Goal: Task Accomplishment & Management: Manage account settings

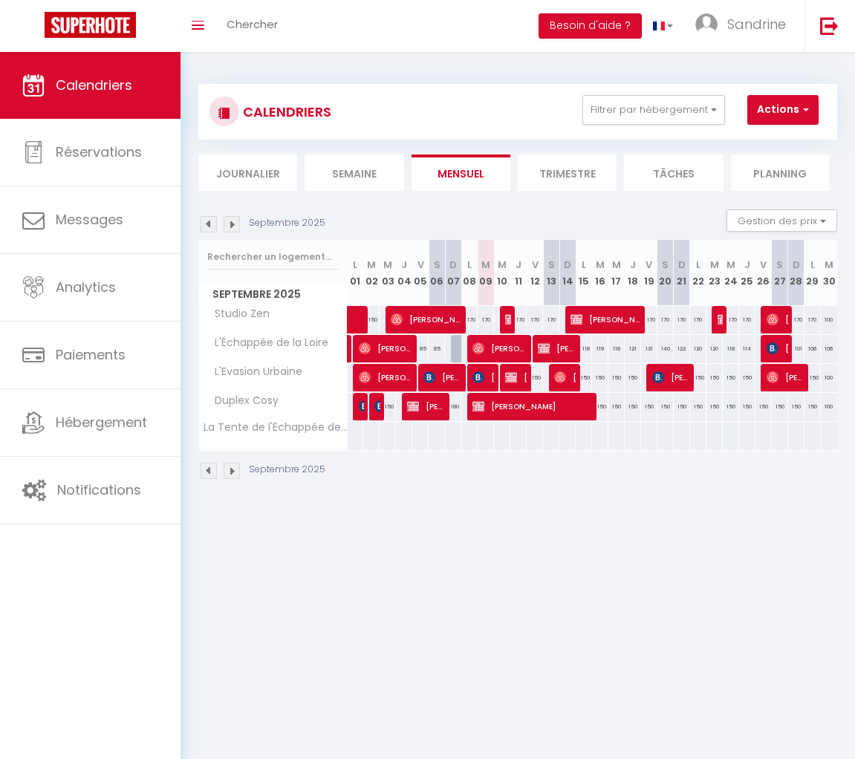
click at [234, 224] on img at bounding box center [232, 224] width 16 height 16
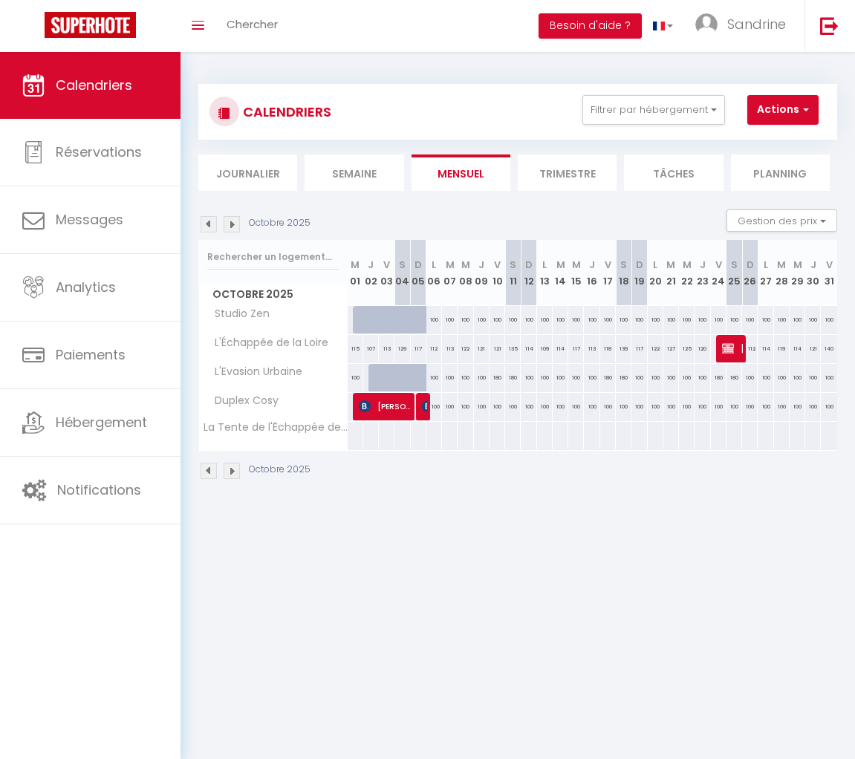
click at [234, 224] on img at bounding box center [232, 224] width 16 height 16
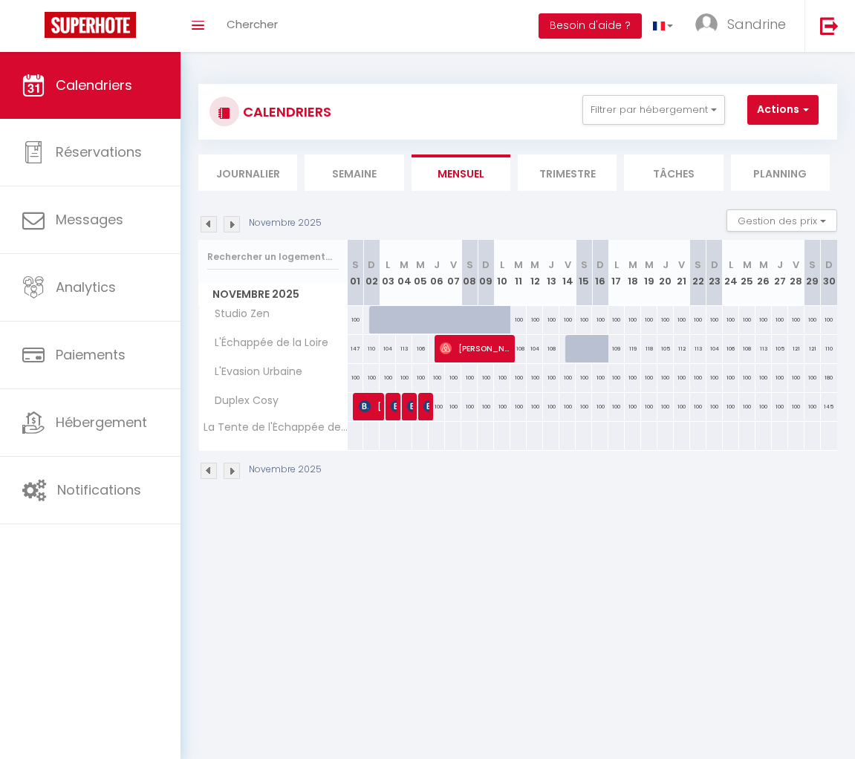
click at [234, 224] on img at bounding box center [232, 224] width 16 height 16
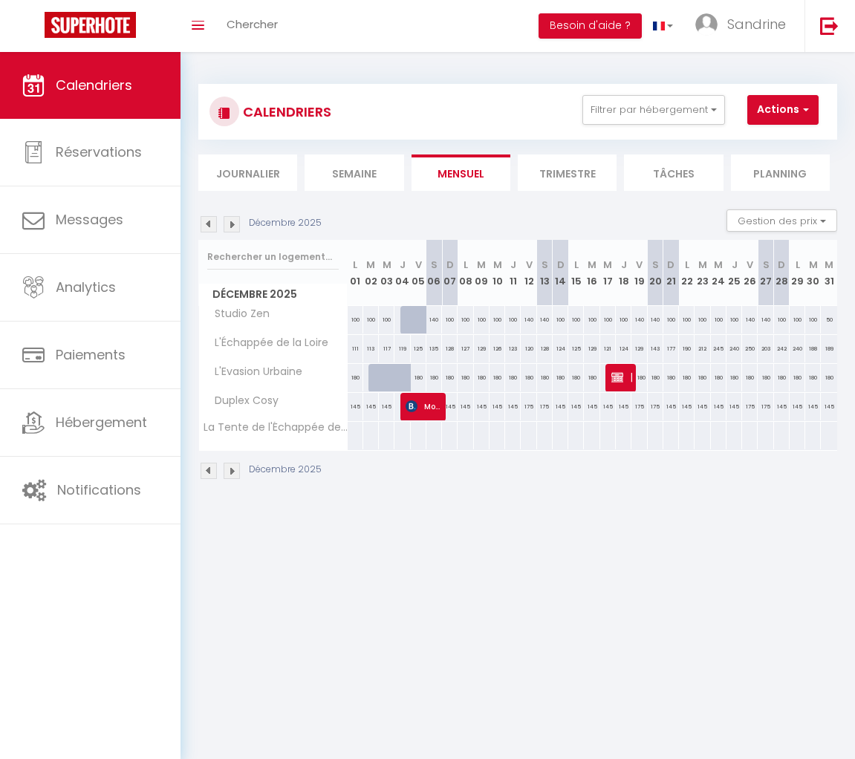
click at [206, 224] on img at bounding box center [209, 224] width 16 height 16
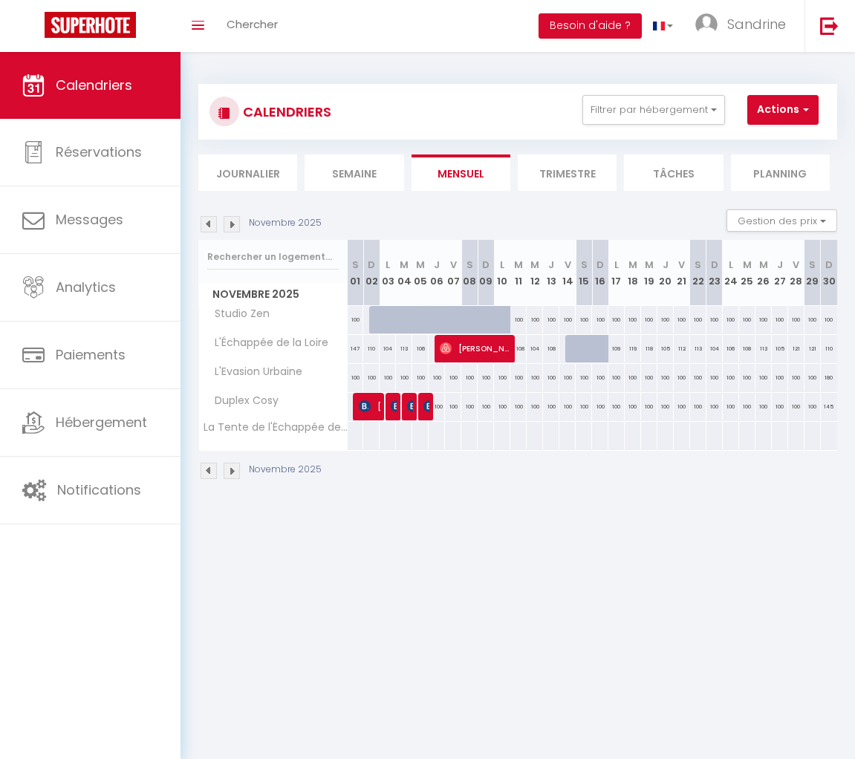
click at [206, 224] on img at bounding box center [209, 224] width 16 height 16
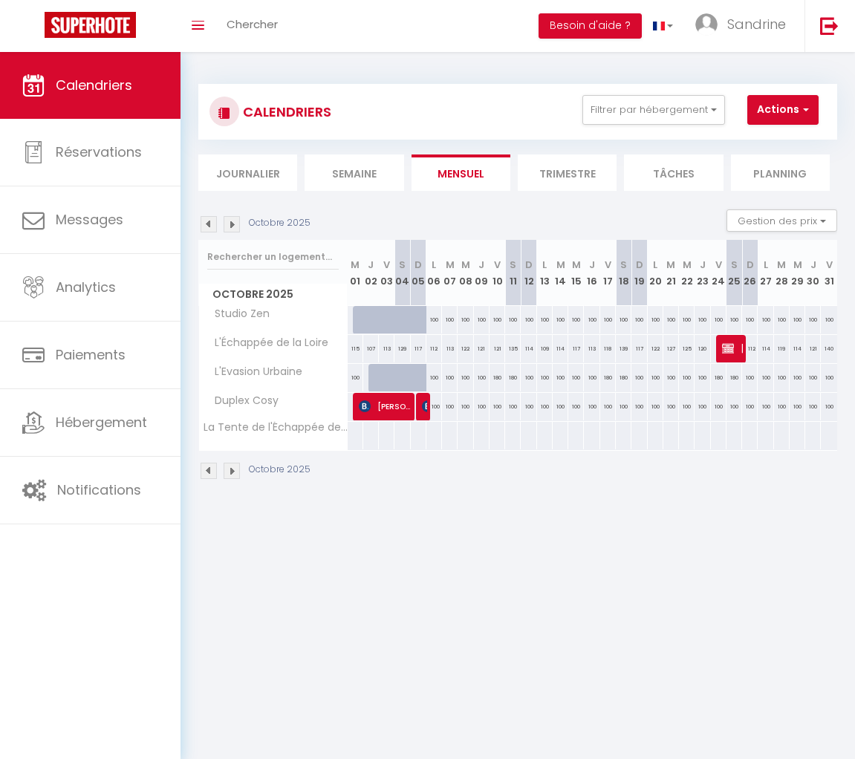
click at [206, 224] on img at bounding box center [209, 224] width 16 height 16
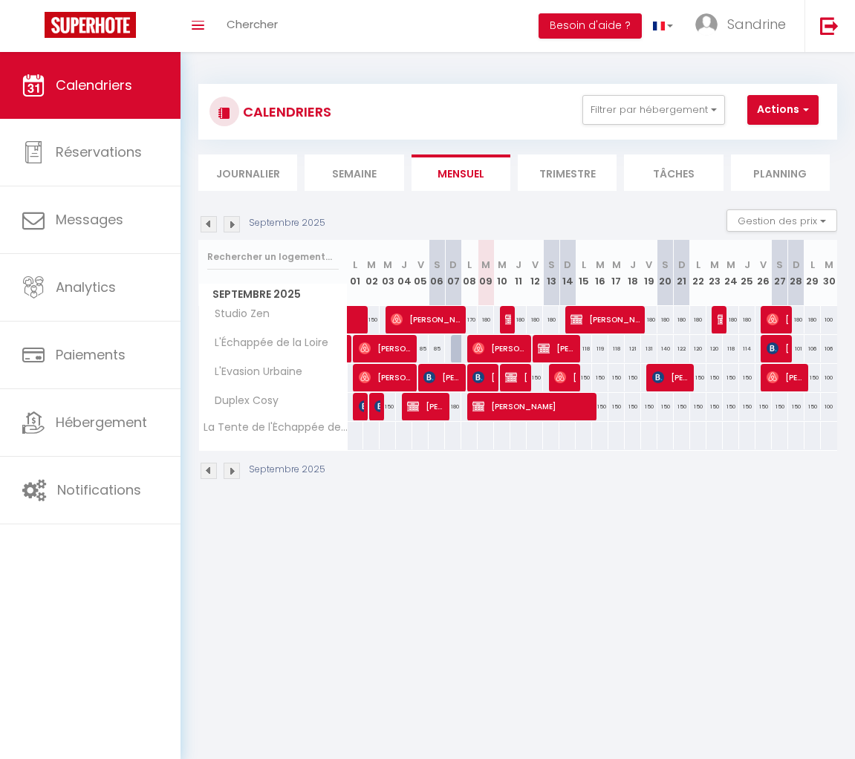
click at [236, 225] on img at bounding box center [232, 224] width 16 height 16
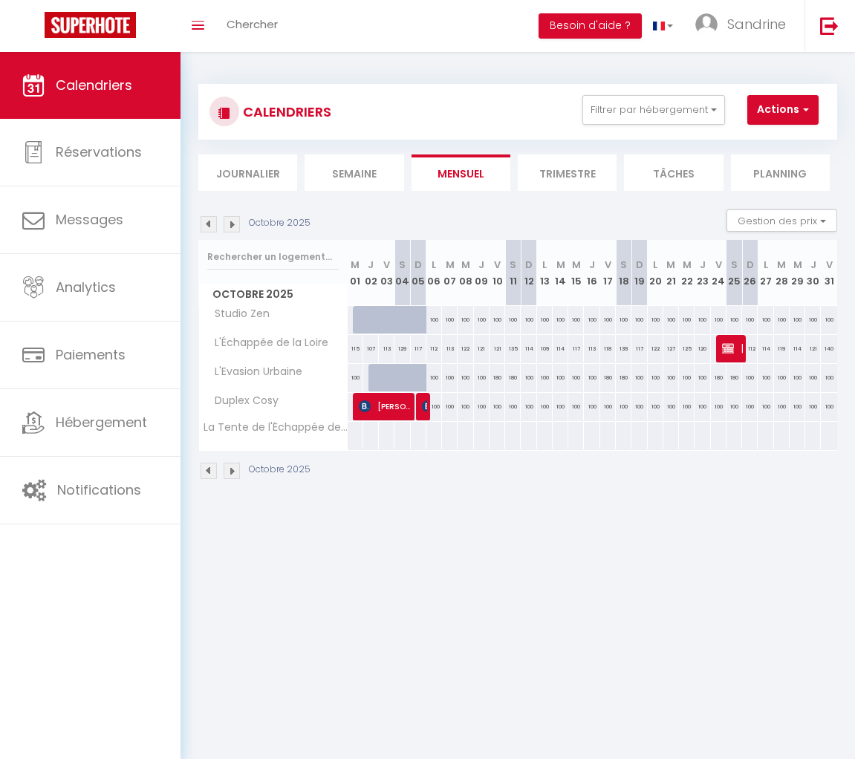
click at [236, 225] on img at bounding box center [232, 224] width 16 height 16
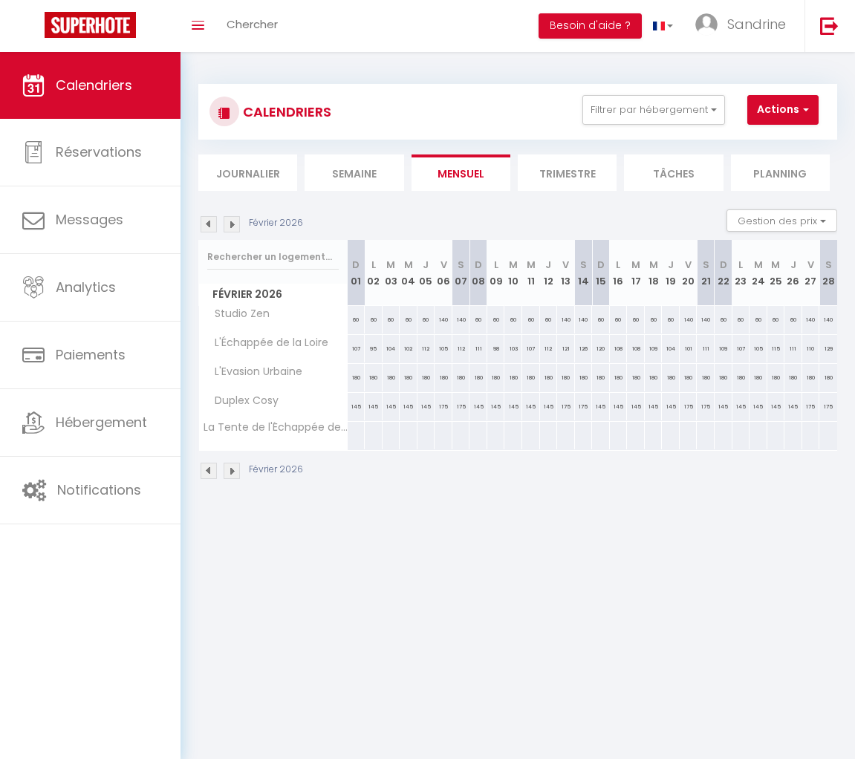
click at [236, 225] on img at bounding box center [232, 224] width 16 height 16
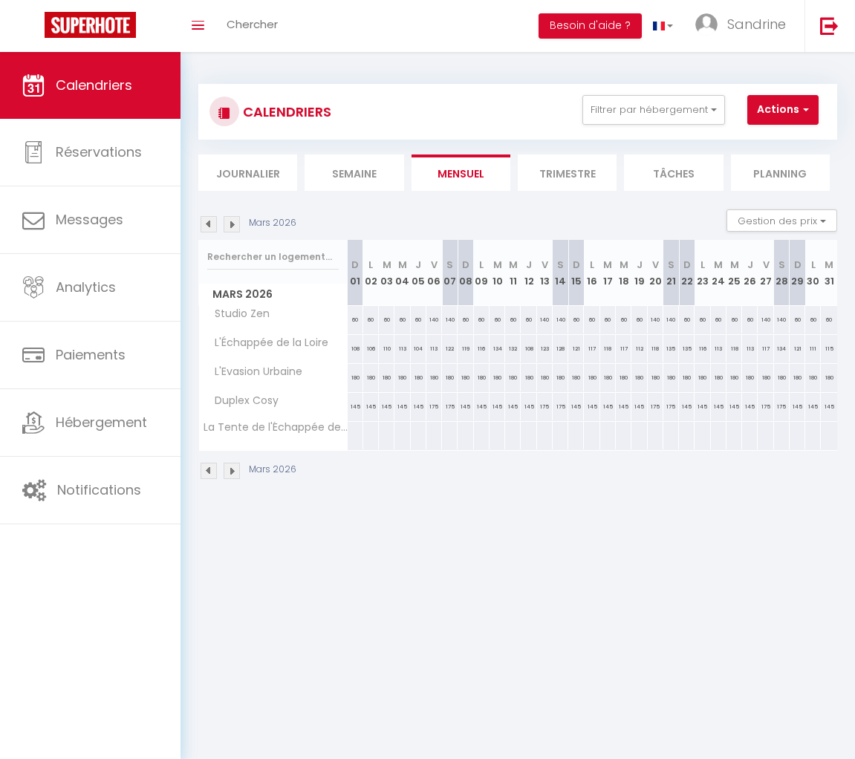
click at [236, 225] on img at bounding box center [232, 224] width 16 height 16
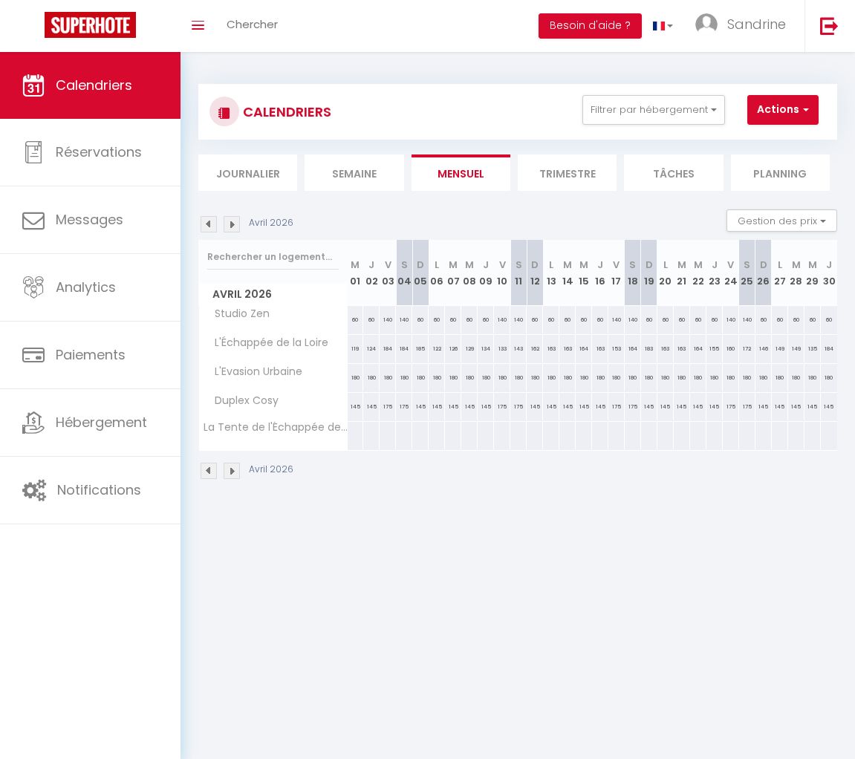
click at [236, 225] on img at bounding box center [232, 224] width 16 height 16
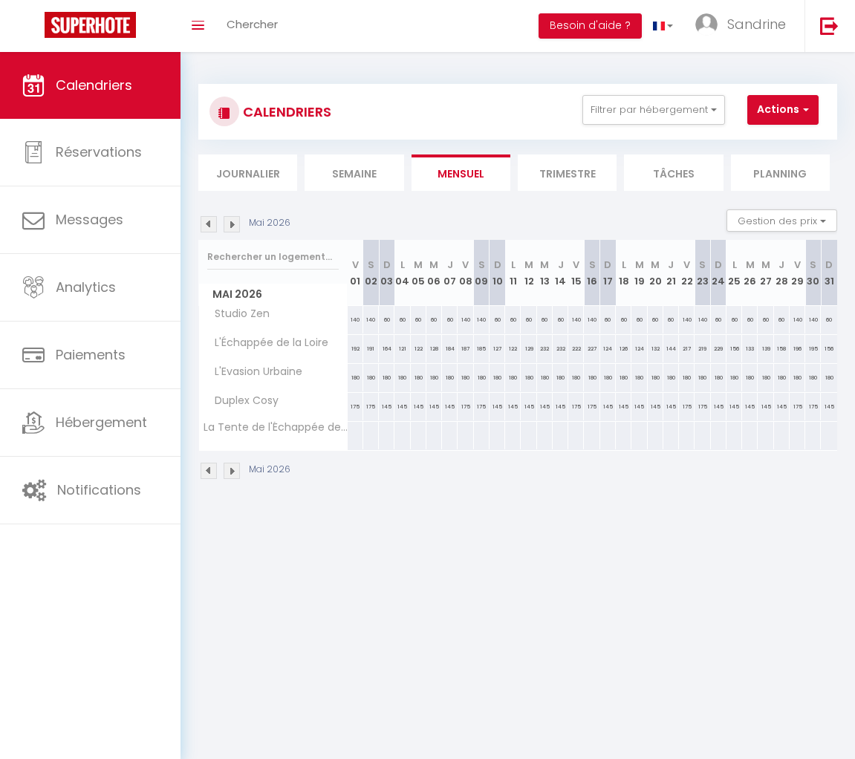
click at [236, 225] on img at bounding box center [232, 224] width 16 height 16
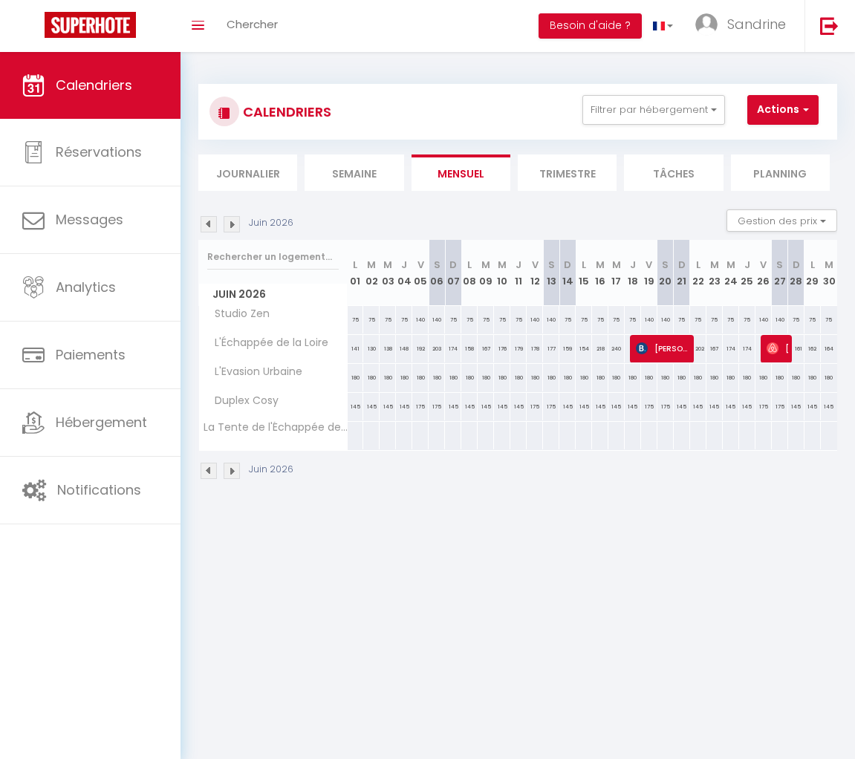
click at [236, 225] on img at bounding box center [232, 224] width 16 height 16
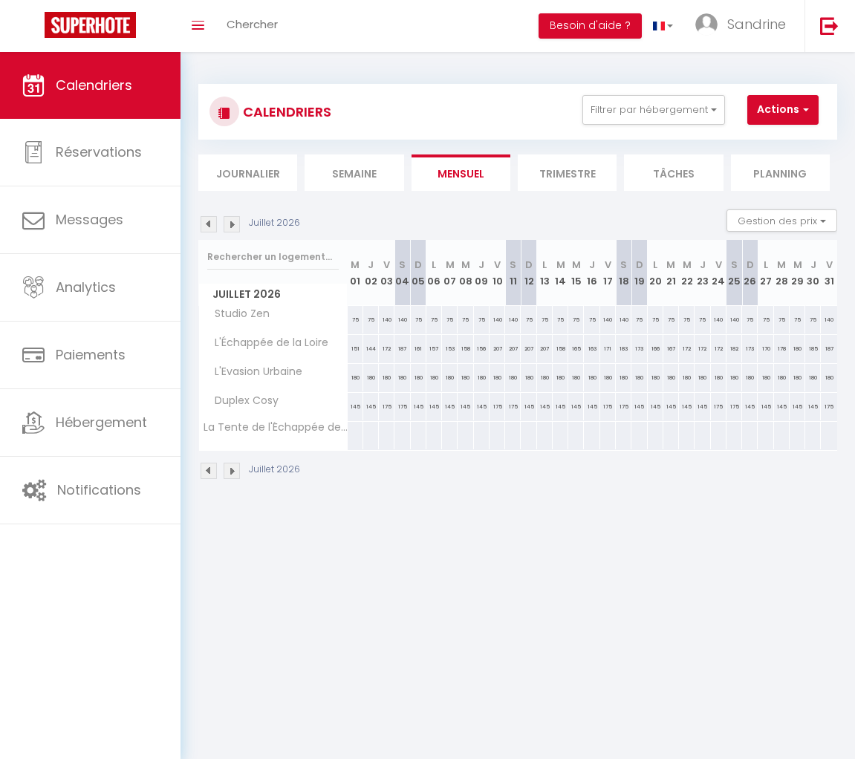
click at [236, 225] on img at bounding box center [232, 224] width 16 height 16
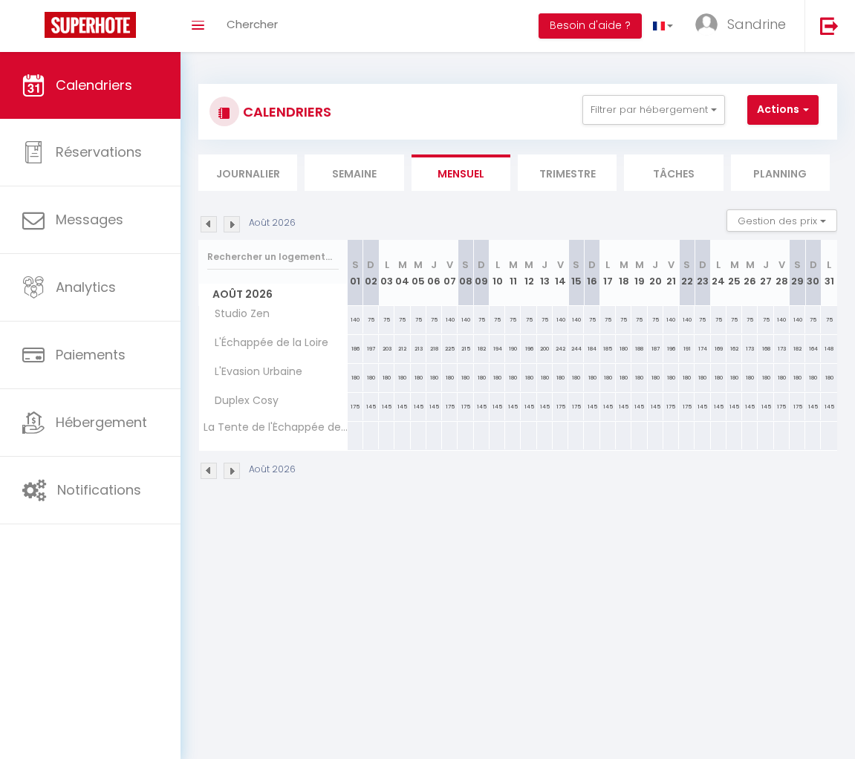
click at [207, 224] on img at bounding box center [209, 224] width 16 height 16
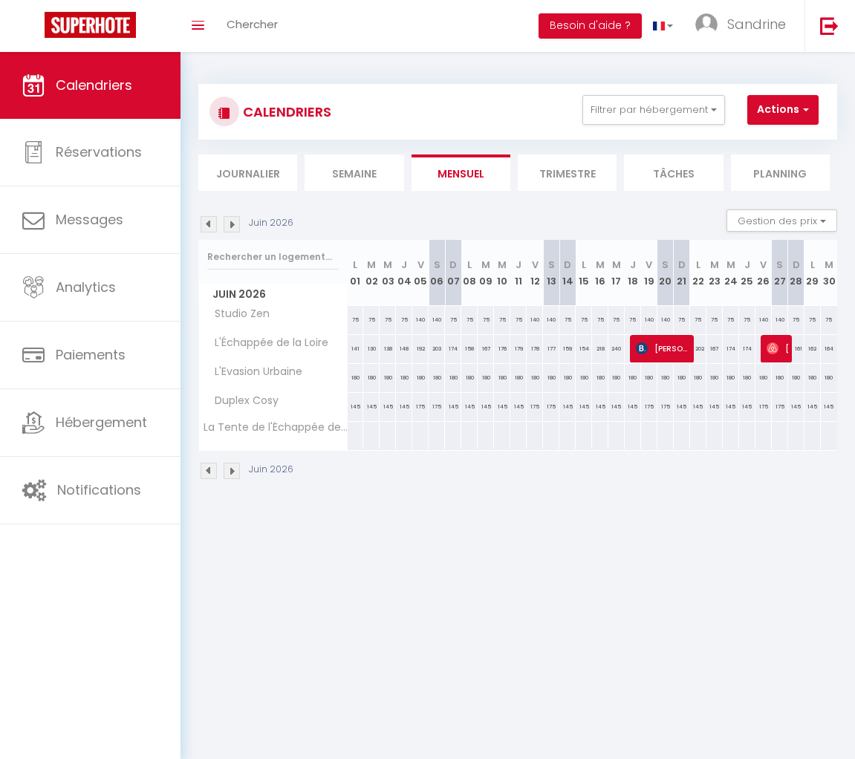
click at [207, 224] on img at bounding box center [209, 224] width 16 height 16
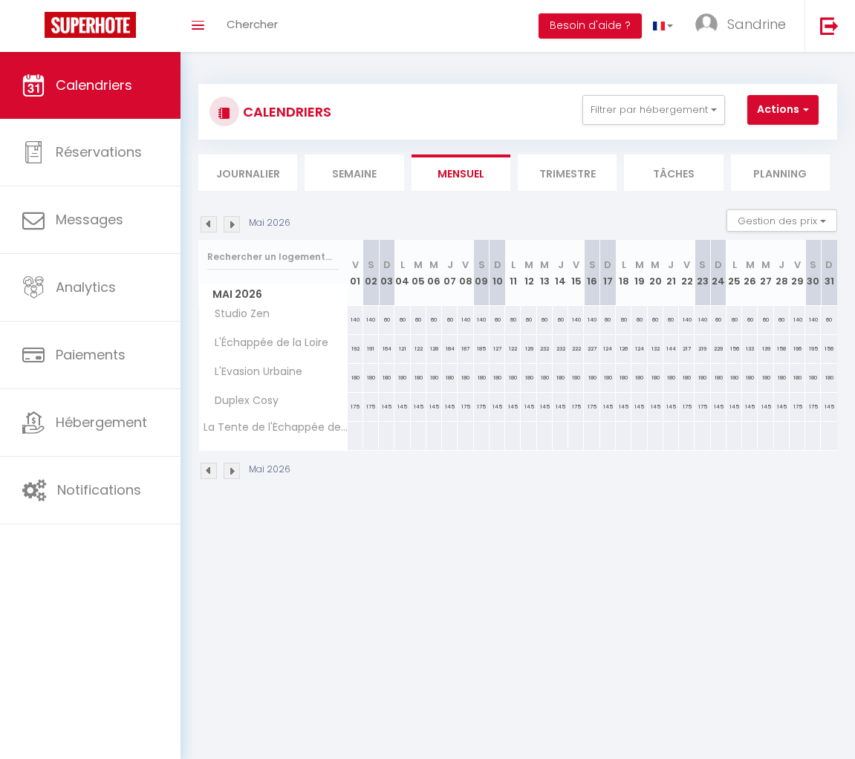
click at [207, 224] on img at bounding box center [209, 224] width 16 height 16
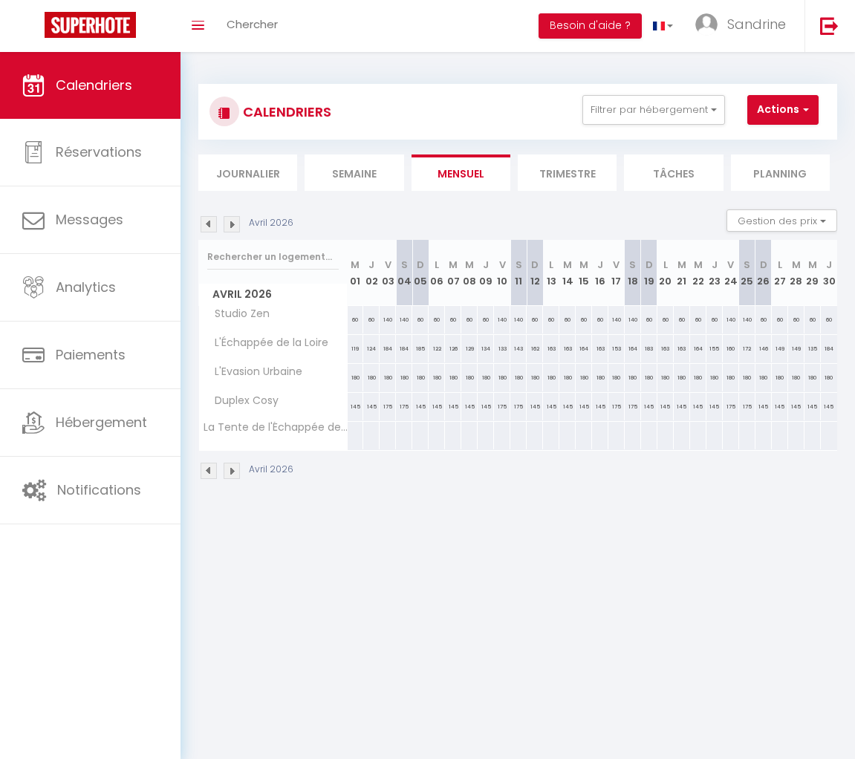
click at [207, 224] on img at bounding box center [209, 224] width 16 height 16
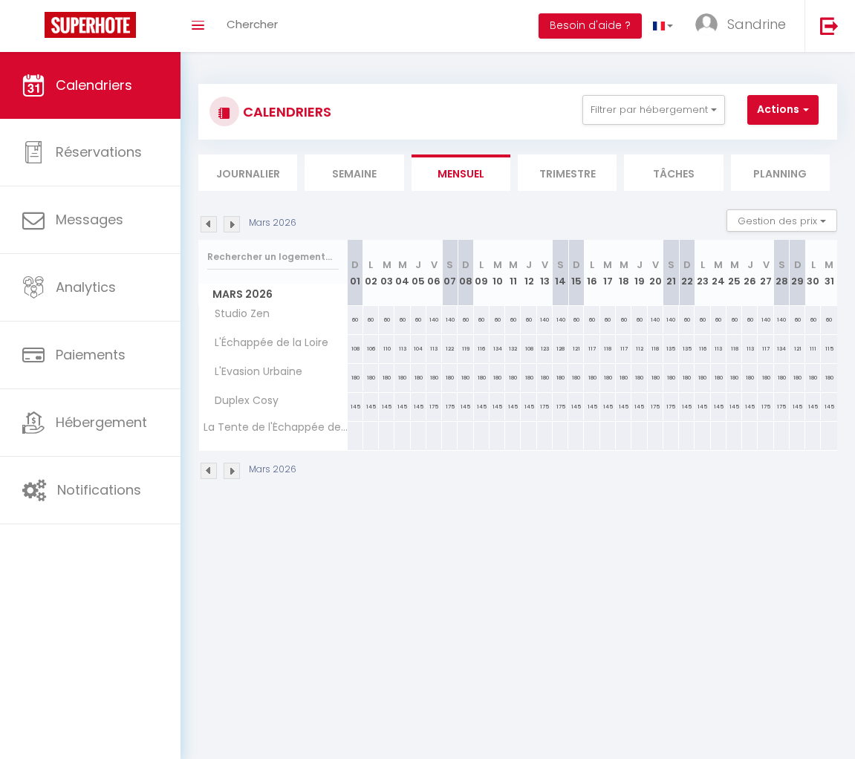
click at [207, 224] on img at bounding box center [209, 224] width 16 height 16
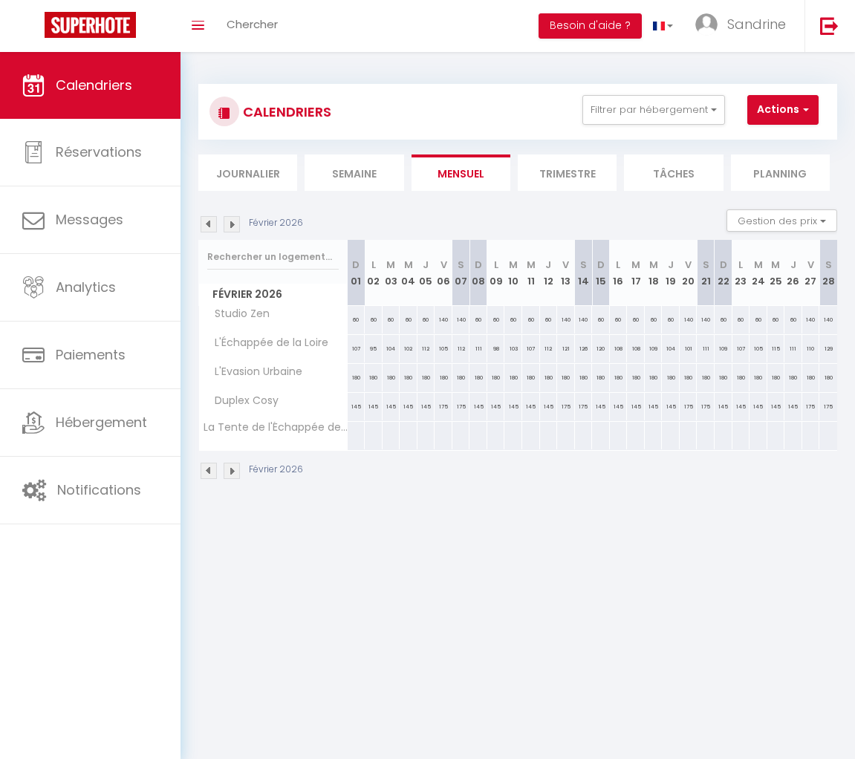
click at [207, 224] on img at bounding box center [209, 224] width 16 height 16
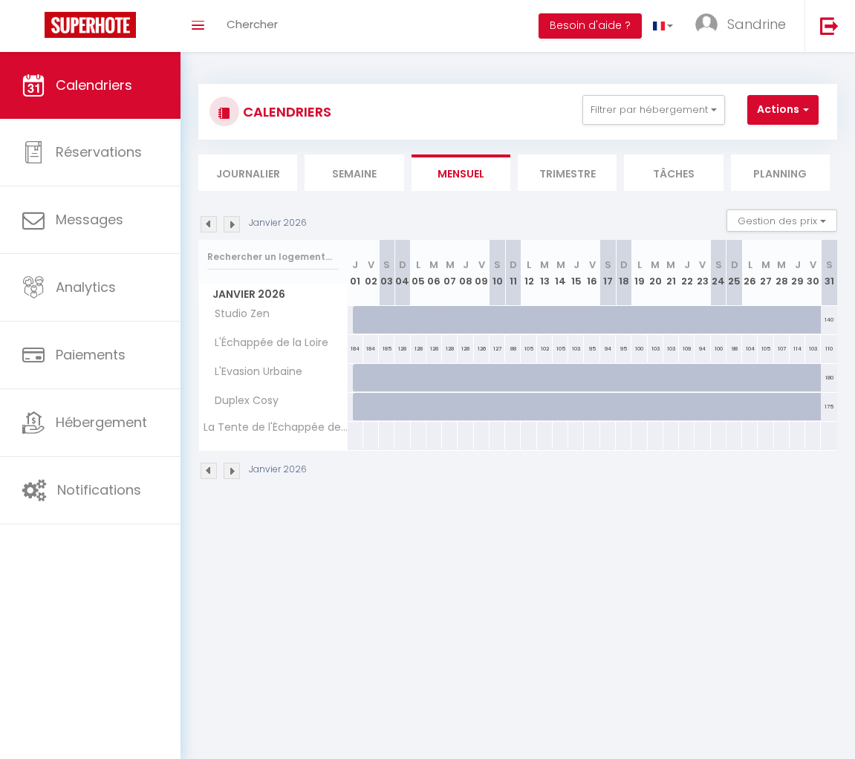
click at [207, 224] on img at bounding box center [209, 224] width 16 height 16
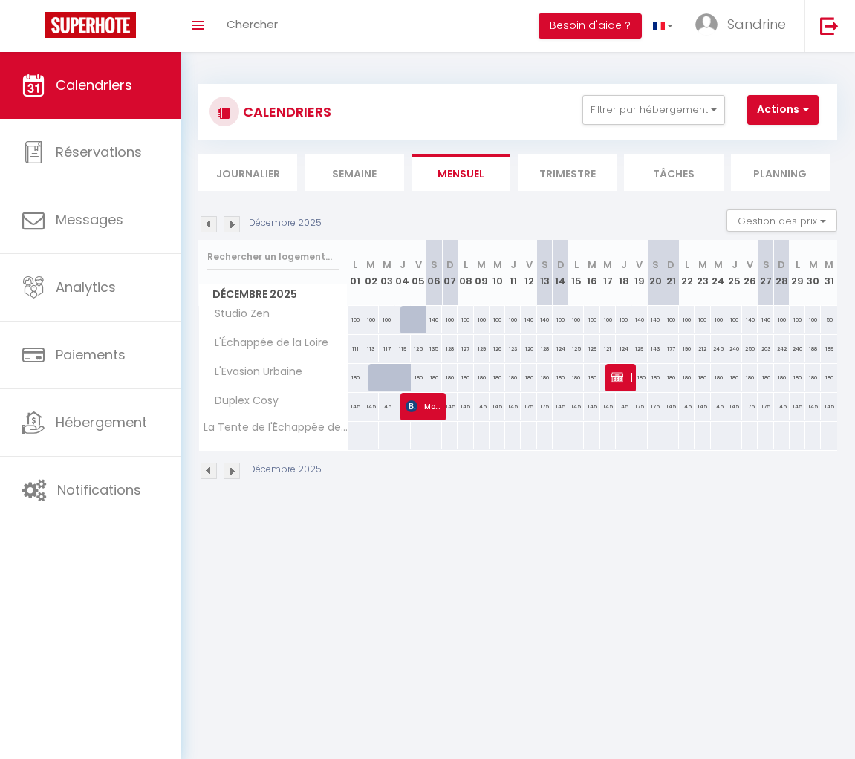
click at [228, 223] on img at bounding box center [232, 224] width 16 height 16
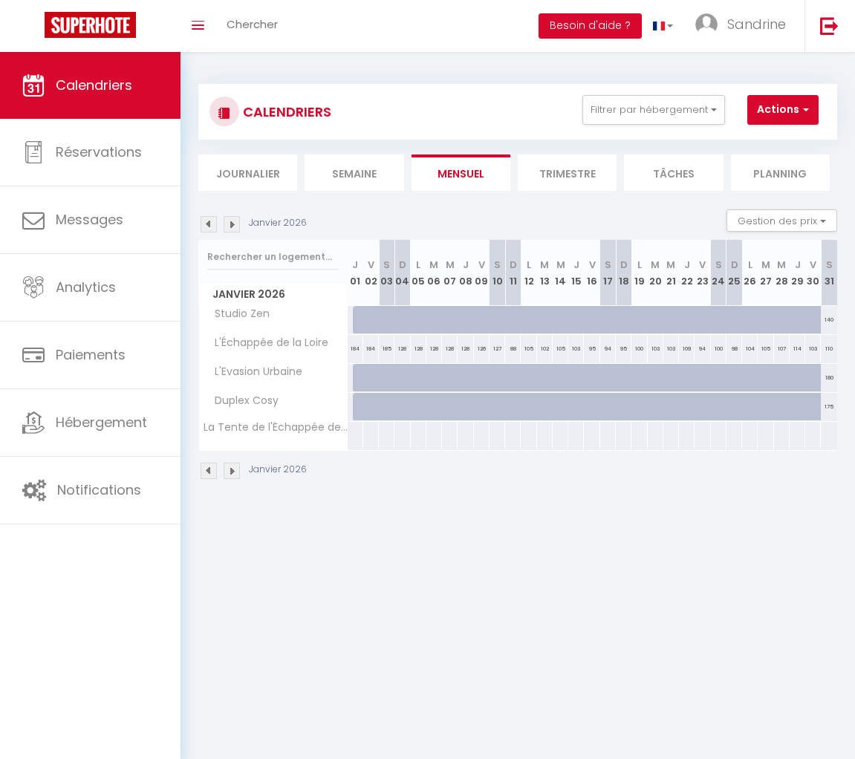
click at [208, 224] on img at bounding box center [209, 224] width 16 height 16
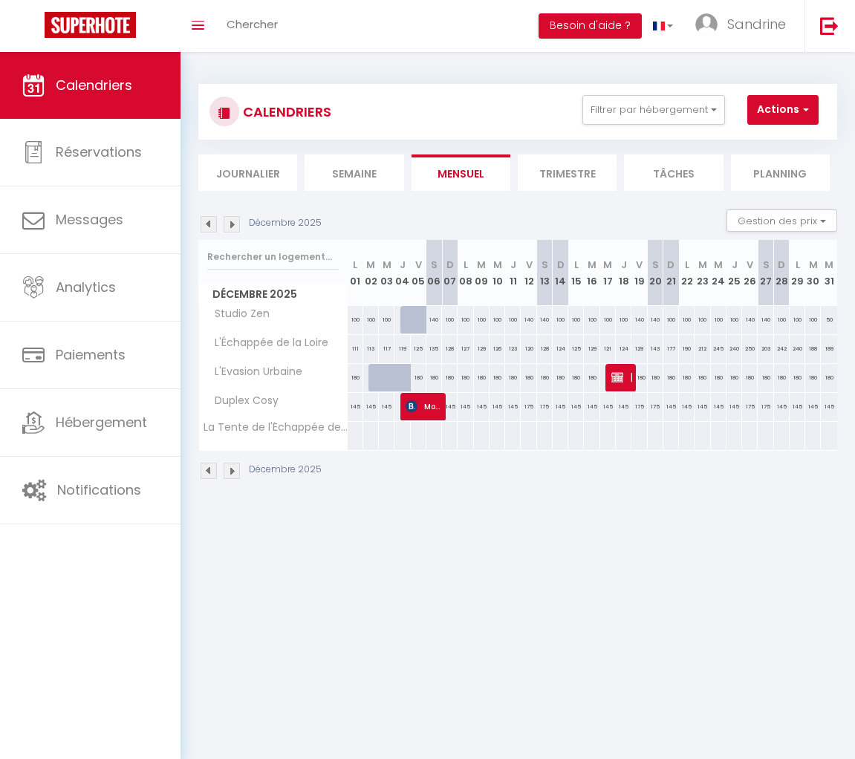
click at [208, 224] on img at bounding box center [209, 224] width 16 height 16
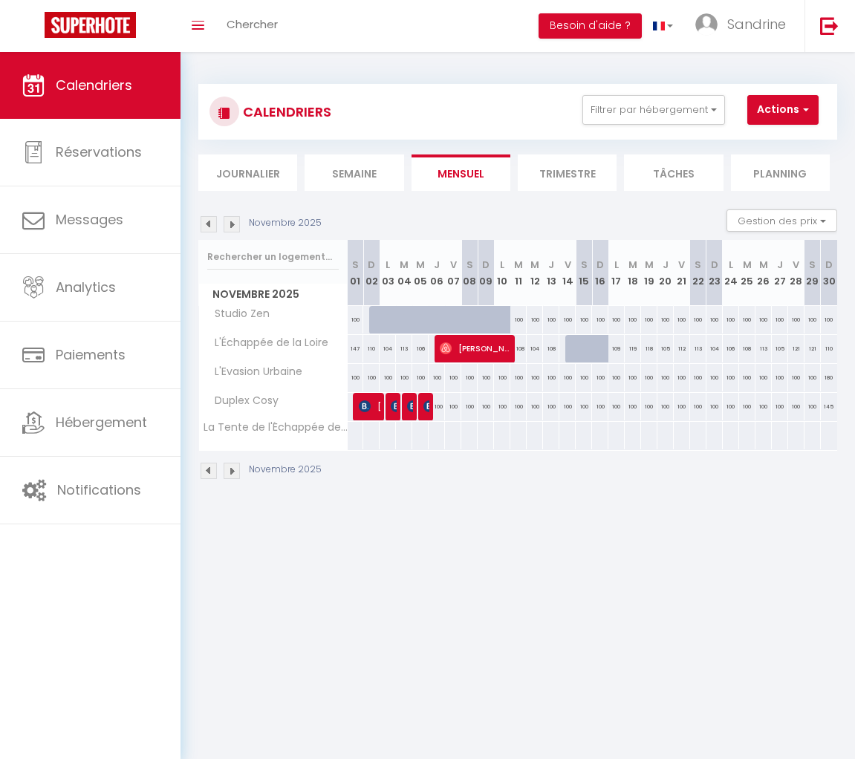
click at [208, 224] on img at bounding box center [209, 224] width 16 height 16
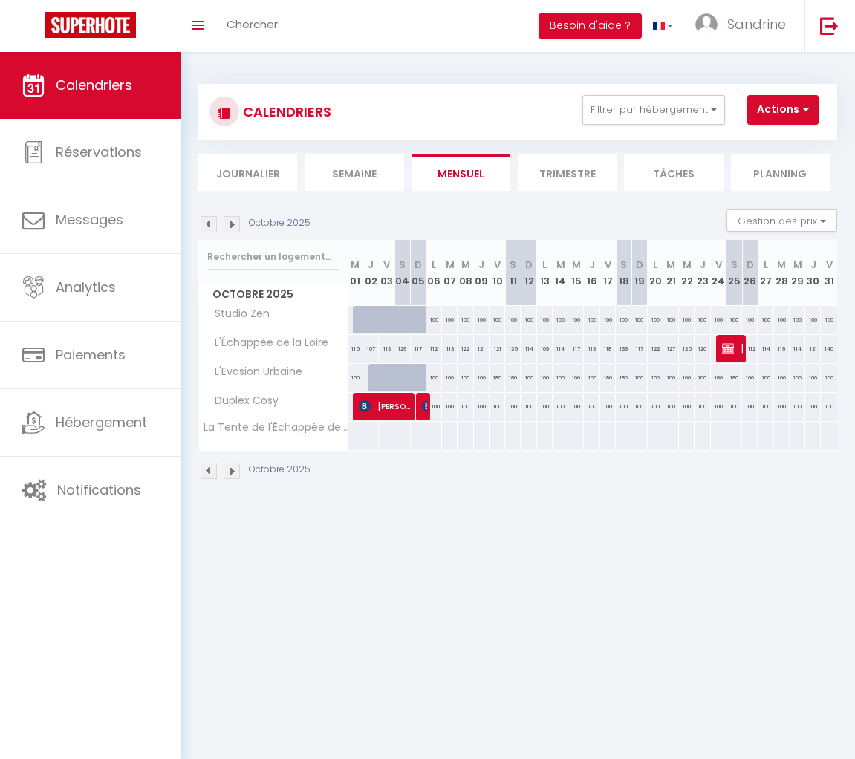
click at [208, 224] on img at bounding box center [209, 224] width 16 height 16
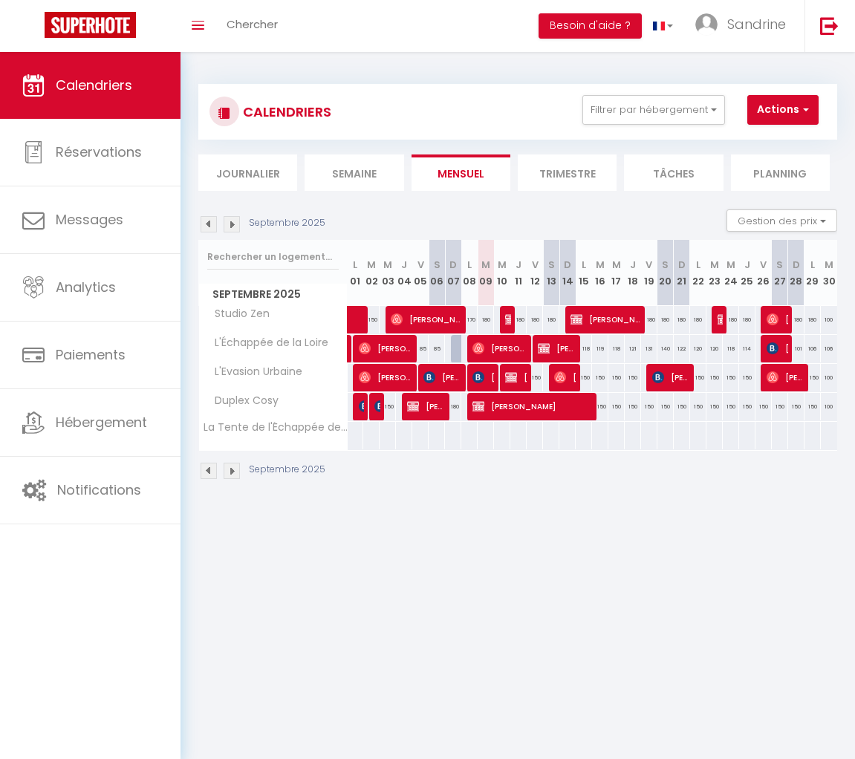
click at [235, 224] on img at bounding box center [232, 224] width 16 height 16
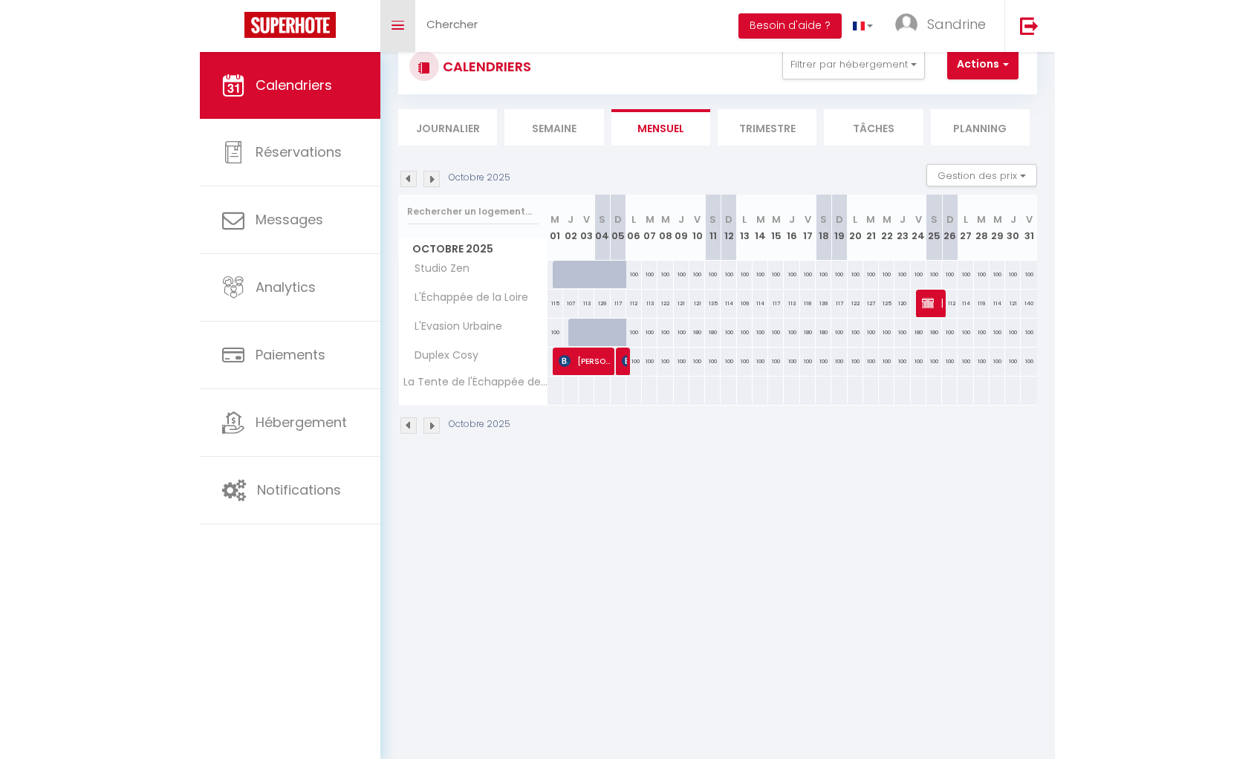
scroll to position [46, 0]
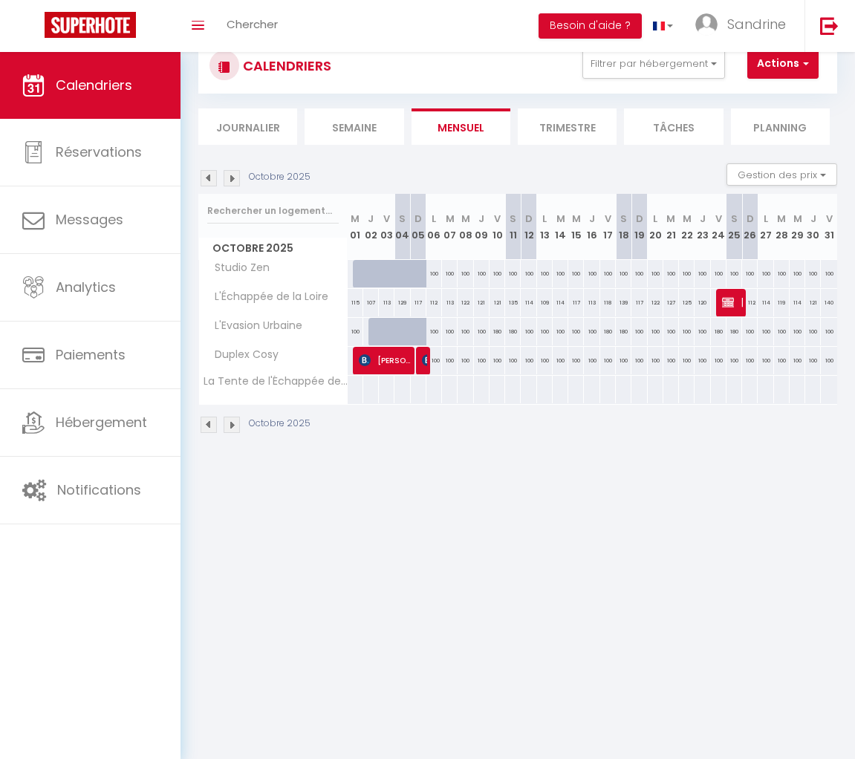
click at [454, 270] on div "100" at bounding box center [450, 273] width 16 height 27
type input "100"
select select "1"
type input "[DATE]"
type input "Mer 08 Octobre 2025"
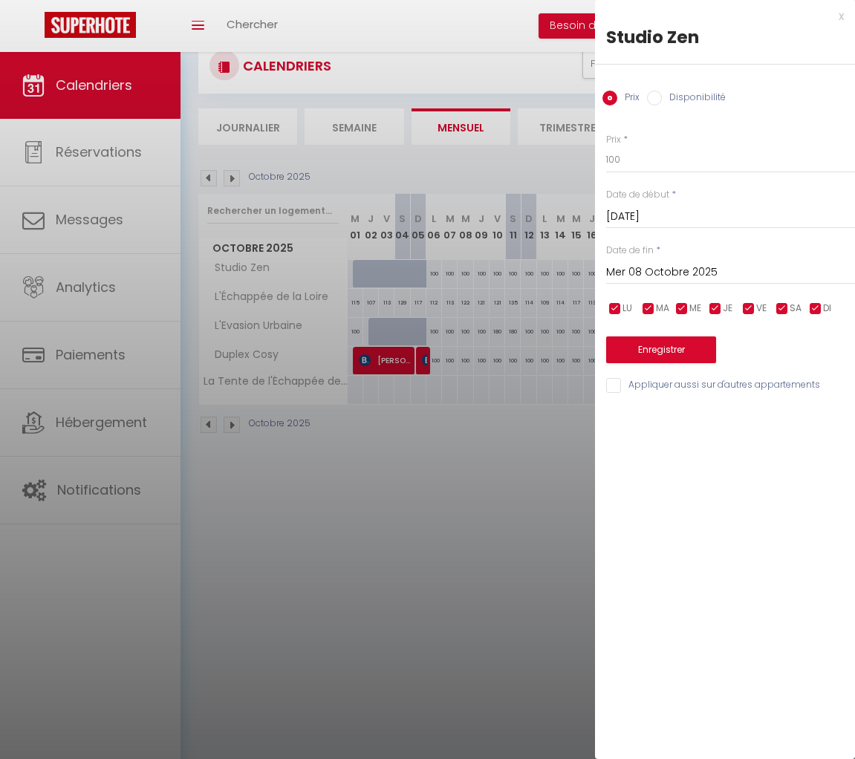
click at [711, 92] on label "Disponibilité" at bounding box center [694, 99] width 64 height 16
click at [662, 92] on input "Disponibilité" at bounding box center [654, 98] width 15 height 15
radio input "true"
radio input "false"
click at [614, 218] on input "[DATE]" at bounding box center [730, 218] width 249 height 19
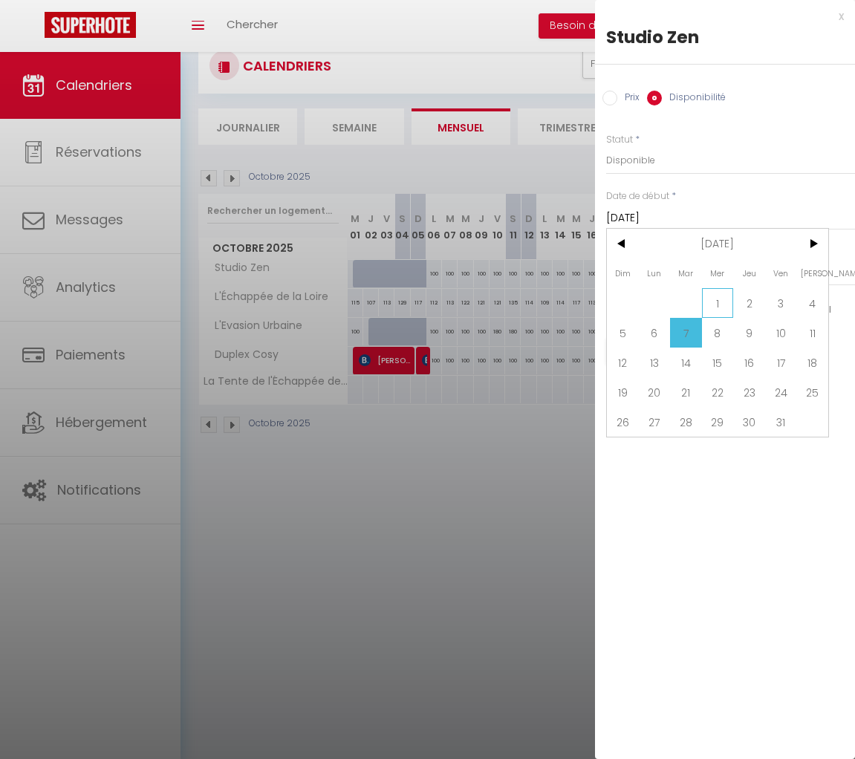
click at [710, 299] on span "1" at bounding box center [718, 303] width 32 height 30
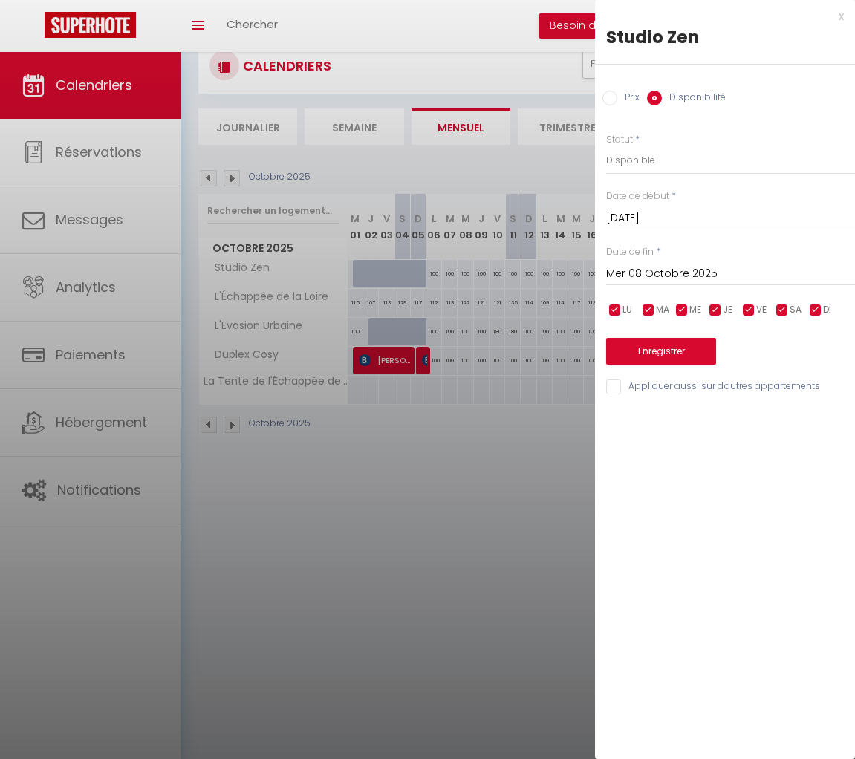
type input "Mer 01 Octobre 2025"
click at [708, 277] on input "Mer 08 Octobre 2025" at bounding box center [730, 273] width 249 height 19
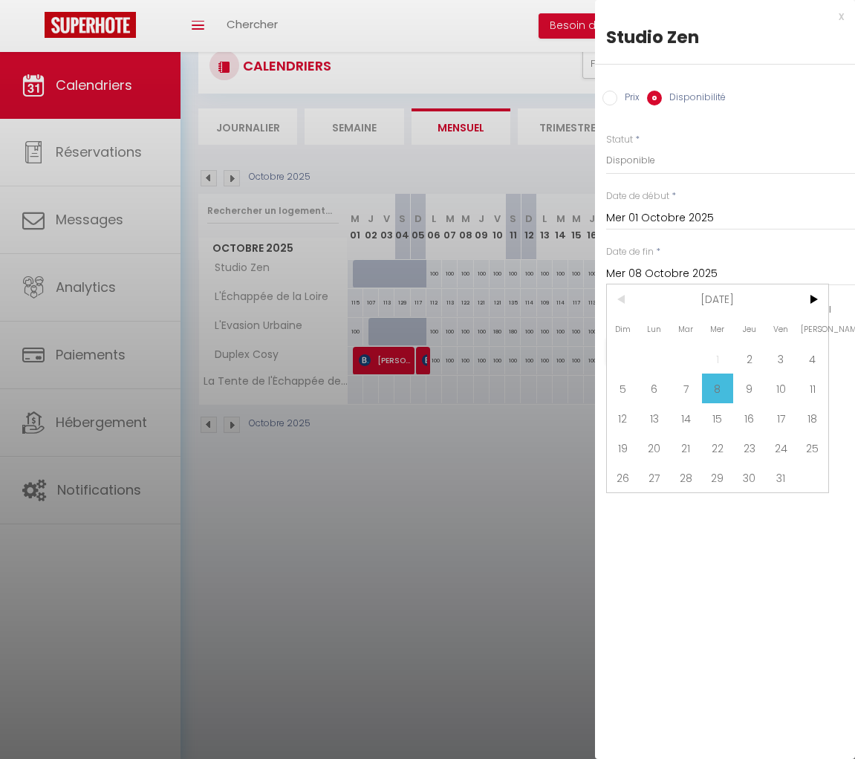
click at [755, 454] on span "23" at bounding box center [749, 448] width 32 height 30
type input "Jeu 23 Octobre 2025"
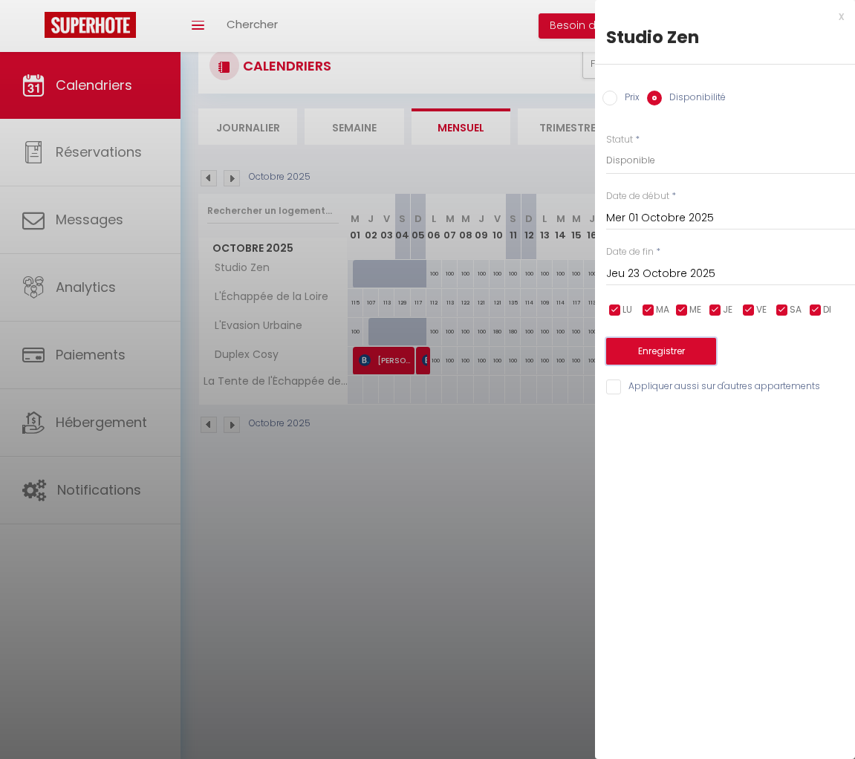
click at [690, 351] on button "Enregistrer" at bounding box center [661, 351] width 110 height 27
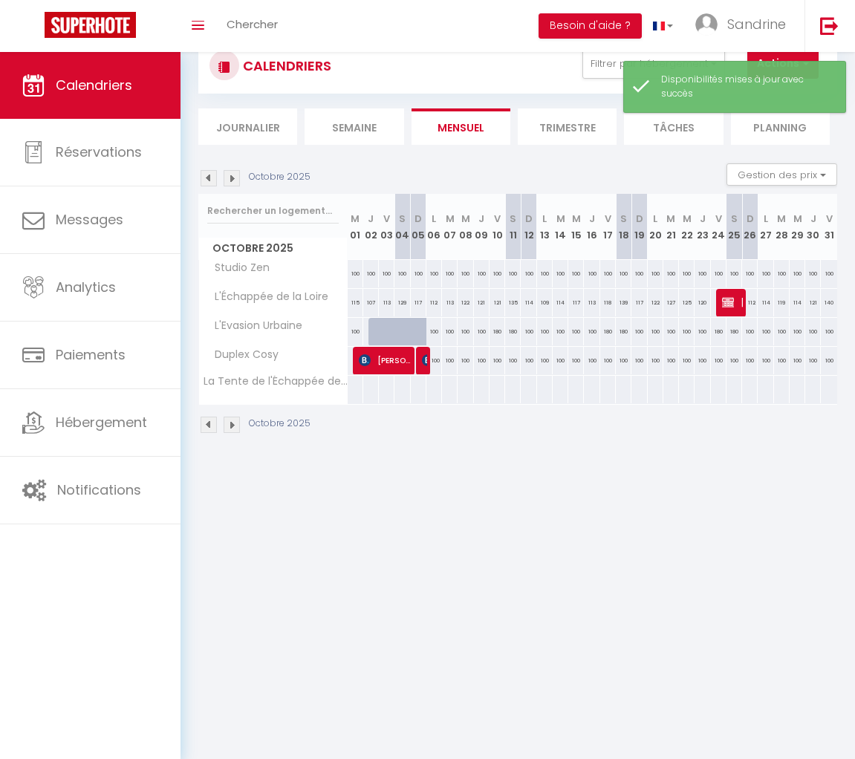
click at [355, 330] on div "100" at bounding box center [356, 331] width 16 height 27
select select "1"
type input "Mer 01 Octobre 2025"
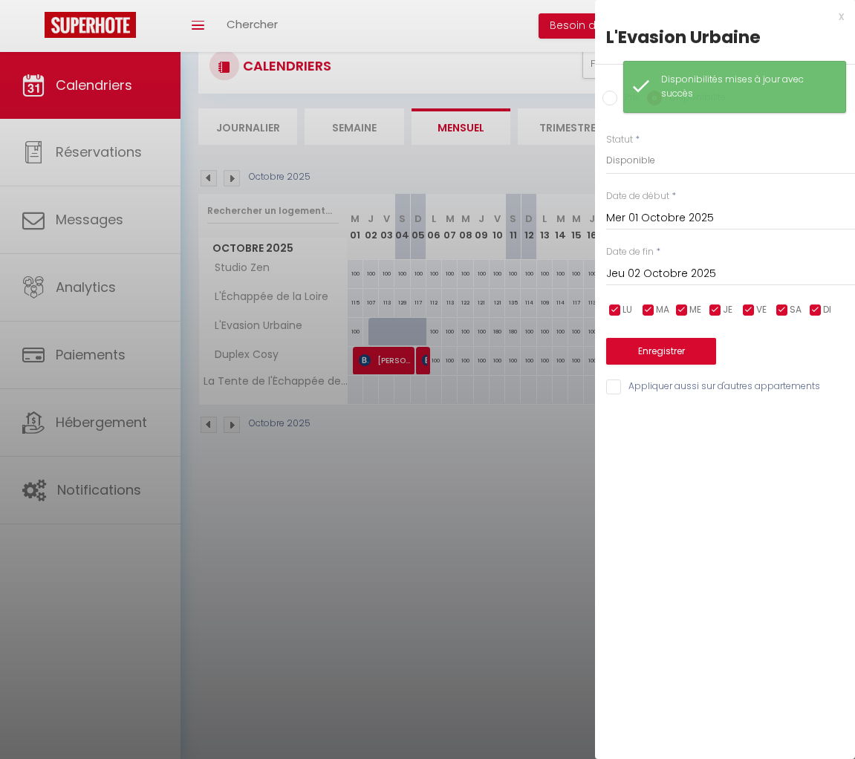
click at [713, 268] on input "Jeu 02 Octobre 2025" at bounding box center [730, 273] width 249 height 19
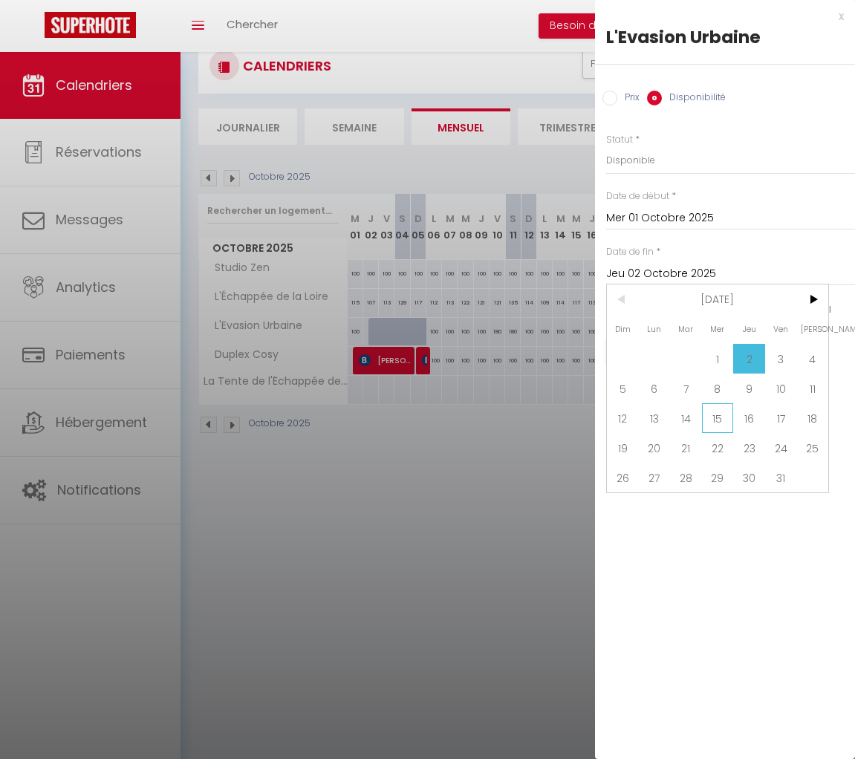
click at [721, 421] on span "15" at bounding box center [718, 418] width 32 height 30
type input "Mer 15 Octobre 2025"
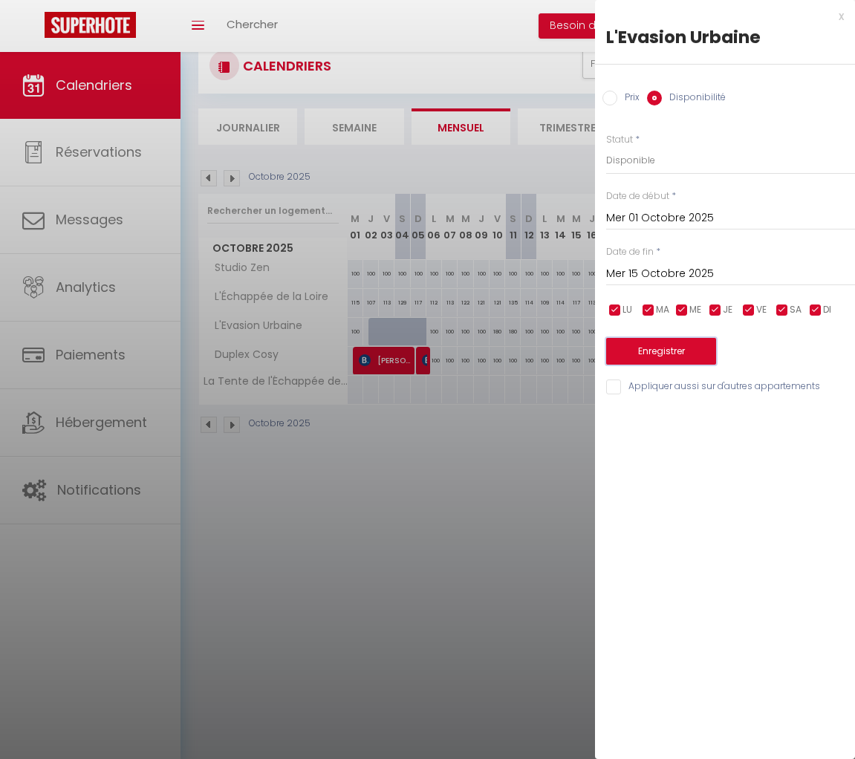
click at [706, 353] on button "Enregistrer" at bounding box center [661, 351] width 110 height 27
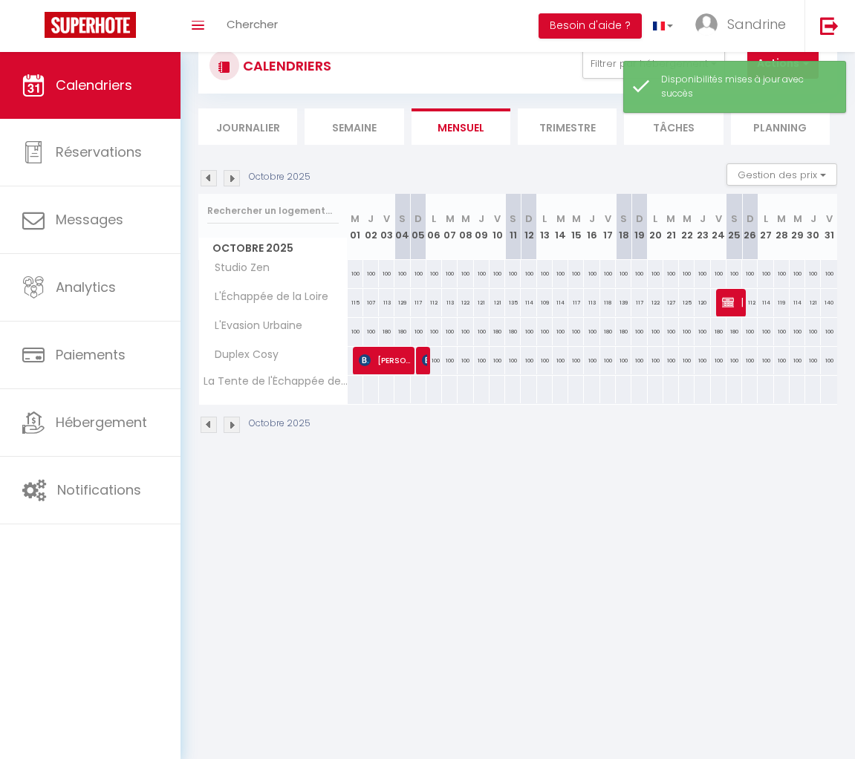
click at [209, 175] on img at bounding box center [209, 178] width 16 height 16
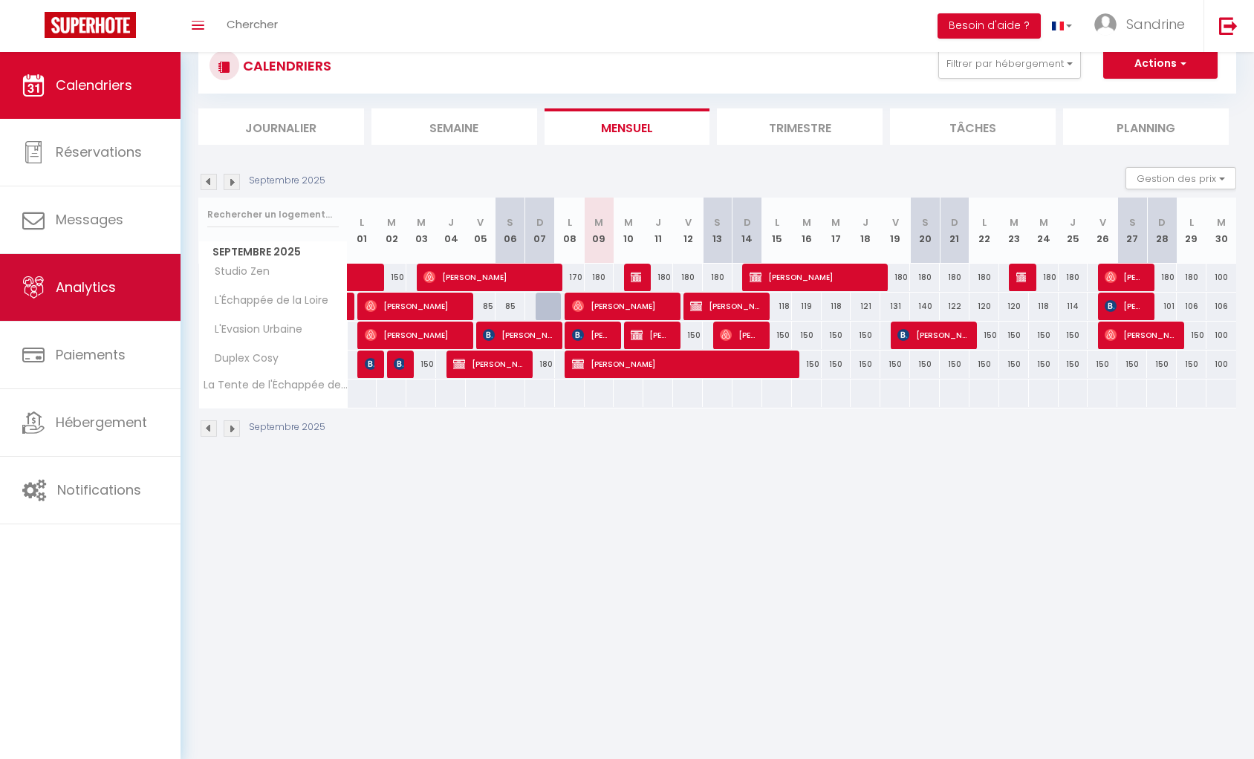
scroll to position [45, 0]
click at [65, 287] on span "Analytics" at bounding box center [86, 287] width 60 height 19
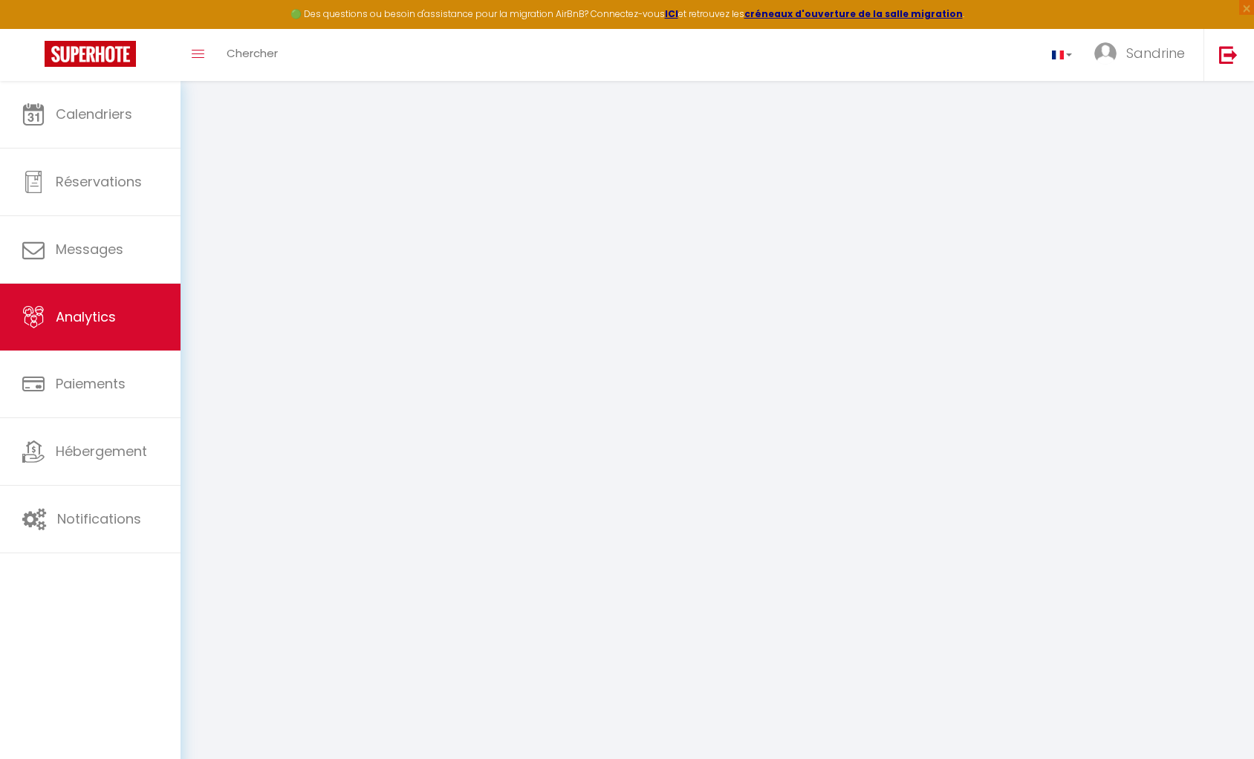
select select "2025"
select select "9"
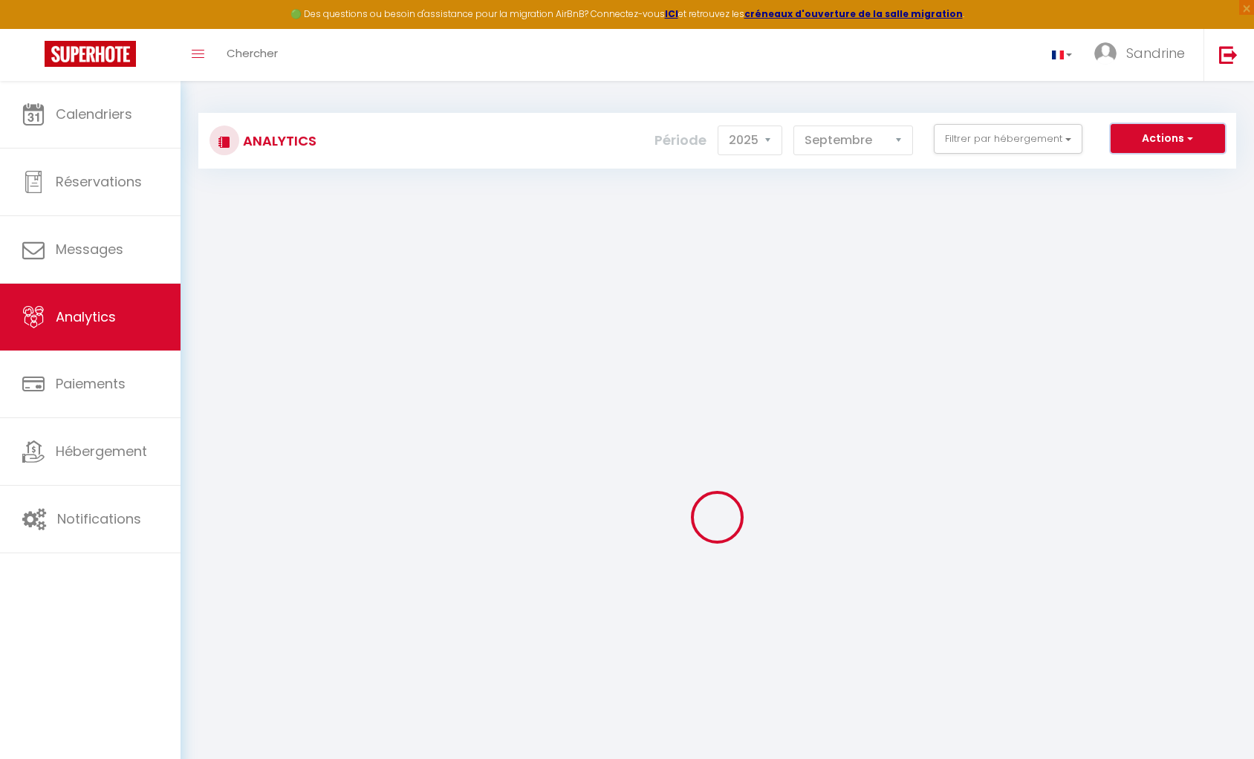
click at [854, 139] on button "Actions" at bounding box center [1167, 139] width 114 height 30
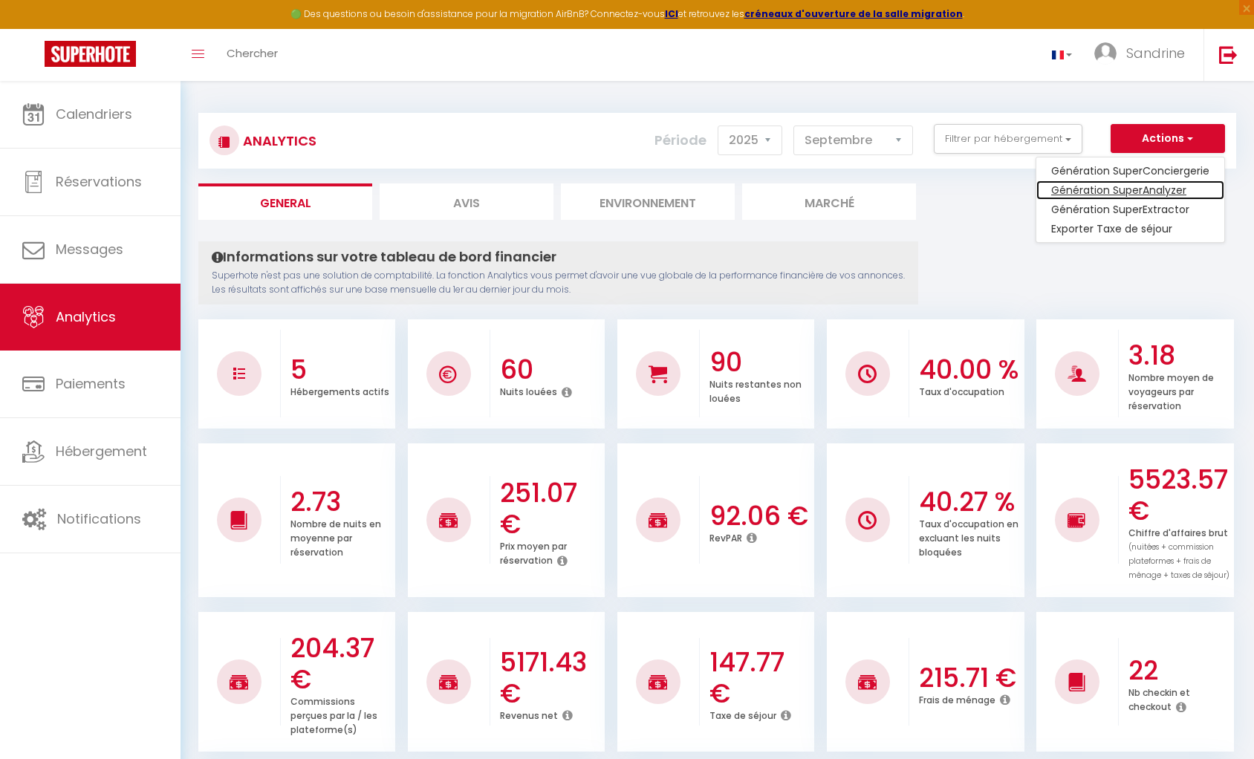
click at [854, 184] on link "Génération SuperAnalyzer" at bounding box center [1130, 189] width 188 height 19
type input "[PERSON_NAME][EMAIL_ADDRESS][DOMAIN_NAME]"
select select
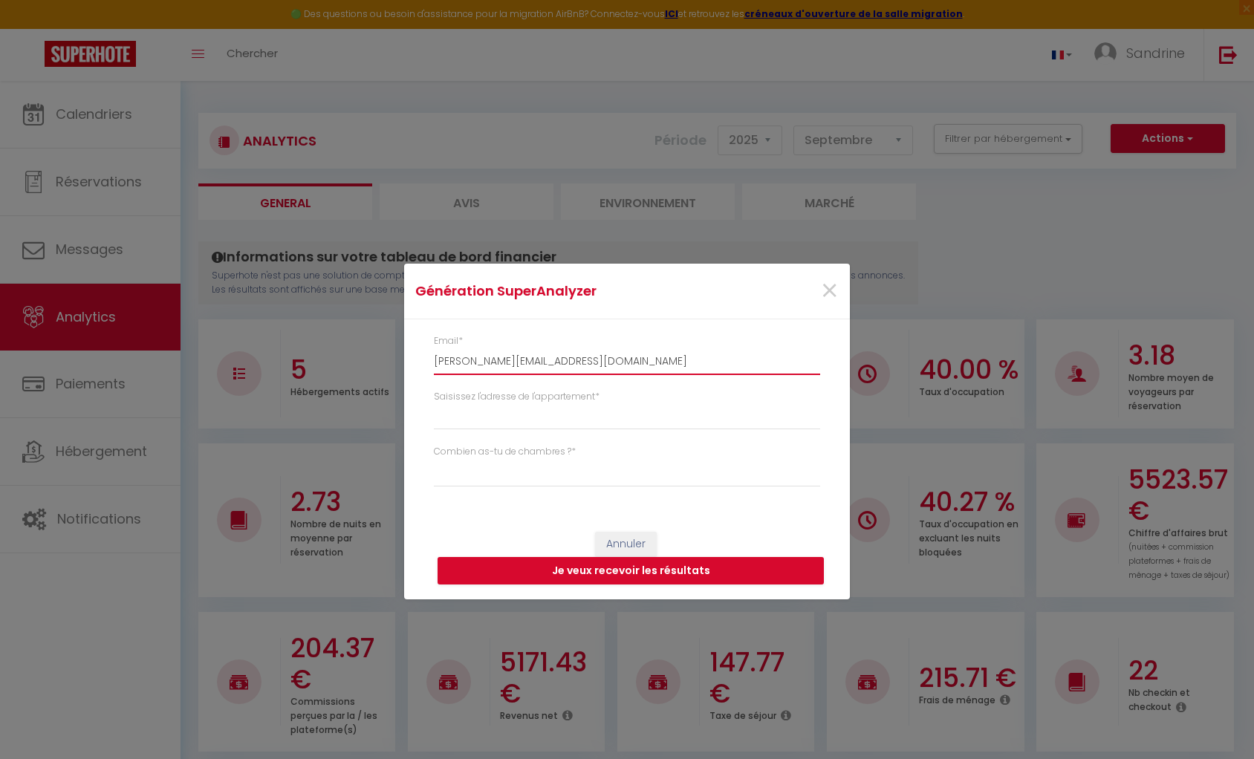
click at [541, 361] on input "[PERSON_NAME][EMAIL_ADDRESS][DOMAIN_NAME]" at bounding box center [627, 361] width 386 height 27
drag, startPoint x: 552, startPoint y: 360, endPoint x: 514, endPoint y: 361, distance: 37.9
click at [514, 361] on input "[PERSON_NAME][EMAIL_ADDRESS][DOMAIN_NAME]" at bounding box center [627, 361] width 386 height 27
type input "[PERSON_NAME][EMAIL_ADDRESS][DOMAIN_NAME]"
select select
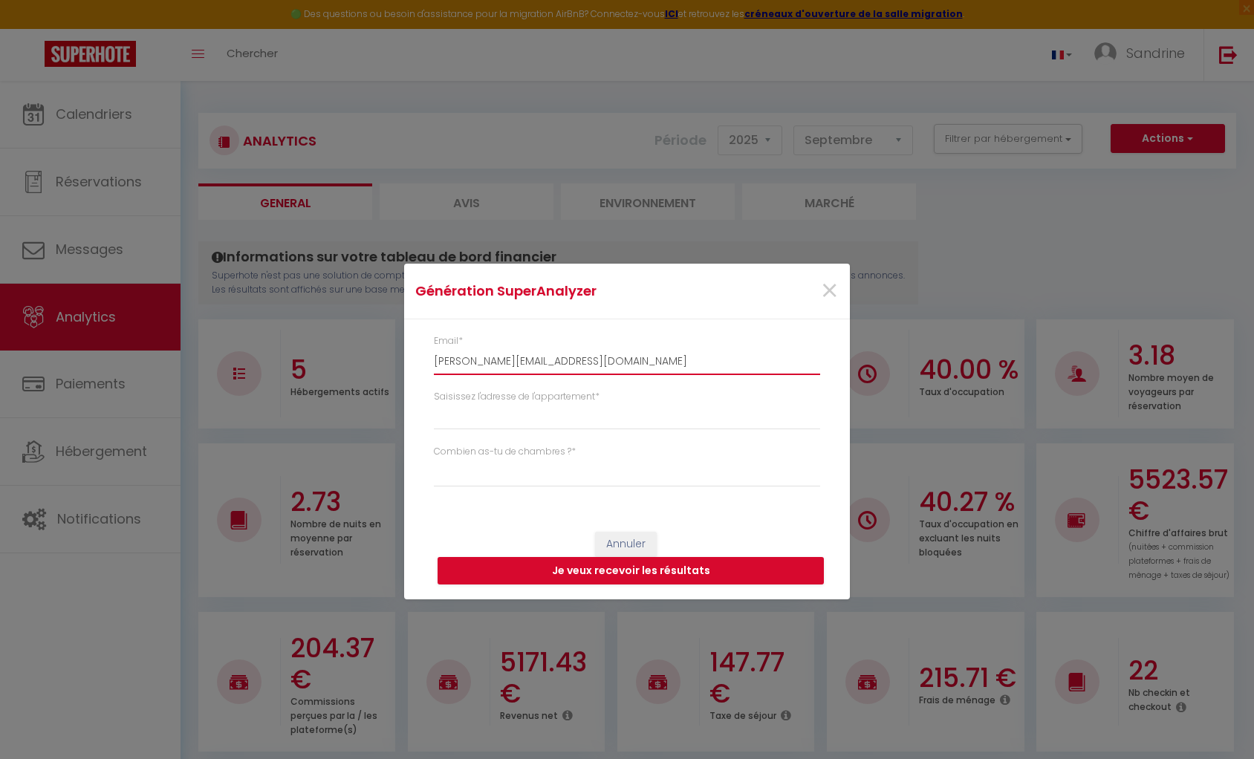
type input "[PERSON_NAME][EMAIL_ADDRESS][DOMAIN_NAME]"
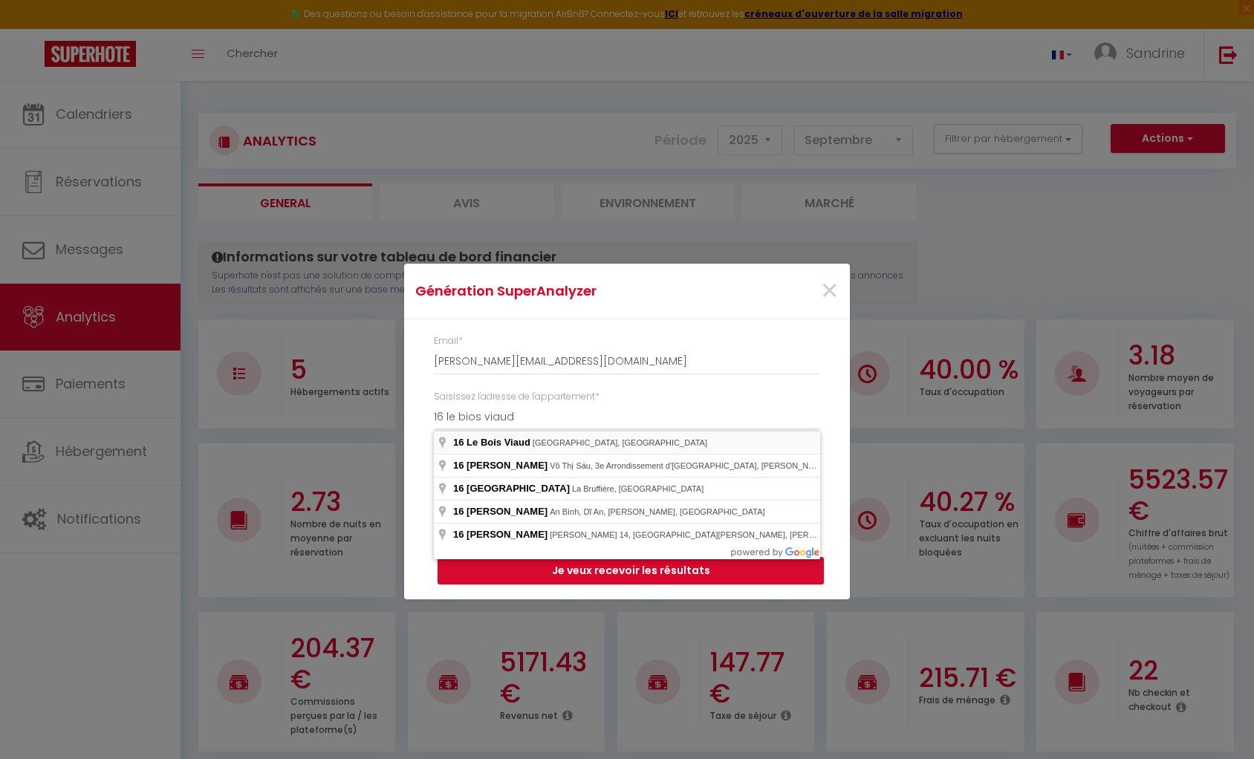
type input "16 [GEOGRAPHIC_DATA], [GEOGRAPHIC_DATA], [GEOGRAPHIC_DATA]"
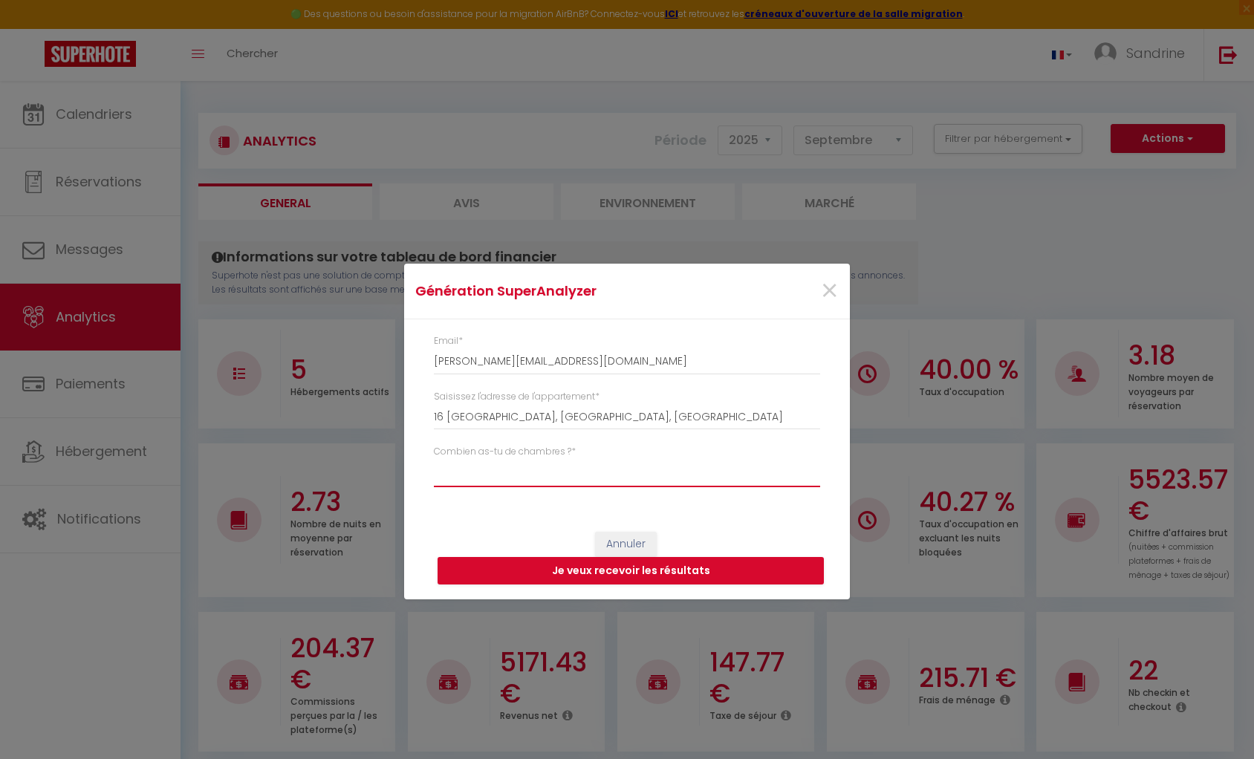
click at [528, 476] on select "Studio 1 chambre 2 chambres 3 chambres 4 chambres +" at bounding box center [627, 473] width 386 height 28
select select "t4"
click at [434, 459] on select "Studio 1 chambre 2 chambres 3 chambres 4 chambres +" at bounding box center [627, 473] width 386 height 28
click at [547, 571] on button "Je veux recevoir les résultats" at bounding box center [630, 571] width 386 height 28
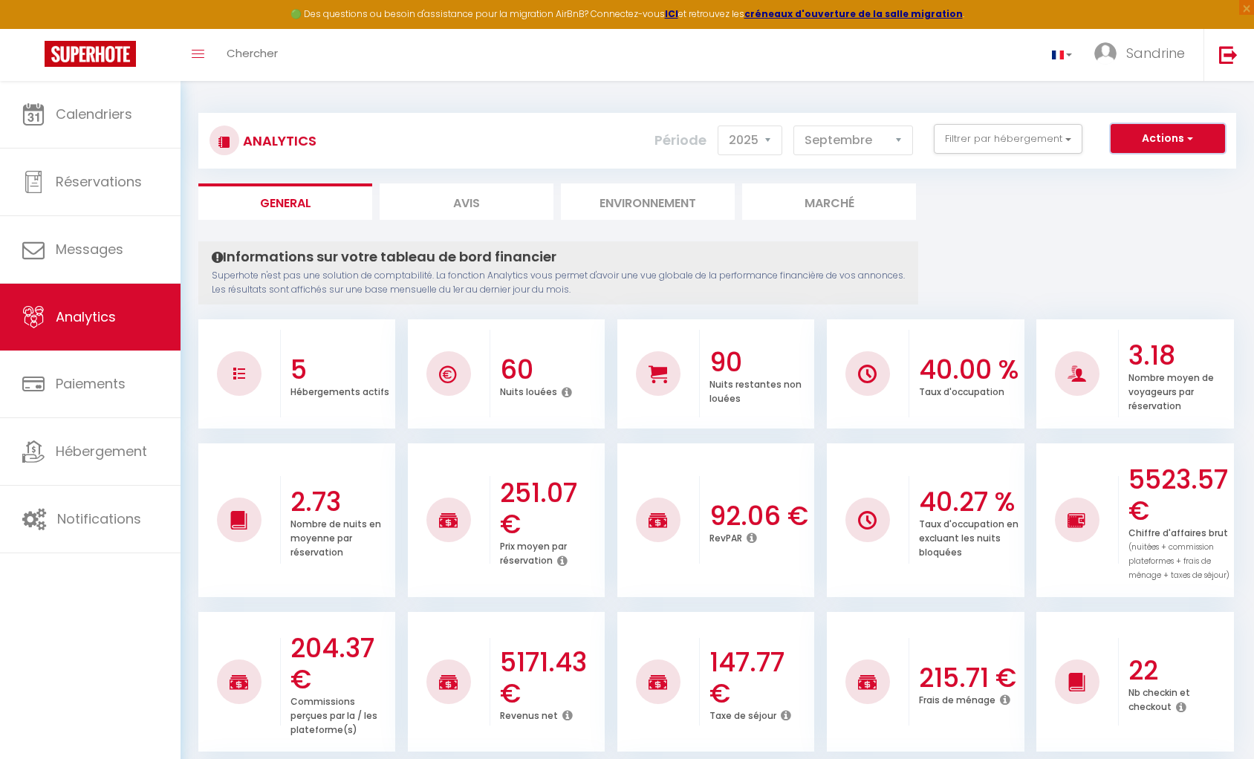
click at [854, 137] on button "Actions" at bounding box center [1167, 139] width 114 height 30
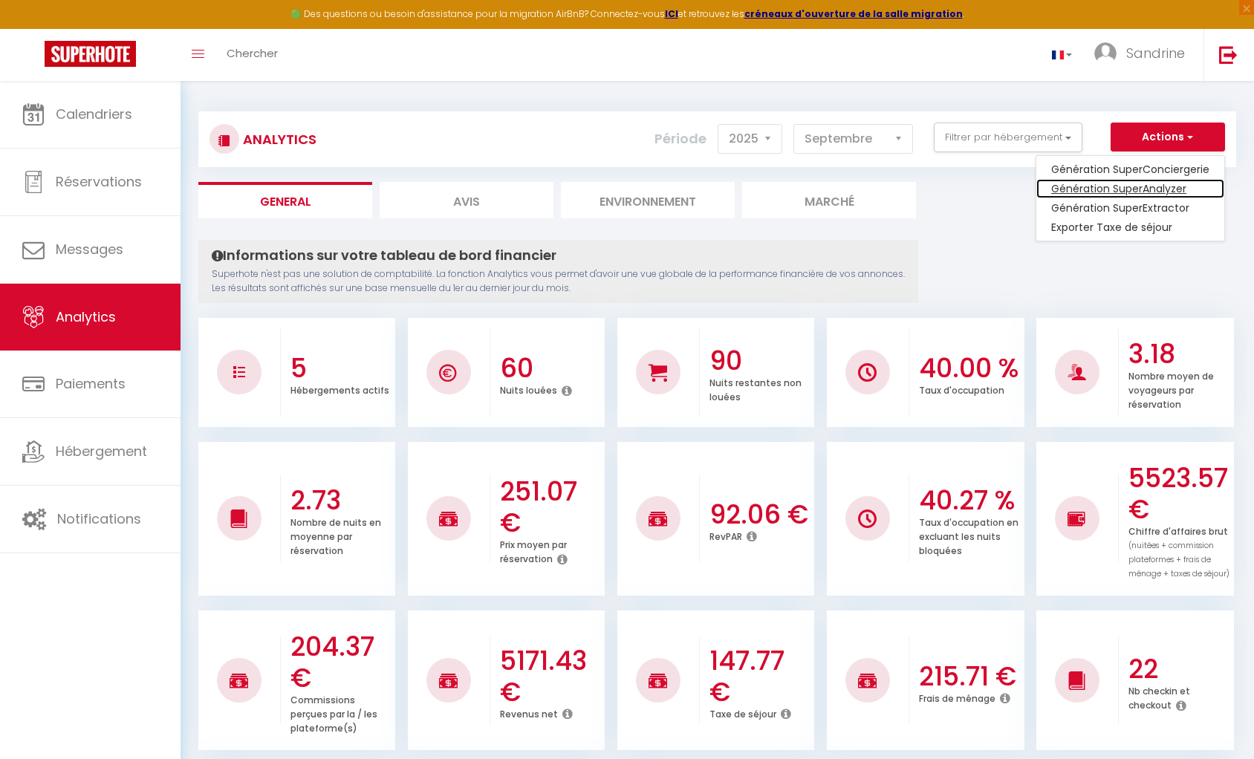
click at [854, 187] on link "Génération SuperAnalyzer" at bounding box center [1130, 188] width 188 height 19
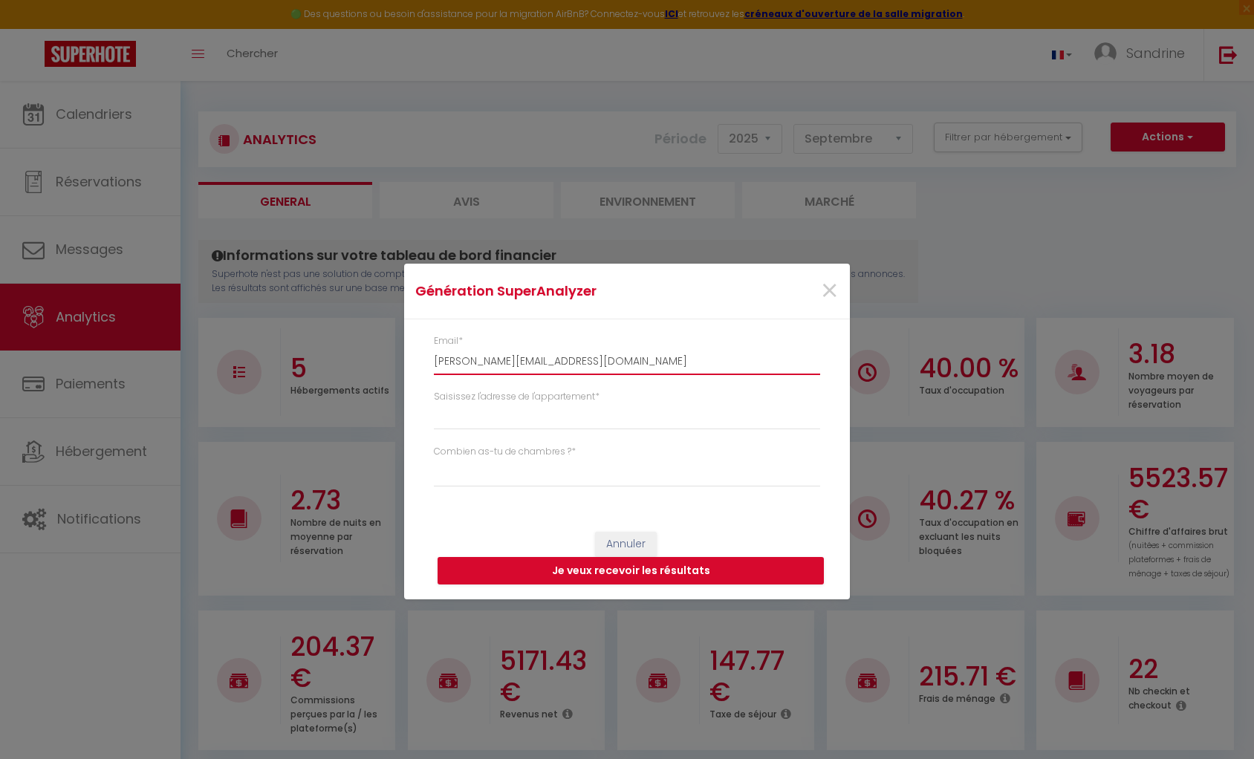
click at [555, 362] on input "[PERSON_NAME][EMAIL_ADDRESS][DOMAIN_NAME]" at bounding box center [627, 361] width 386 height 27
drag, startPoint x: 552, startPoint y: 362, endPoint x: 514, endPoint y: 360, distance: 37.9
click at [514, 360] on input "[PERSON_NAME][EMAIL_ADDRESS][DOMAIN_NAME]" at bounding box center [627, 361] width 386 height 27
type input "[PERSON_NAME][EMAIL_ADDRESS][DOMAIN_NAME]"
select select
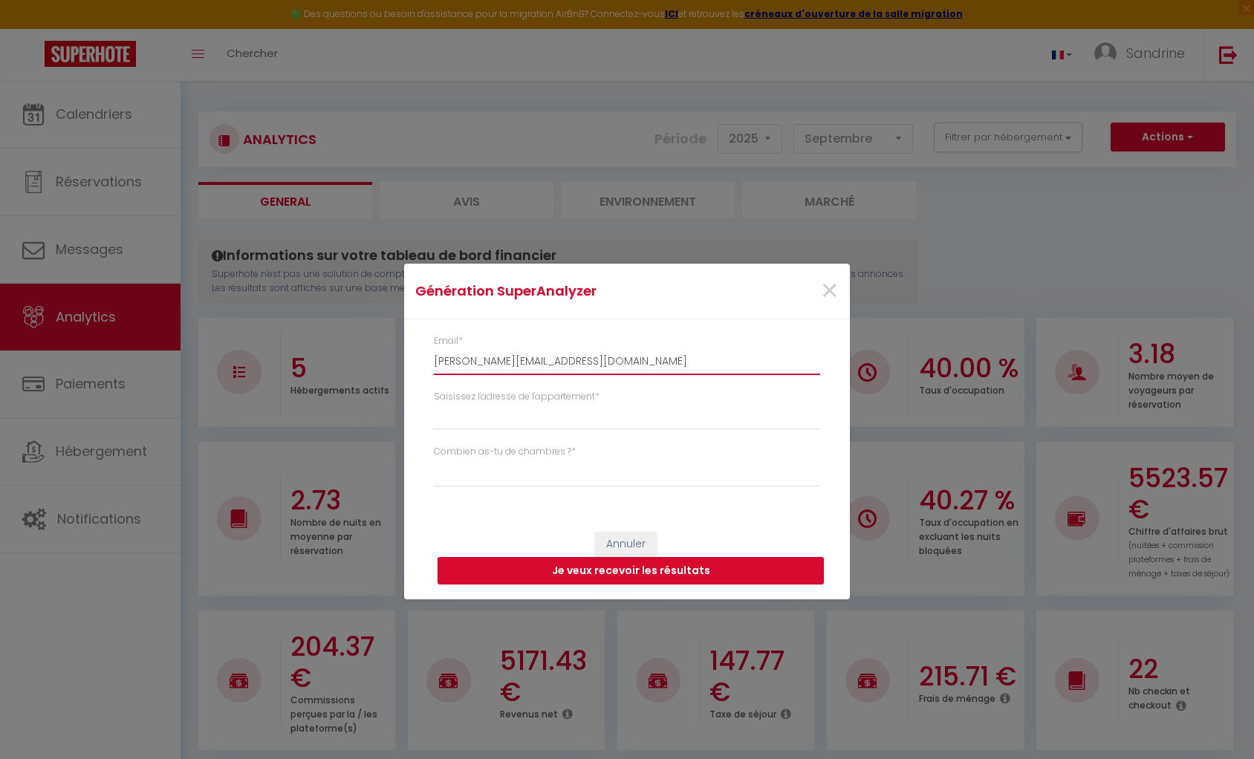
type input "[PERSON_NAME][EMAIL_ADDRESS][DOMAIN_NAME]"
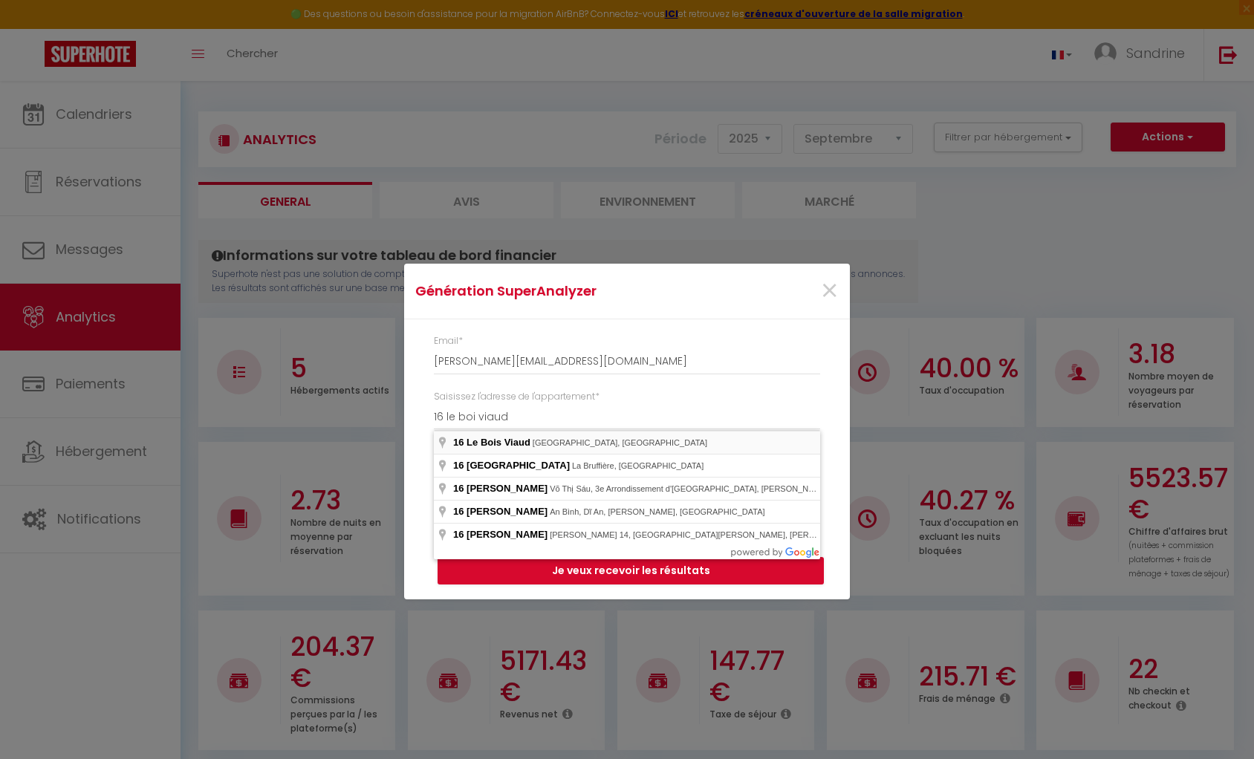
type input "16 [GEOGRAPHIC_DATA], [GEOGRAPHIC_DATA], [GEOGRAPHIC_DATA]"
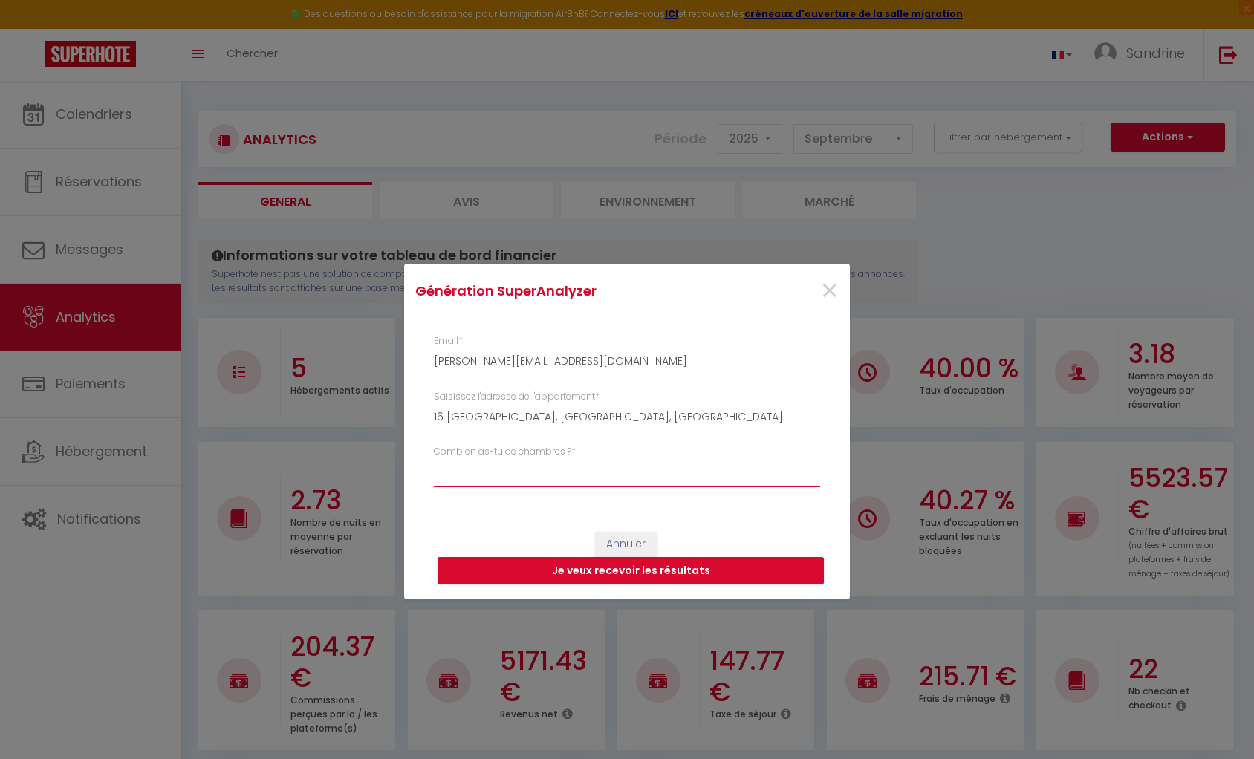
click at [532, 479] on select "Studio 1 chambre 2 chambres 3 chambres 4 chambres +" at bounding box center [627, 473] width 386 height 28
select select "[MEDICAL_DATA]"
click at [434, 459] on select "Studio 1 chambre 2 chambres 3 chambres 4 chambres +" at bounding box center [627, 473] width 386 height 28
click at [538, 564] on button "Je veux recevoir les résultats" at bounding box center [630, 571] width 386 height 28
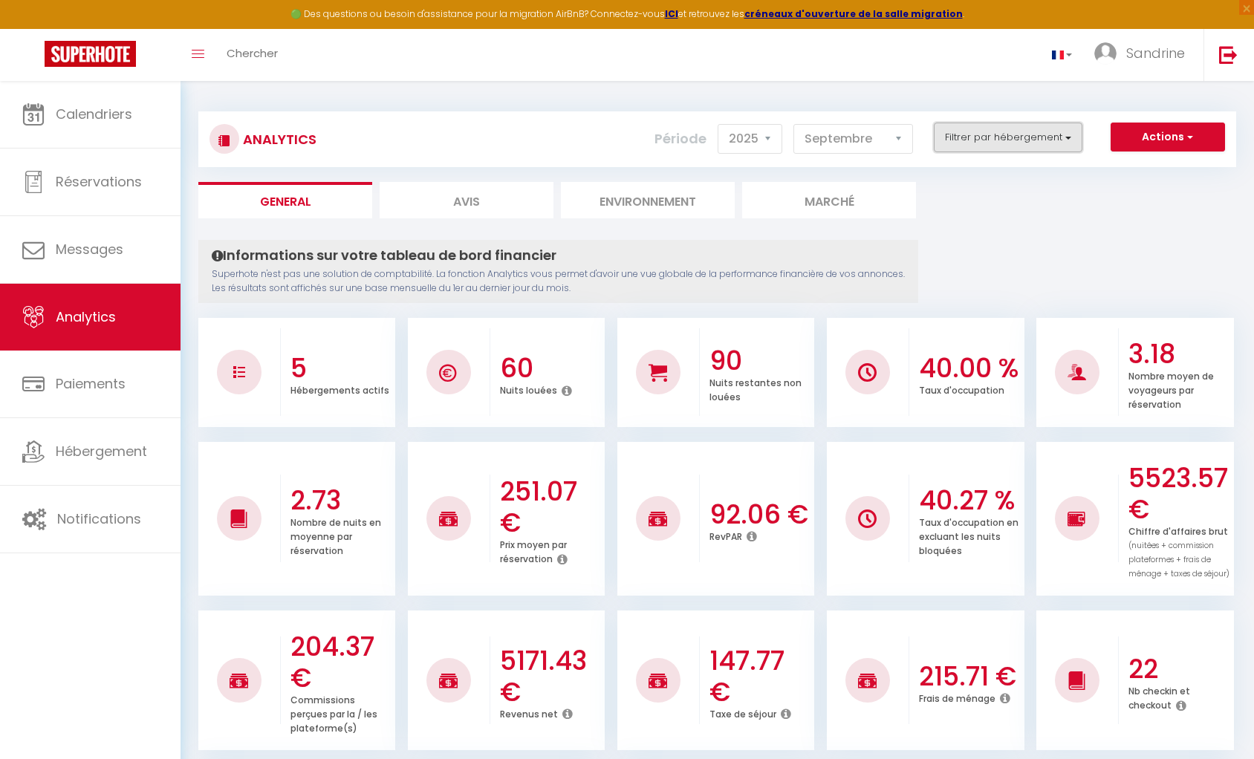
click at [854, 141] on button "Filtrer par hébergement" at bounding box center [1007, 138] width 149 height 30
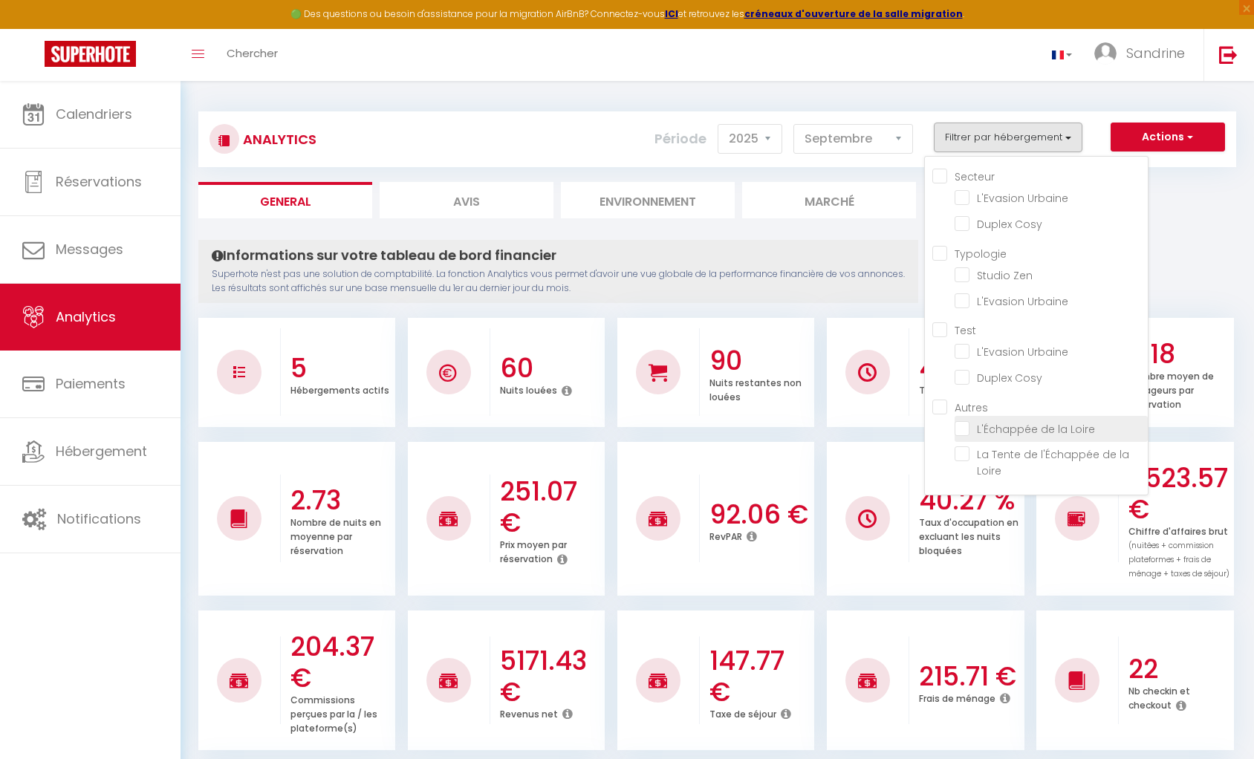
click at [854, 433] on Loire "checkbox" at bounding box center [1050, 427] width 193 height 15
checkbox Loire "true"
checkbox Urbaine "false"
checkbox Cosy "false"
checkbox Zen "false"
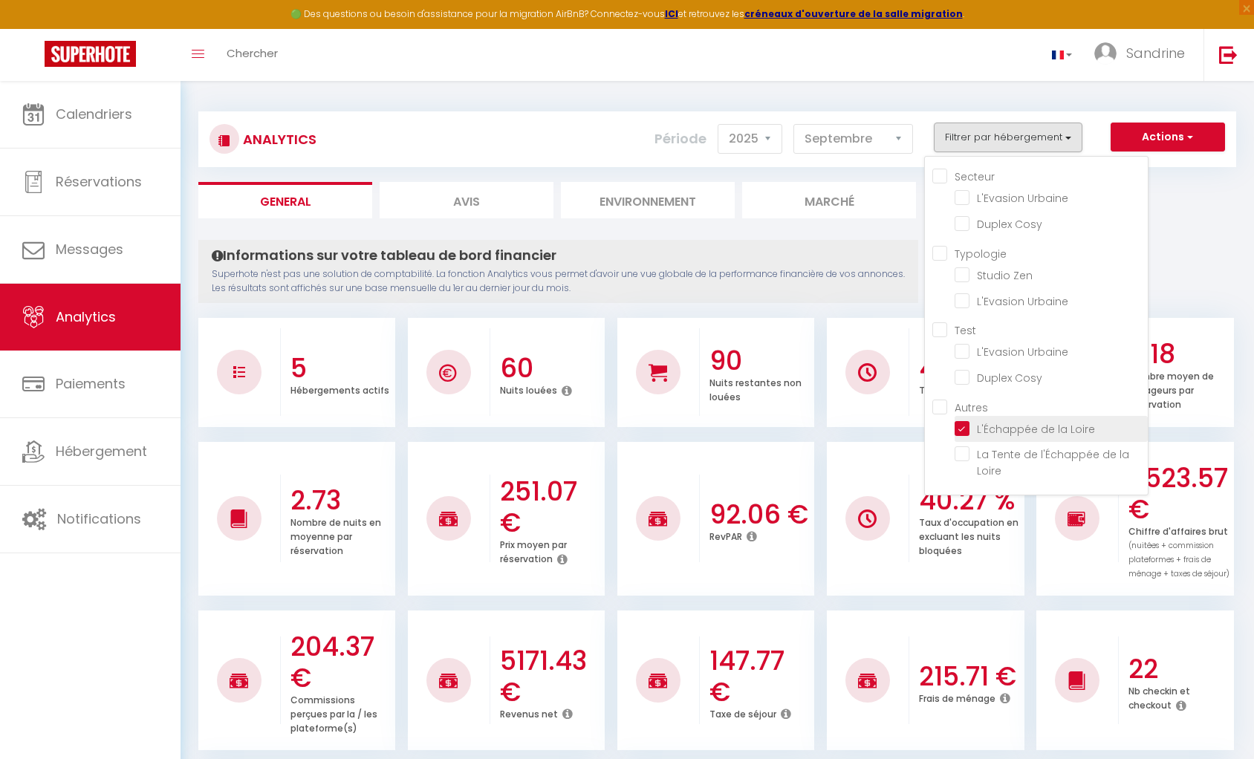
checkbox Urbaine "false"
checkbox Cosy "false"
checkbox Loire "false"
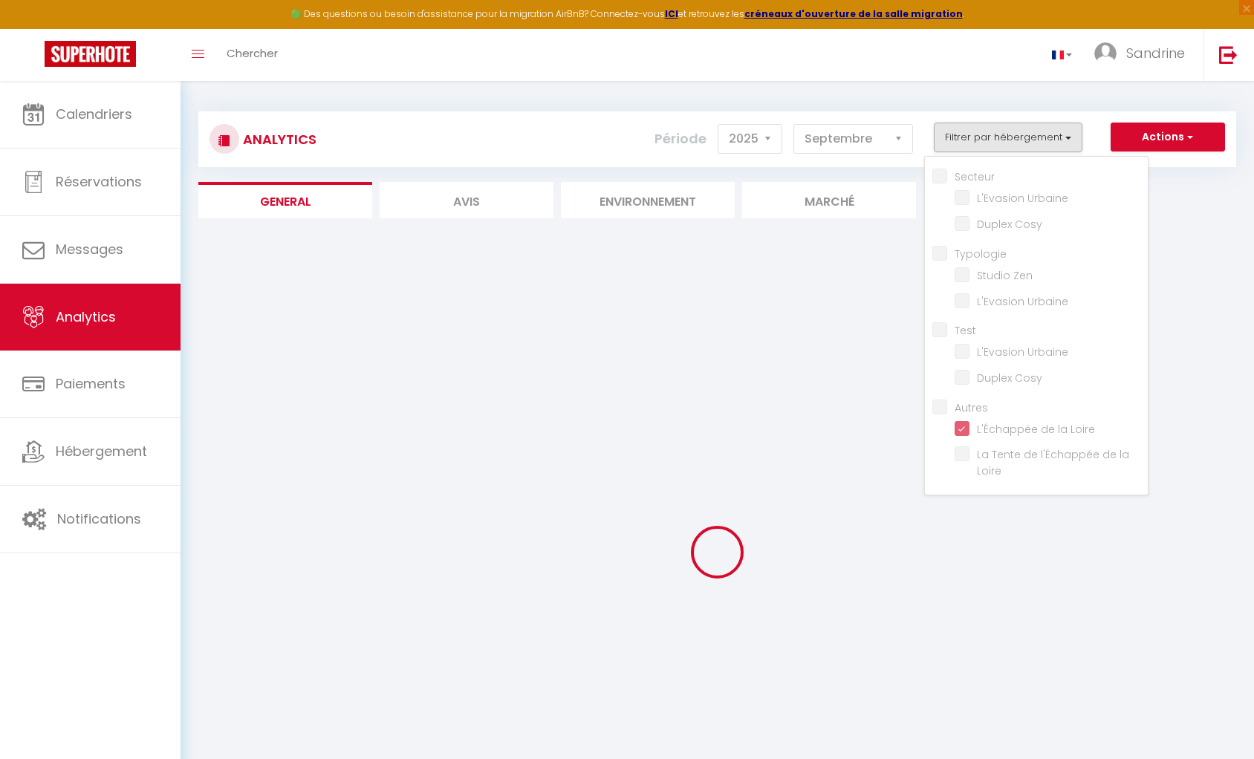
checkbox Urbaine "false"
checkbox Cosy "false"
checkbox Zen "false"
checkbox Urbaine "false"
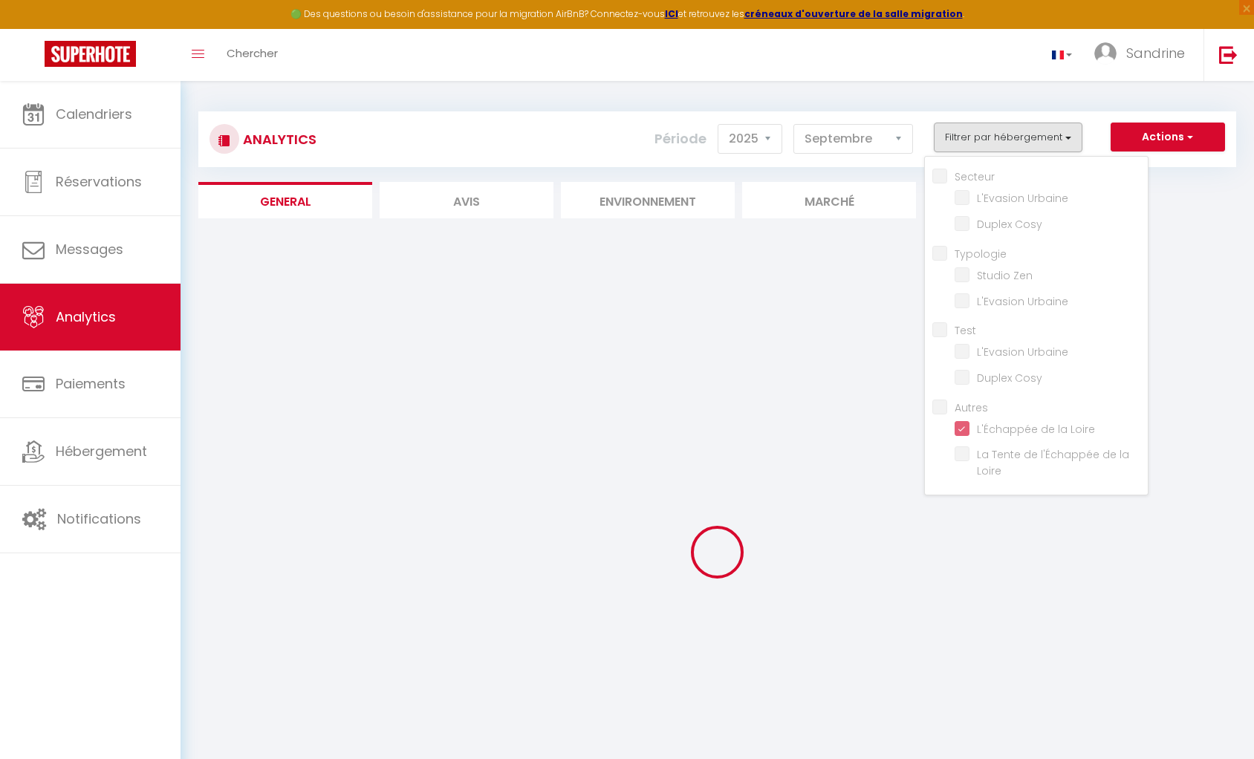
checkbox Cosy "false"
checkbox Loire "false"
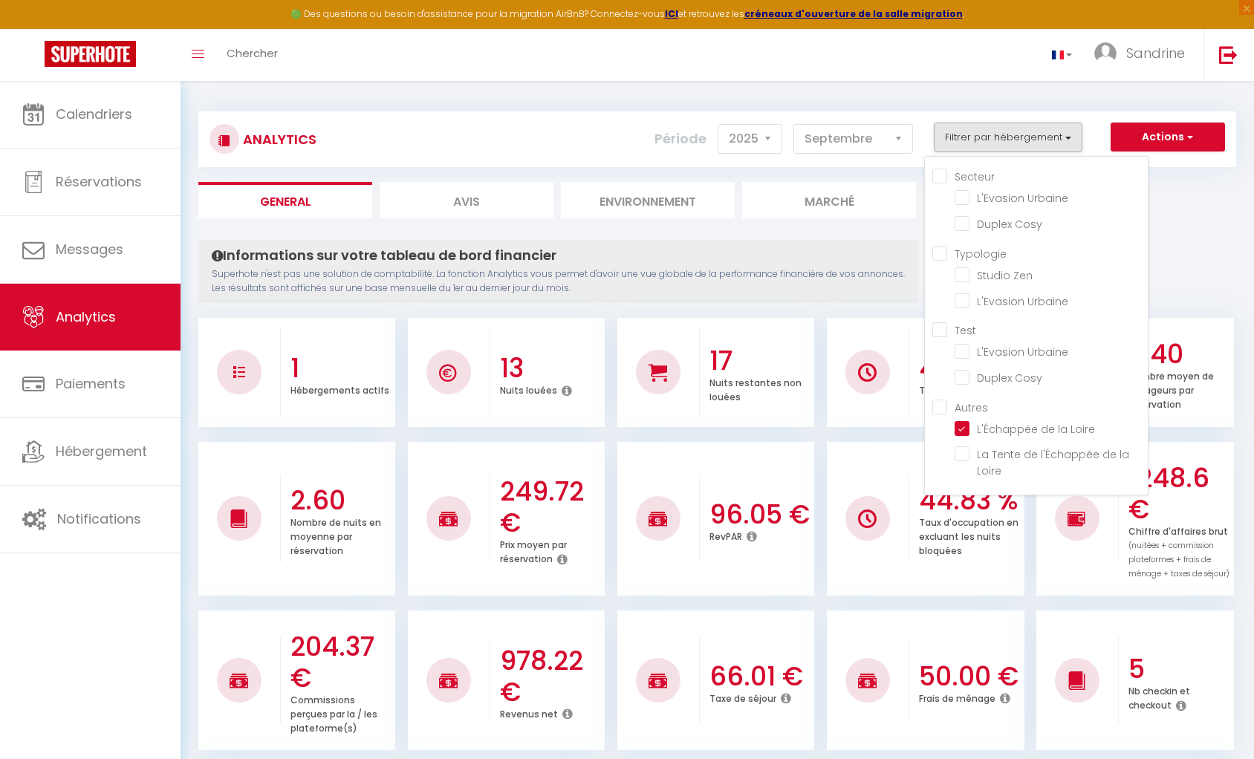
click at [854, 292] on p "Superhote n'est pas une solution de comptabilité. La fonction Analytics vous pe…" at bounding box center [558, 281] width 693 height 28
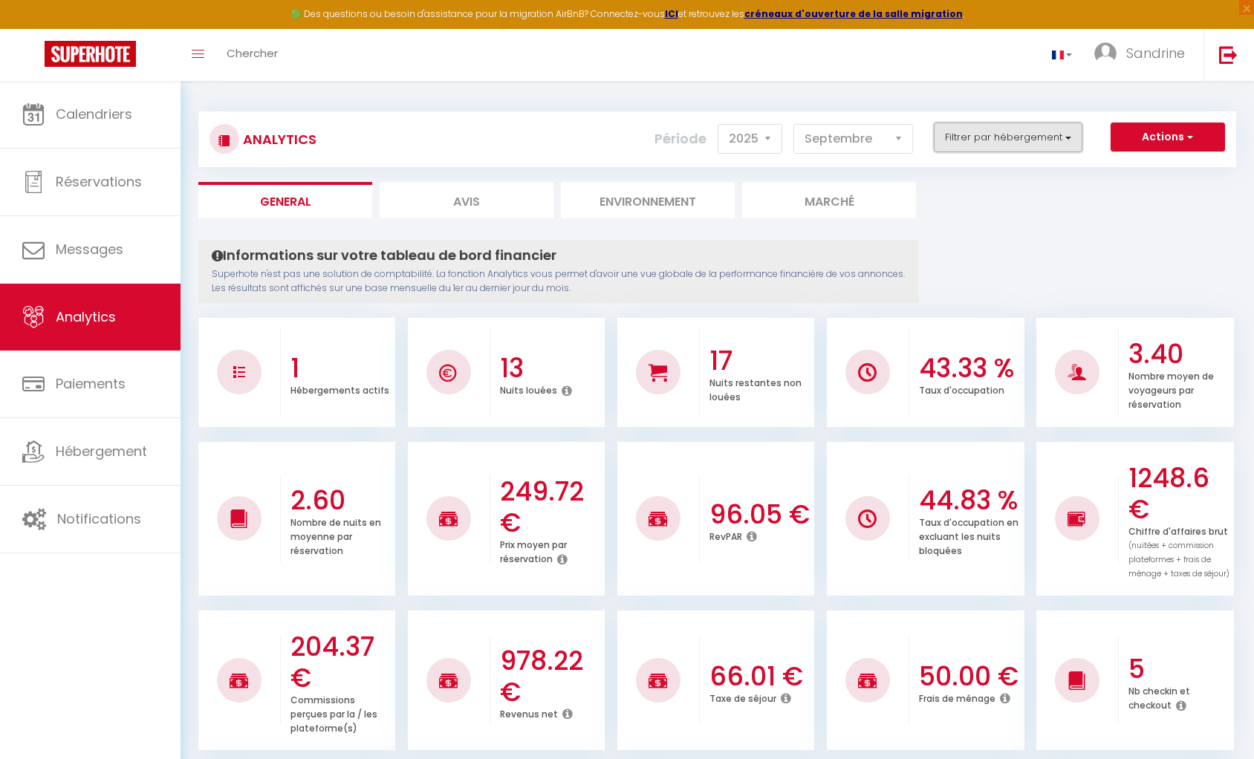
click at [854, 140] on button "Filtrer par hébergement" at bounding box center [1007, 138] width 149 height 30
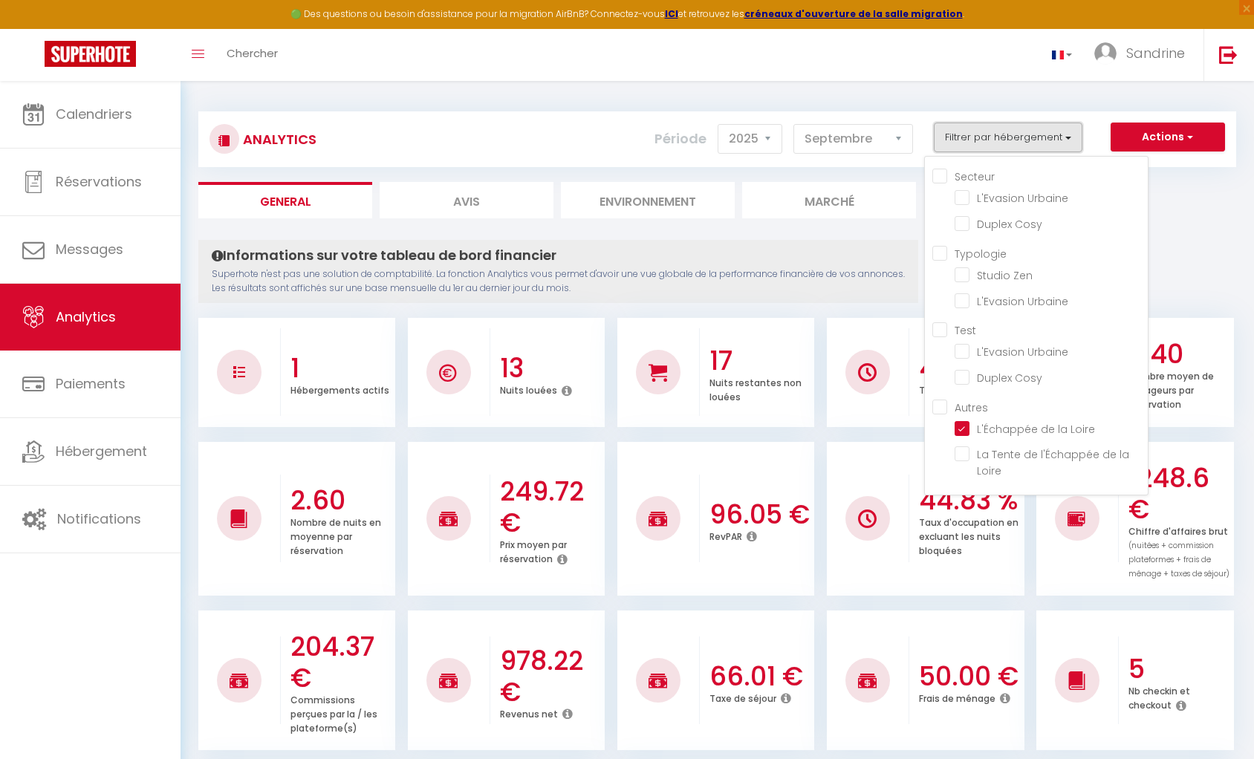
click at [854, 140] on button "Filtrer par hébergement" at bounding box center [1007, 138] width 149 height 30
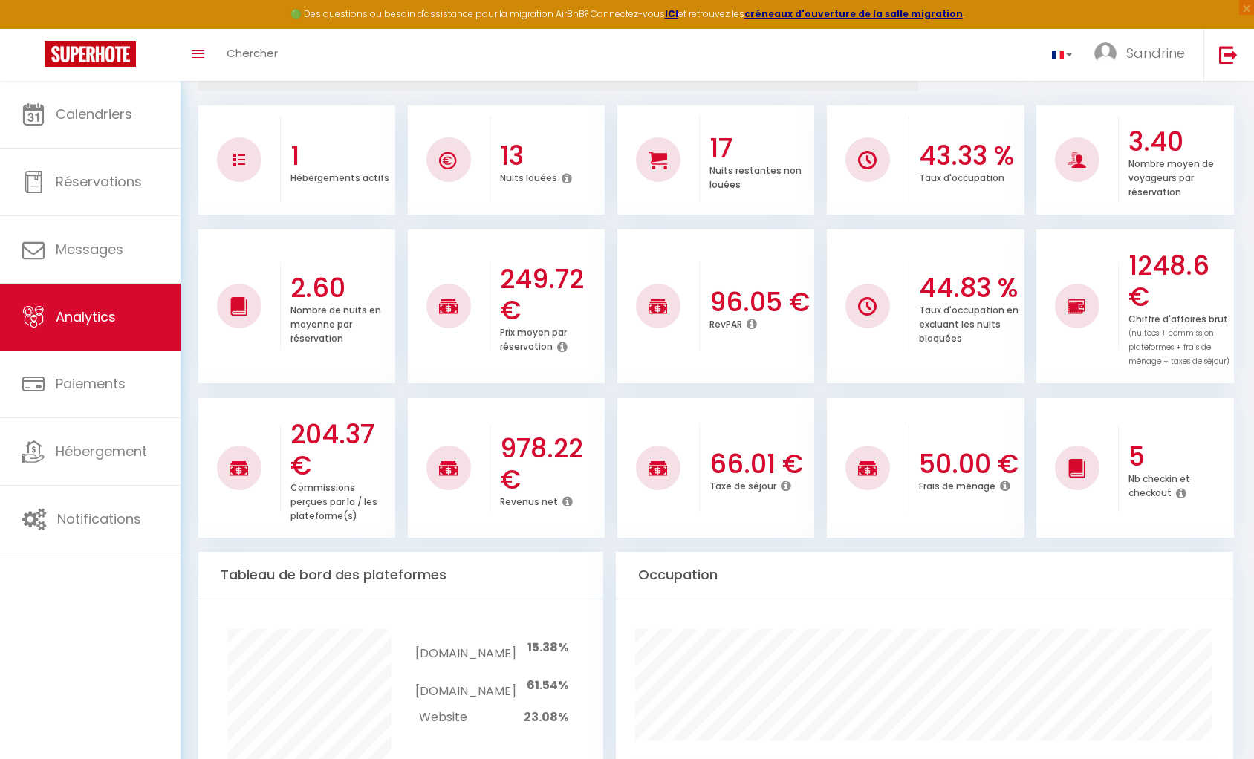
scroll to position [0, 0]
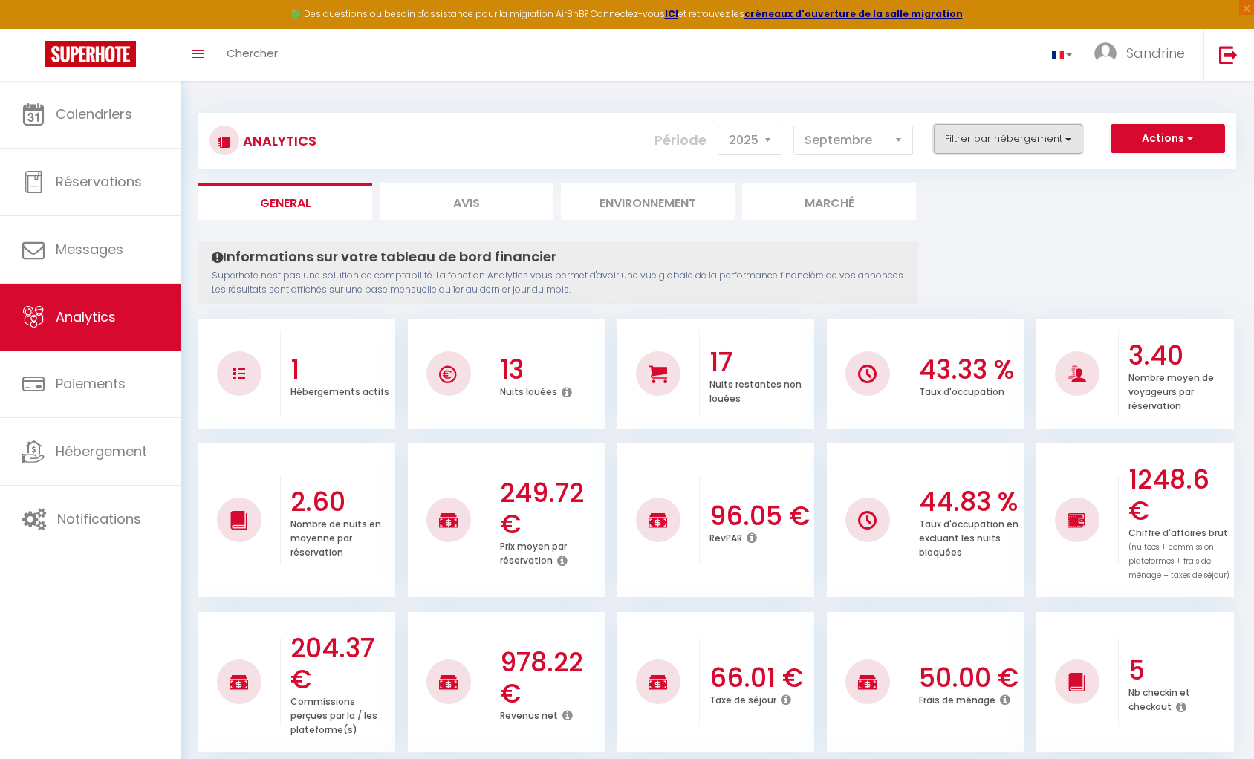
click at [854, 135] on button "Filtrer par hébergement" at bounding box center [1007, 139] width 149 height 30
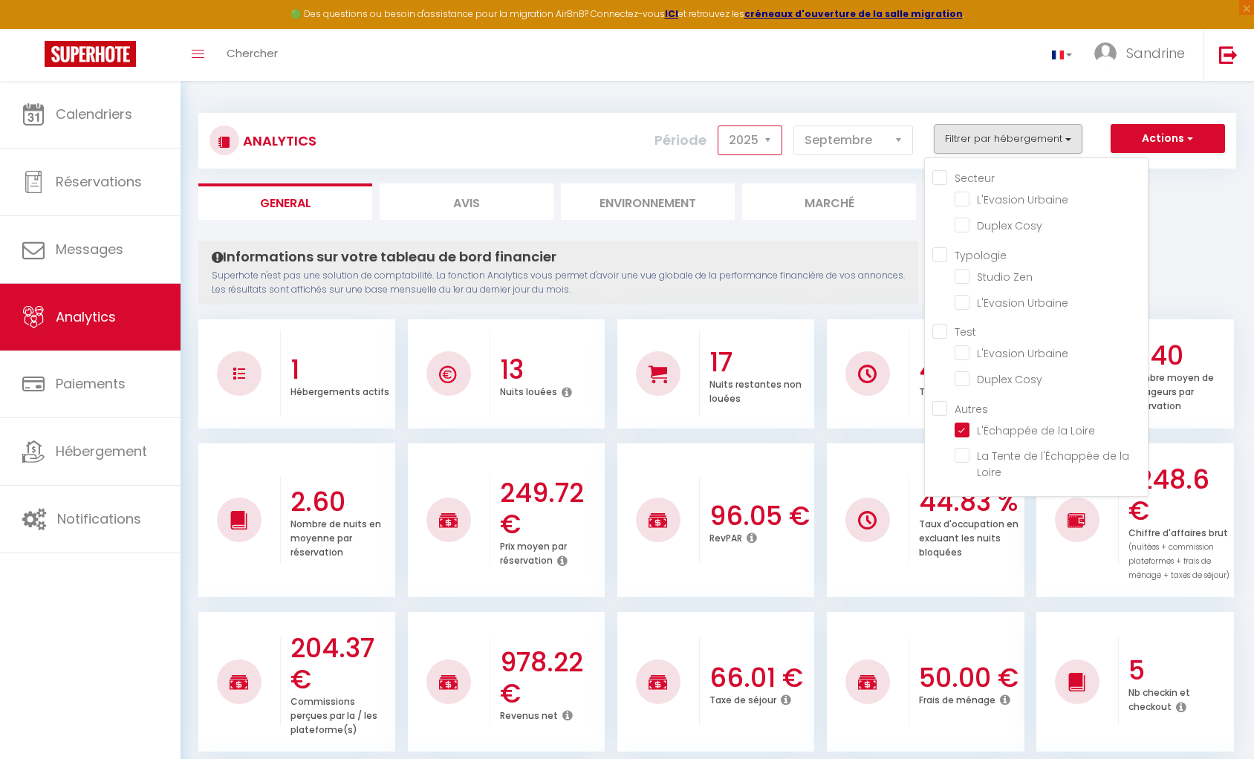
click at [757, 144] on select "2014 2015 2016 2017 2018 2019 2020 2021 2022 2023 2024 2025 2026 2027" at bounding box center [749, 141] width 65 height 30
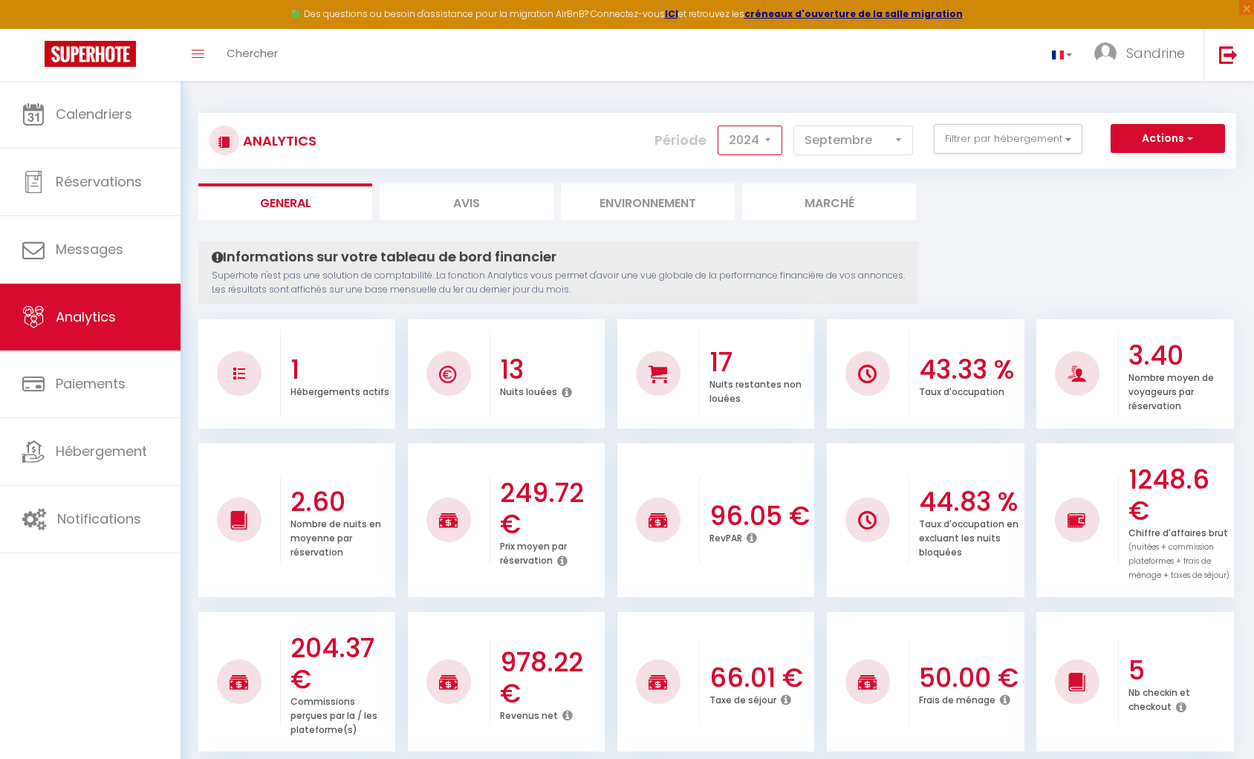
click at [719, 126] on select "2014 2015 2016 2017 2018 2019 2020 2021 2022 2023 2024 2025 2026 2027" at bounding box center [749, 141] width 65 height 30
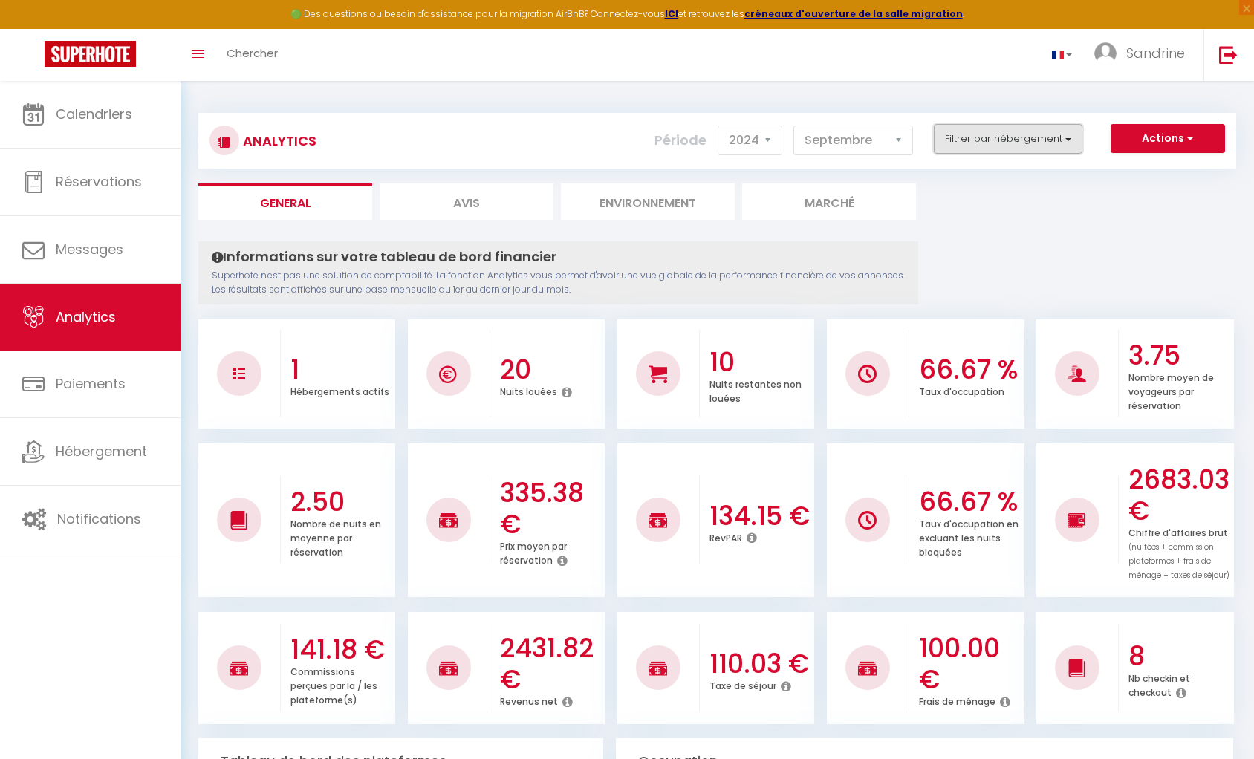
click at [854, 135] on button "Filtrer par hébergement" at bounding box center [1007, 139] width 149 height 30
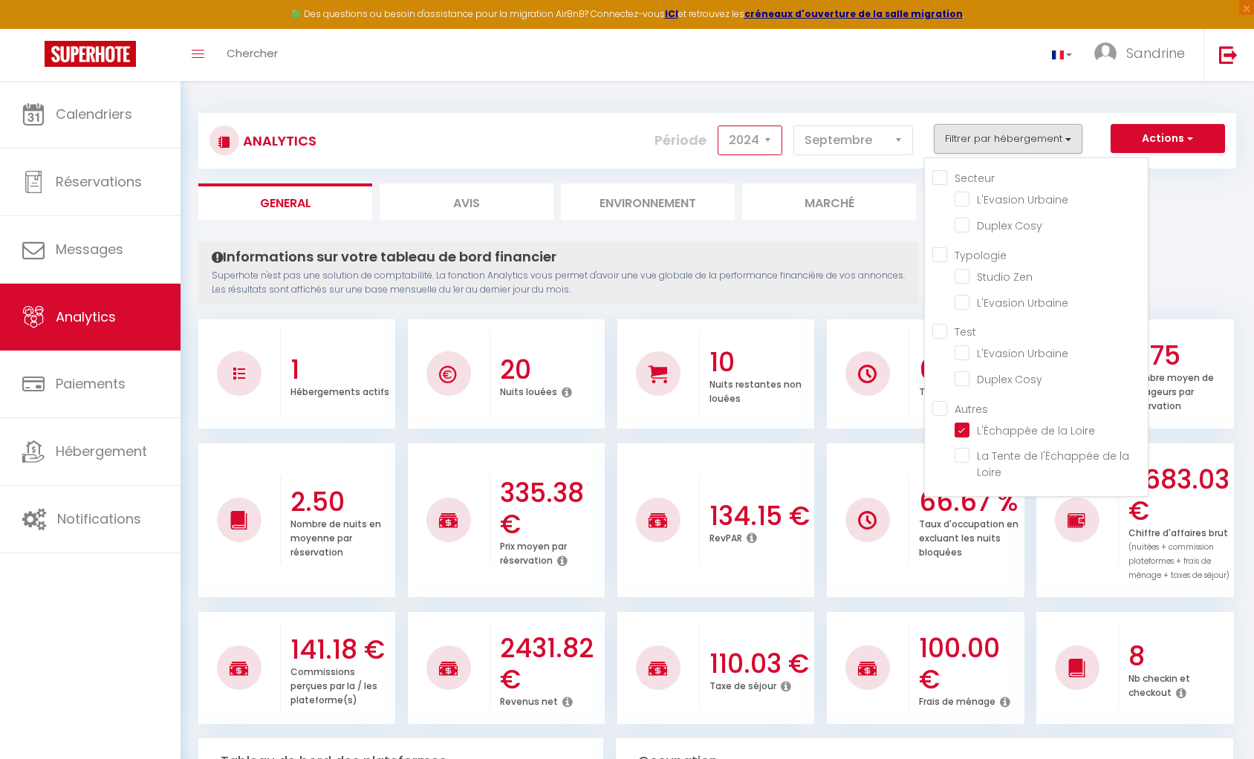
click at [766, 137] on select "2014 2015 2016 2017 2018 2019 2020 2021 2022 2023 2024 2025 2026 2027" at bounding box center [749, 141] width 65 height 30
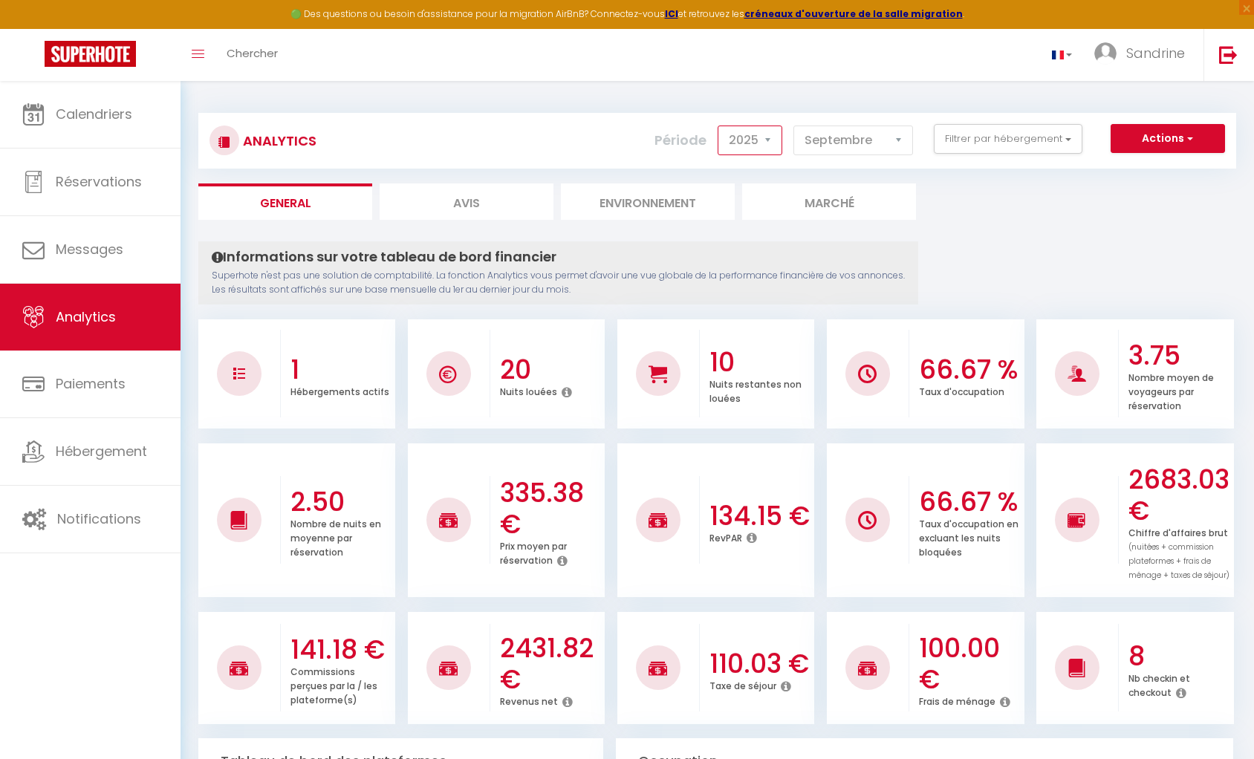
click at [719, 126] on select "2014 2015 2016 2017 2018 2019 2020 2021 2022 2023 2024 2025 2026 2027" at bounding box center [749, 141] width 65 height 30
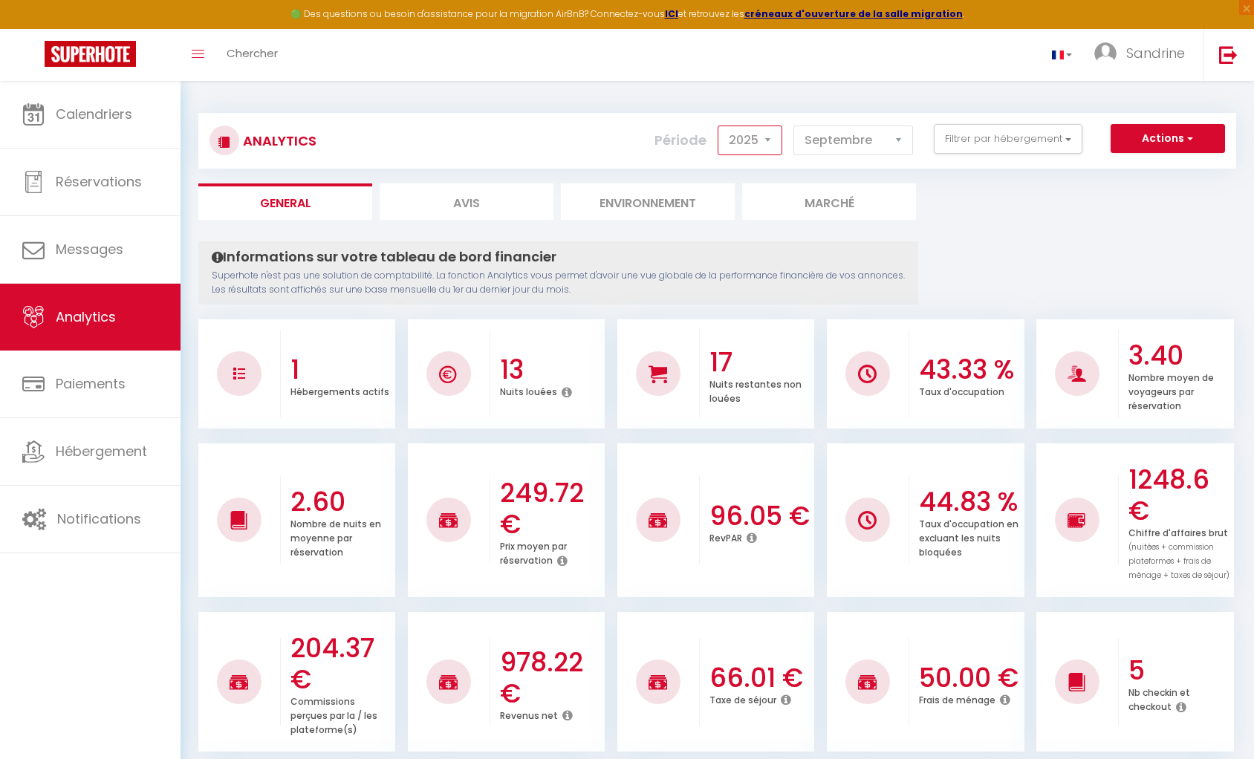
click at [760, 141] on select "2014 2015 2016 2017 2018 2019 2020 2021 2022 2023 2024 2025 2026 2027" at bounding box center [749, 141] width 65 height 30
select select "2024"
click at [719, 126] on select "2014 2015 2016 2017 2018 2019 2020 2021 2022 2023 2024 2025 2026 2027" at bounding box center [749, 141] width 65 height 30
click at [822, 137] on select "[PERSON_NAME] Mars Avril Mai Juin Juillet Août Septembre Octobre Novembre Décem…" at bounding box center [853, 141] width 120 height 30
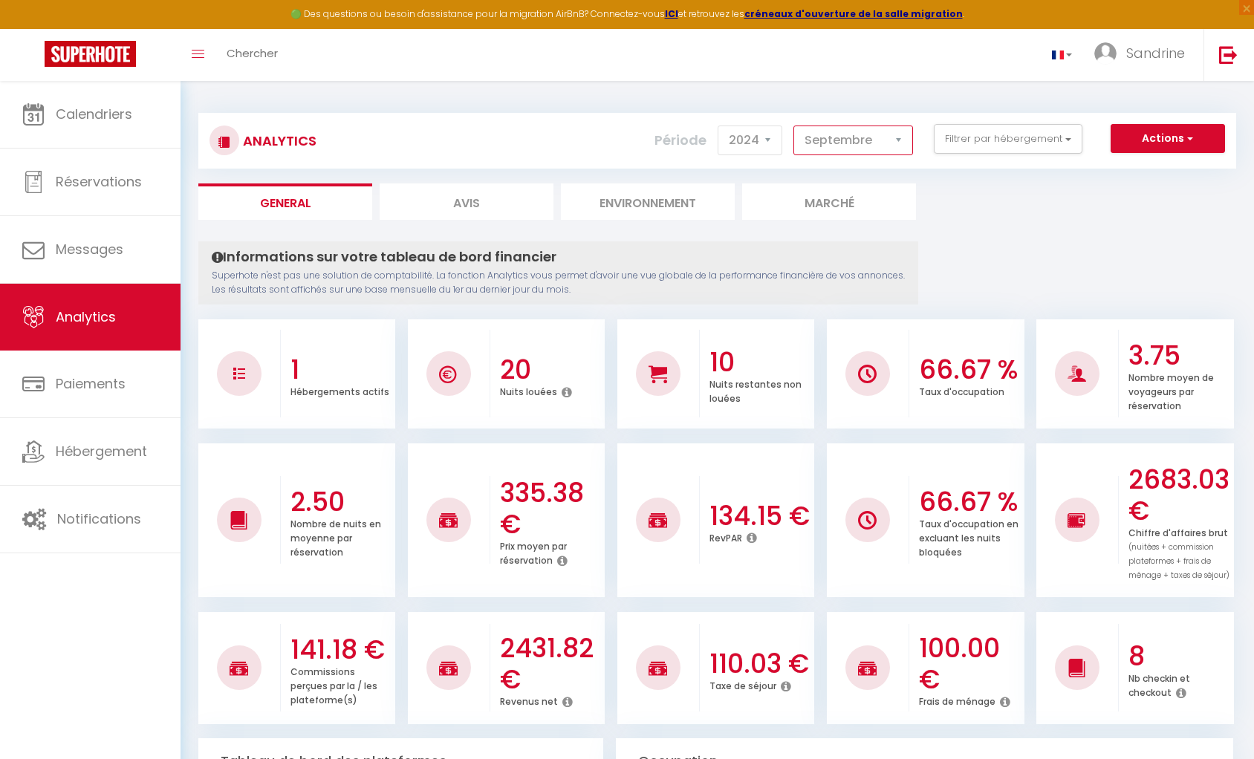
select select "8"
click at [794, 126] on select "[PERSON_NAME] Mars Avril Mai Juin Juillet Août Septembre Octobre Novembre Décem…" at bounding box center [853, 141] width 120 height 30
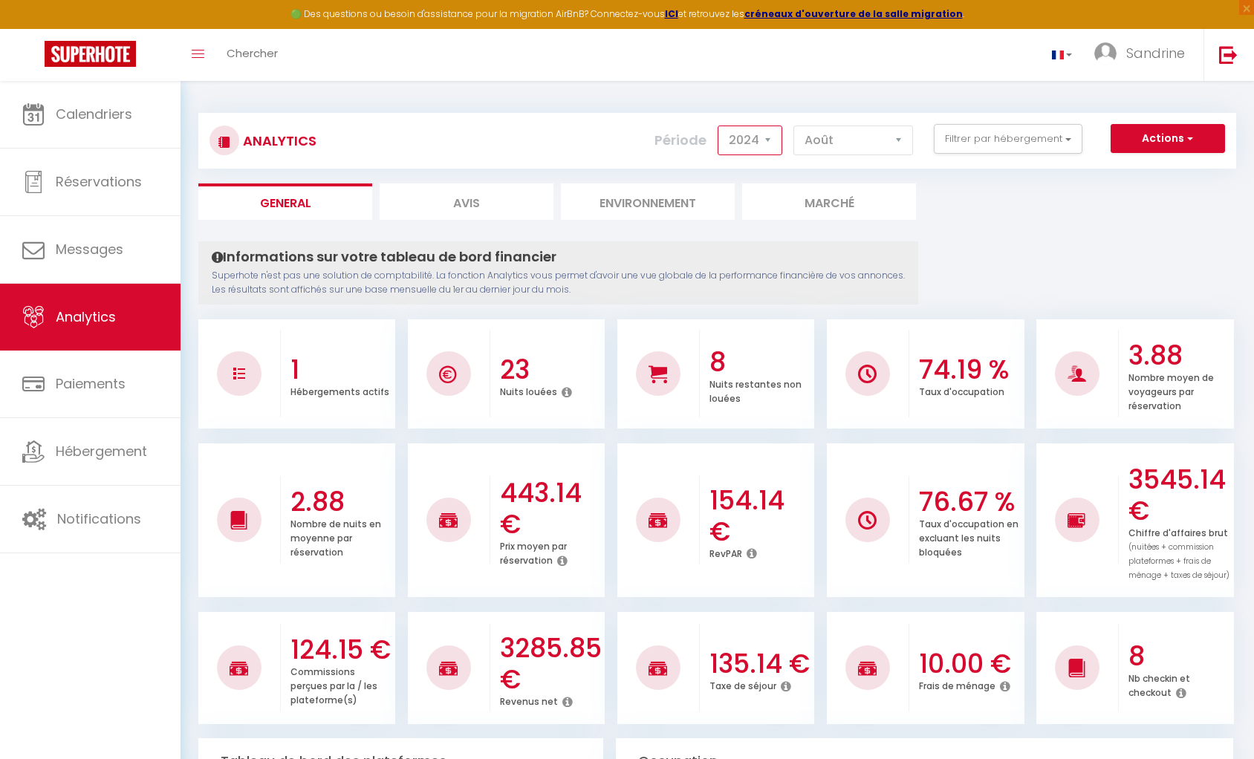
click at [747, 137] on select "2014 2015 2016 2017 2018 2019 2020 2021 2022 2023 2024 2025 2026 2027" at bounding box center [749, 141] width 65 height 30
click at [719, 126] on select "2014 2015 2016 2017 2018 2019 2020 2021 2022 2023 2024 2025 2026 2027" at bounding box center [749, 141] width 65 height 30
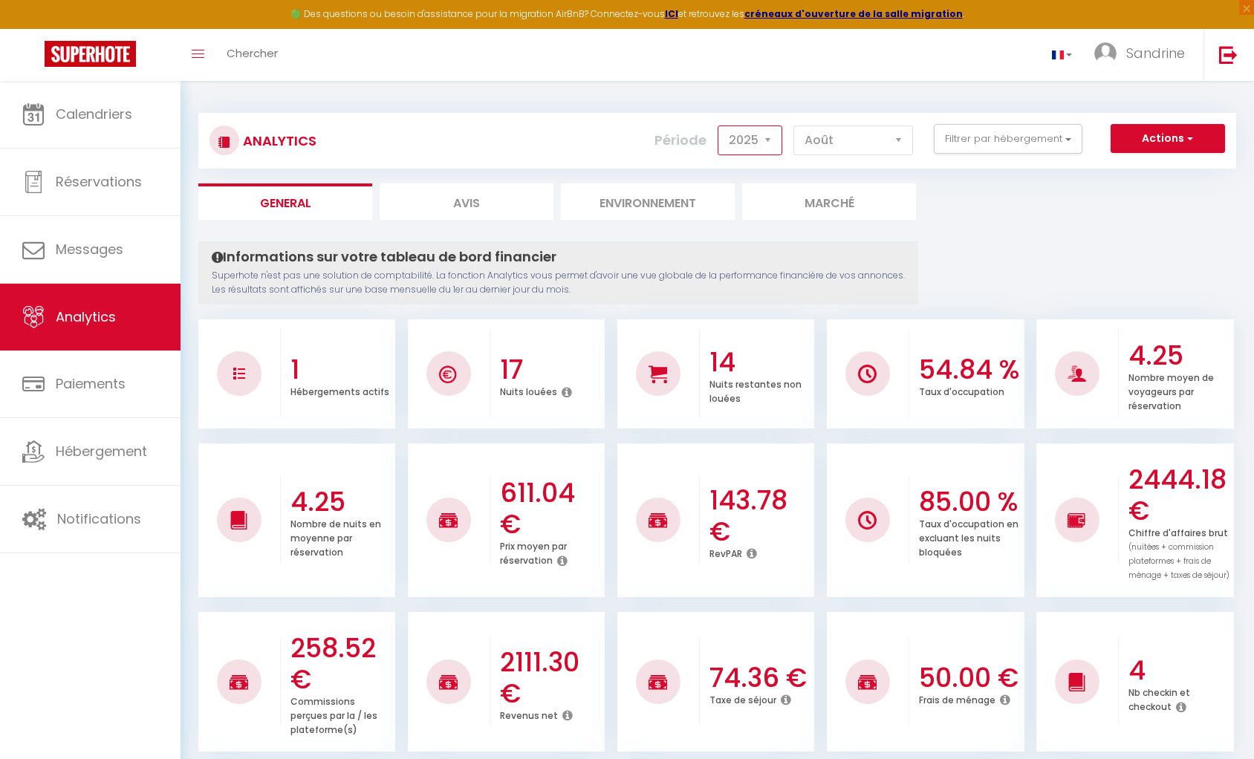
click at [764, 144] on select "2014 2015 2016 2017 2018 2019 2020 2021 2022 2023 2024 2025 2026 2027" at bounding box center [749, 141] width 65 height 30
select select "2024"
click at [719, 126] on select "2014 2015 2016 2017 2018 2019 2020 2021 2022 2023 2024 2025 2026 2027" at bounding box center [749, 141] width 65 height 30
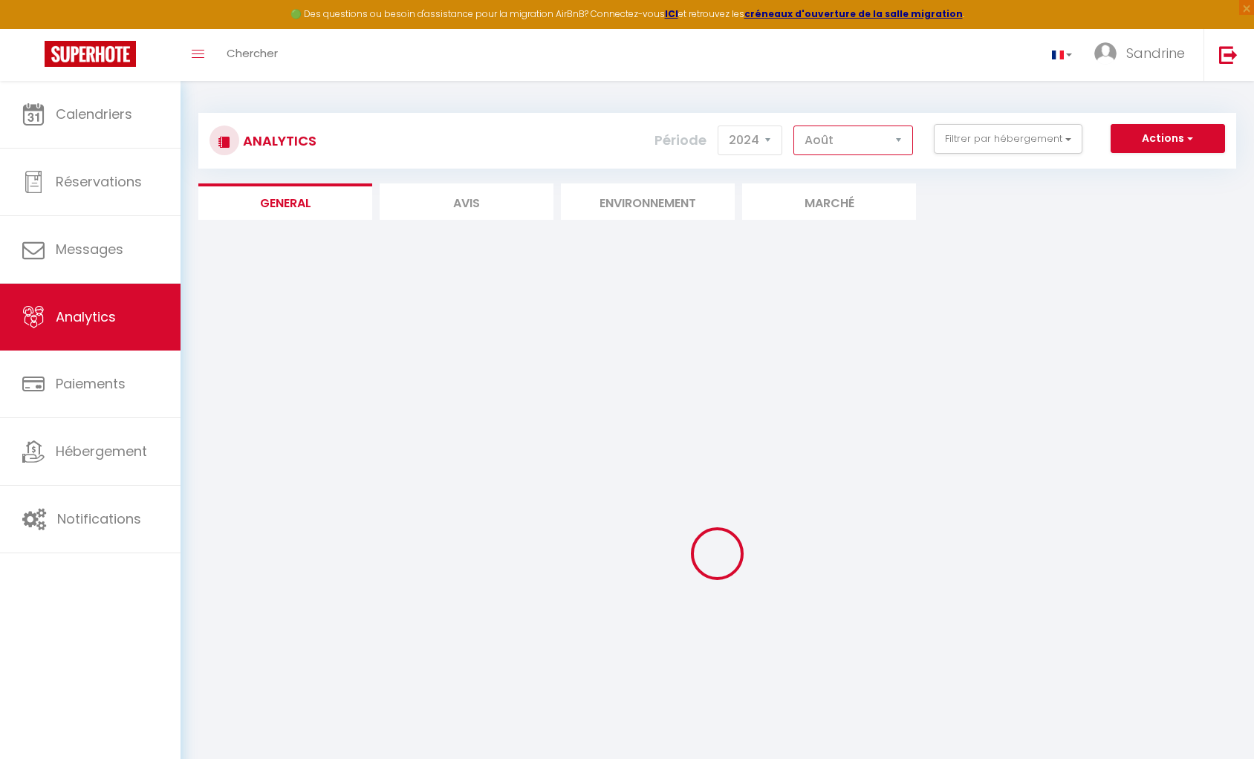
click at [818, 138] on select "[PERSON_NAME] Mars Avril Mai Juin Juillet Août Septembre Octobre Novembre Décem…" at bounding box center [853, 141] width 120 height 30
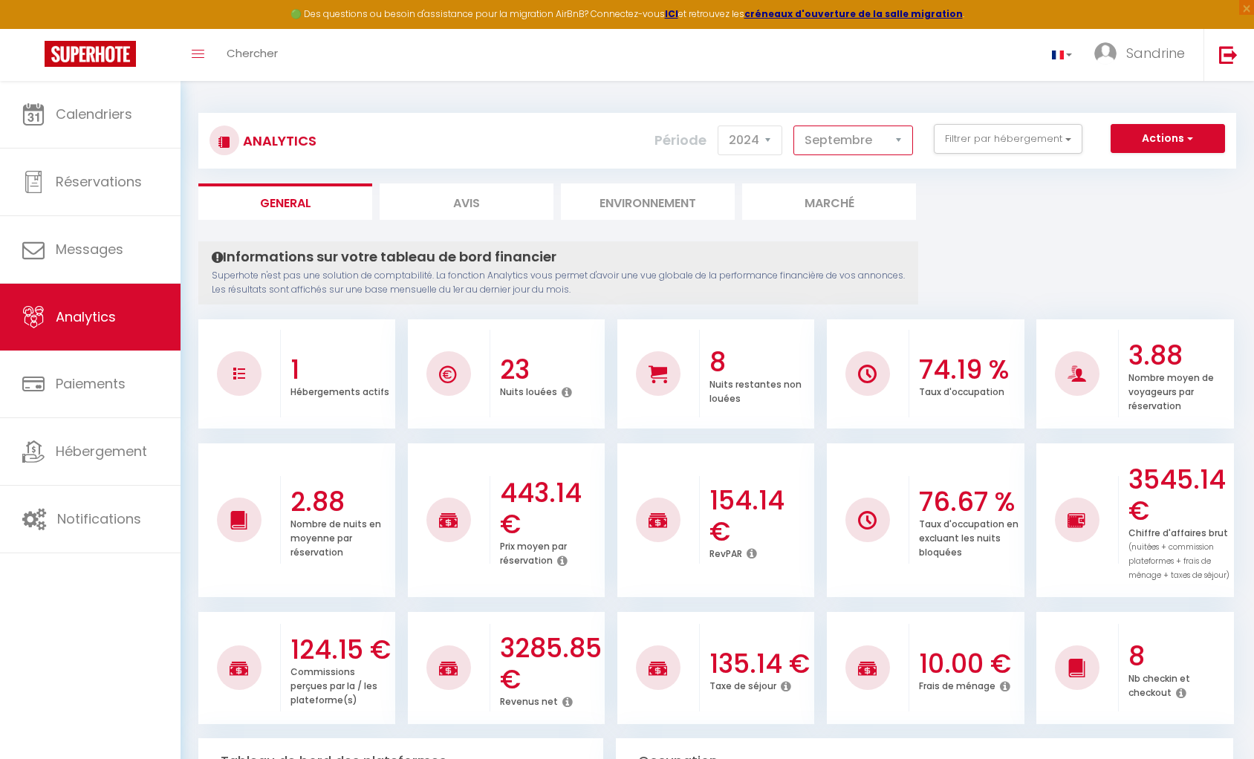
click at [794, 126] on select "[PERSON_NAME] Mars Avril Mai Juin Juillet Août Septembre Octobre Novembre Décem…" at bounding box center [853, 141] width 120 height 30
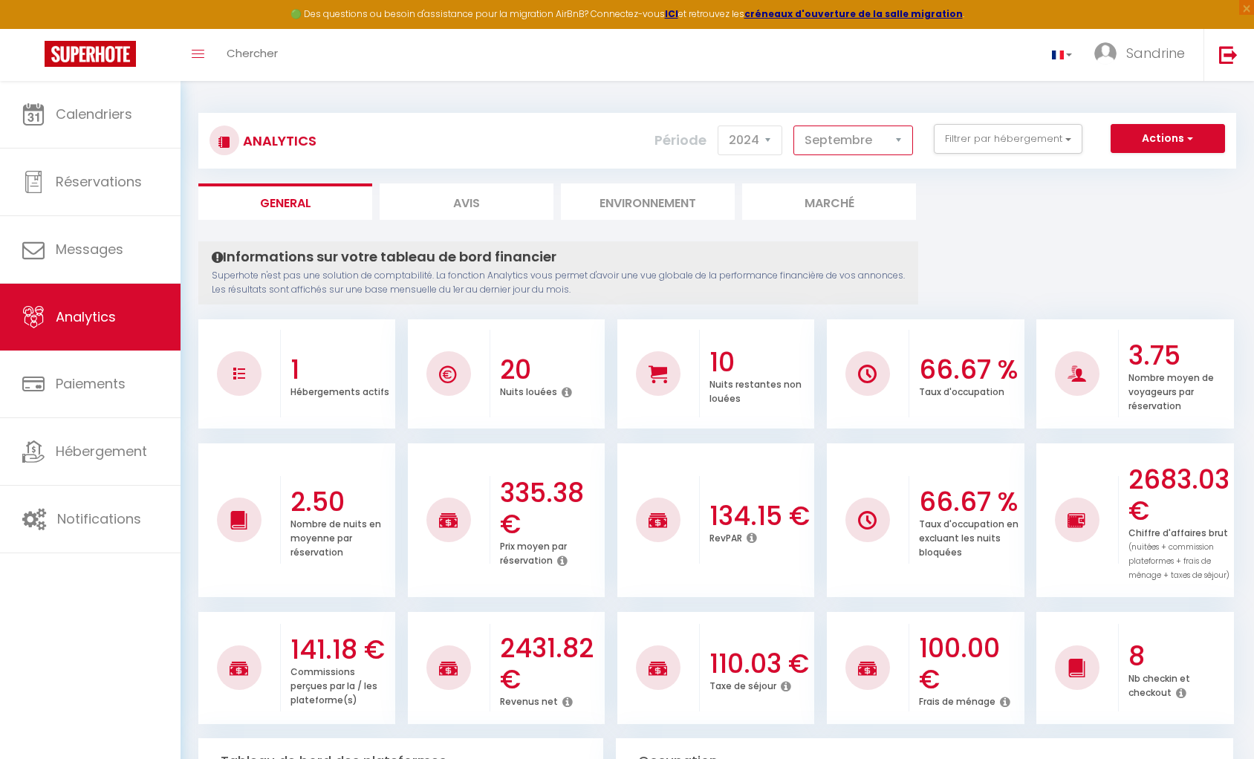
scroll to position [14, 0]
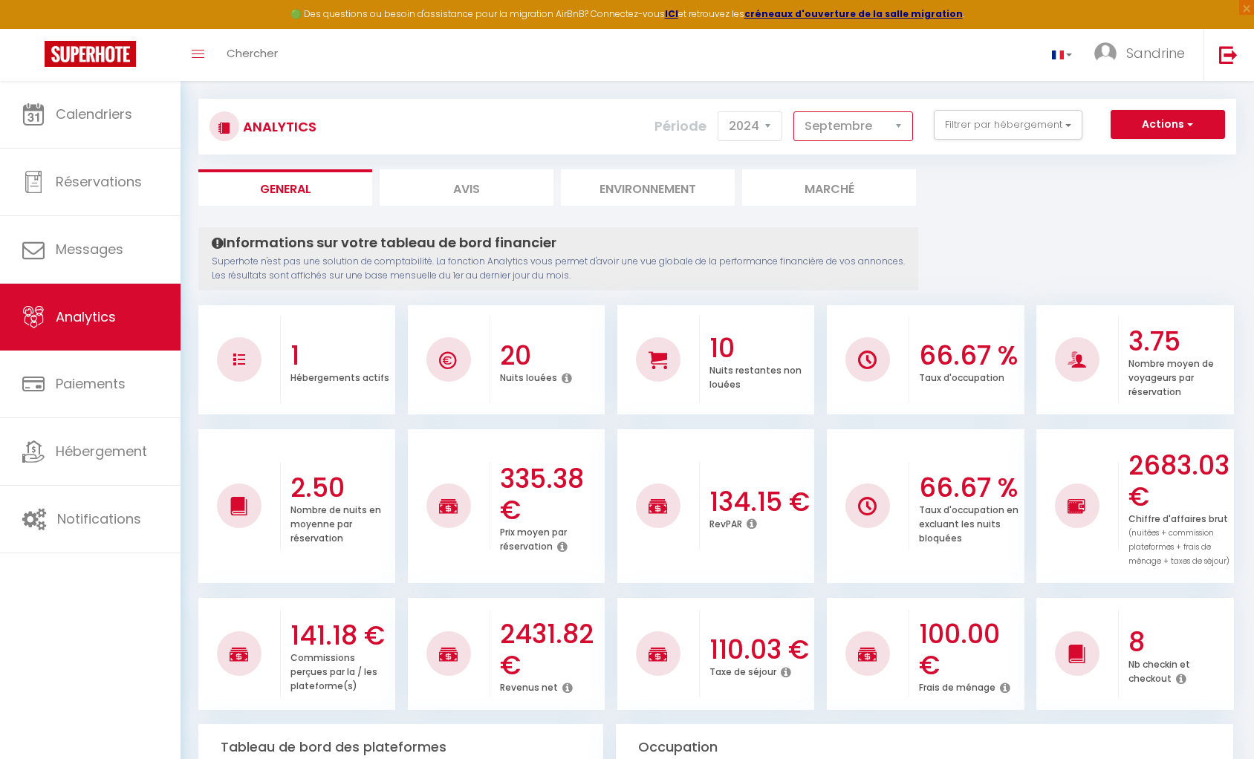
click at [854, 128] on select "[PERSON_NAME] Mars Avril Mai Juin Juillet Août Septembre Octobre Novembre Décem…" at bounding box center [853, 126] width 120 height 30
click at [794, 111] on select "[PERSON_NAME] Mars Avril Mai Juin Juillet Août Septembre Octobre Novembre Décem…" at bounding box center [853, 126] width 120 height 30
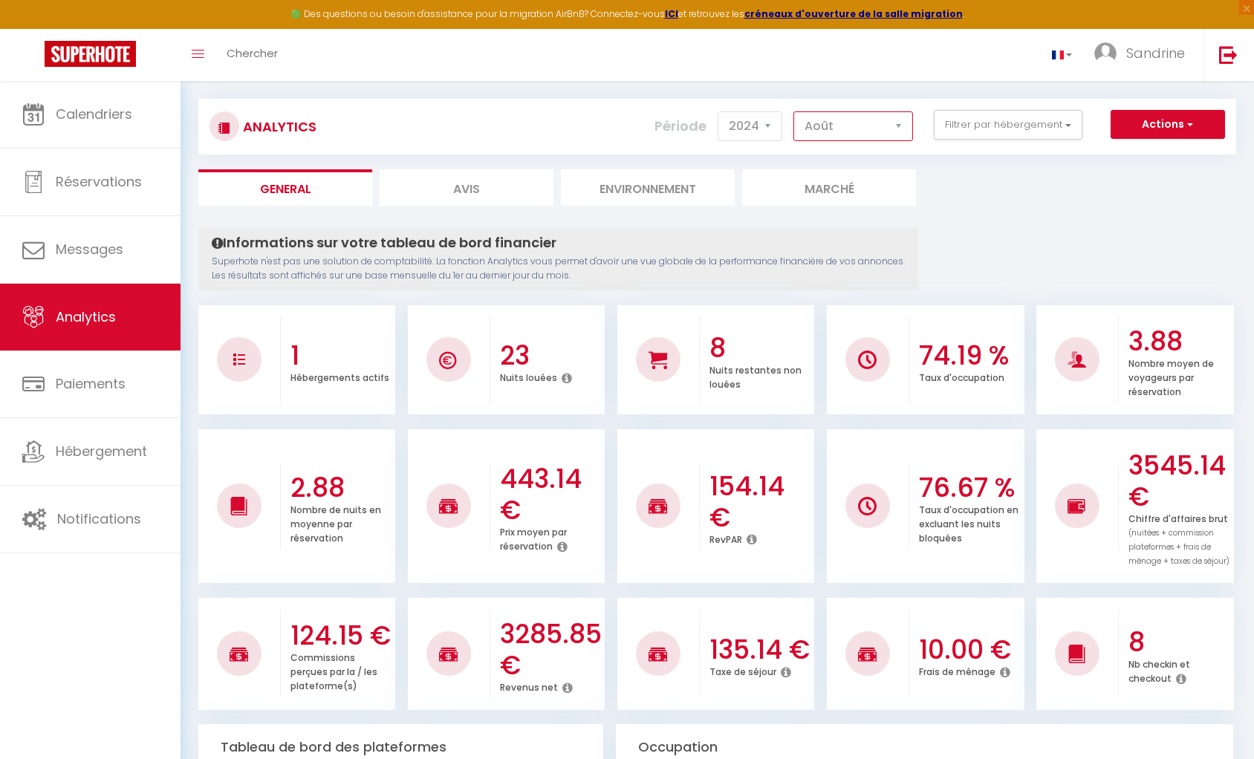
click at [847, 126] on select "[PERSON_NAME] Mars Avril Mai Juin Juillet Août Septembre Octobre Novembre Décem…" at bounding box center [853, 126] width 120 height 30
click at [794, 111] on select "[PERSON_NAME] Mars Avril Mai Juin Juillet Août Septembre Octobre Novembre Décem…" at bounding box center [853, 126] width 120 height 30
click at [771, 129] on select "2014 2015 2016 2017 2018 2019 2020 2021 2022 2023 2024 2025 2026 2027" at bounding box center [749, 126] width 65 height 30
click at [719, 111] on select "2014 2015 2016 2017 2018 2019 2020 2021 2022 2023 2024 2025 2026 2027" at bounding box center [749, 126] width 65 height 30
click at [839, 124] on select "[PERSON_NAME] Mars Avril Mai Juin Juillet Août Septembre Octobre Novembre Décem…" at bounding box center [853, 126] width 120 height 30
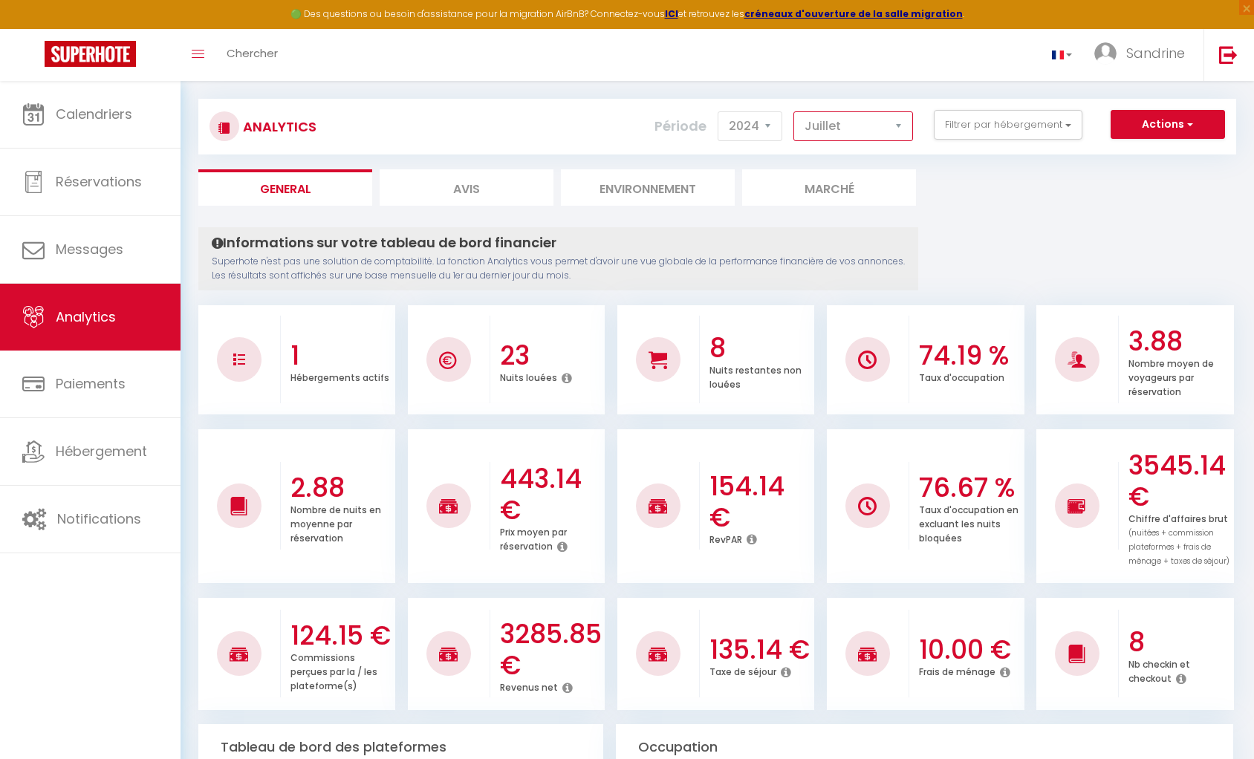
click at [794, 111] on select "[PERSON_NAME] Mars Avril Mai Juin Juillet Août Septembre Octobre Novembre Décem…" at bounding box center [853, 126] width 120 height 30
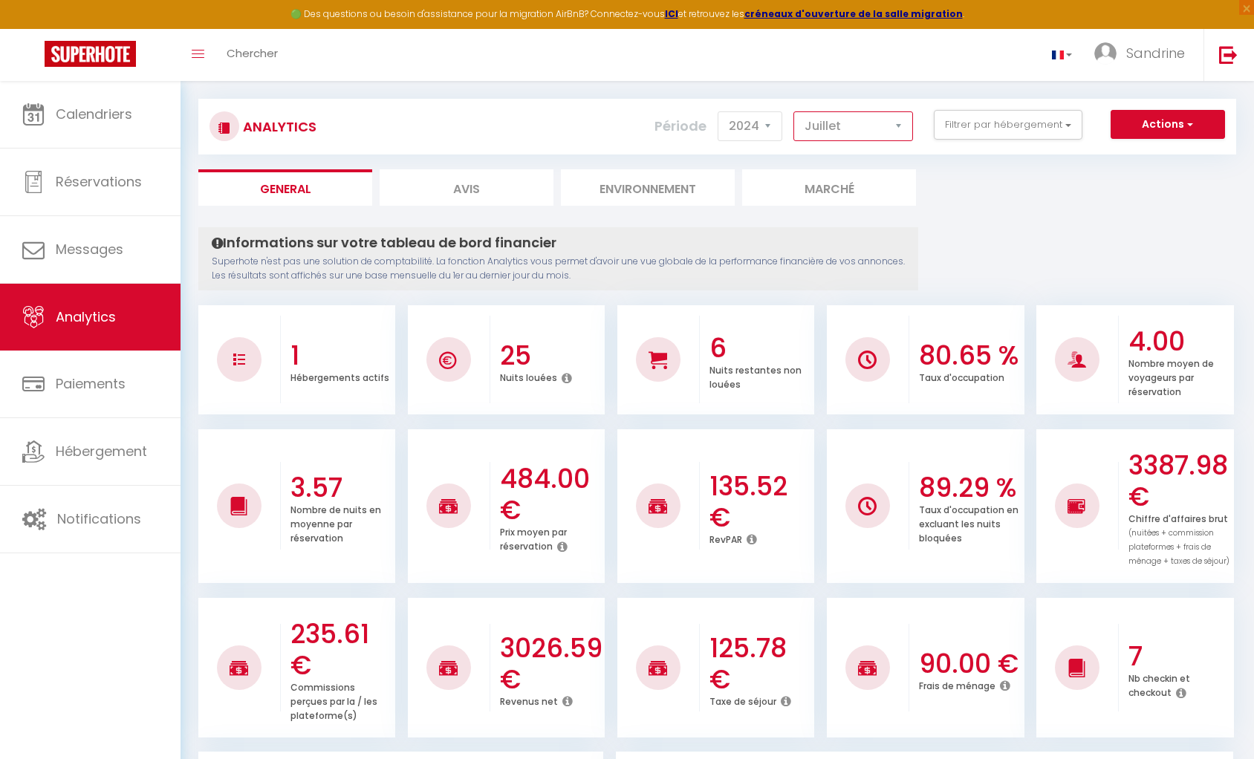
click at [831, 124] on select "[PERSON_NAME] Mars Avril Mai Juin Juillet Août Septembre Octobre Novembre Décem…" at bounding box center [853, 126] width 120 height 30
click at [794, 111] on select "[PERSON_NAME] Mars Avril Mai Juin Juillet Août Septembre Octobre Novembre Décem…" at bounding box center [853, 126] width 120 height 30
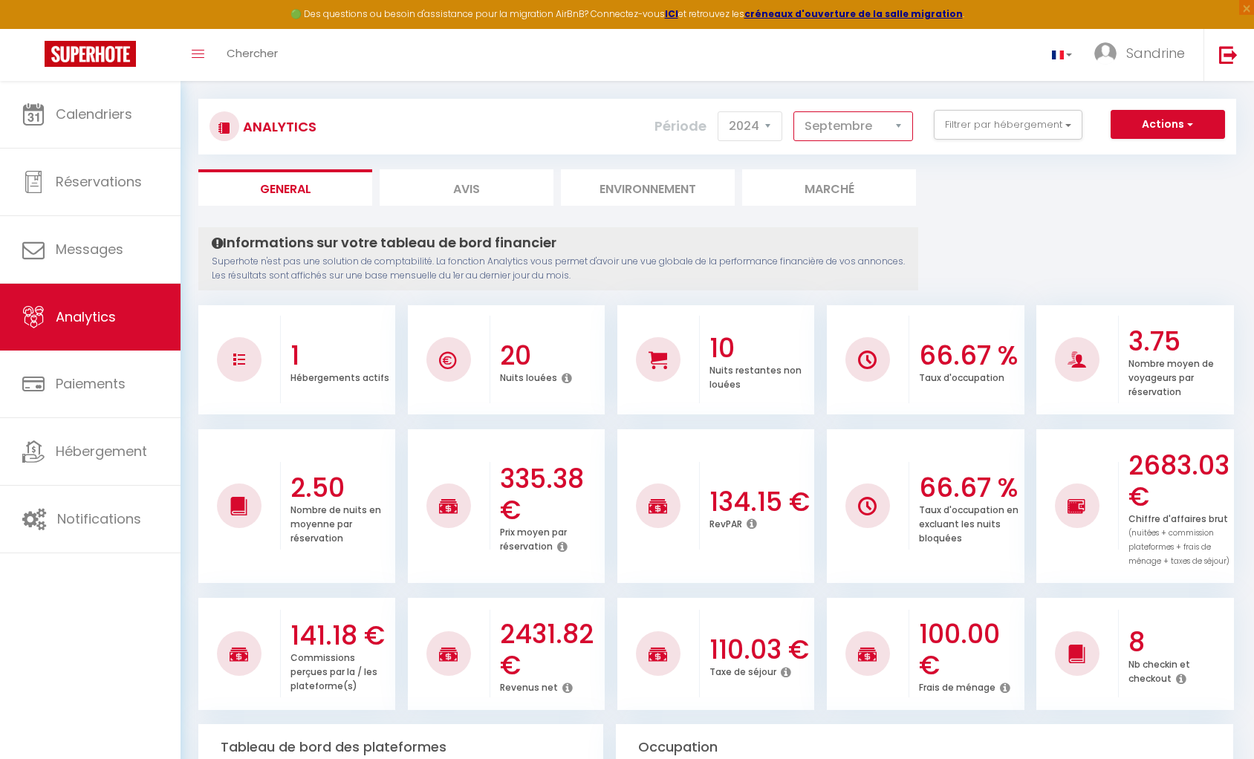
click at [843, 134] on select "[PERSON_NAME] Mars Avril Mai Juin Juillet Août Septembre Octobre Novembre Décem…" at bounding box center [853, 126] width 120 height 30
click at [794, 111] on select "[PERSON_NAME] Mars Avril Mai Juin Juillet Août Septembre Octobre Novembre Décem…" at bounding box center [853, 126] width 120 height 30
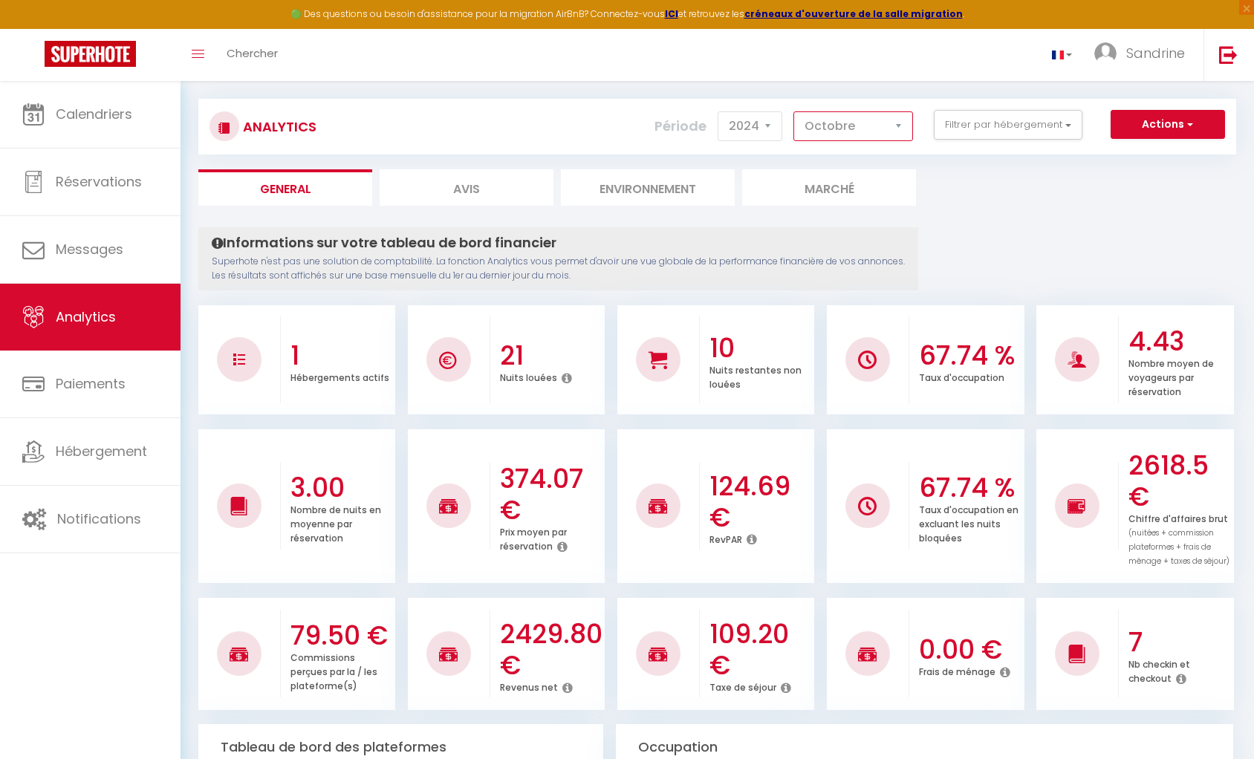
click at [843, 124] on select "[PERSON_NAME] Mars Avril Mai Juin Juillet Août Septembre Octobre Novembre Décem…" at bounding box center [853, 126] width 120 height 30
select select "11"
click at [794, 111] on select "[PERSON_NAME] Mars Avril Mai Juin Juillet Août Septembre Octobre Novembre Décem…" at bounding box center [853, 126] width 120 height 30
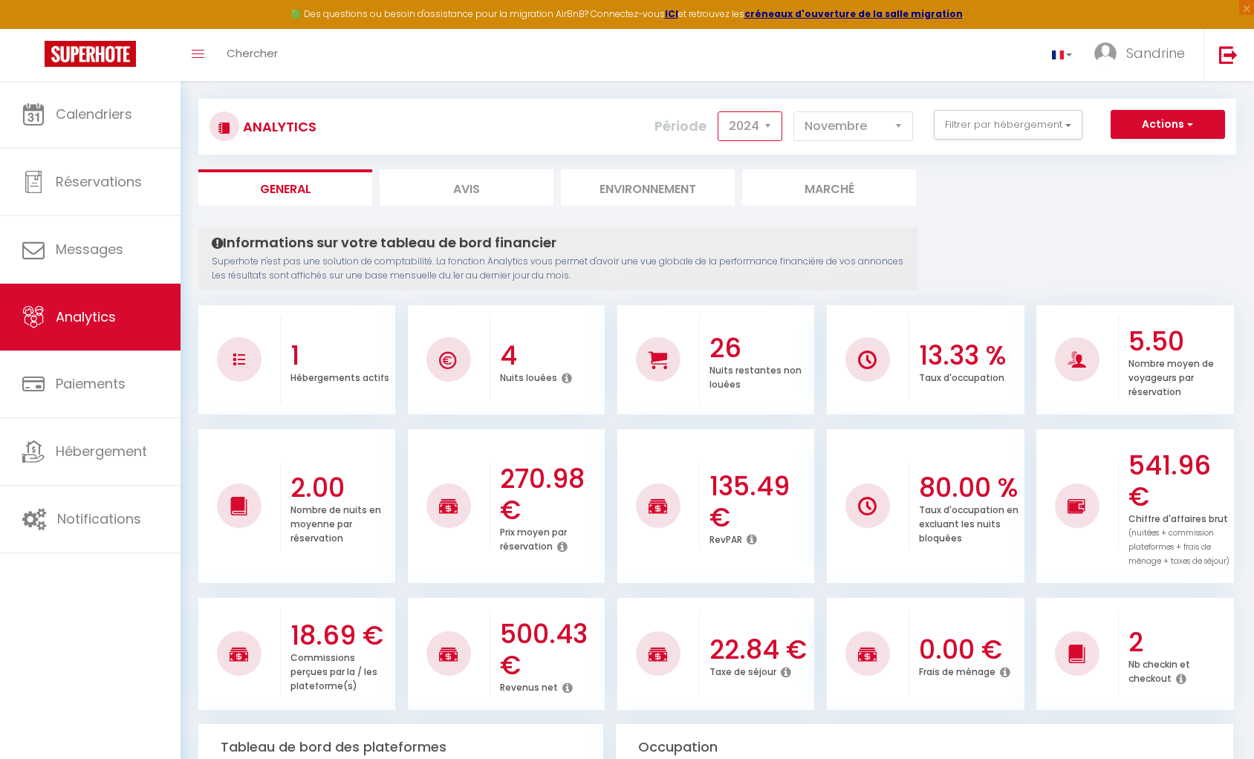
click at [762, 129] on select "2014 2015 2016 2017 2018 2019 2020 2021 2022 2023 2024 2025 2026 2027" at bounding box center [749, 126] width 65 height 30
select select "2025"
click at [719, 111] on select "2014 2015 2016 2017 2018 2019 2020 2021 2022 2023 2024 2025 2026 2027" at bounding box center [749, 126] width 65 height 30
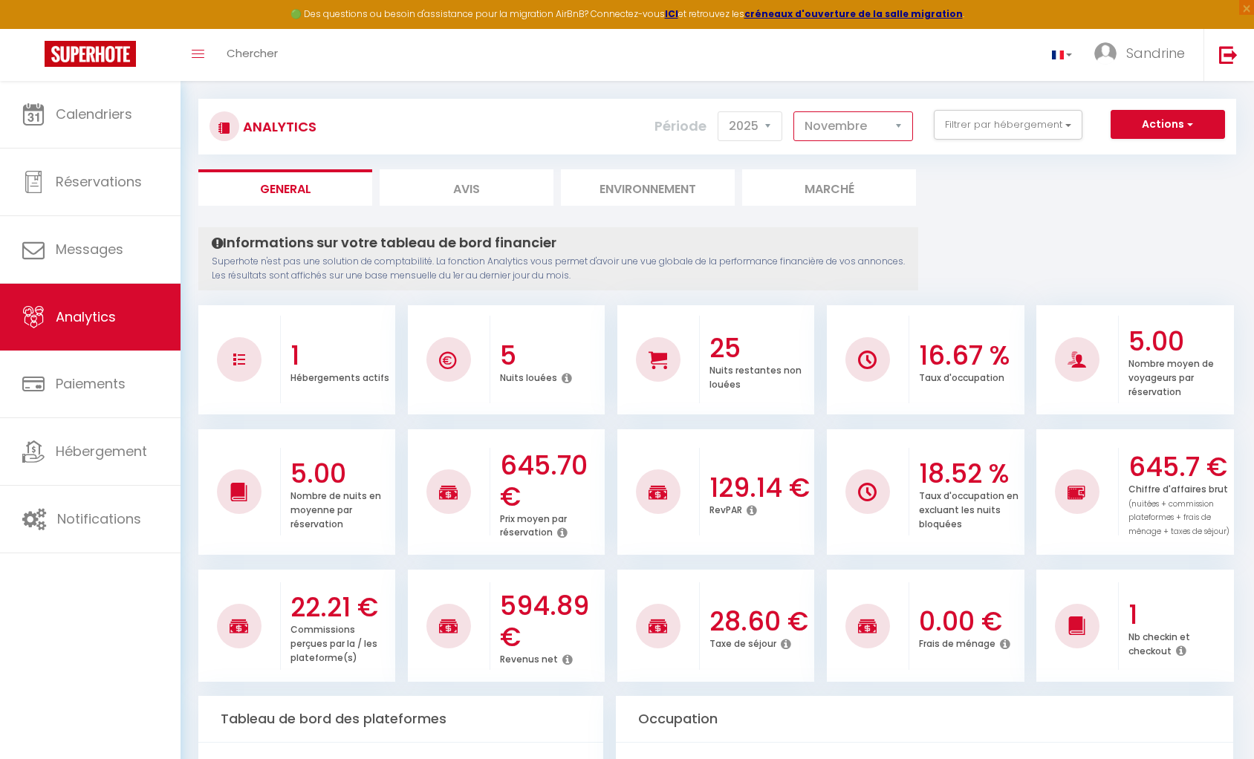
click at [853, 126] on select "[PERSON_NAME] Mars Avril Mai Juin Juillet Août Septembre Octobre Novembre Décem…" at bounding box center [853, 126] width 120 height 30
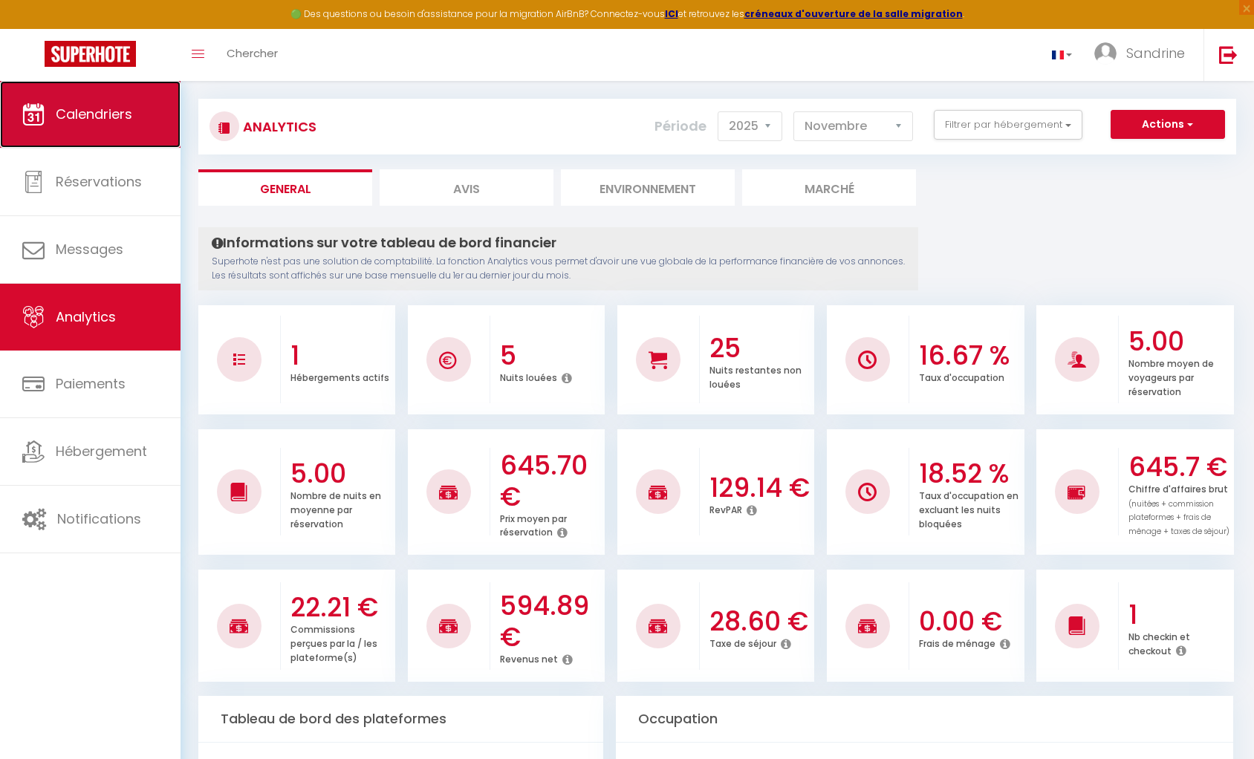
click at [99, 120] on span "Calendriers" at bounding box center [94, 114] width 76 height 19
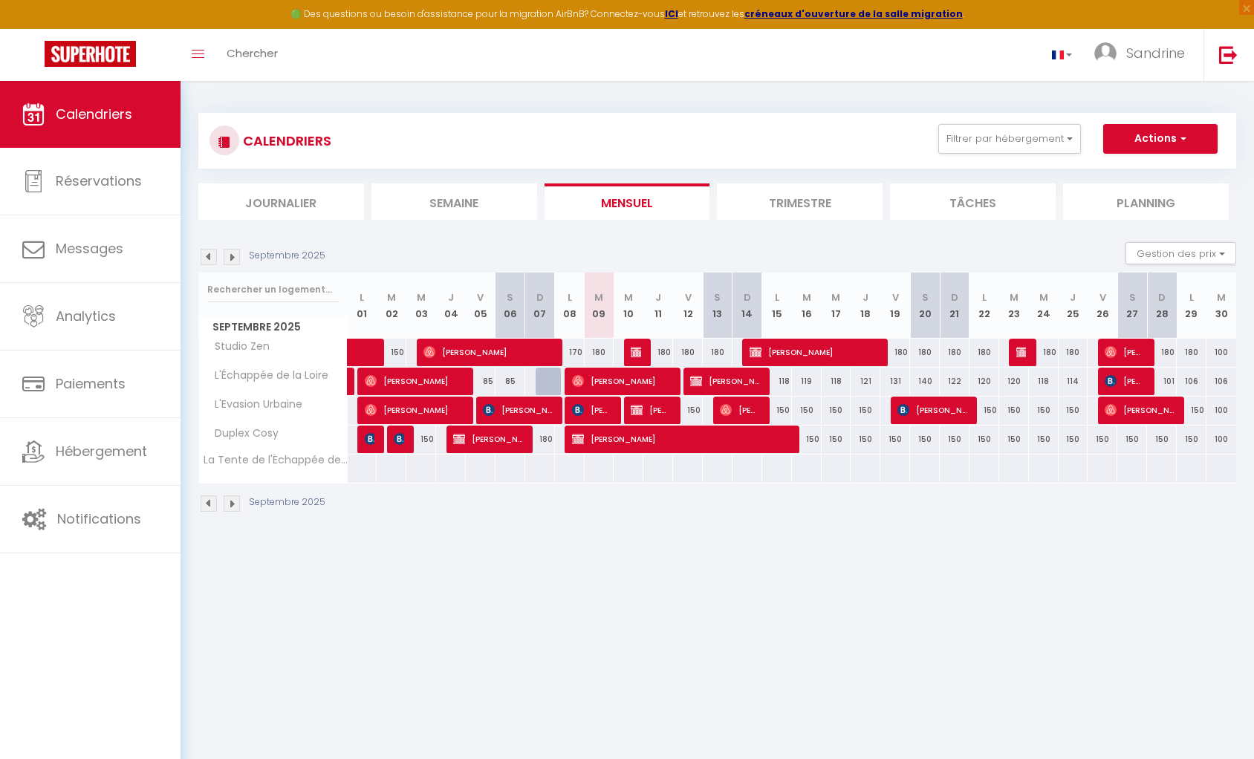
click at [206, 258] on img at bounding box center [209, 257] width 16 height 16
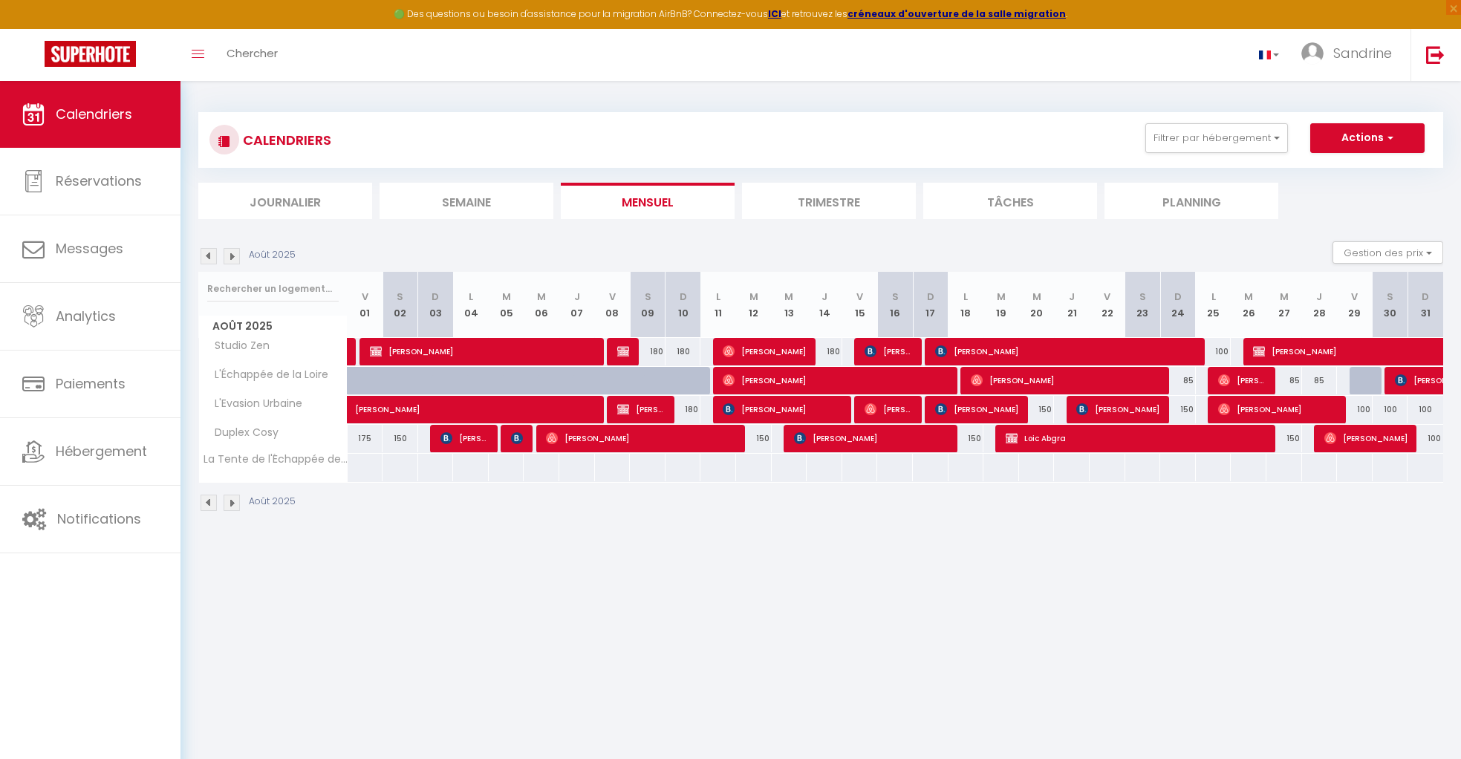
scroll to position [4, 0]
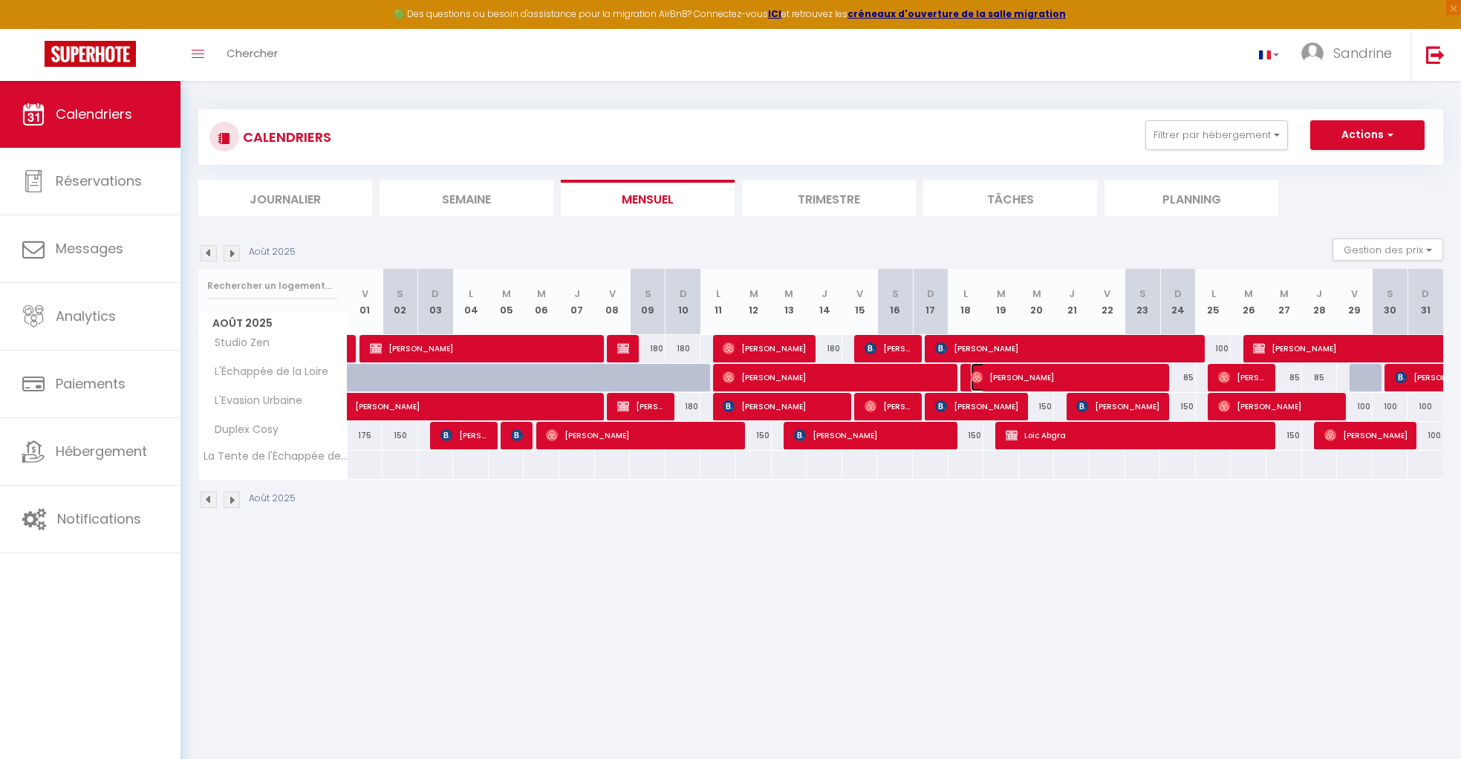
click at [854, 380] on span "[PERSON_NAME]" at bounding box center [1066, 377] width 190 height 28
select select "OK"
select select "1"
select select "0"
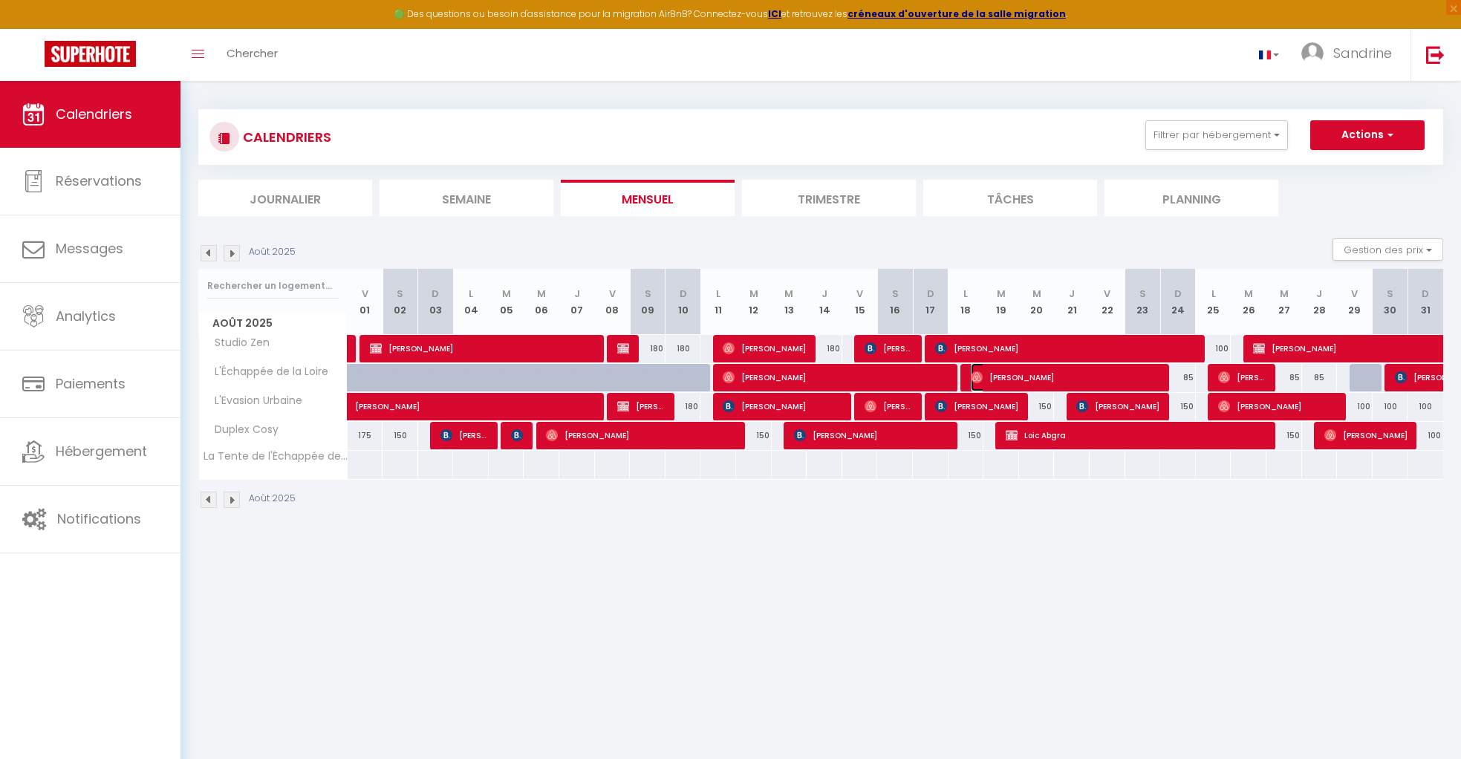
select select "1"
select select
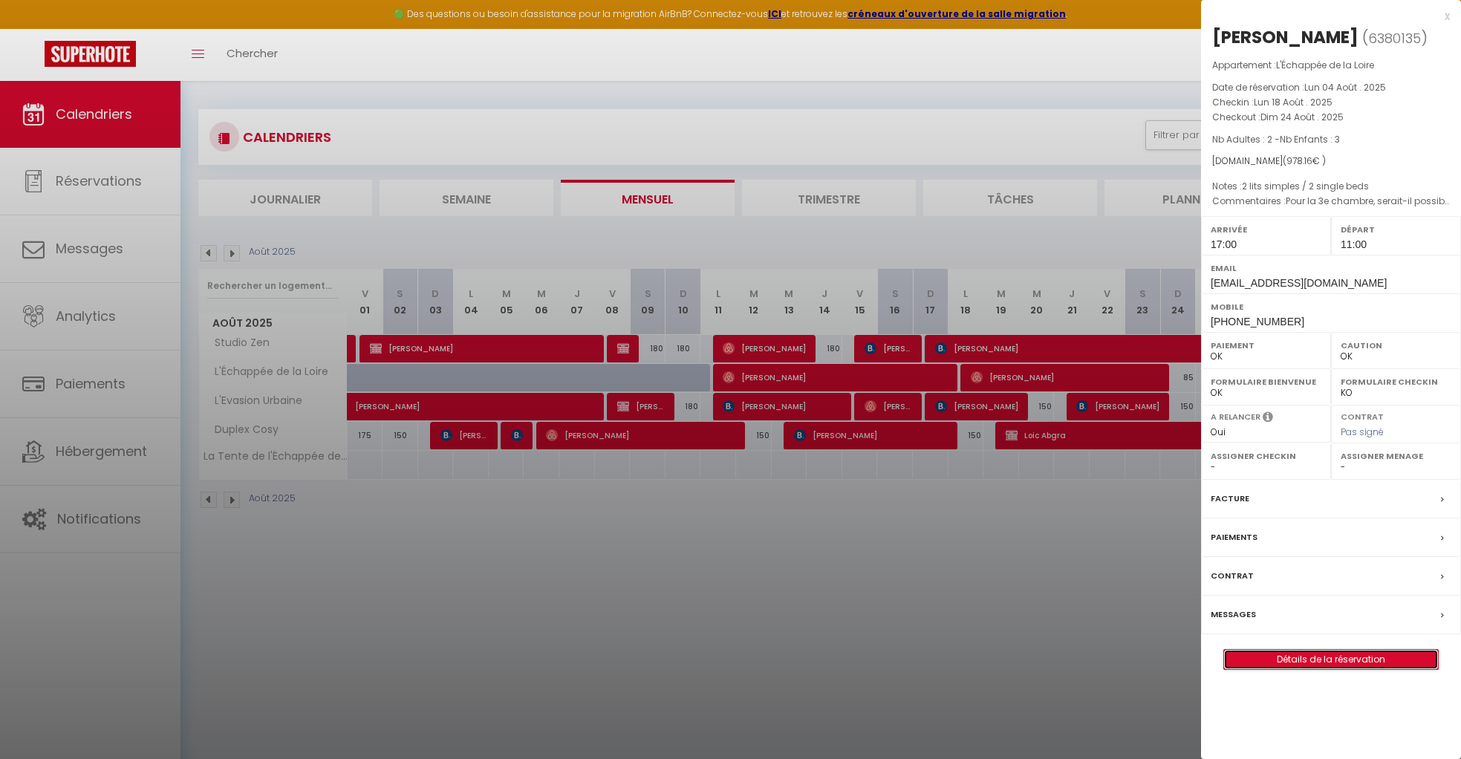
click at [854, 656] on link "Détails de la réservation" at bounding box center [1331, 659] width 214 height 19
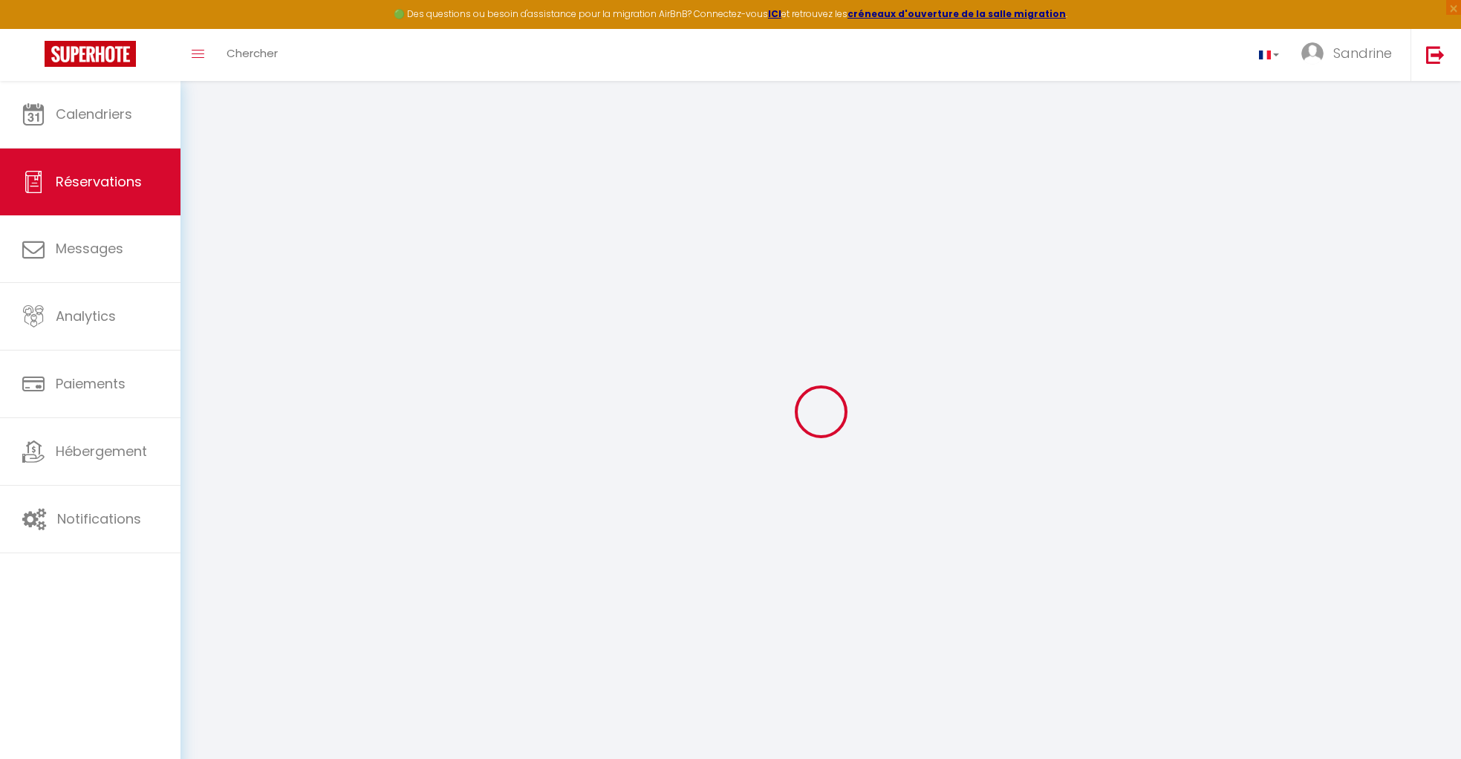
select select
checkbox input "false"
select index
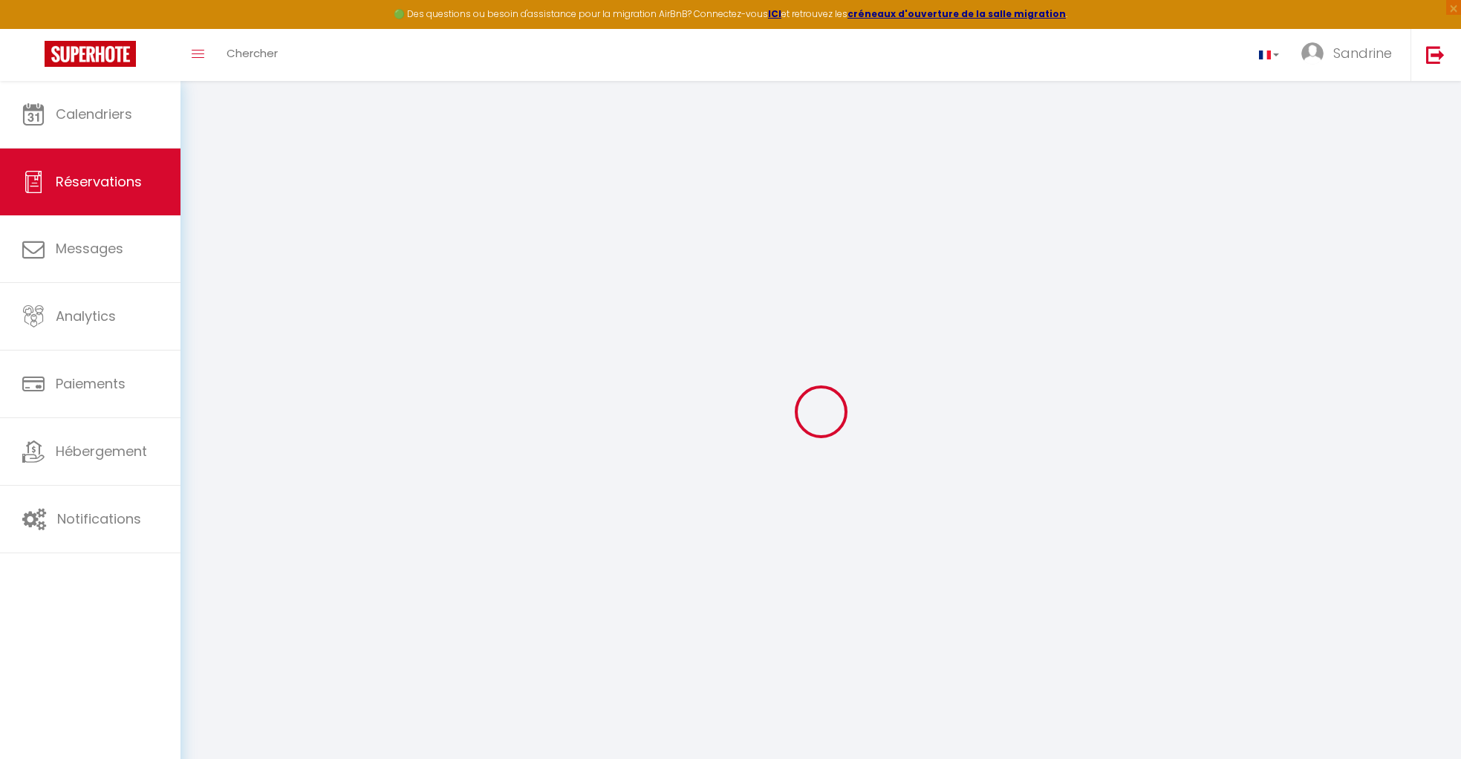
type particuliers\?1 "Pour la 3e chambre, serait-il possible d’avoir un lit simple et un lit paraplui…"
select select
type input "17.16"
select select
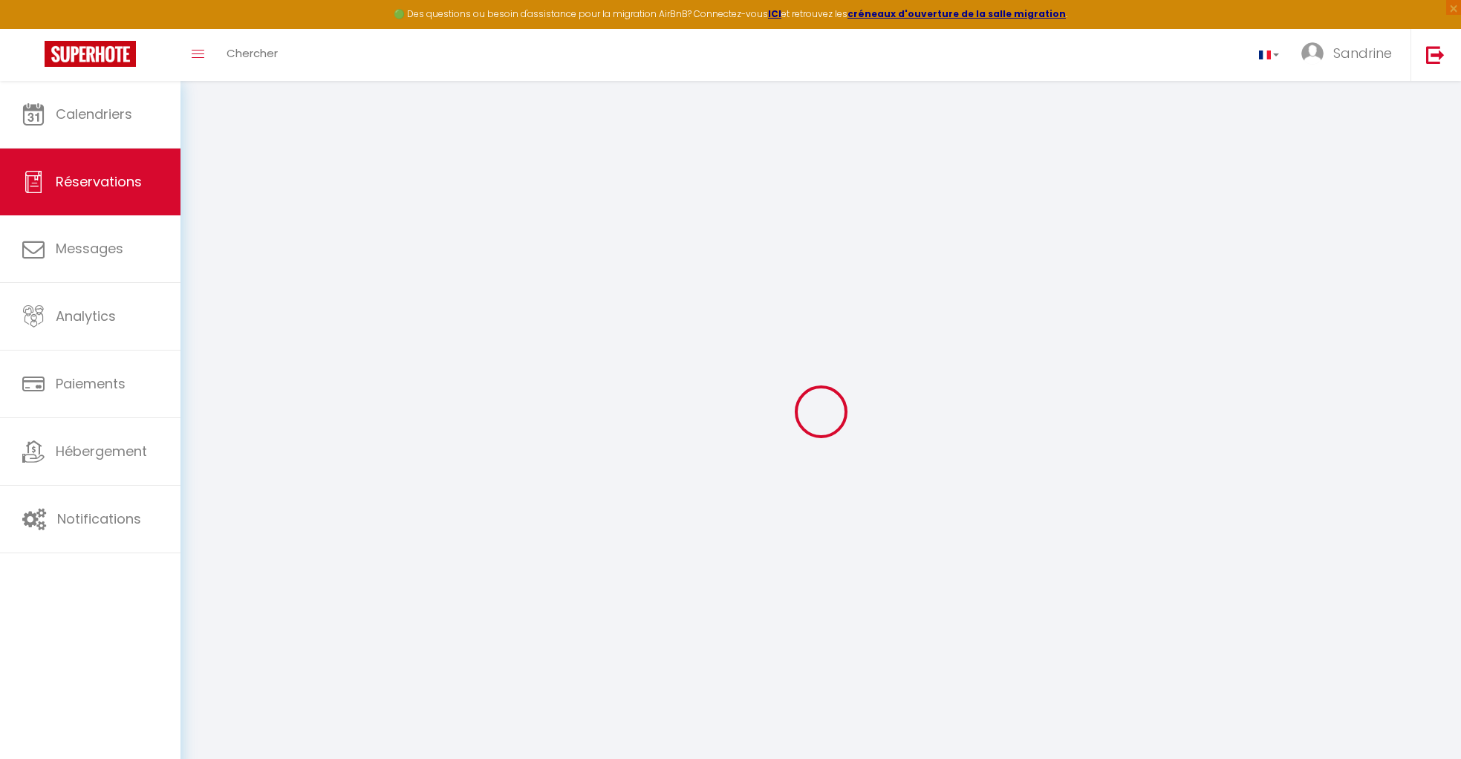
checkbox input "false"
select index
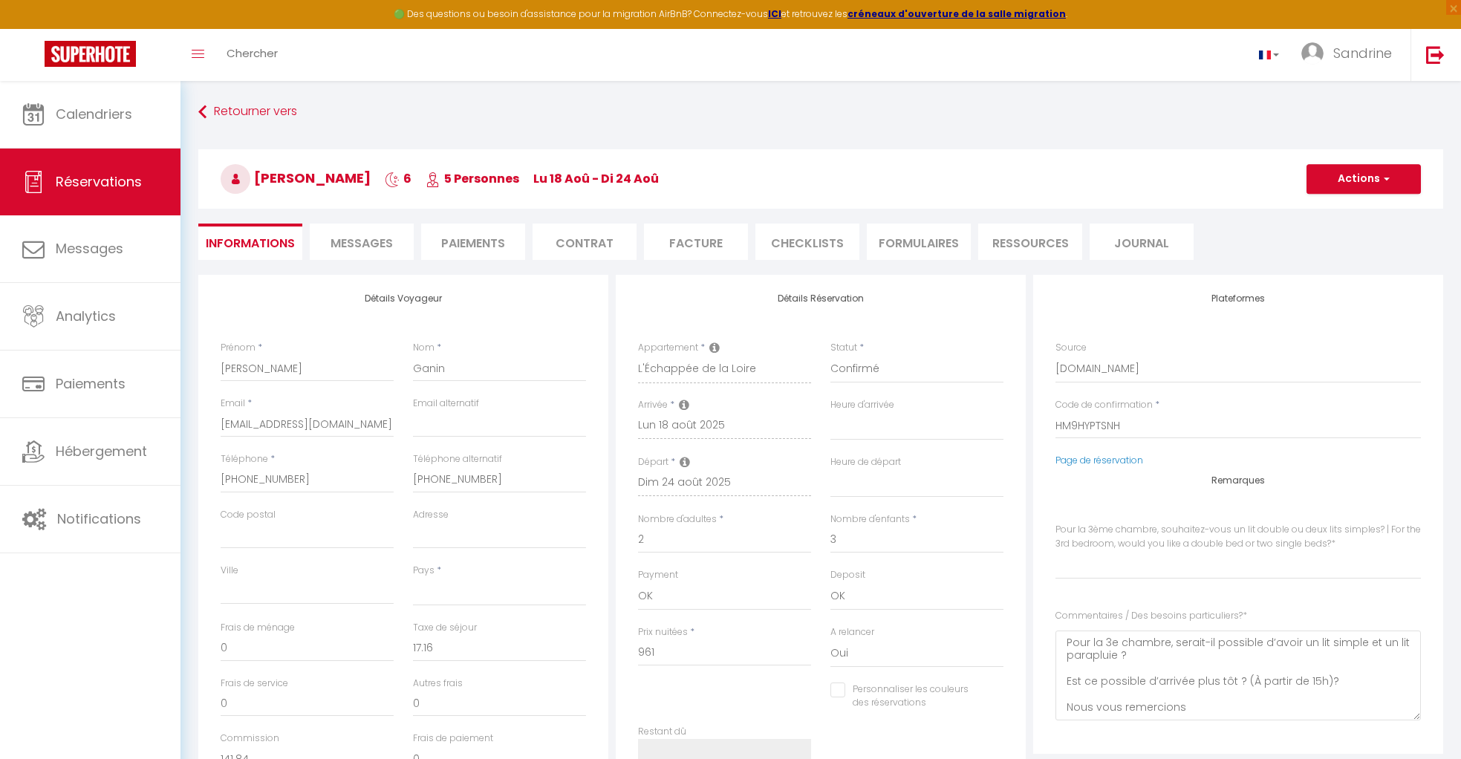
select select
checkbox input "false"
select index
select select "17:00"
select select "11:00"
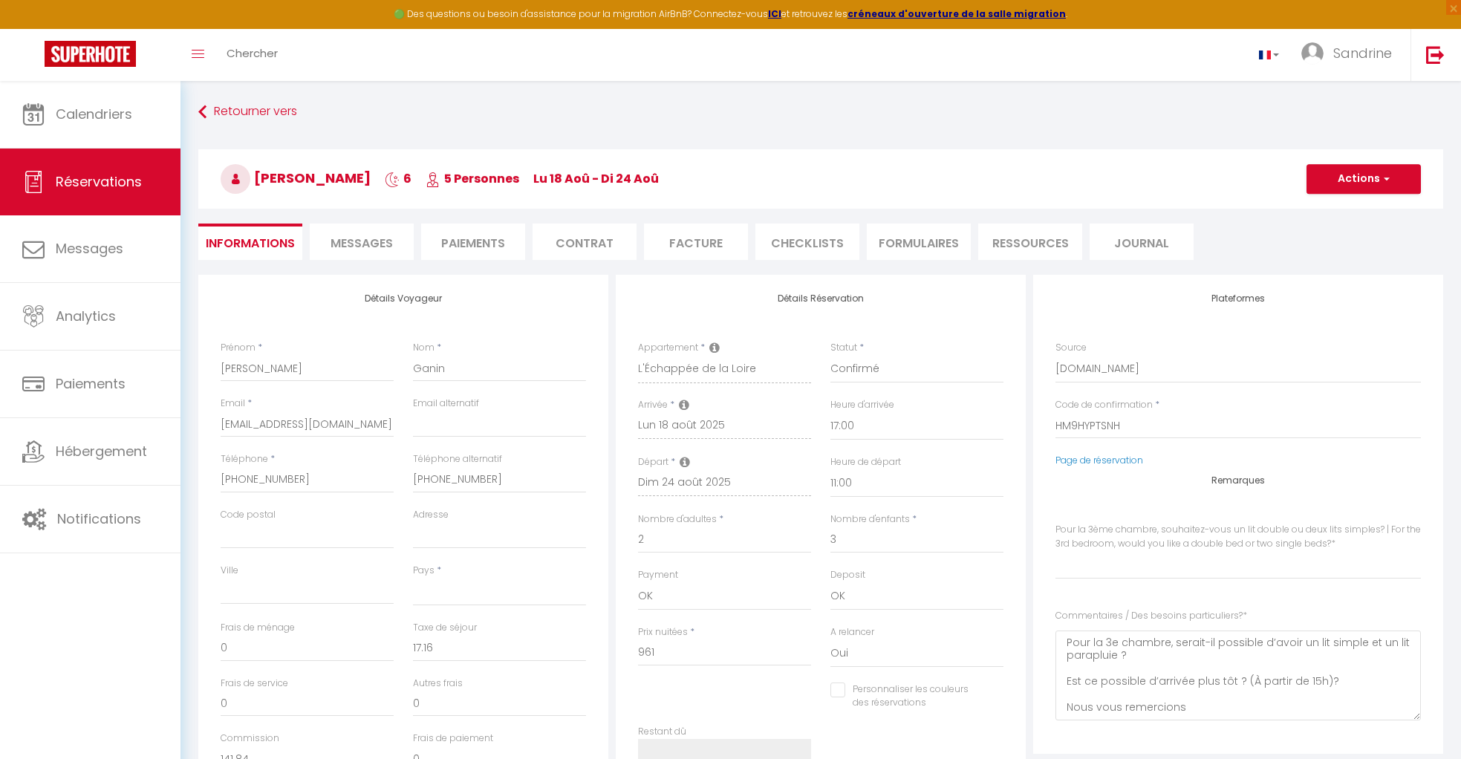
click at [819, 238] on li "CHECKLISTS" at bounding box center [807, 242] width 104 height 36
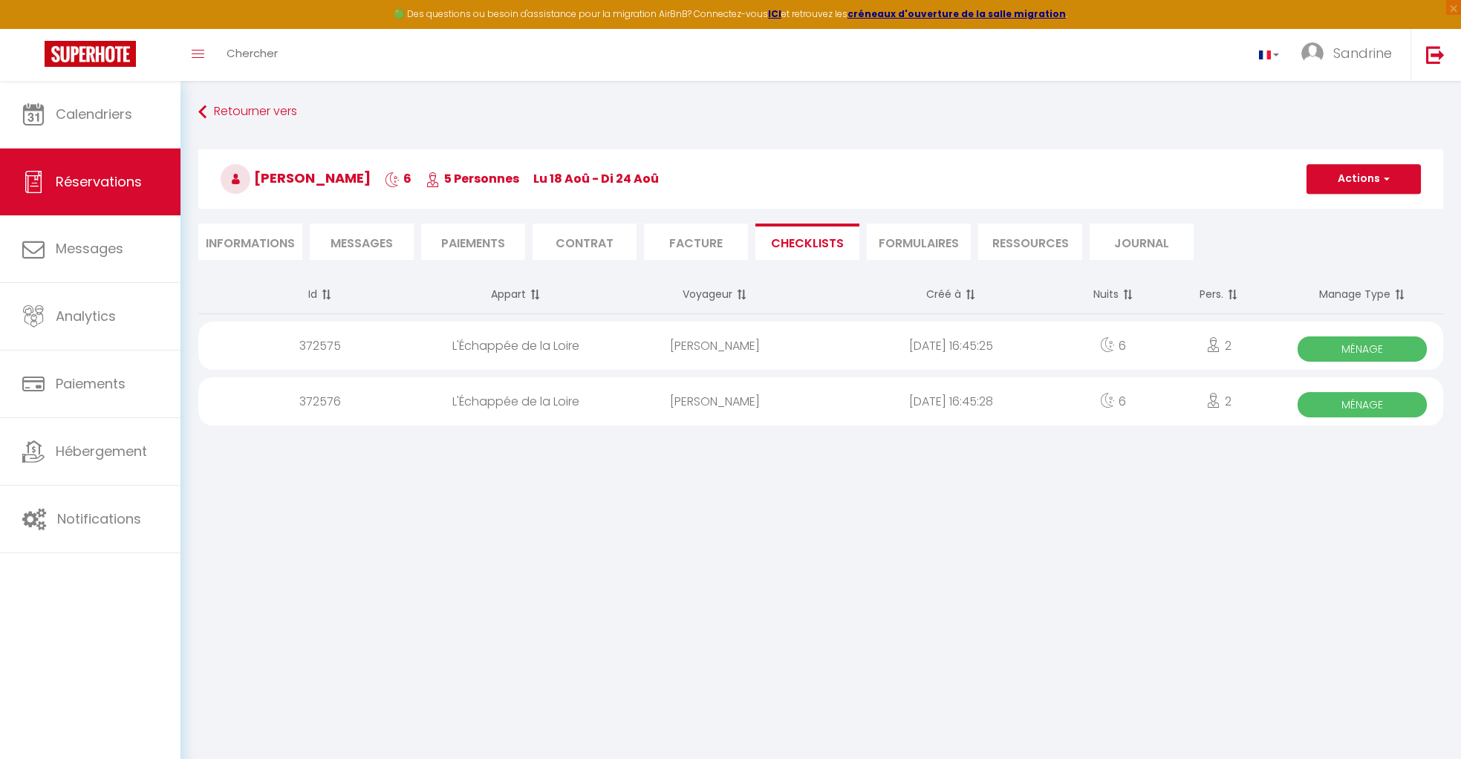
click at [854, 351] on span "Ménage" at bounding box center [1361, 348] width 129 height 25
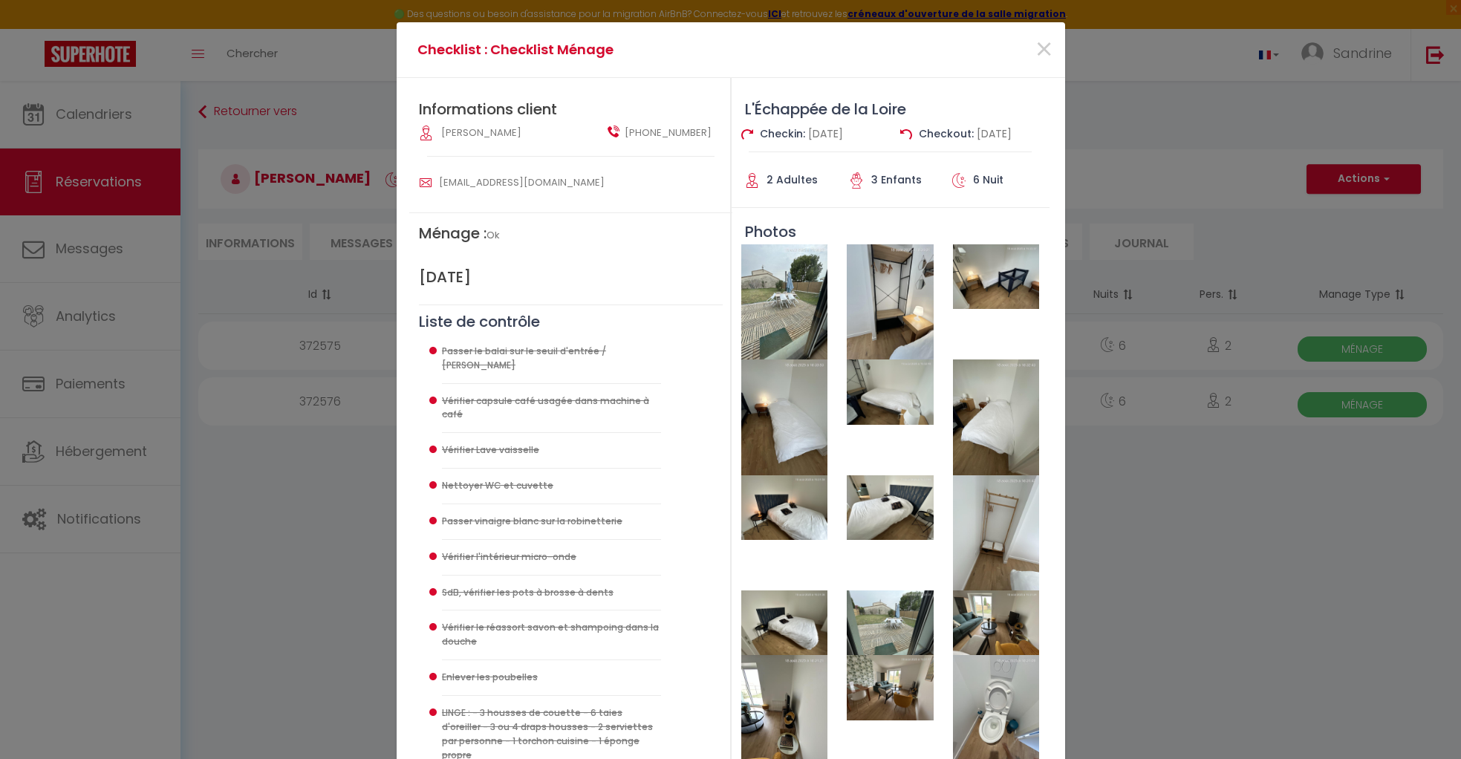
scroll to position [28, 0]
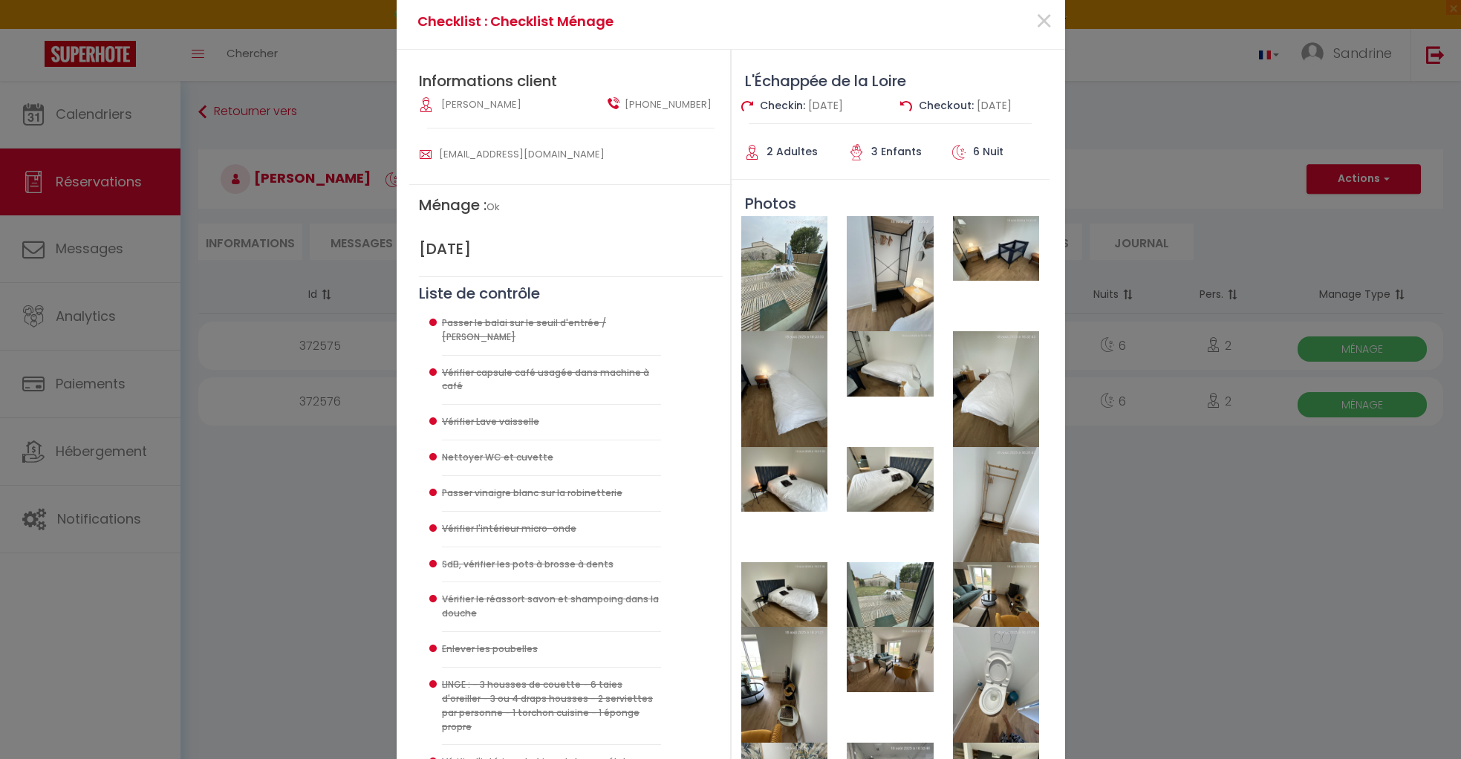
drag, startPoint x: 444, startPoint y: 321, endPoint x: 498, endPoint y: 619, distance: 303.3
click at [509, 623] on ul "Passer le balai sur le seuil d'entrée / paillasson Vérifier capsule café usagée…" at bounding box center [571, 600] width 258 height 588
click at [789, 509] on img at bounding box center [784, 479] width 86 height 65
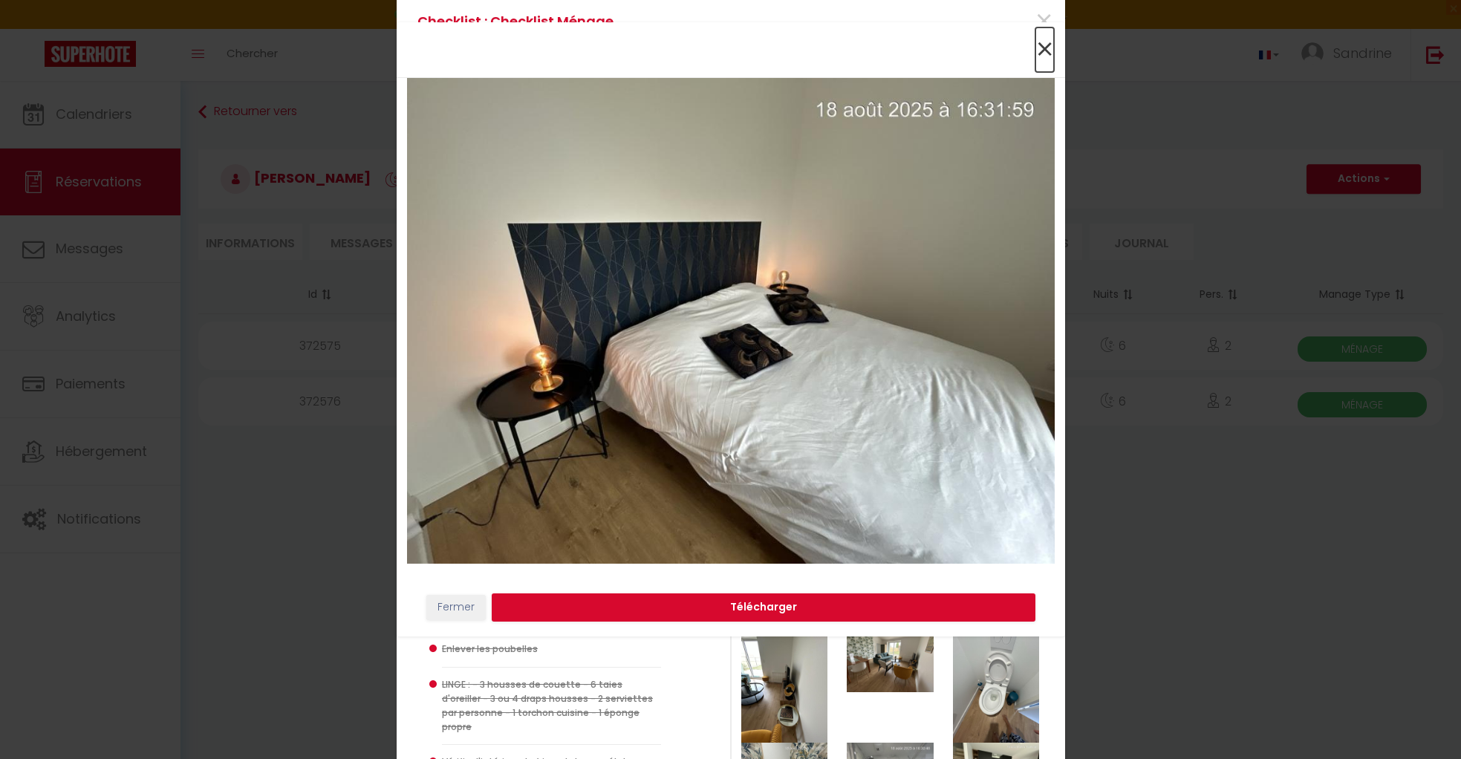
click at [854, 52] on span "×" at bounding box center [1044, 49] width 19 height 45
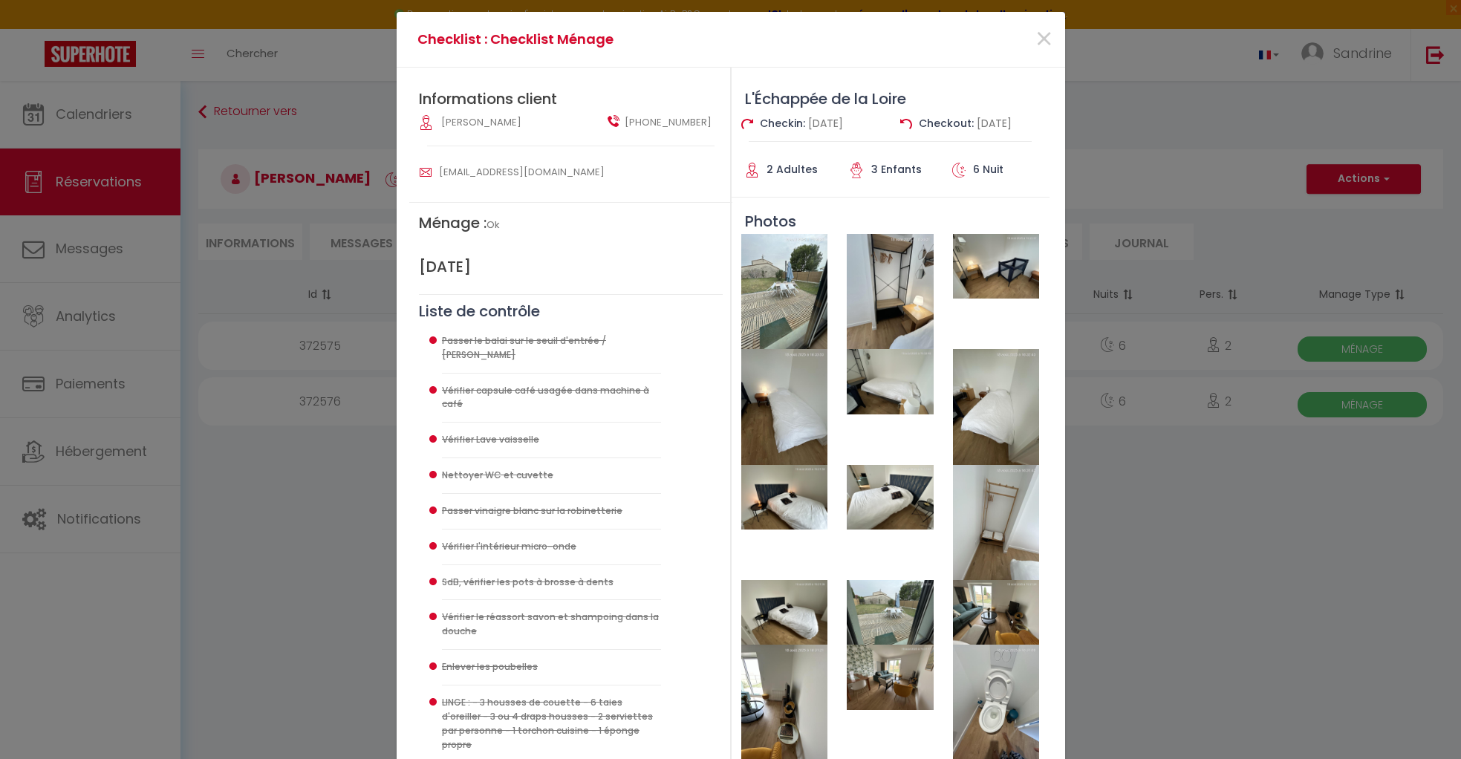
scroll to position [0, 0]
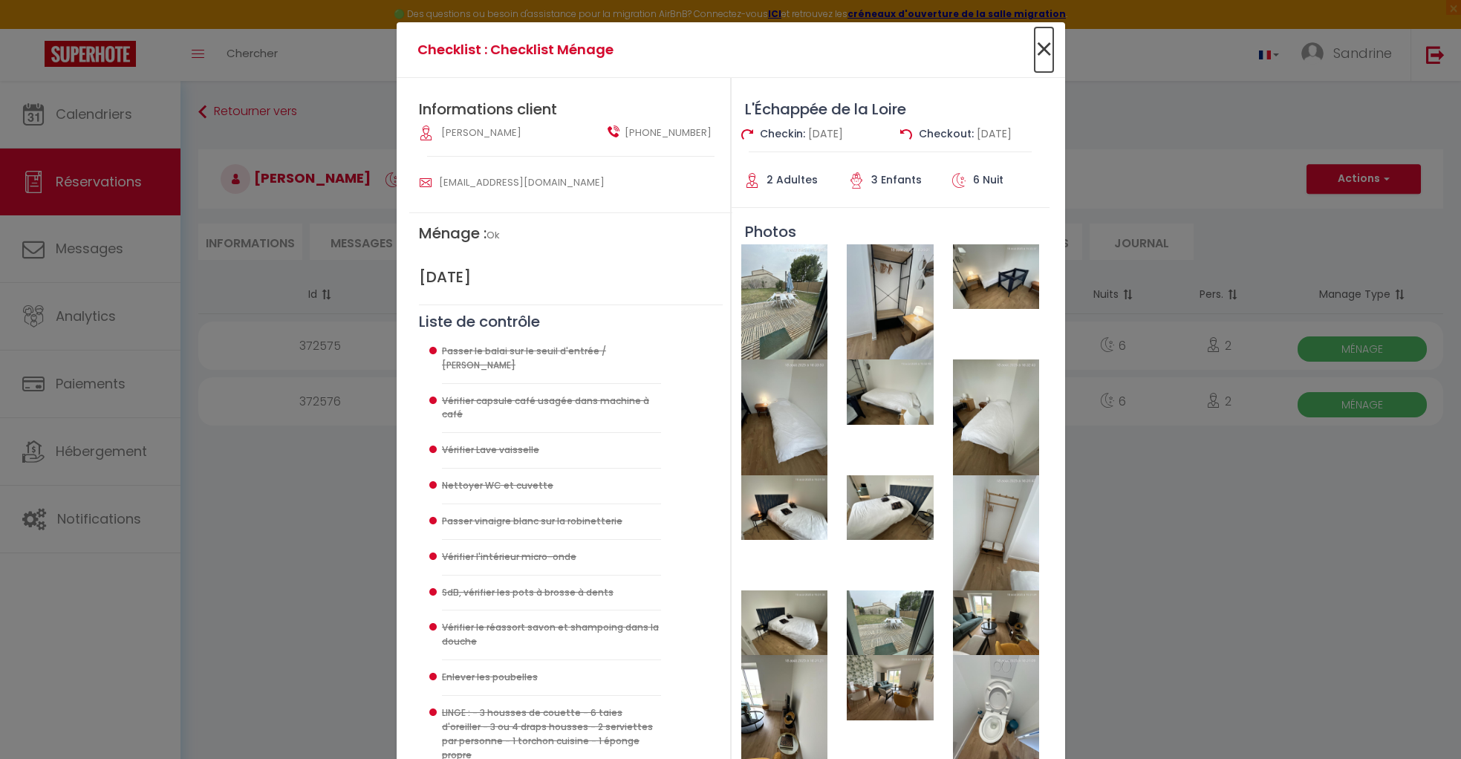
click at [854, 57] on span "×" at bounding box center [1043, 49] width 19 height 45
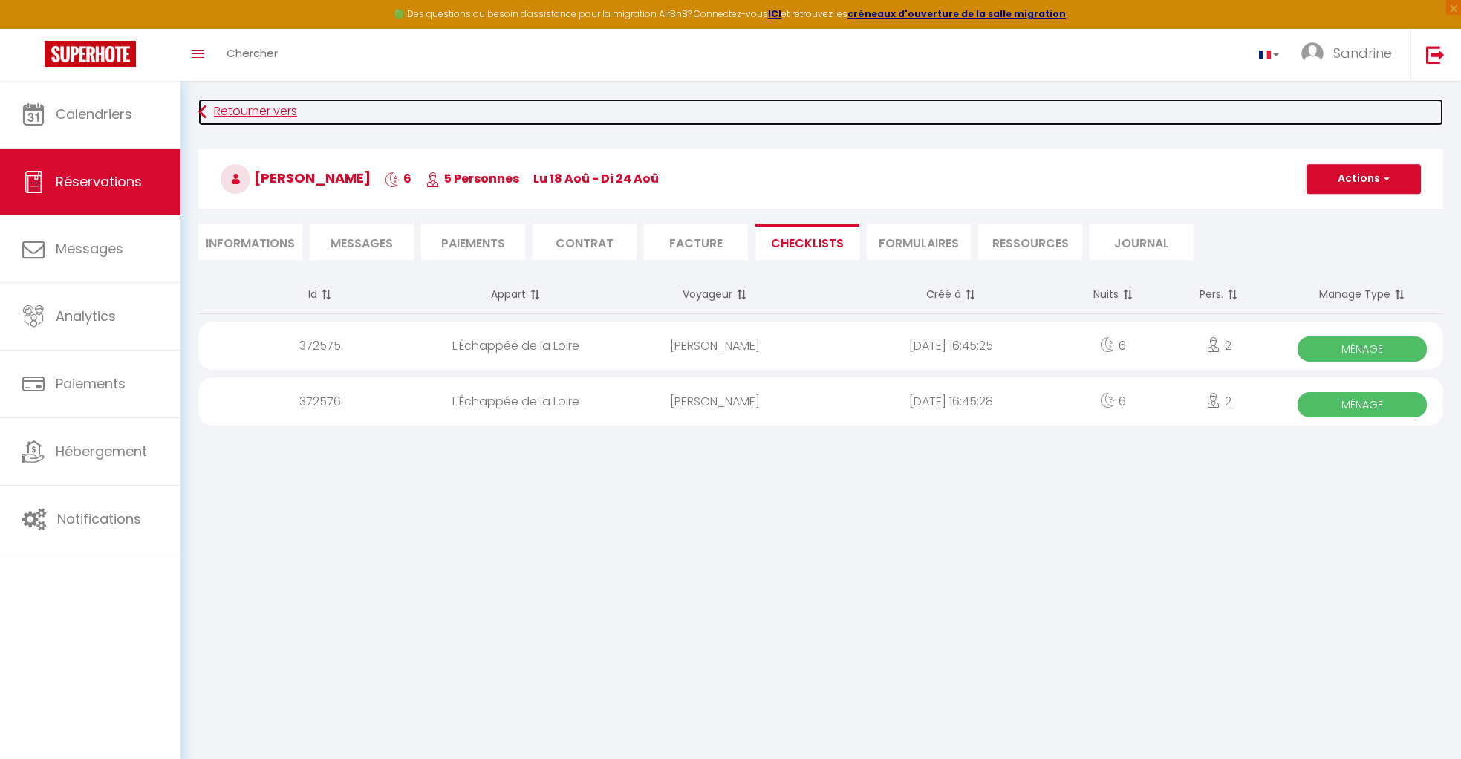
click at [854, 119] on link "Retourner vers" at bounding box center [820, 112] width 1245 height 27
select select
select index
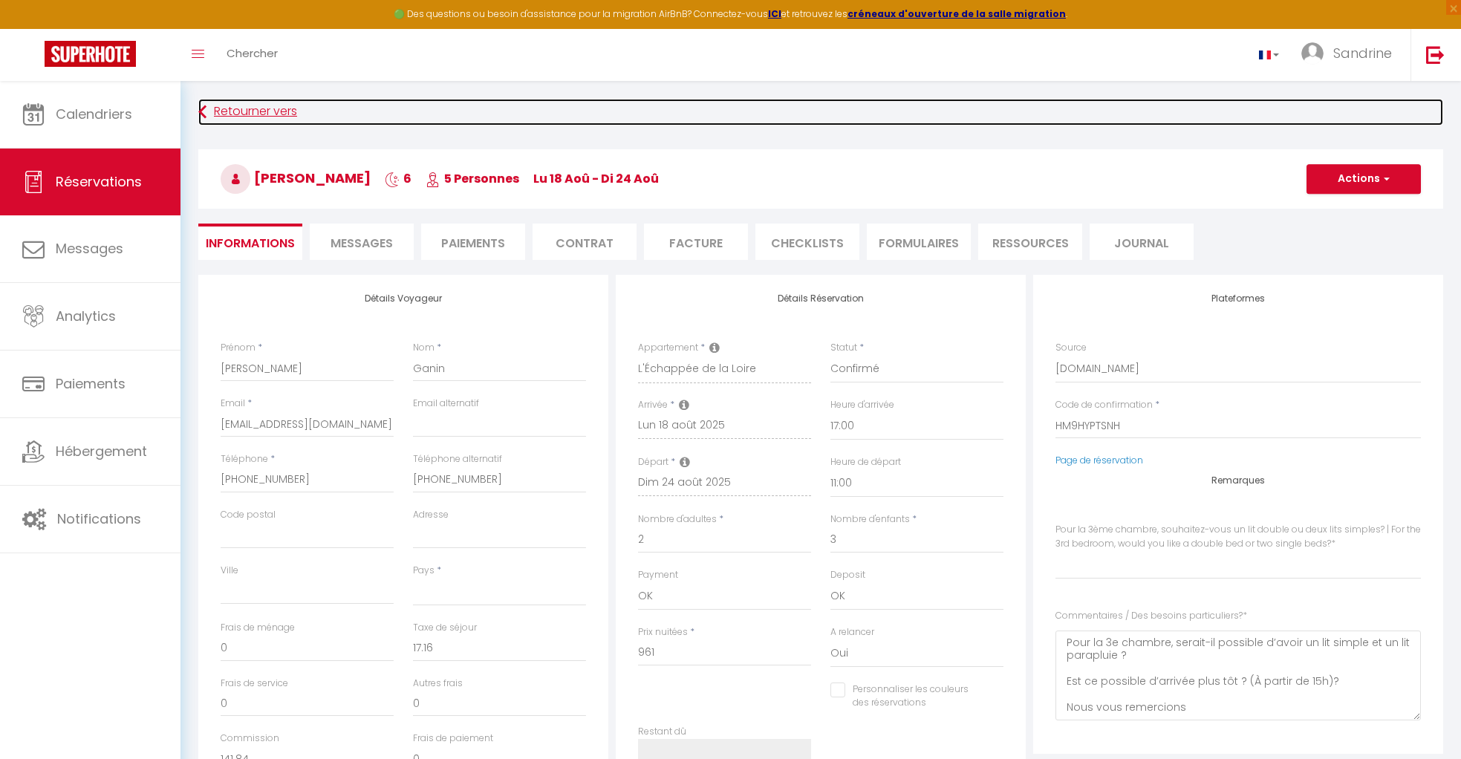
scroll to position [1, 0]
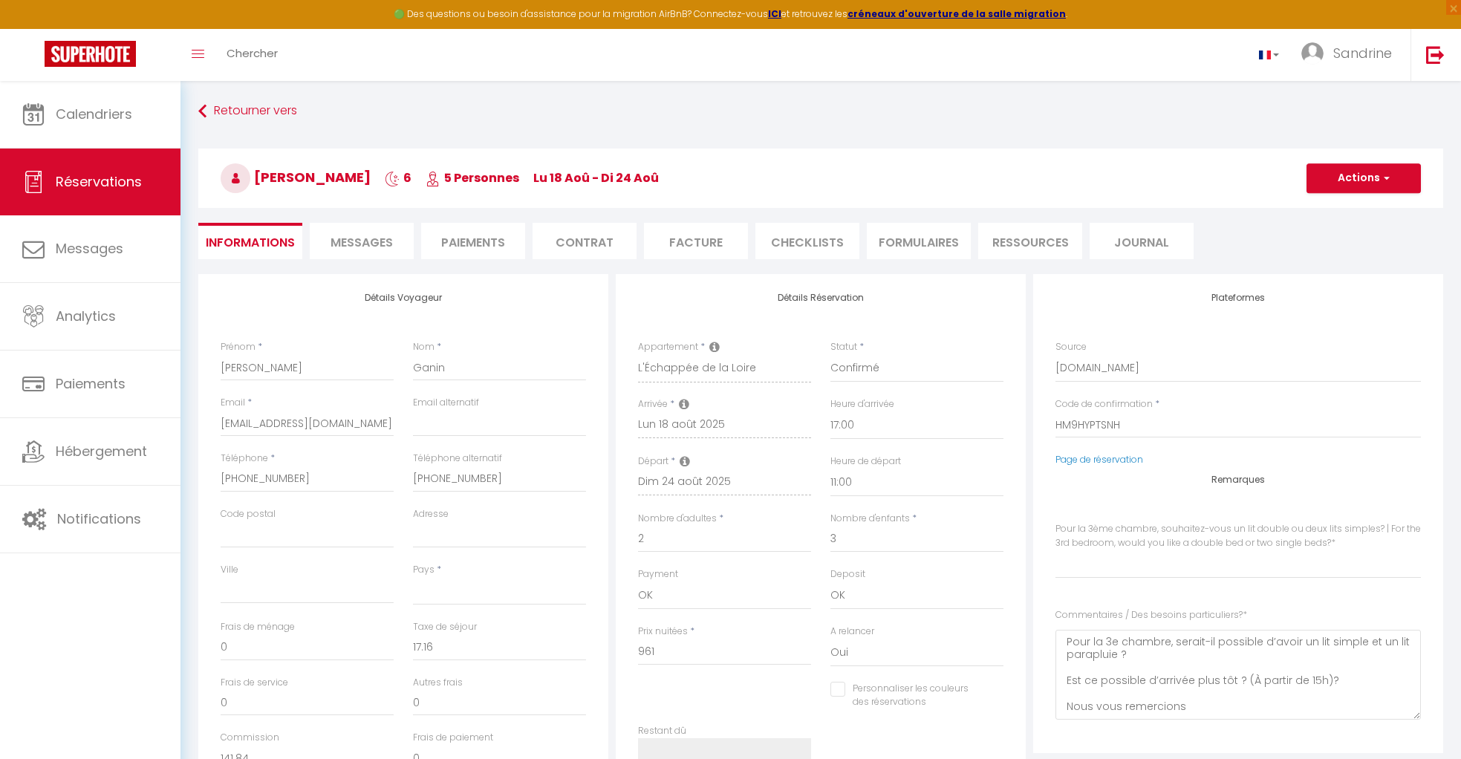
click at [695, 244] on li "Facture" at bounding box center [696, 241] width 104 height 36
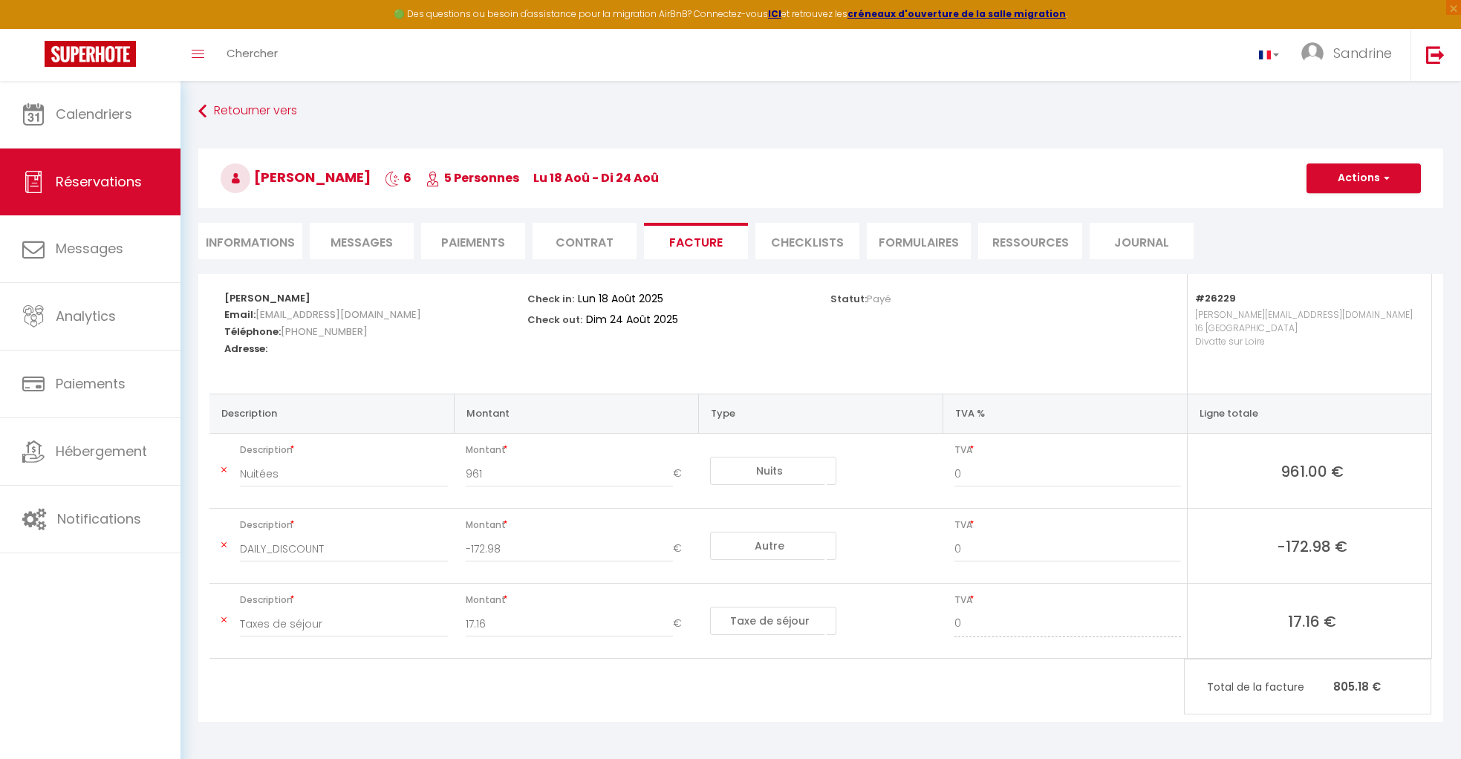
drag, startPoint x: 514, startPoint y: 174, endPoint x: 687, endPoint y: 178, distance: 173.1
click at [687, 178] on h3 "[PERSON_NAME] 6 5 Personnes lu 18 Aoû - di 24 Aoû" at bounding box center [820, 178] width 1245 height 59
click at [854, 180] on button "Actions" at bounding box center [1363, 178] width 114 height 30
click at [854, 228] on link "Aperçu et éditer" at bounding box center [1352, 230] width 125 height 19
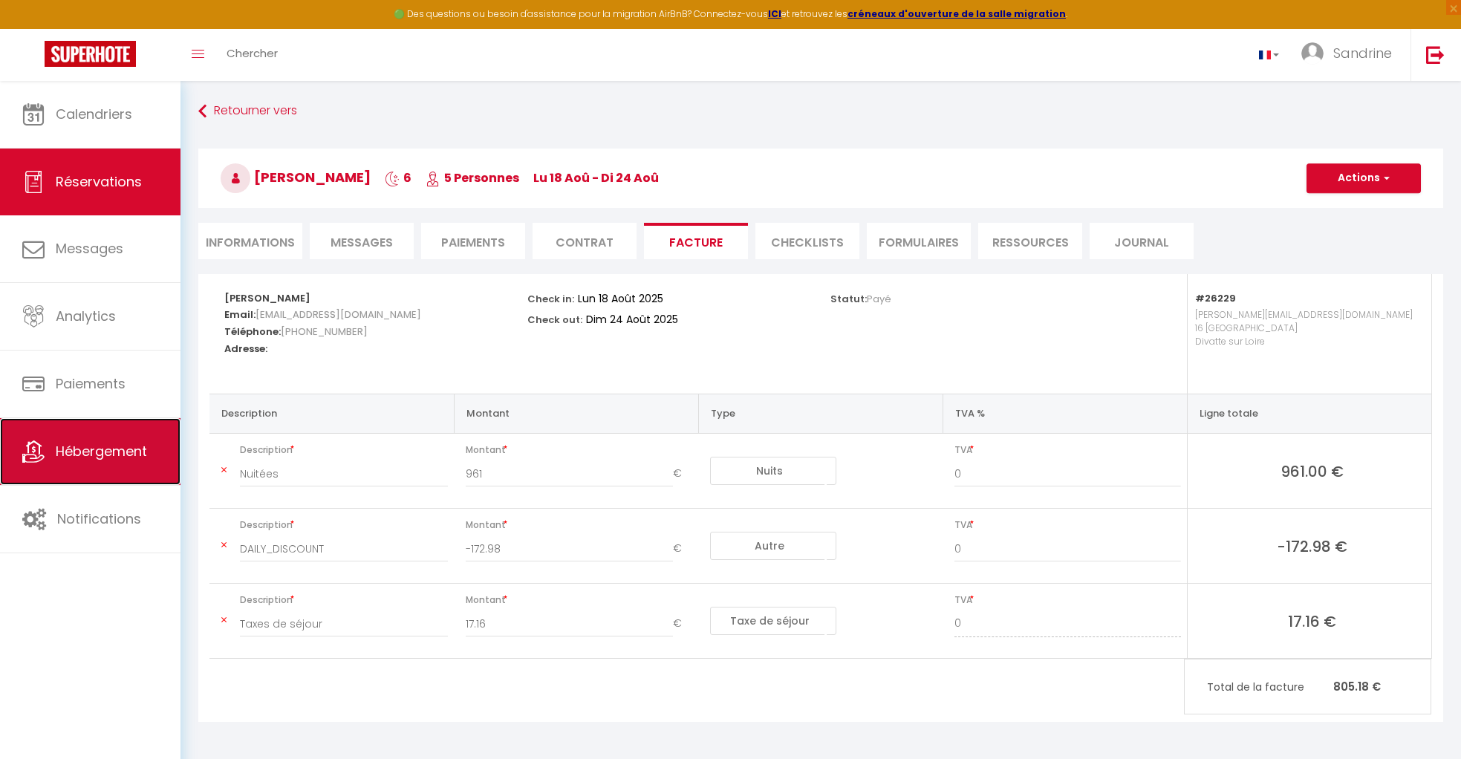
click at [122, 437] on link "Hébergement" at bounding box center [90, 451] width 180 height 67
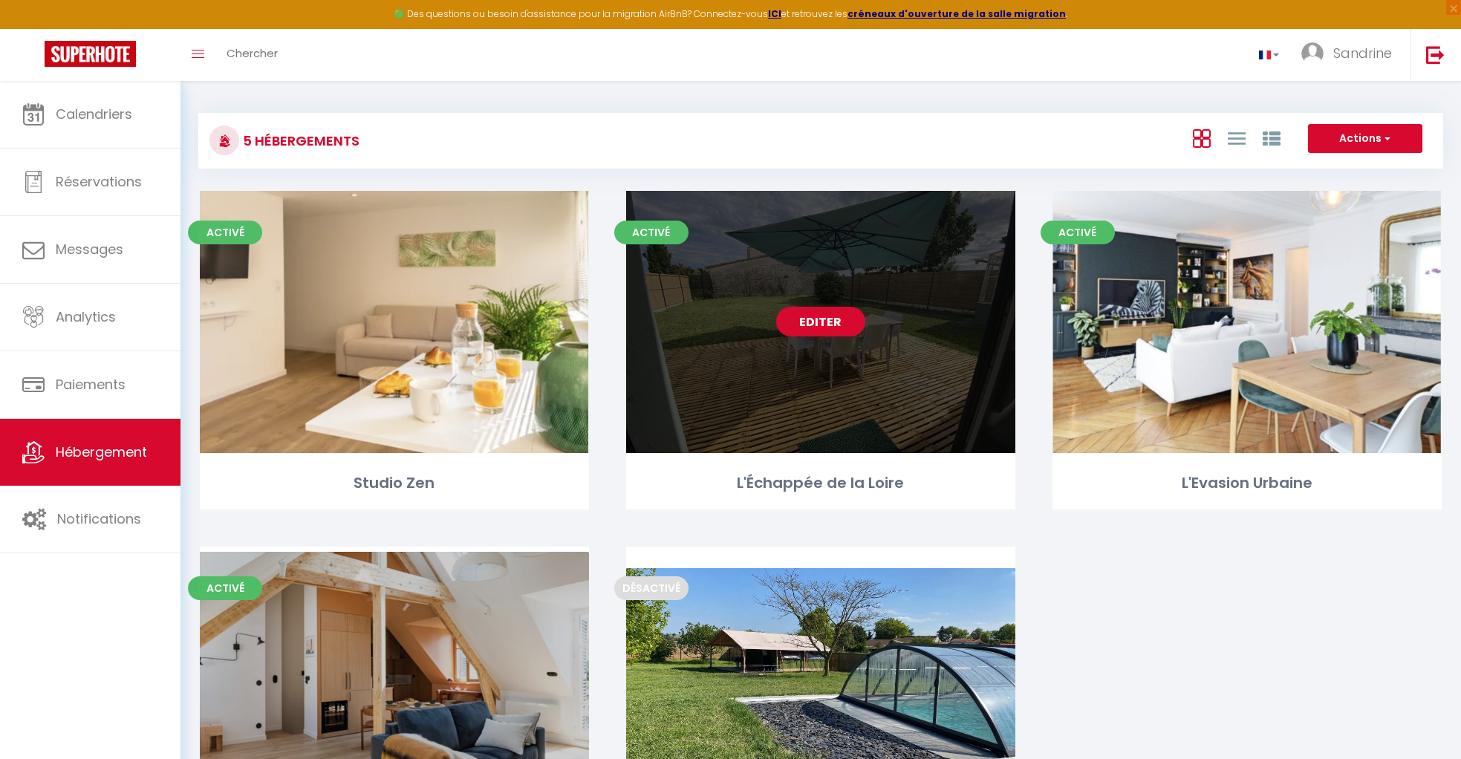
click at [821, 322] on link "Editer" at bounding box center [820, 322] width 89 height 30
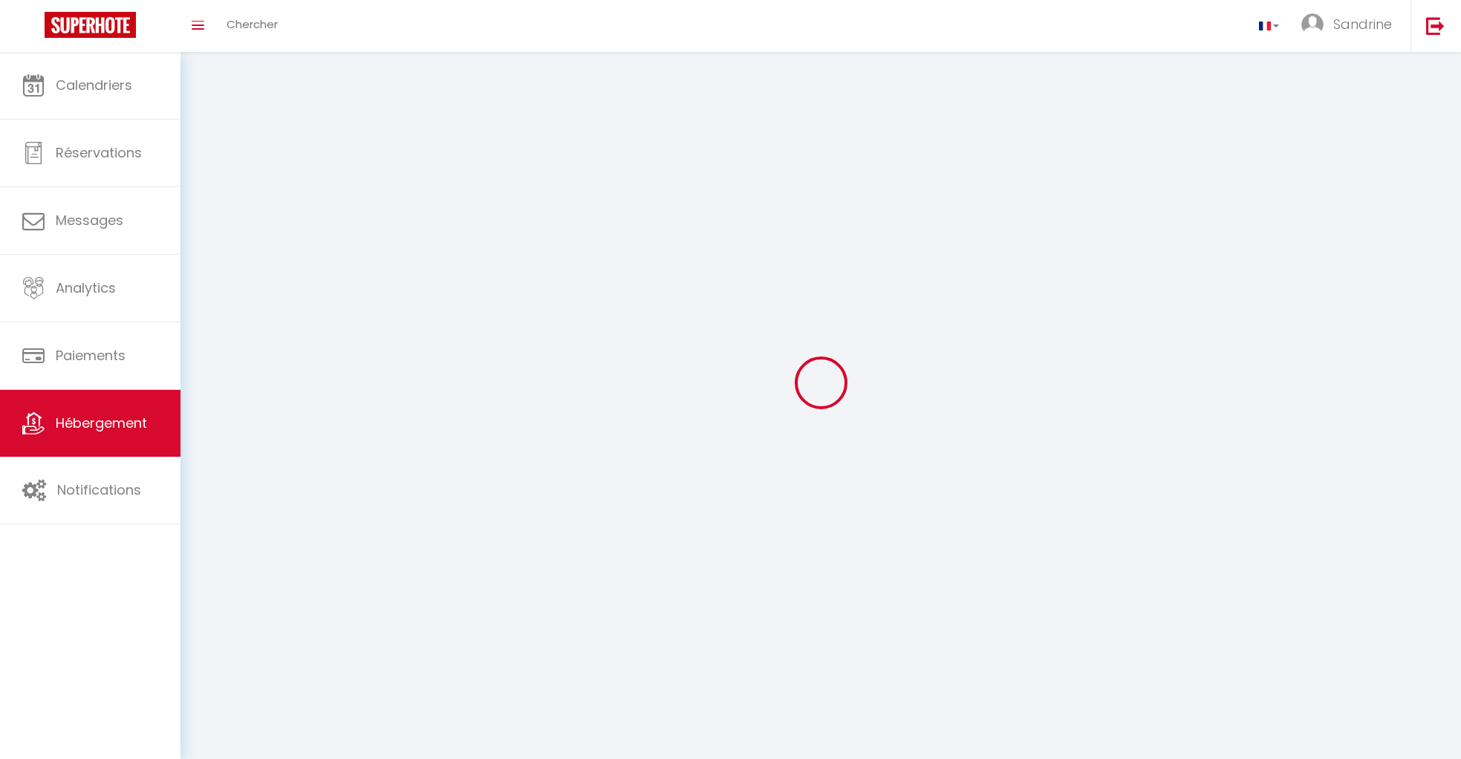
select select "28"
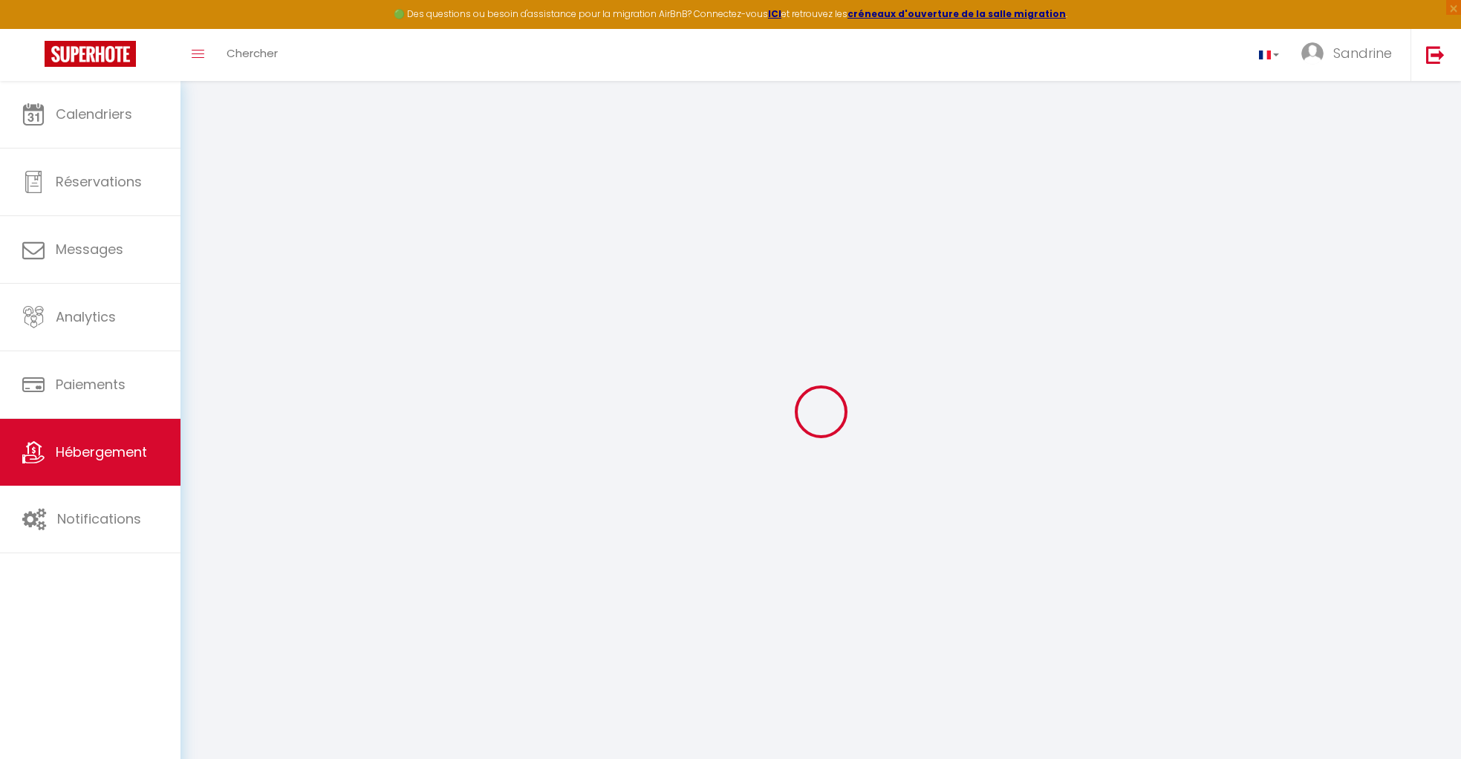
select select
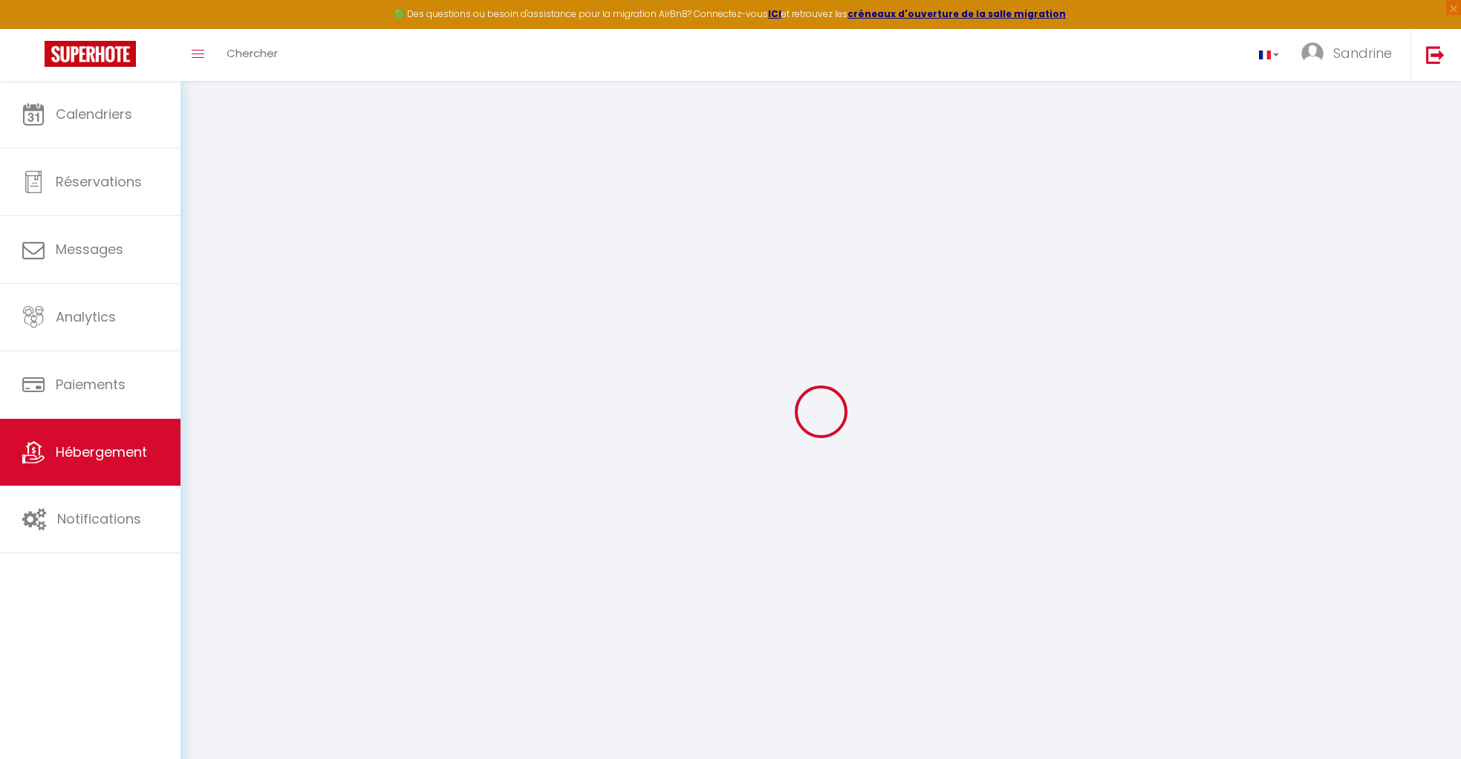
select select
checkbox input "false"
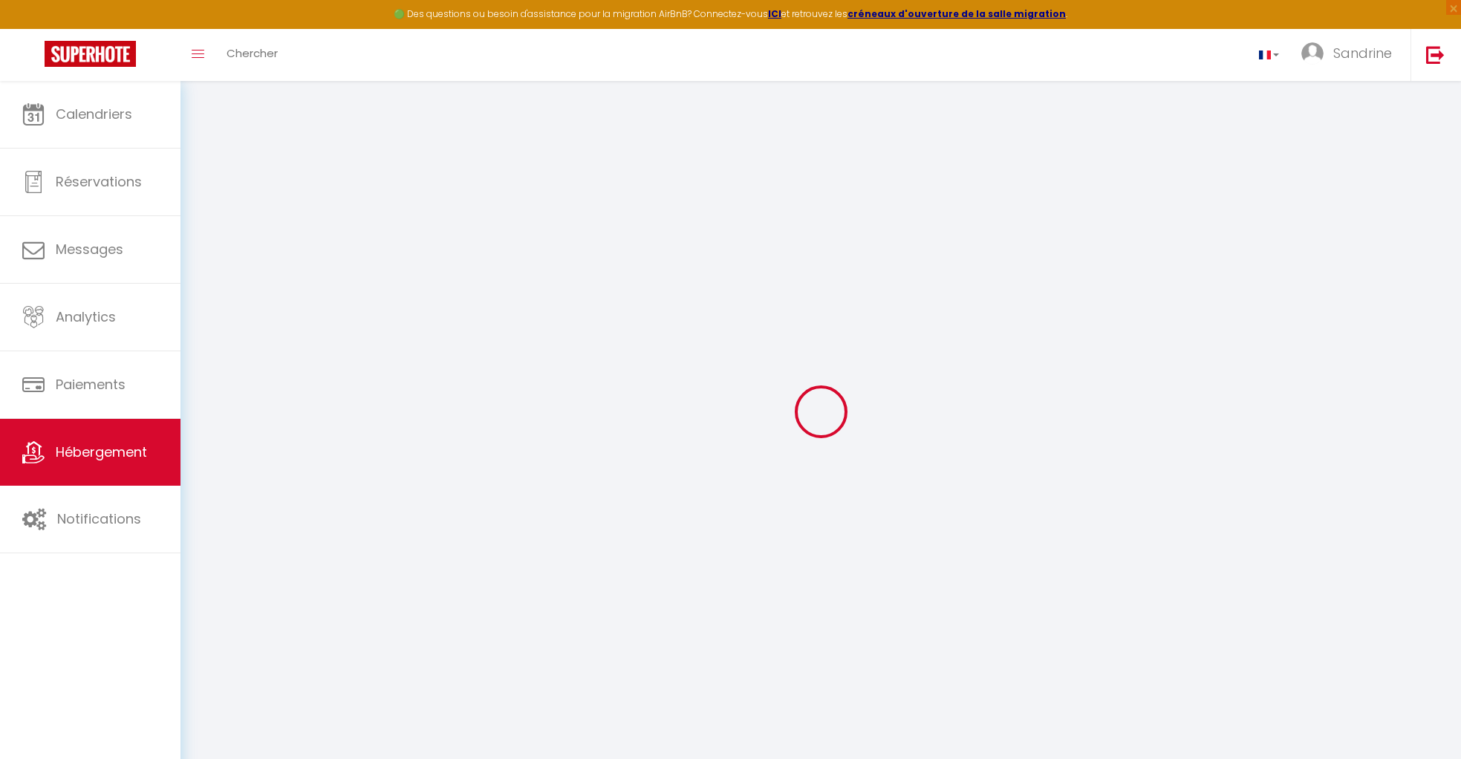
select select
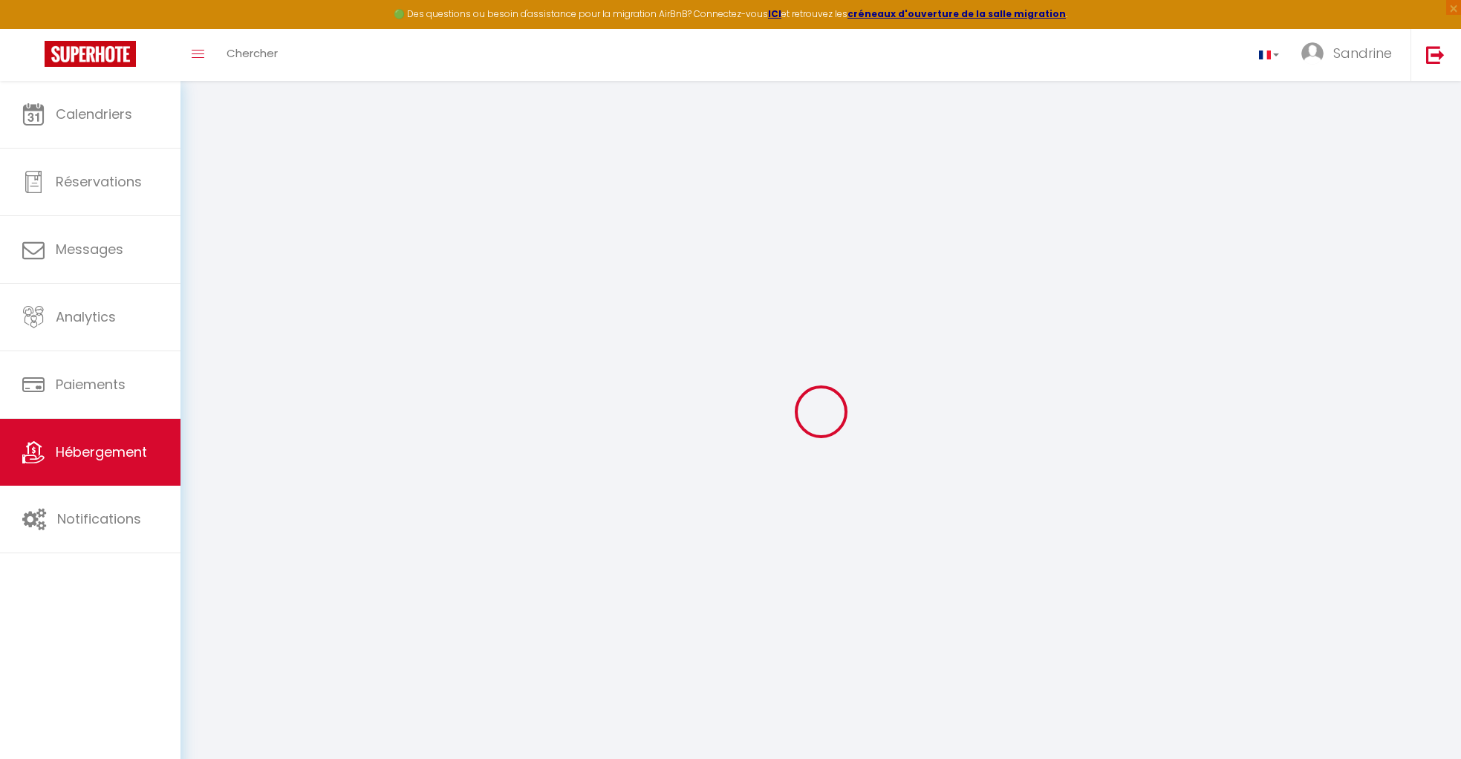
select select
checkbox input "false"
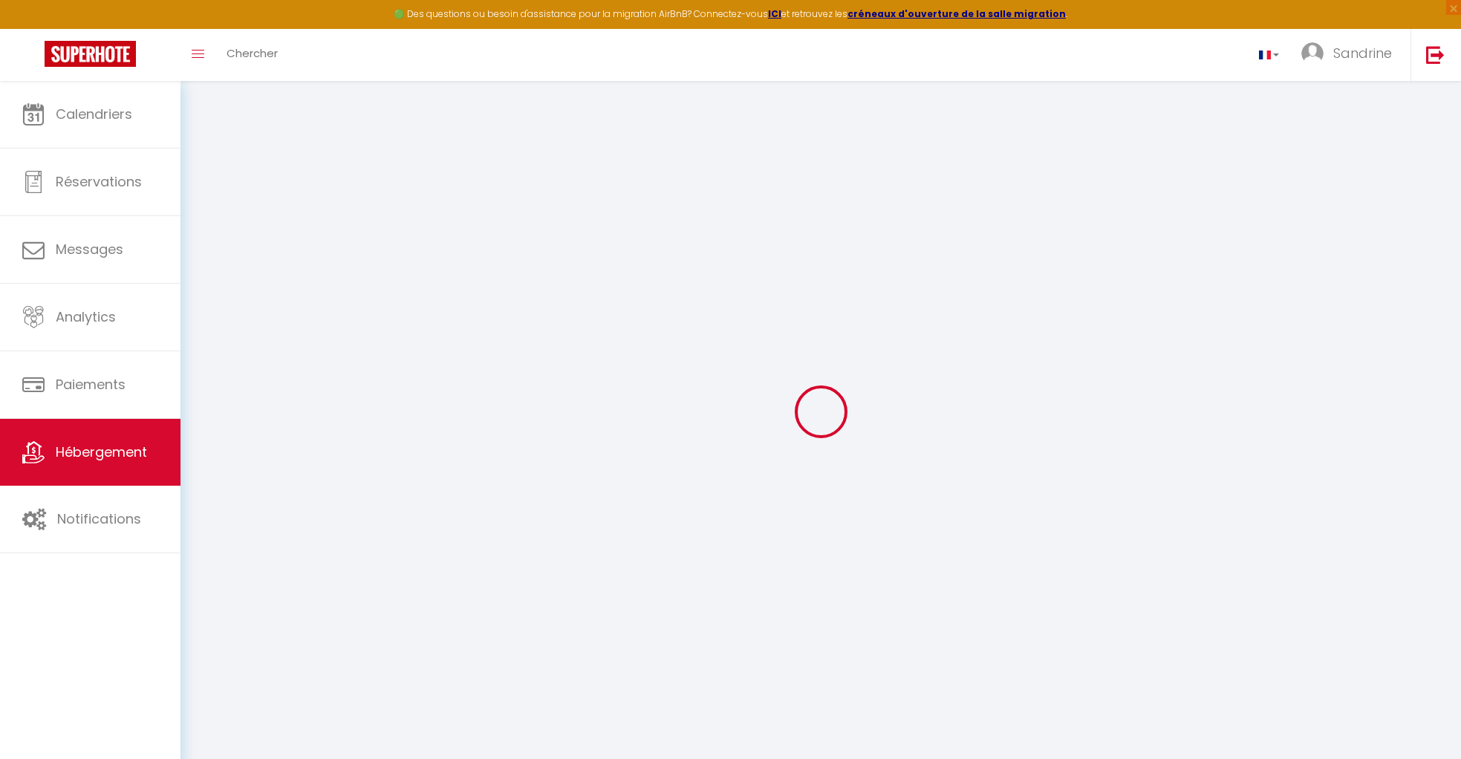
checkbox input "false"
select select
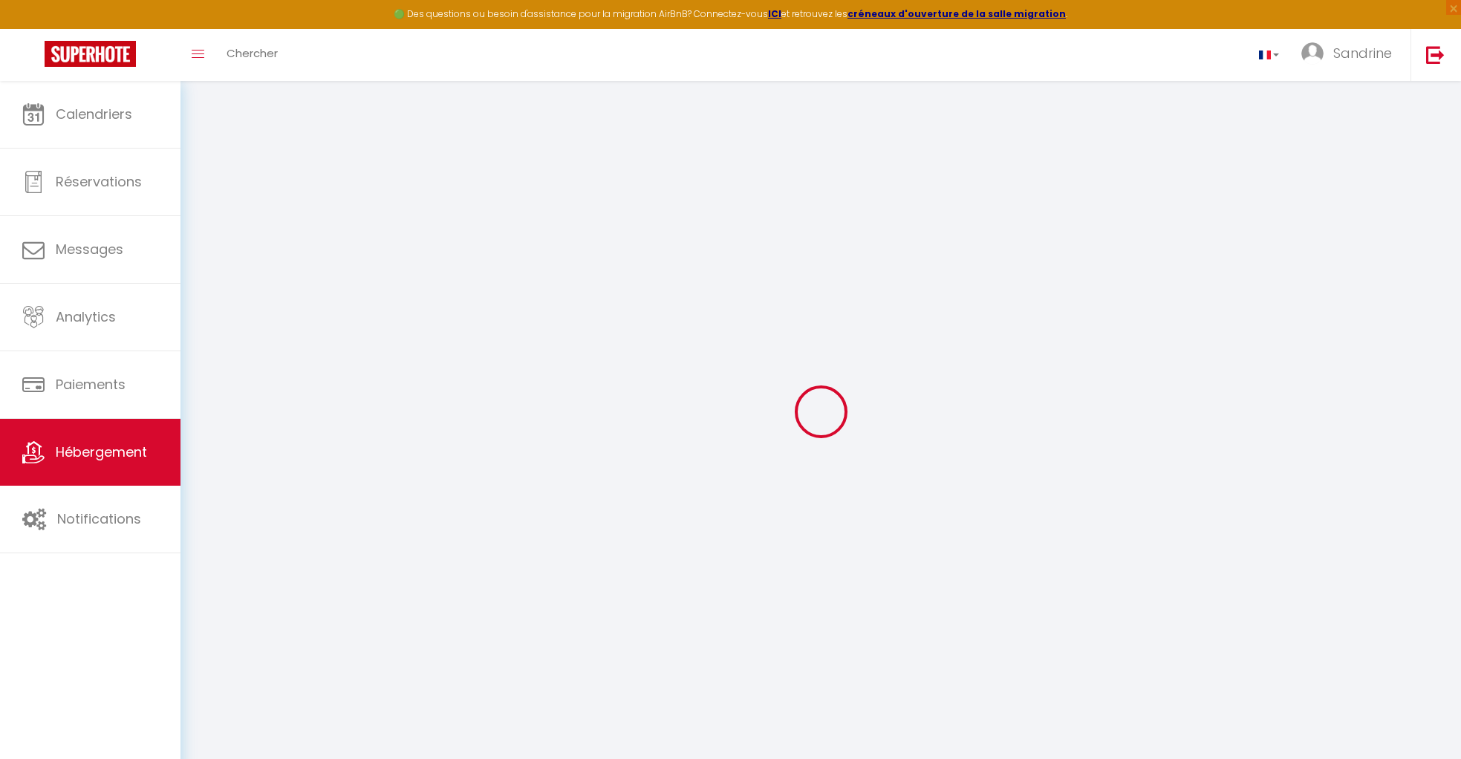
select select
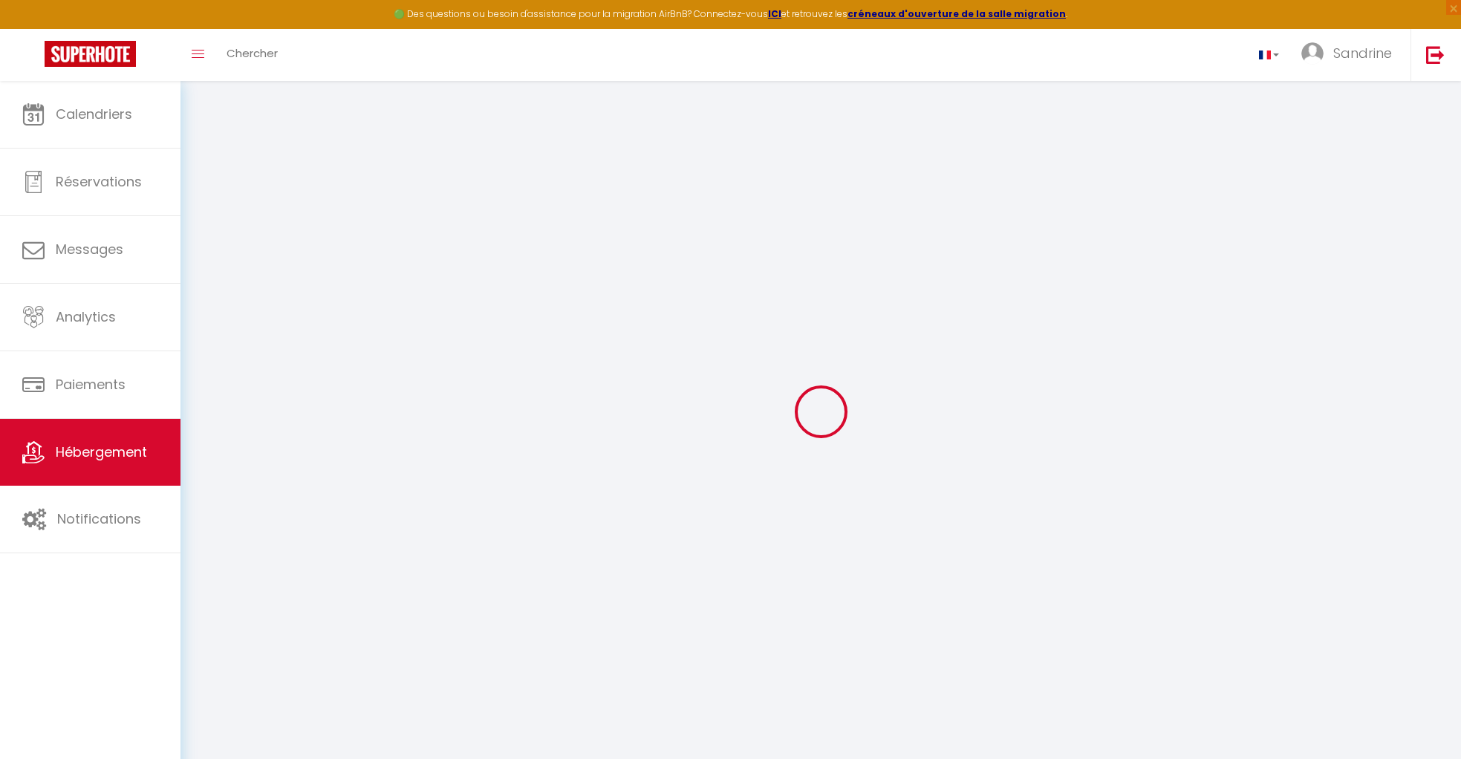
checkbox input "false"
select select
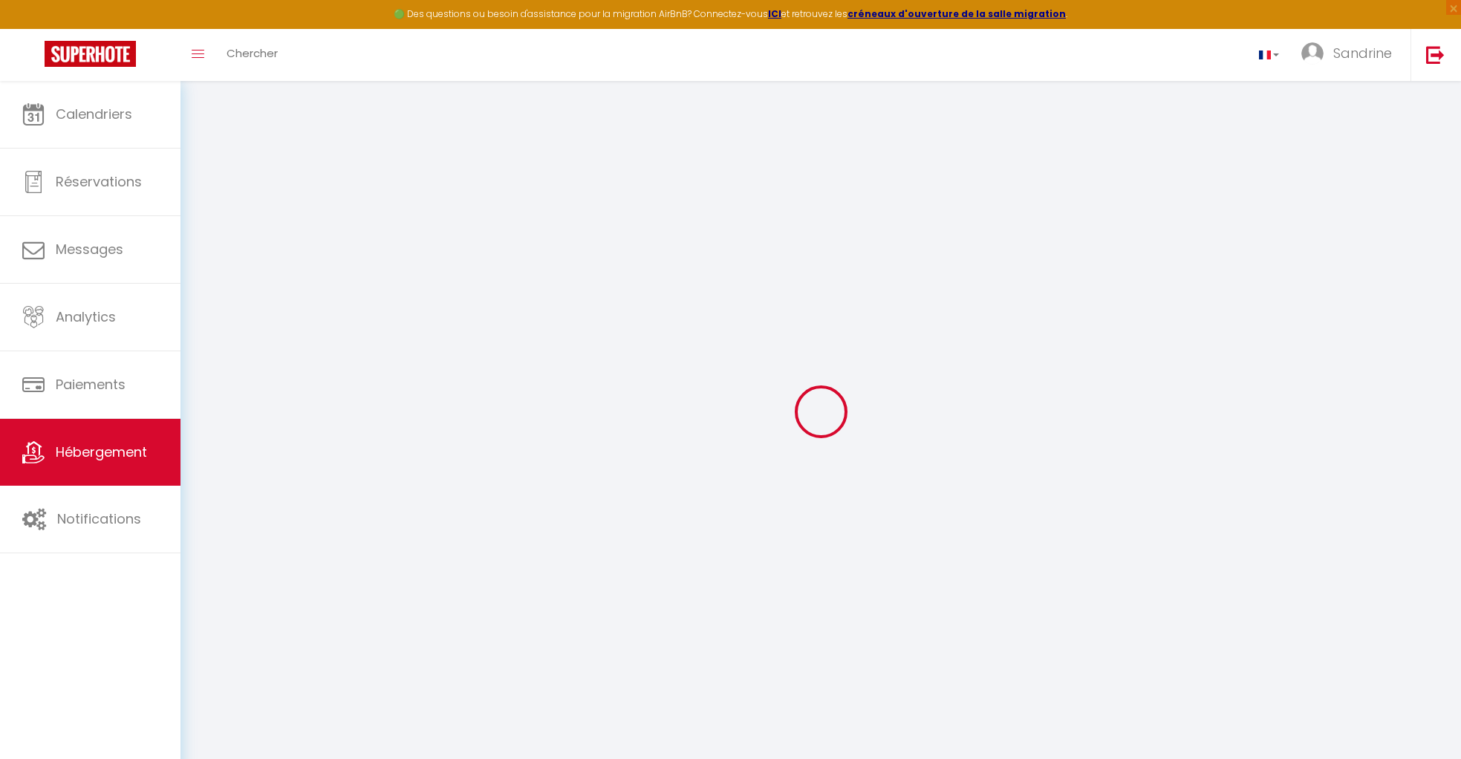
select select
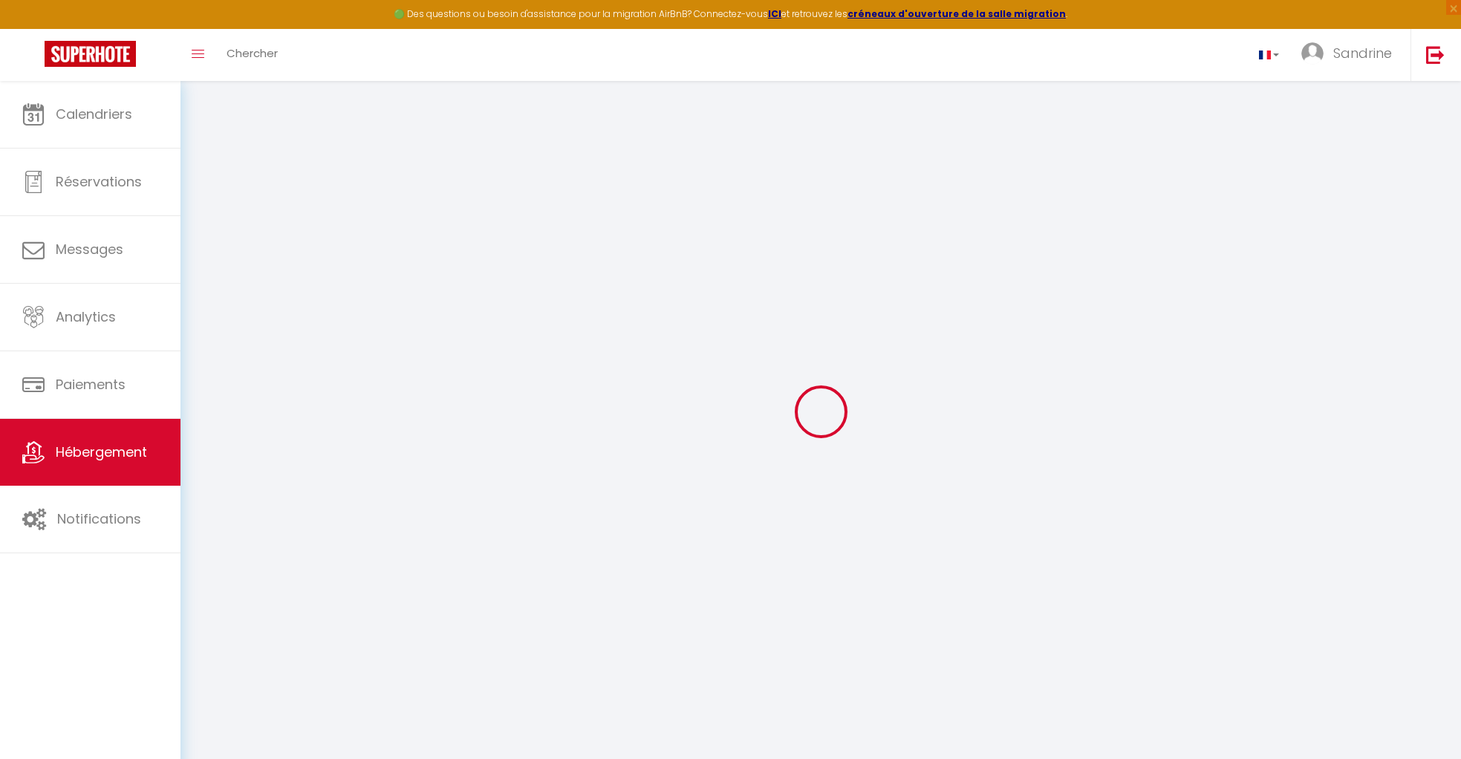
select select
checkbox input "false"
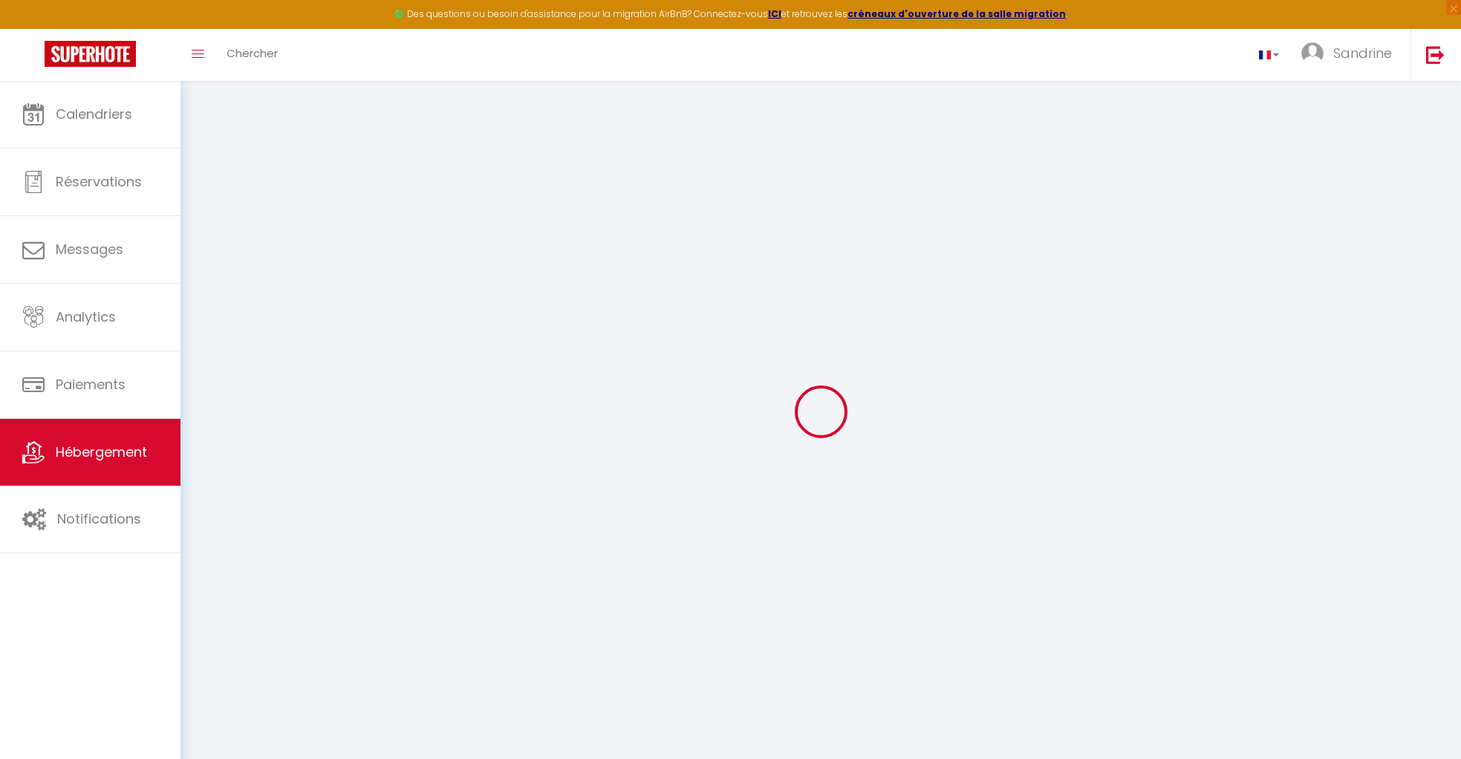
checkbox input "false"
select select
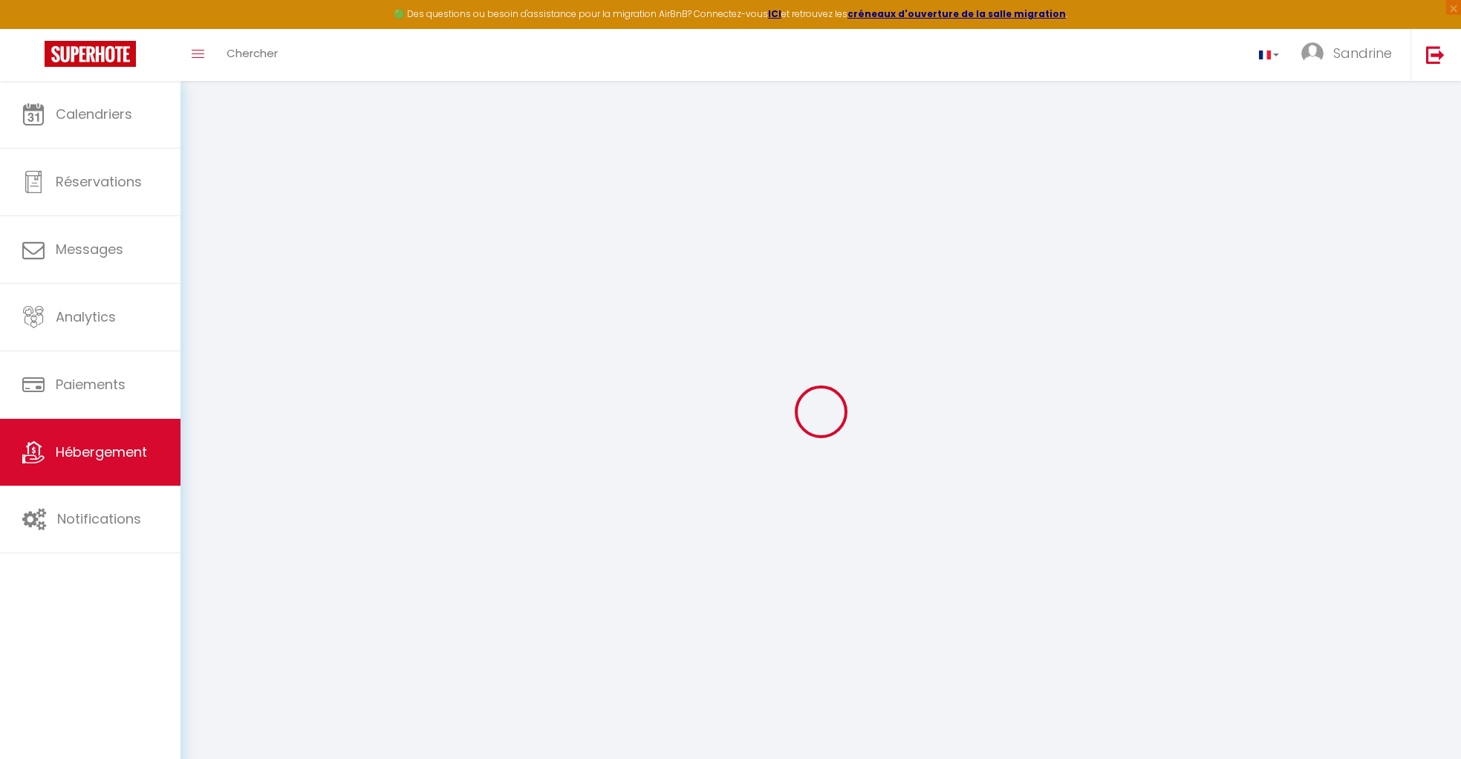
select select
checkbox input "false"
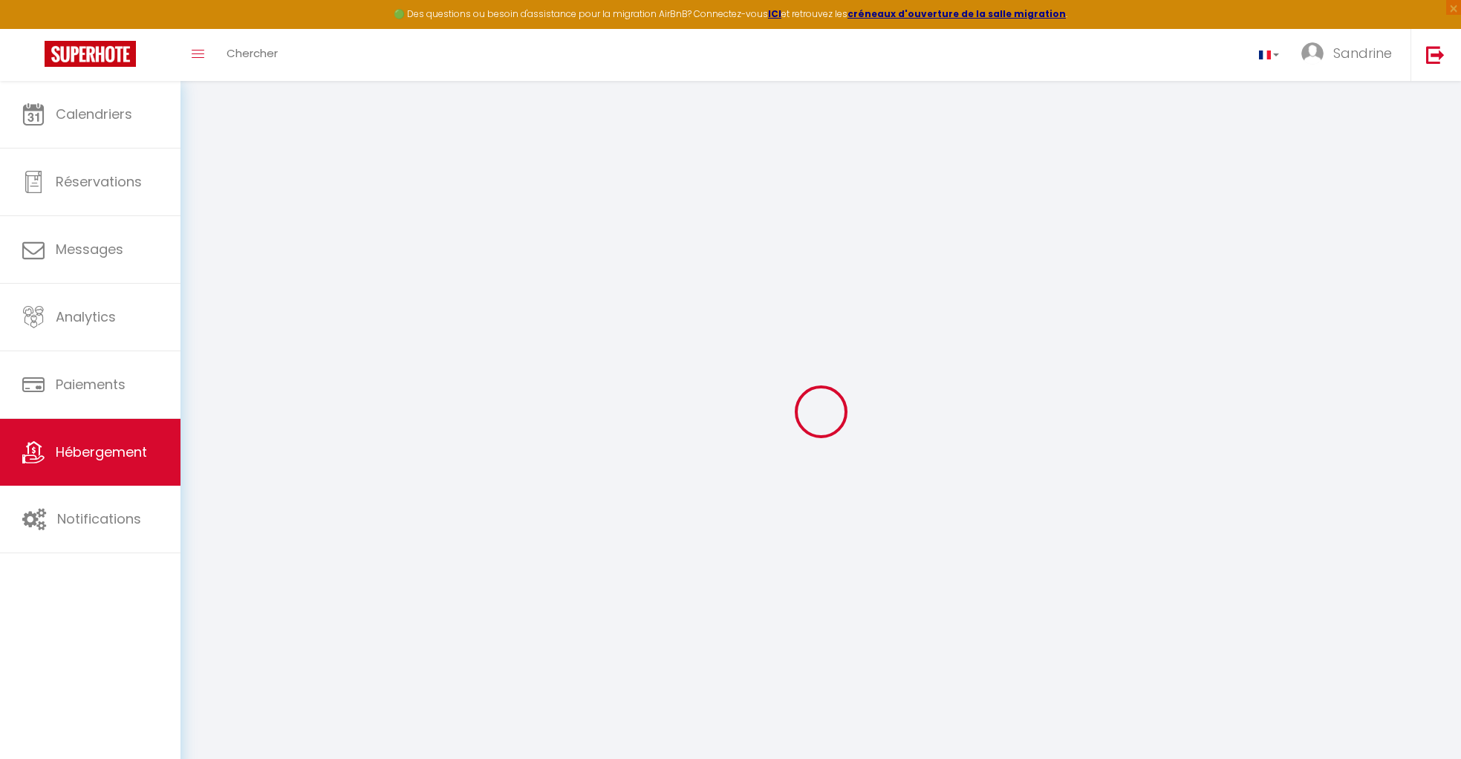
checkbox input "false"
select select
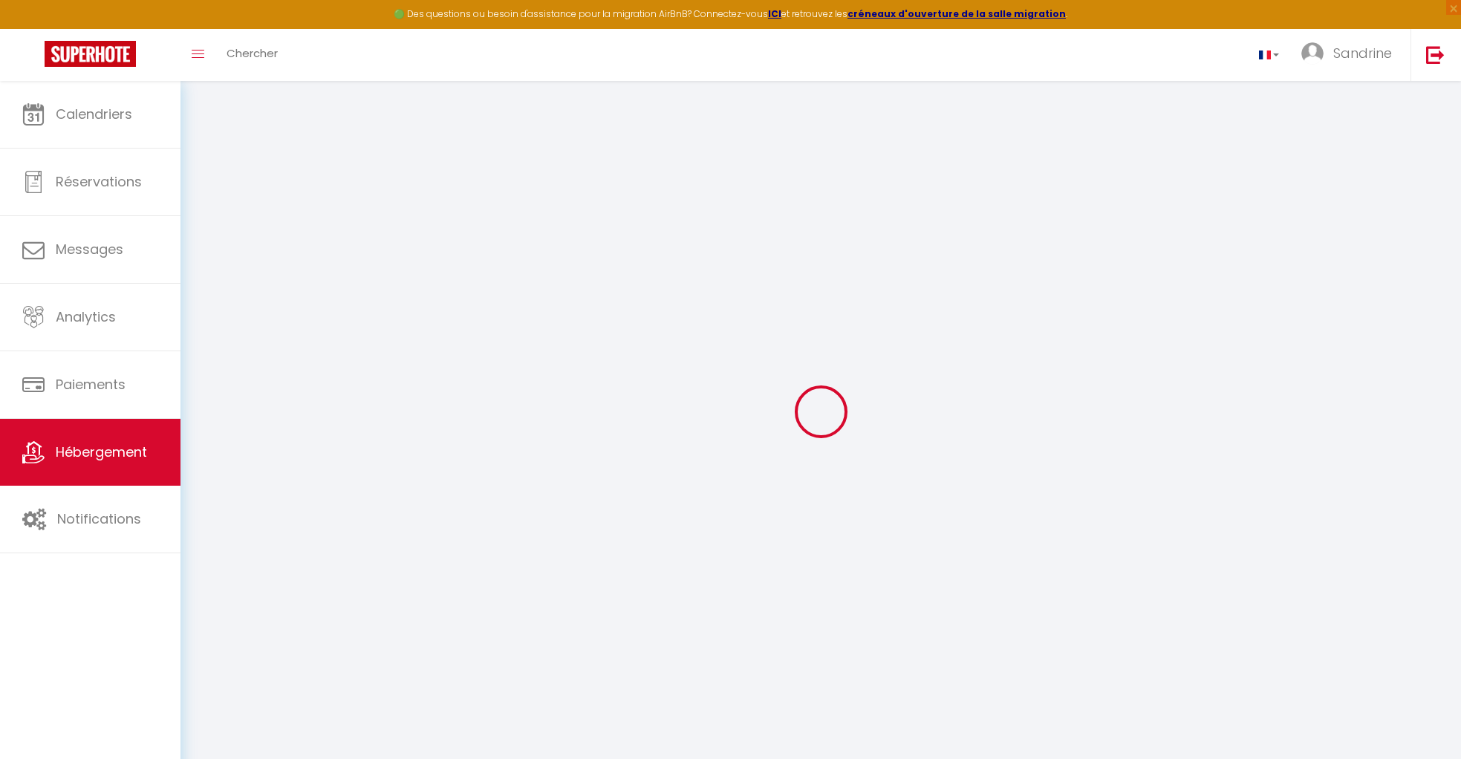
type input "L'Échappée de la Loire"
type input "[PERSON_NAME] & [PERSON_NAME]"
type input "[PERSON_NAME]"
type input "12 Le Bois Viaud"
type input "44450"
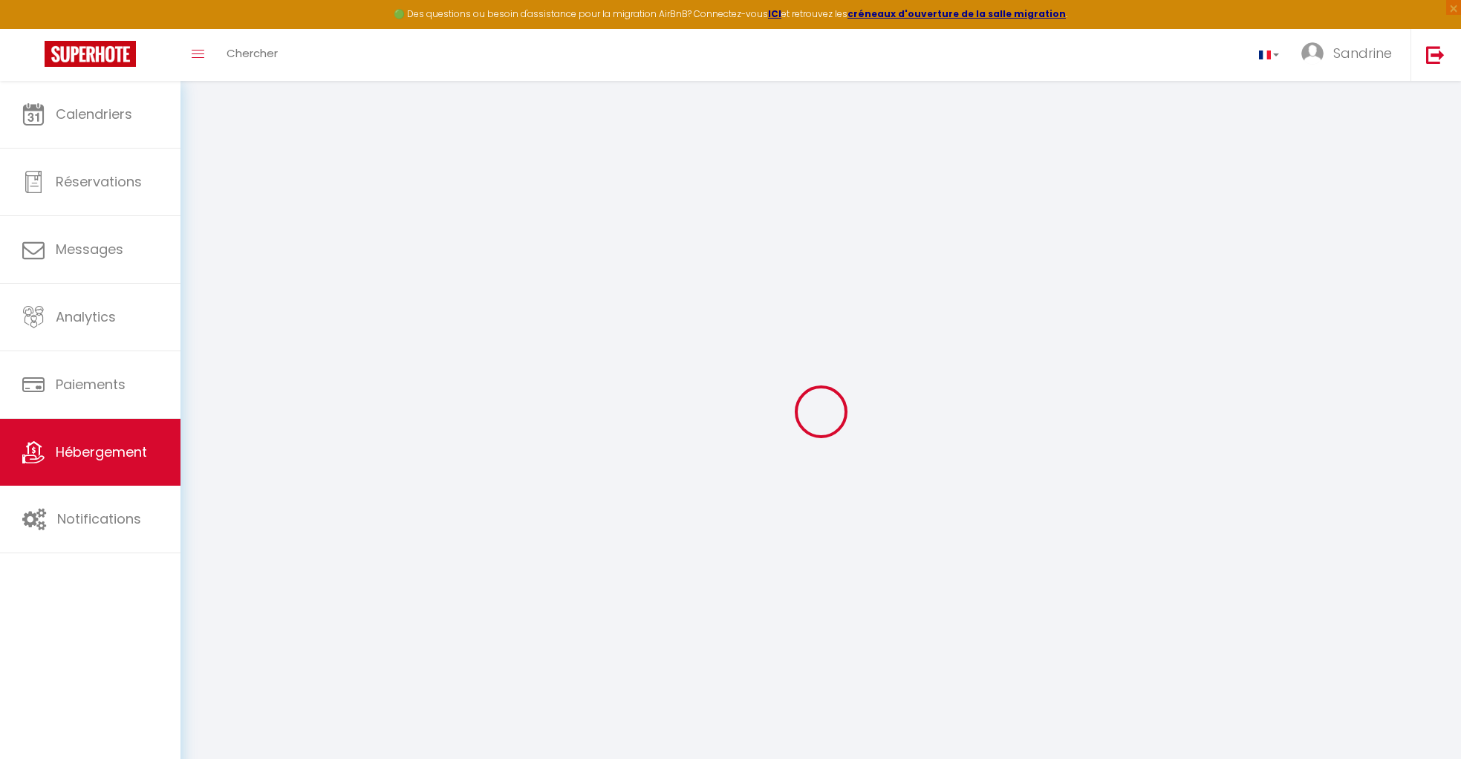
type input "Divatte Sur Loire"
select select "houses"
select select "6"
select select "3"
type input "100"
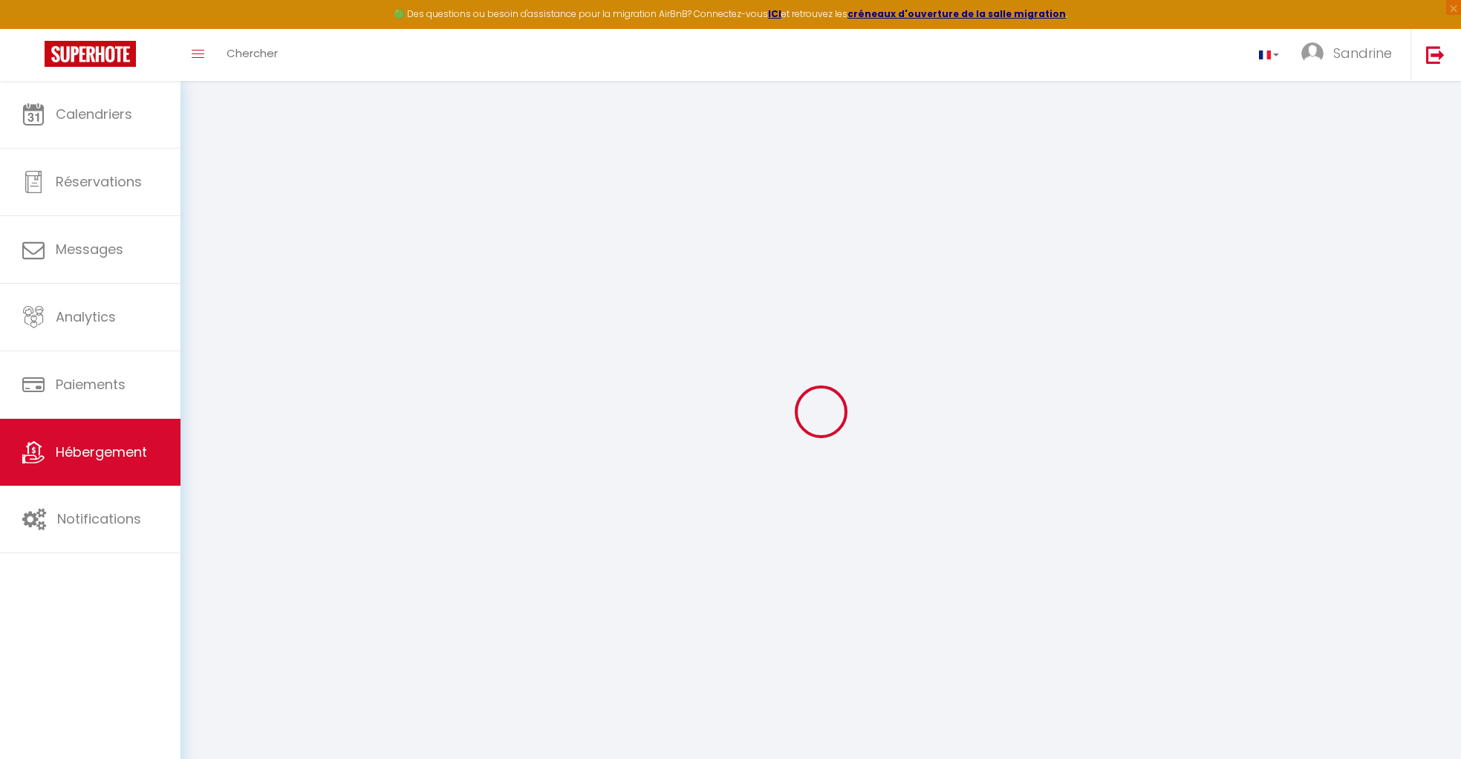
type input "45"
type input "1.43"
type input "600"
select select
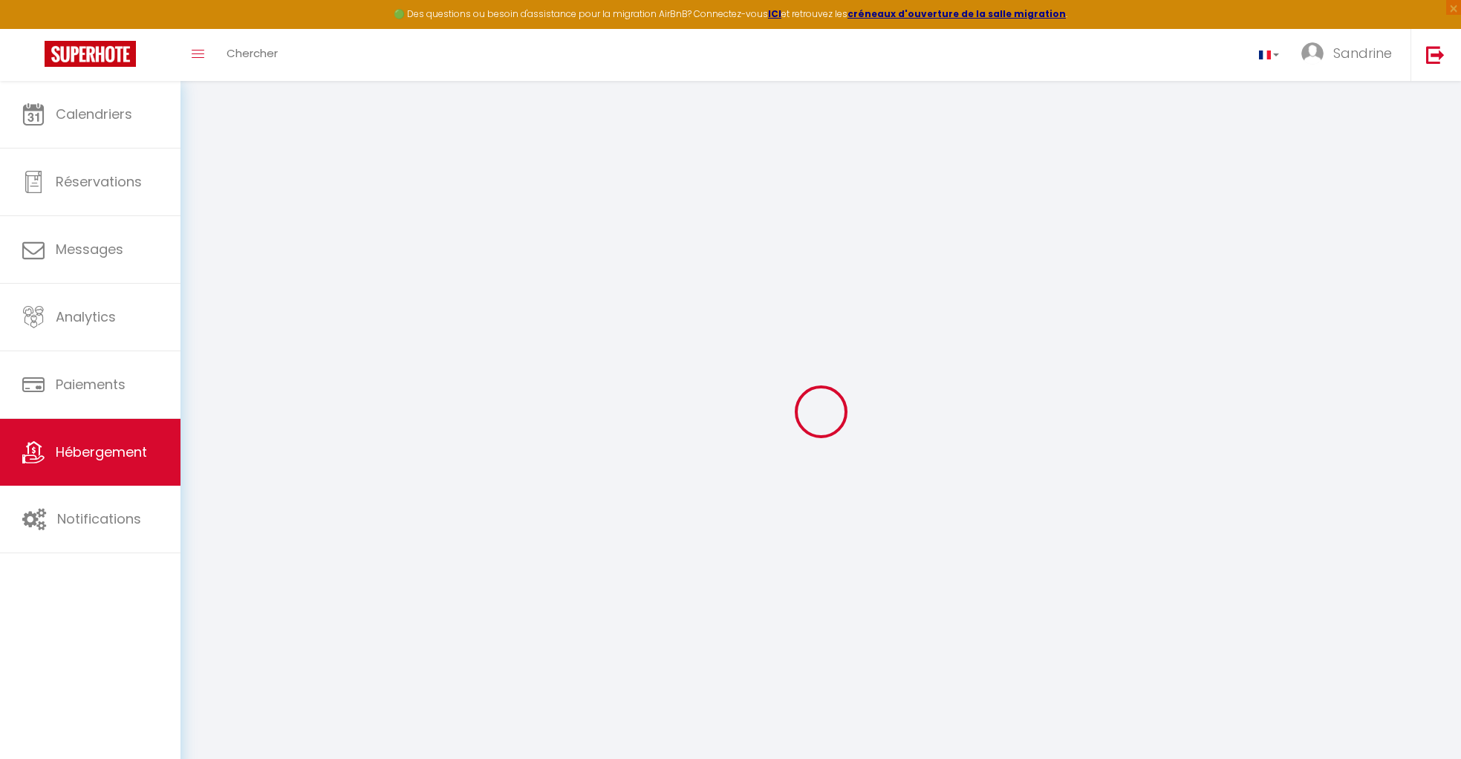
select select
type input "16 [GEOGRAPHIC_DATA]"
type input "44450"
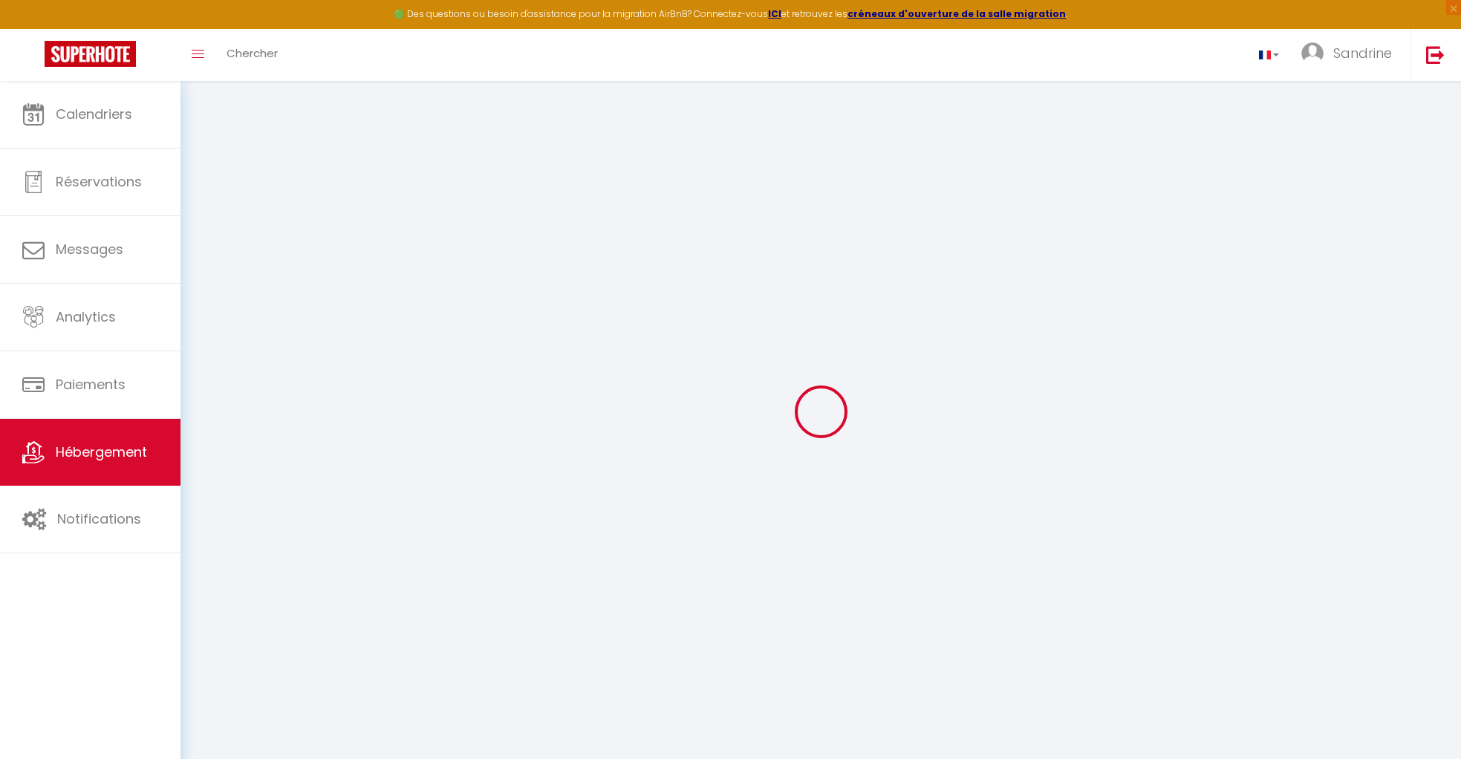
type input "Divatte sur Loire"
type input "[PERSON_NAME][EMAIL_ADDRESS][DOMAIN_NAME]"
select select
checkbox input "false"
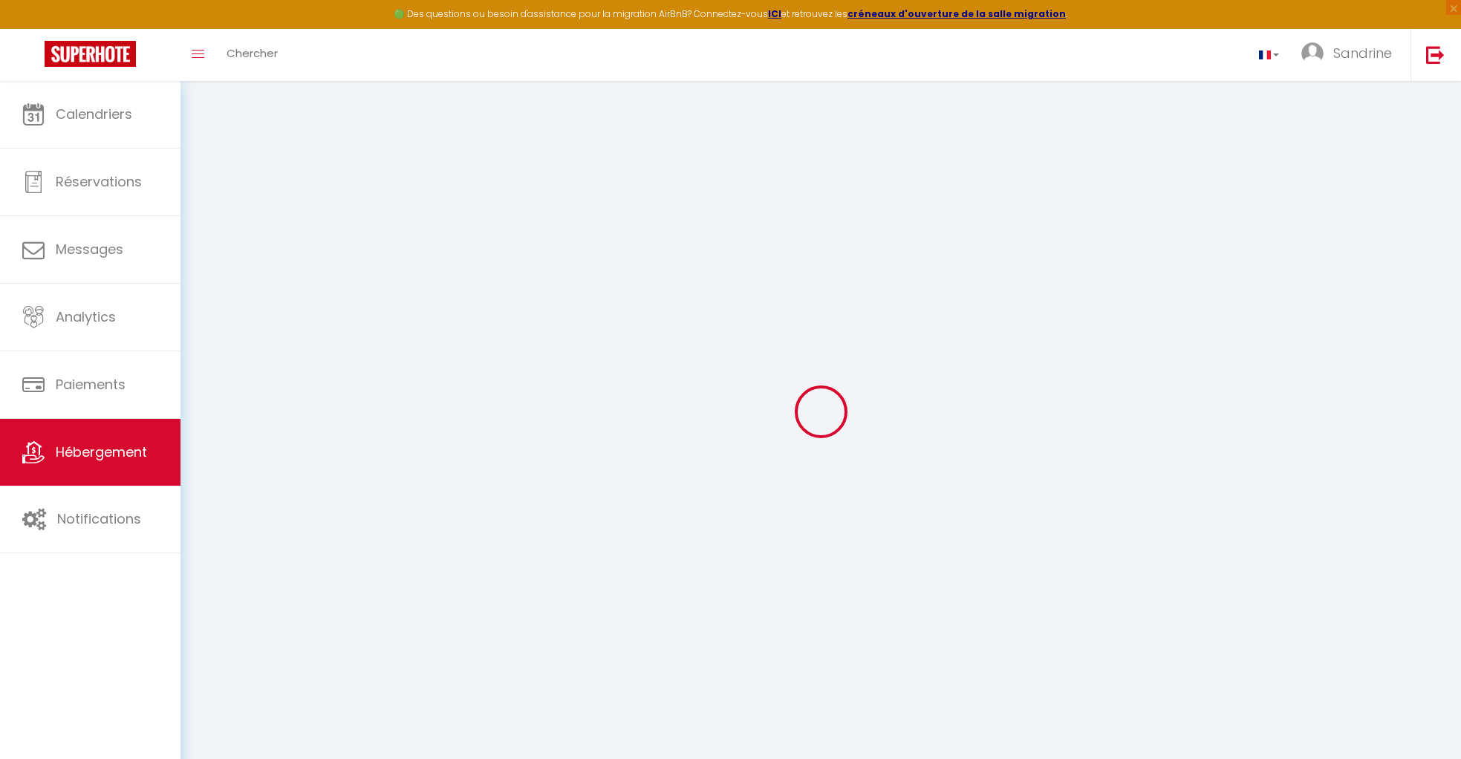
checkbox input "false"
select select
type input "0"
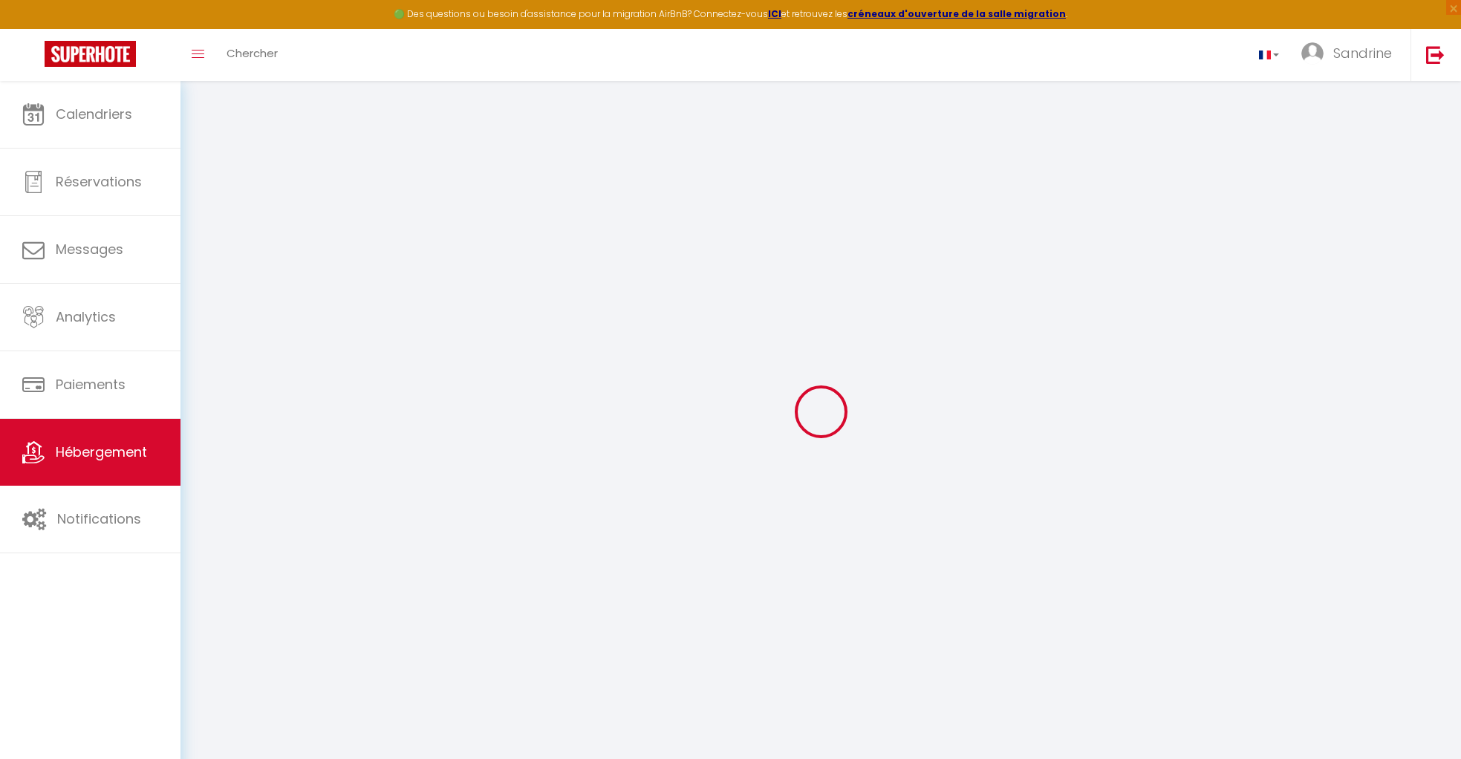
type input "0"
select select
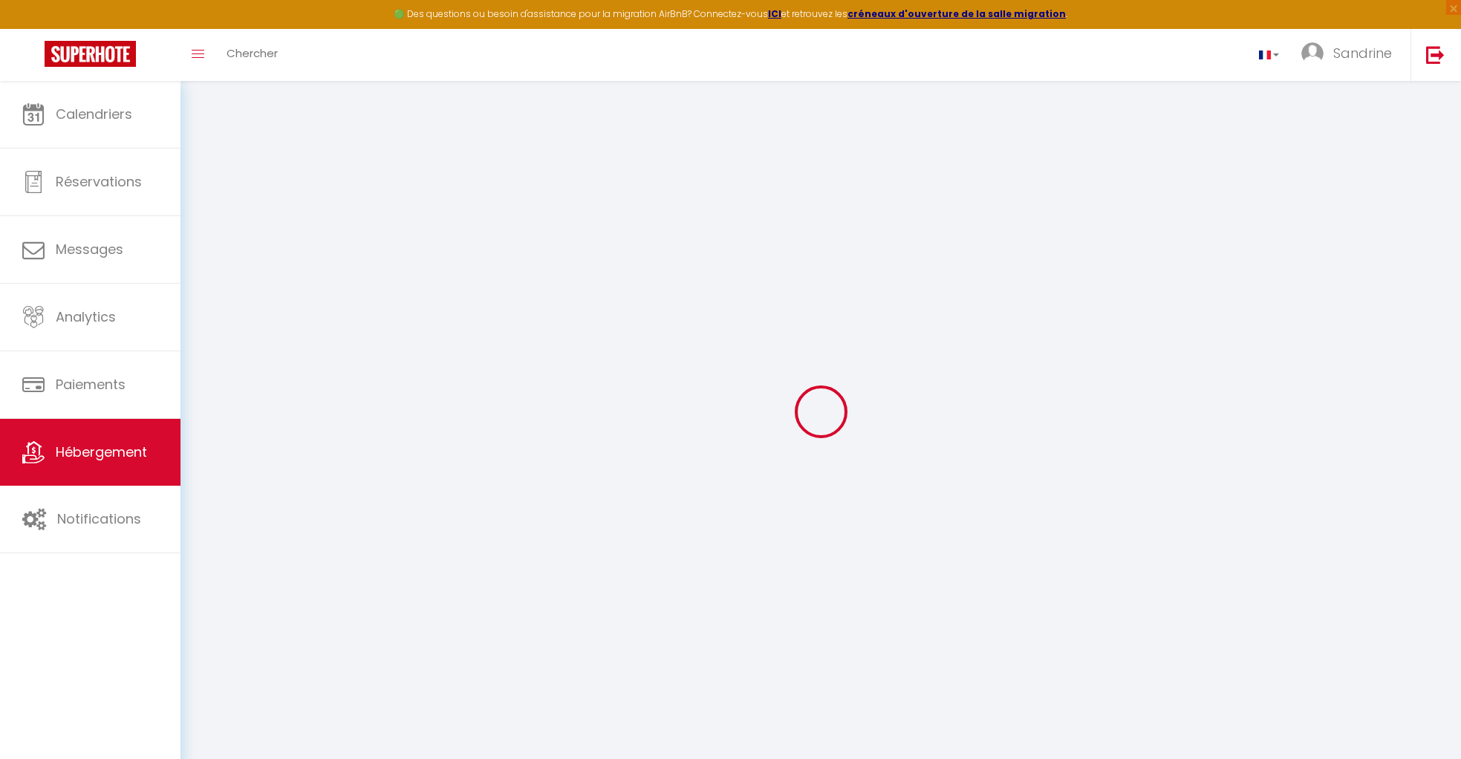
select select
checkbox input "false"
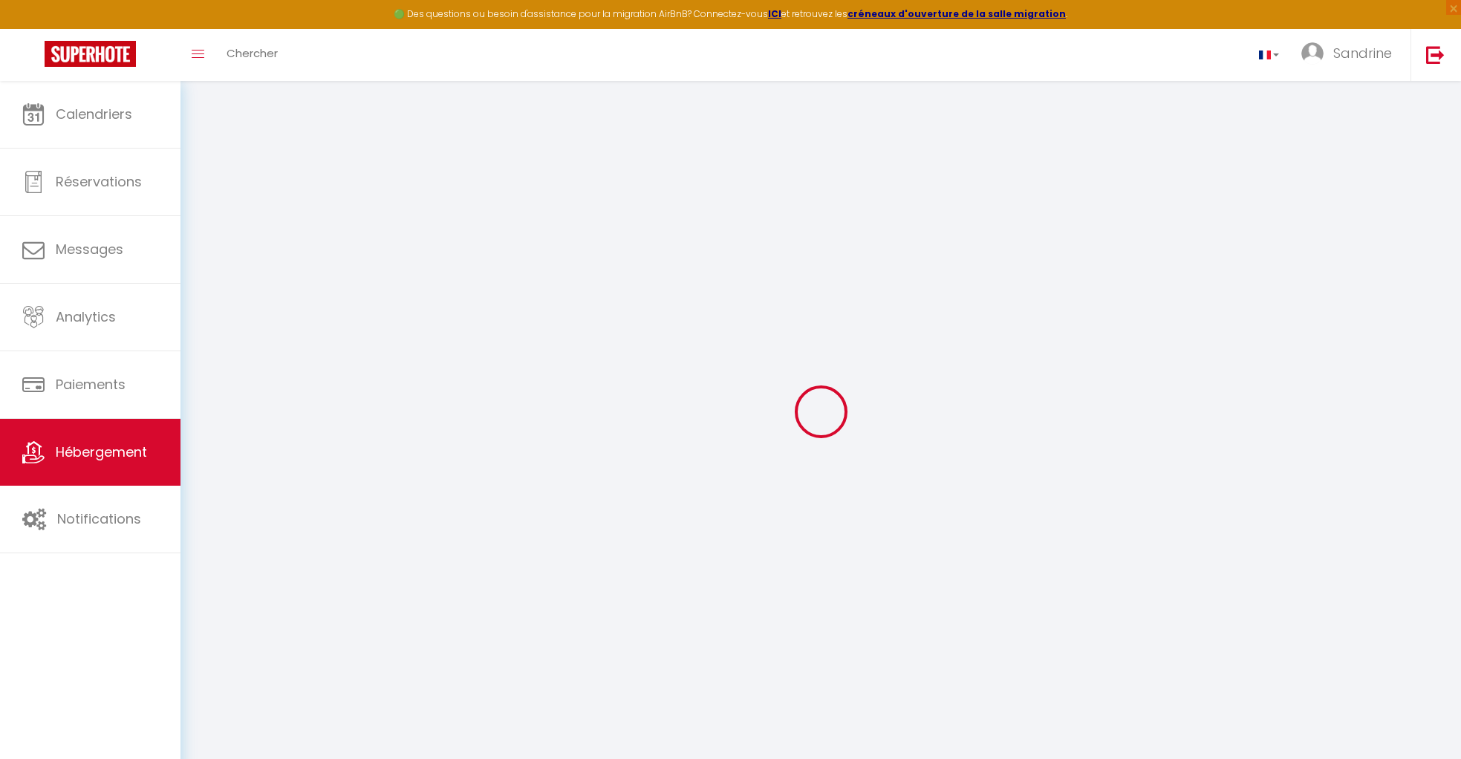
checkbox input "false"
select select
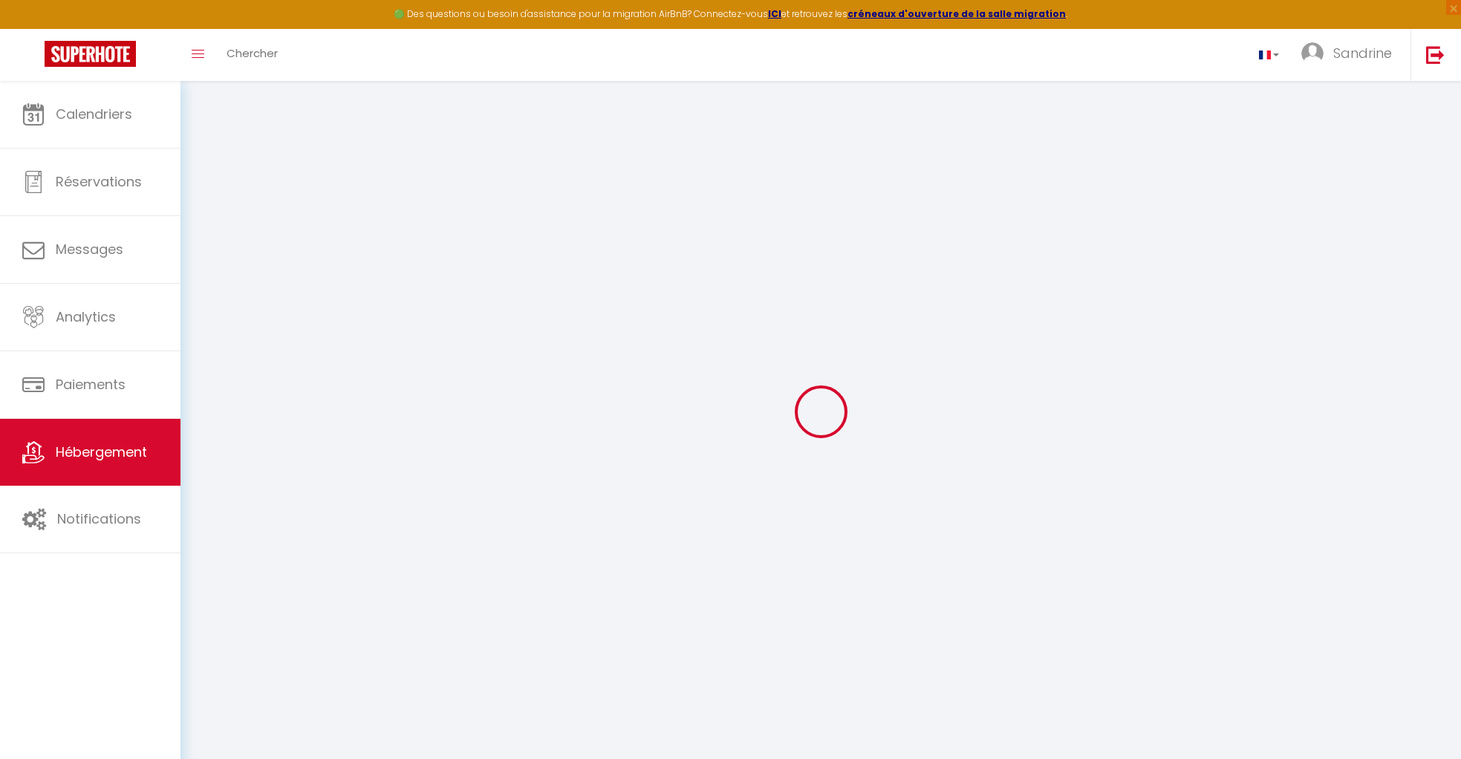
select select
checkbox input "false"
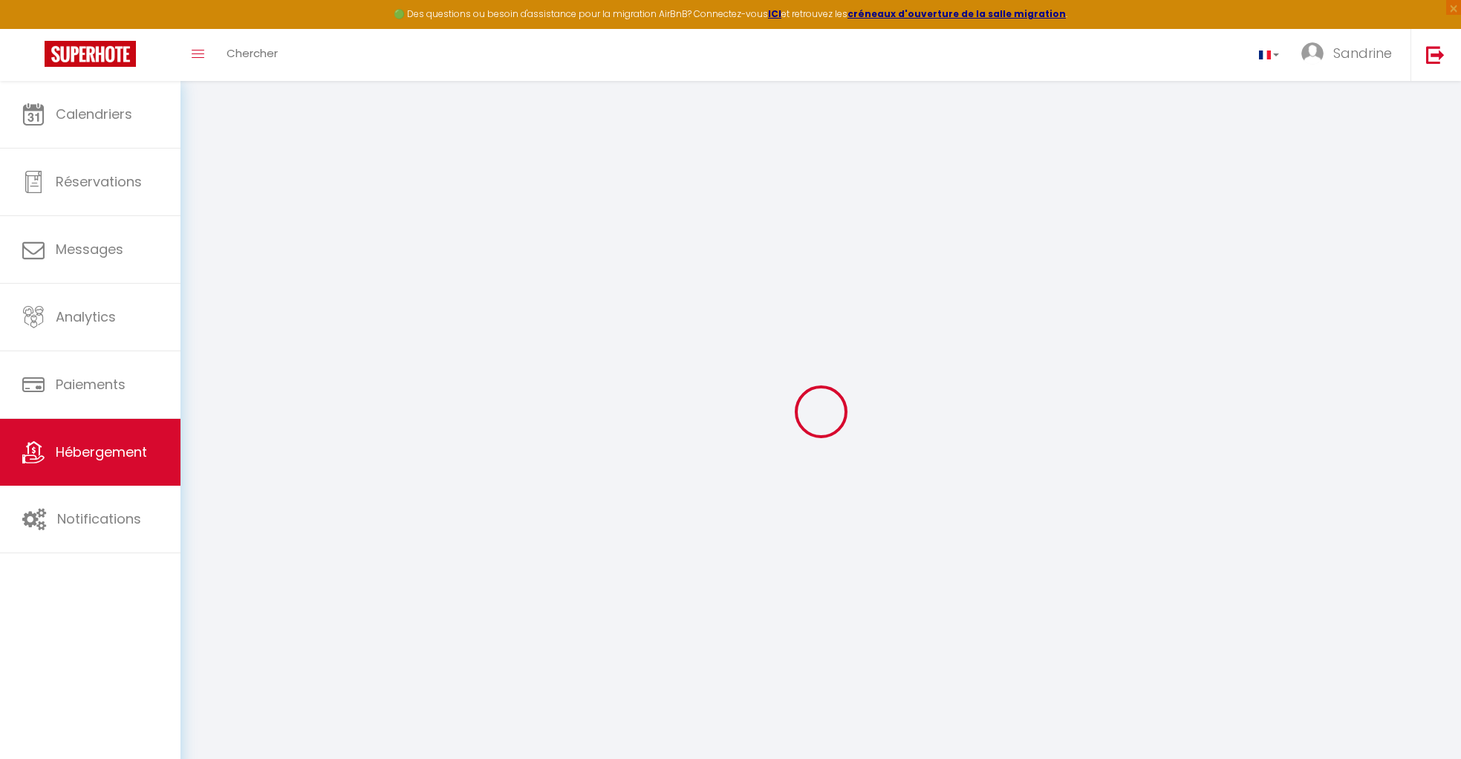
checkbox input "false"
select select "townhouse"
select select
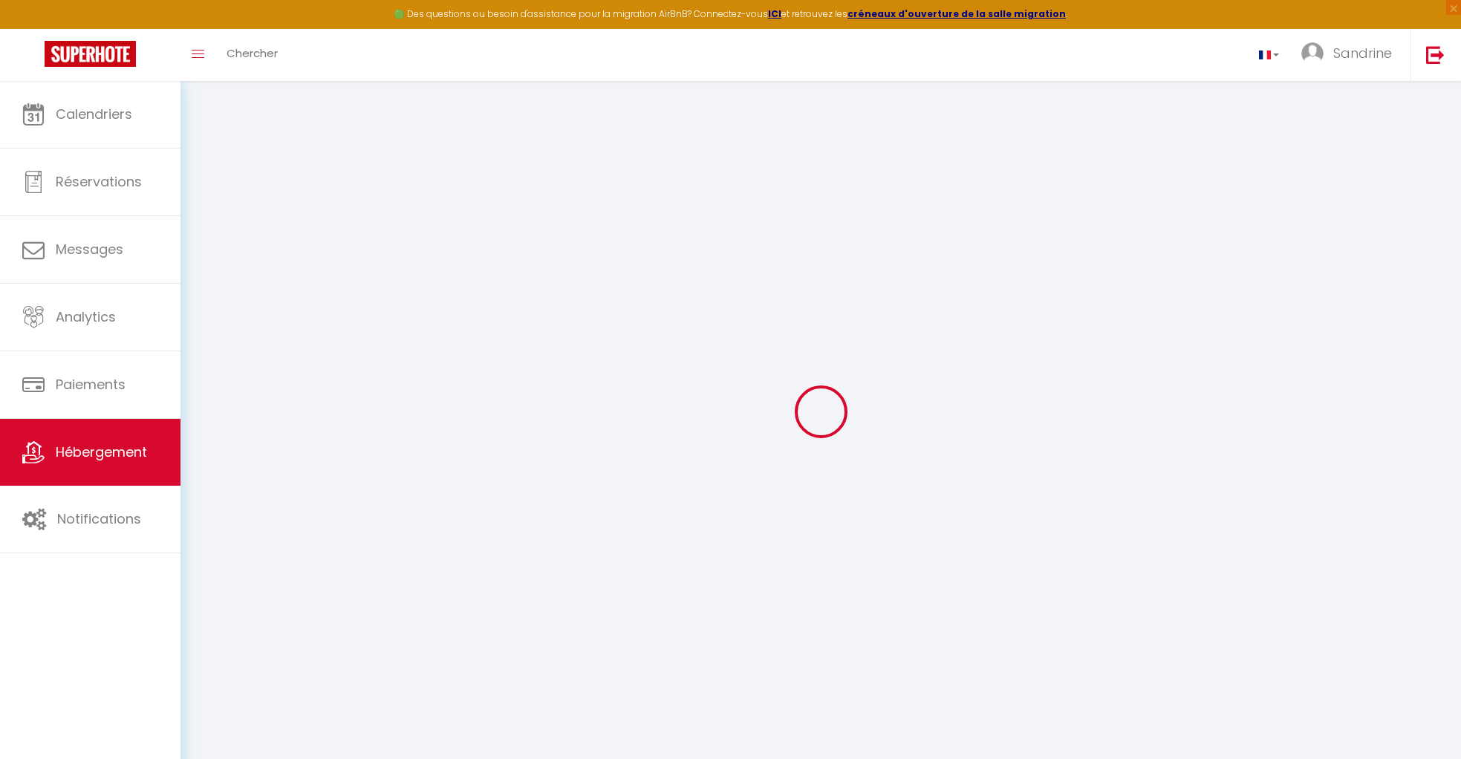
checkbox input "false"
select select "17:00"
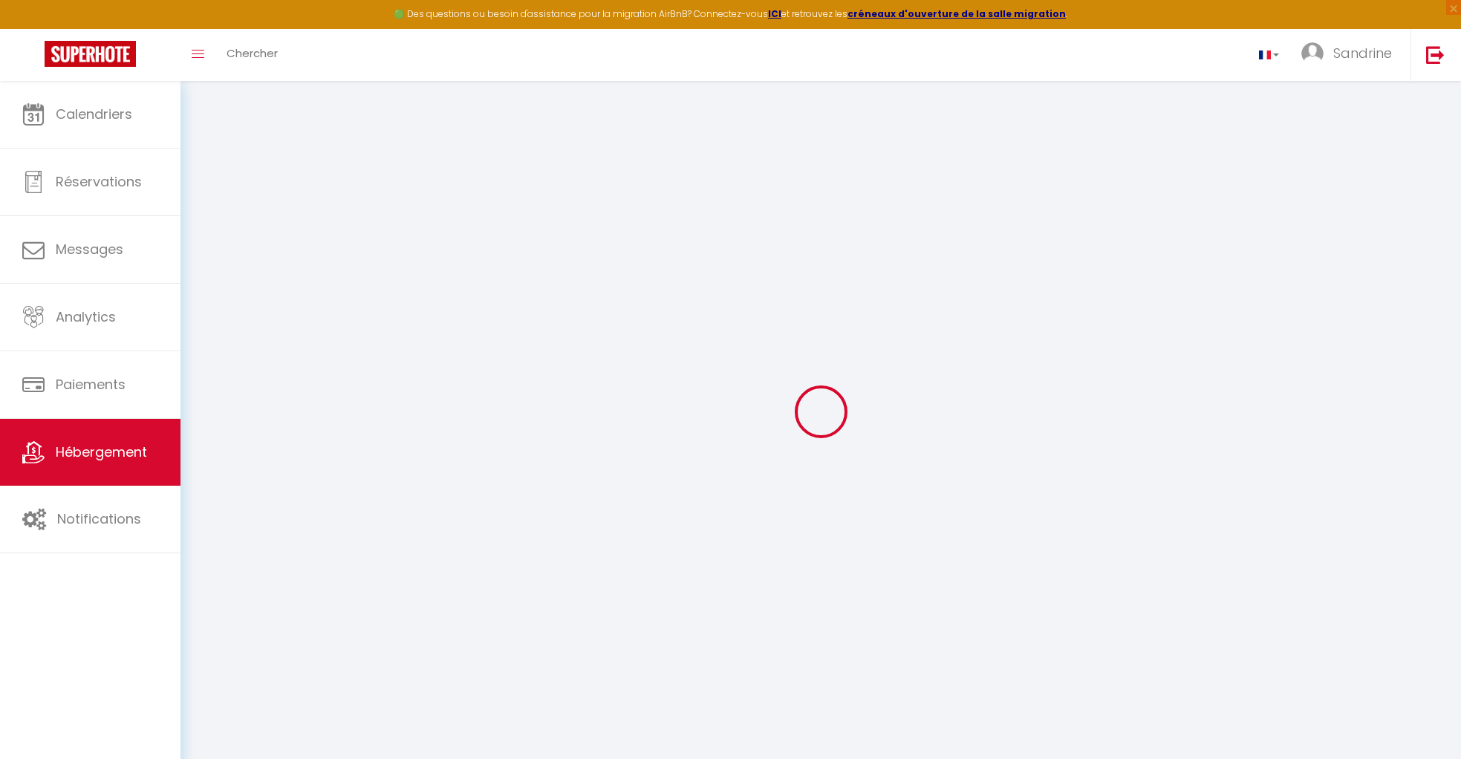
select select "21:00"
select select "11:00"
select select "30"
select select "120"
select select
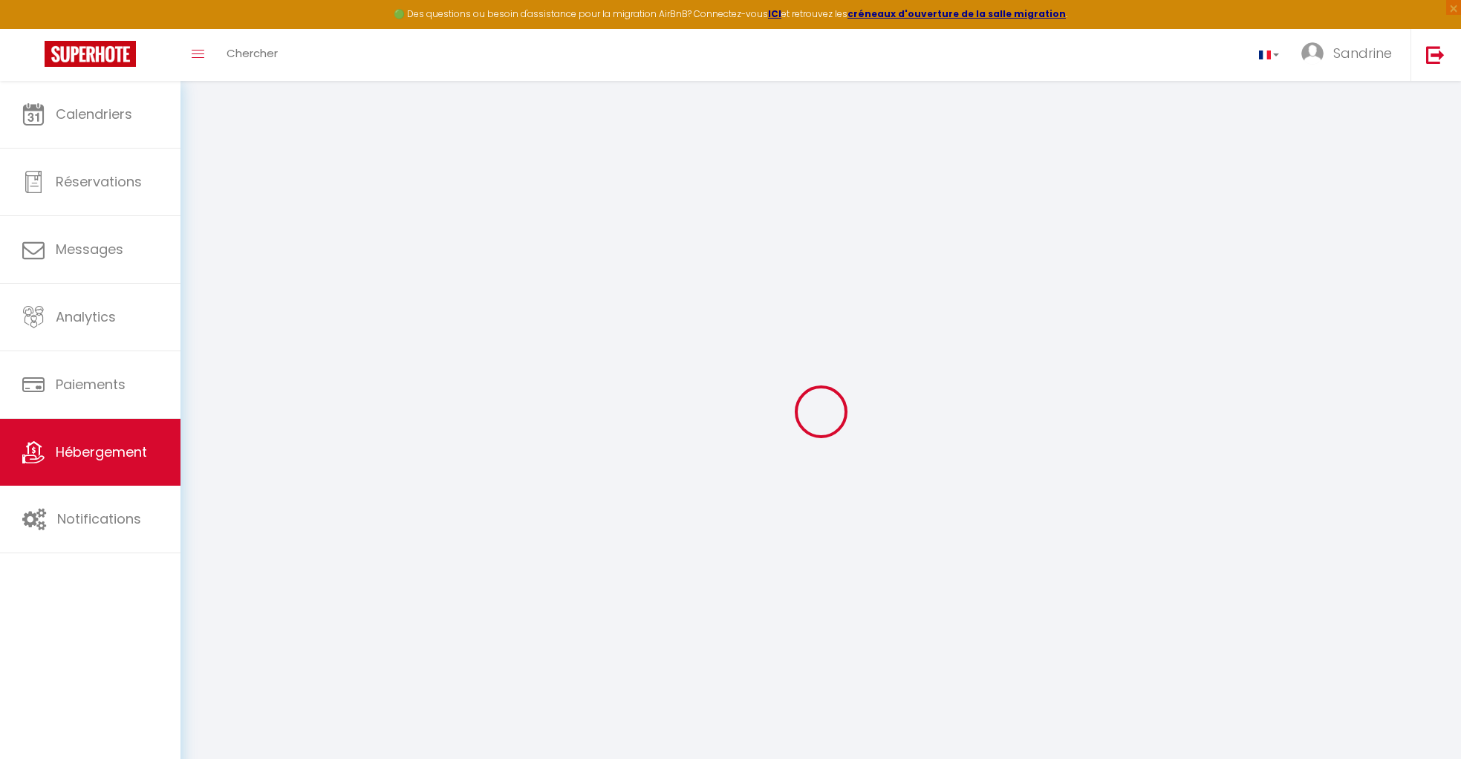
checkbox input "false"
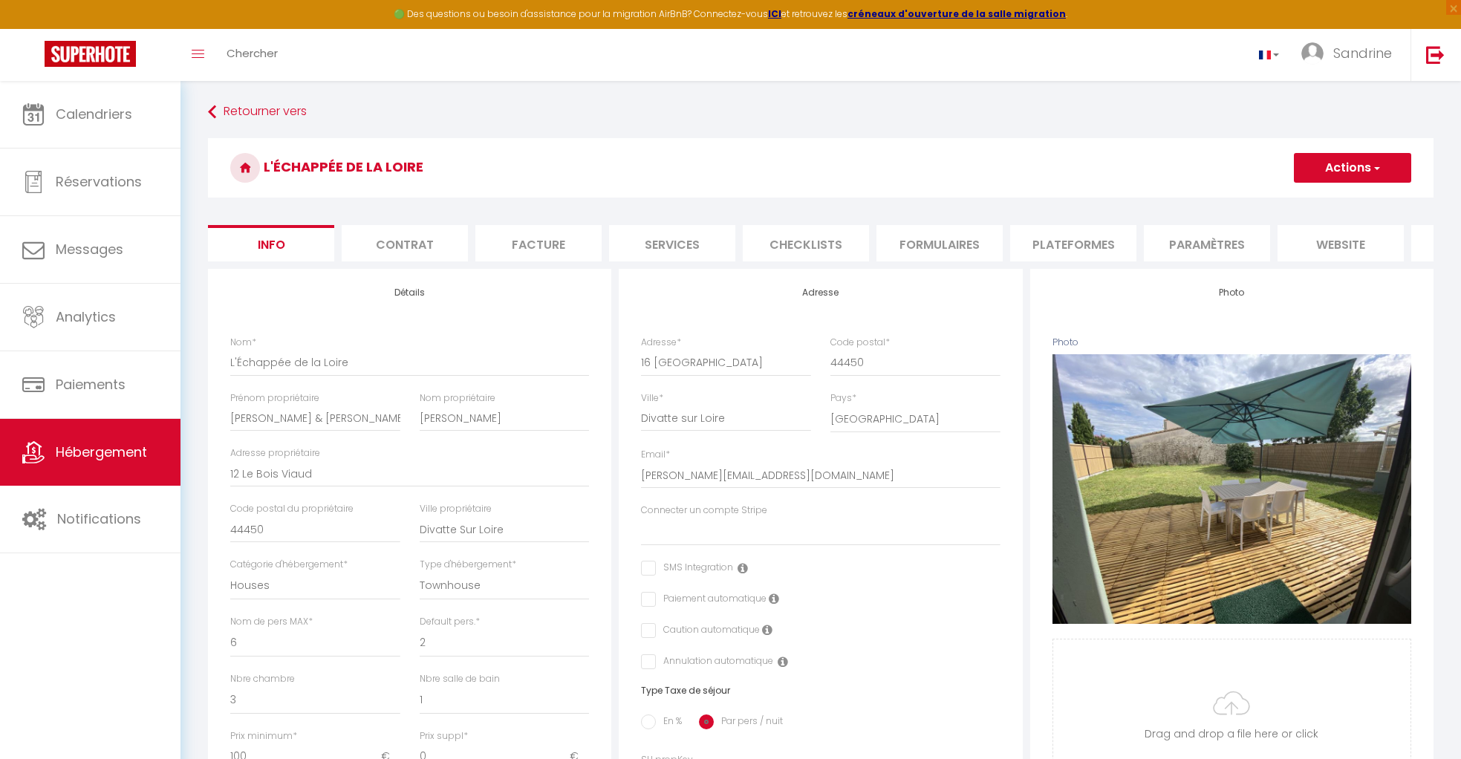
click at [854, 244] on li "Plateformes" at bounding box center [1073, 243] width 126 height 36
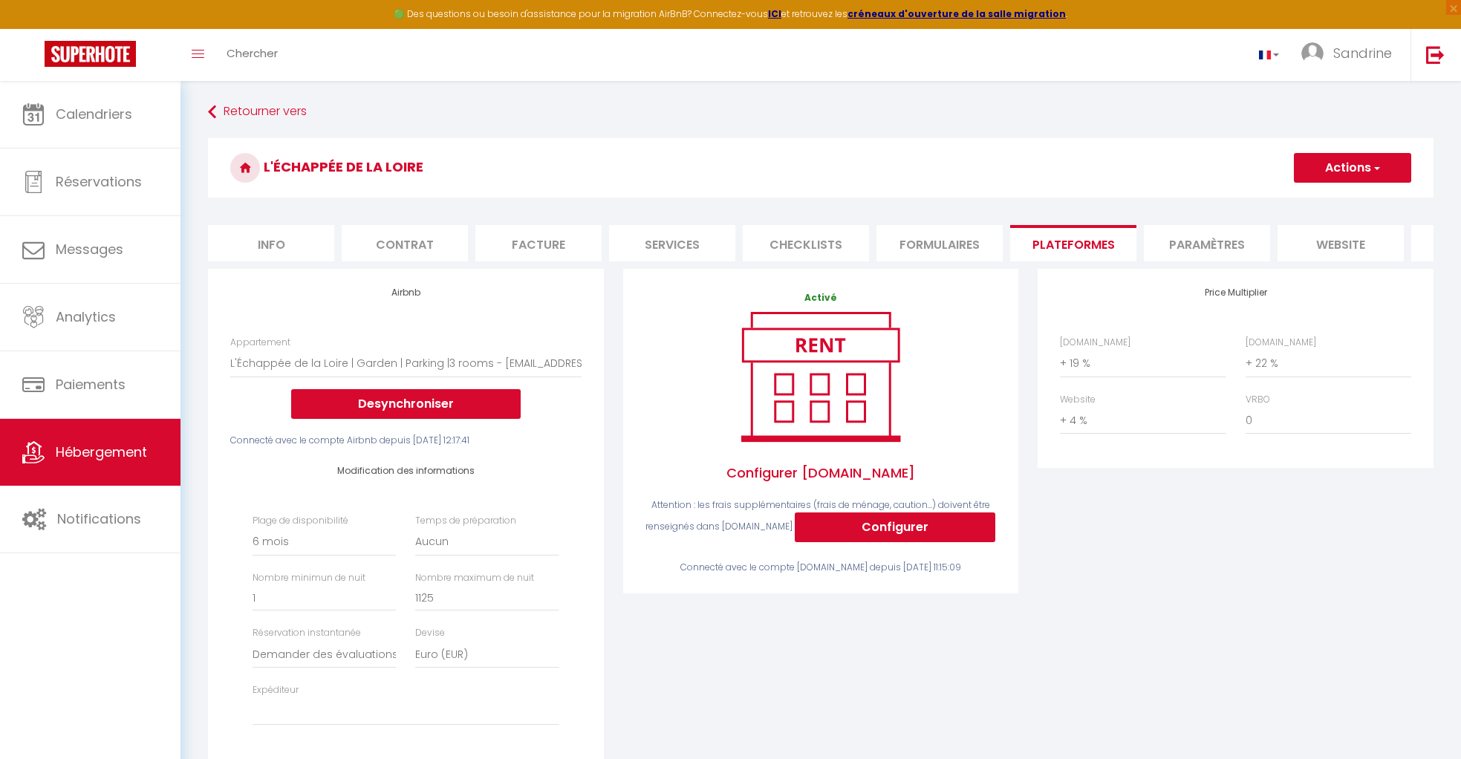
click at [805, 248] on li "Checklists" at bounding box center [806, 243] width 126 height 36
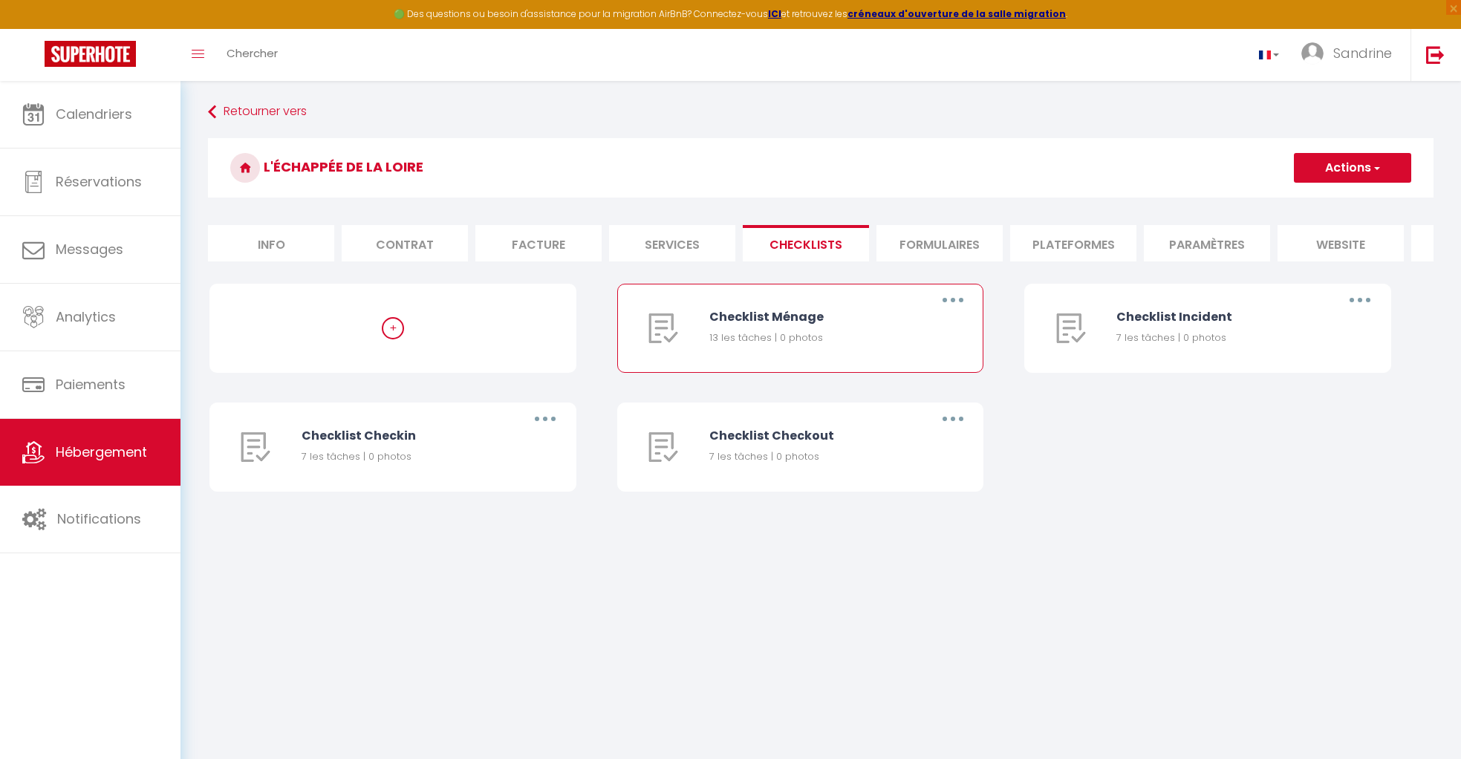
click at [854, 303] on button "button" at bounding box center [953, 300] width 42 height 24
click at [854, 336] on link "Editer" at bounding box center [914, 334] width 110 height 25
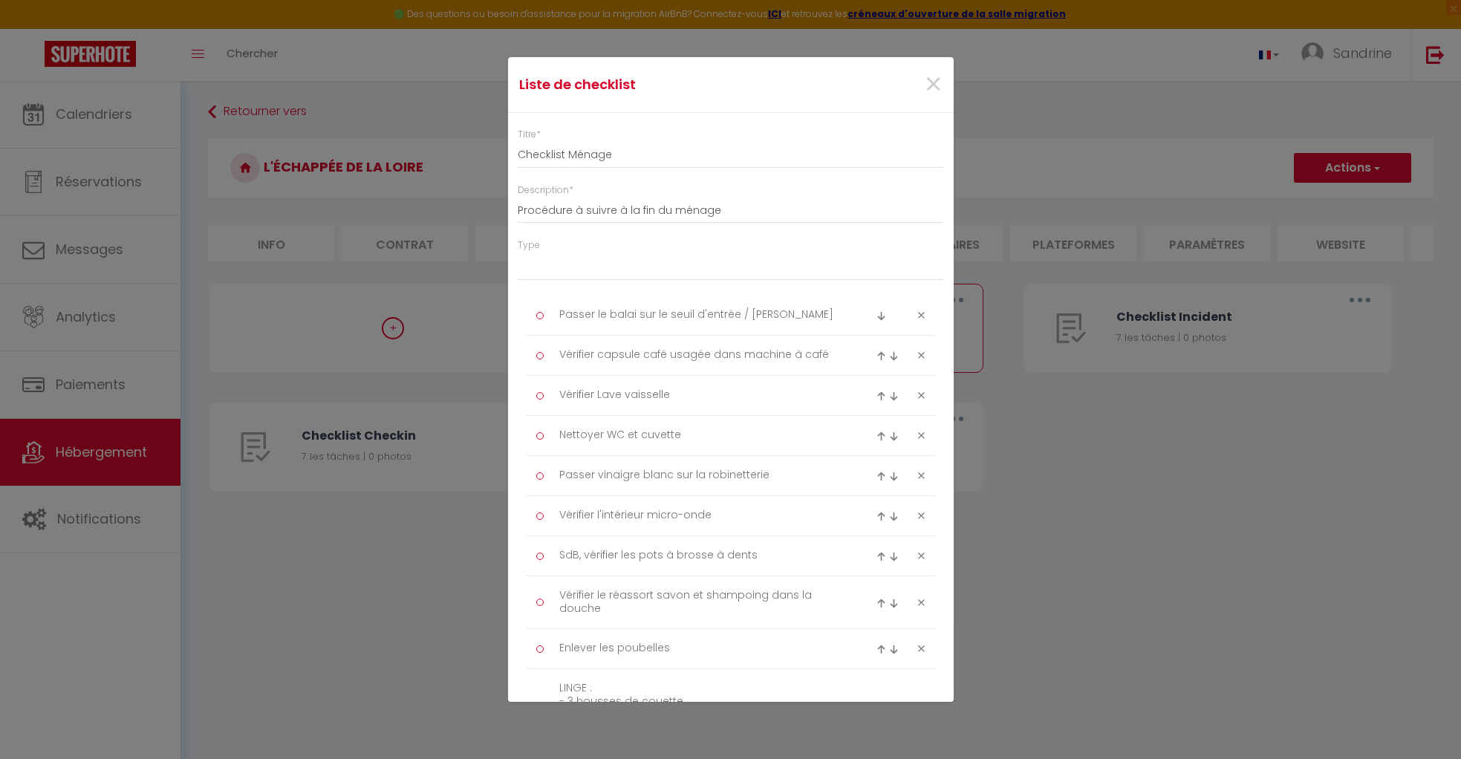
scroll to position [2, 0]
click at [854, 88] on span "×" at bounding box center [933, 82] width 19 height 45
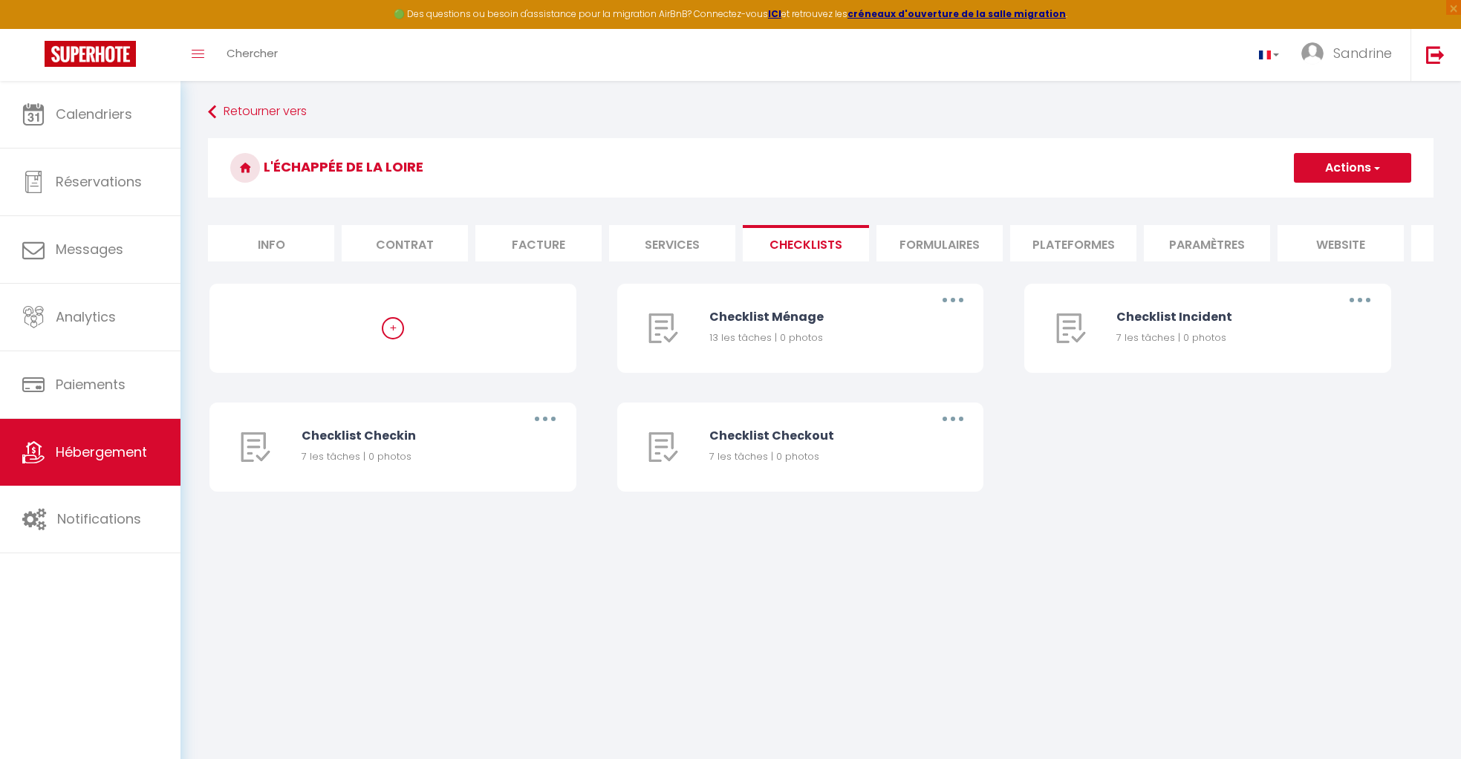
click at [302, 241] on li "Info" at bounding box center [271, 243] width 126 height 36
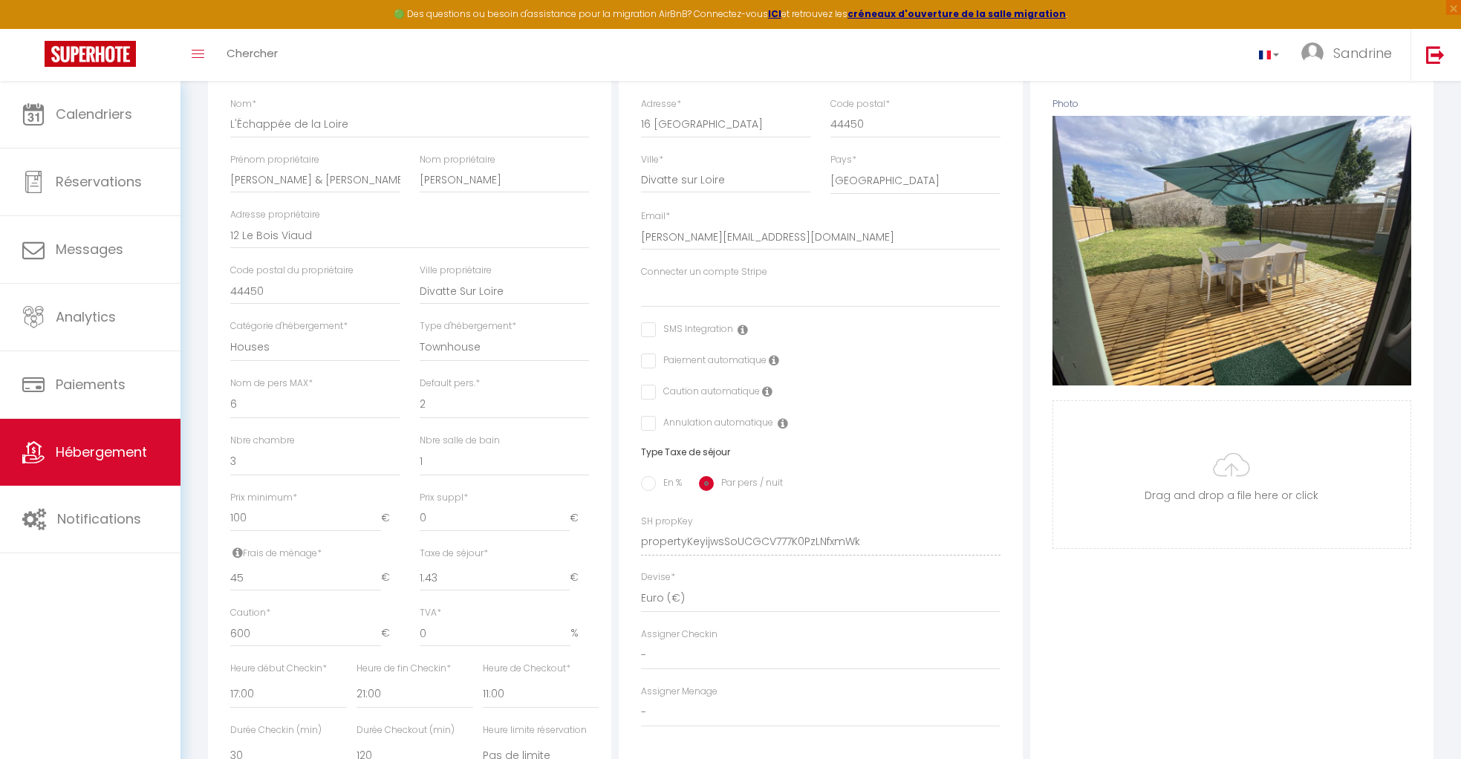
scroll to position [288, 0]
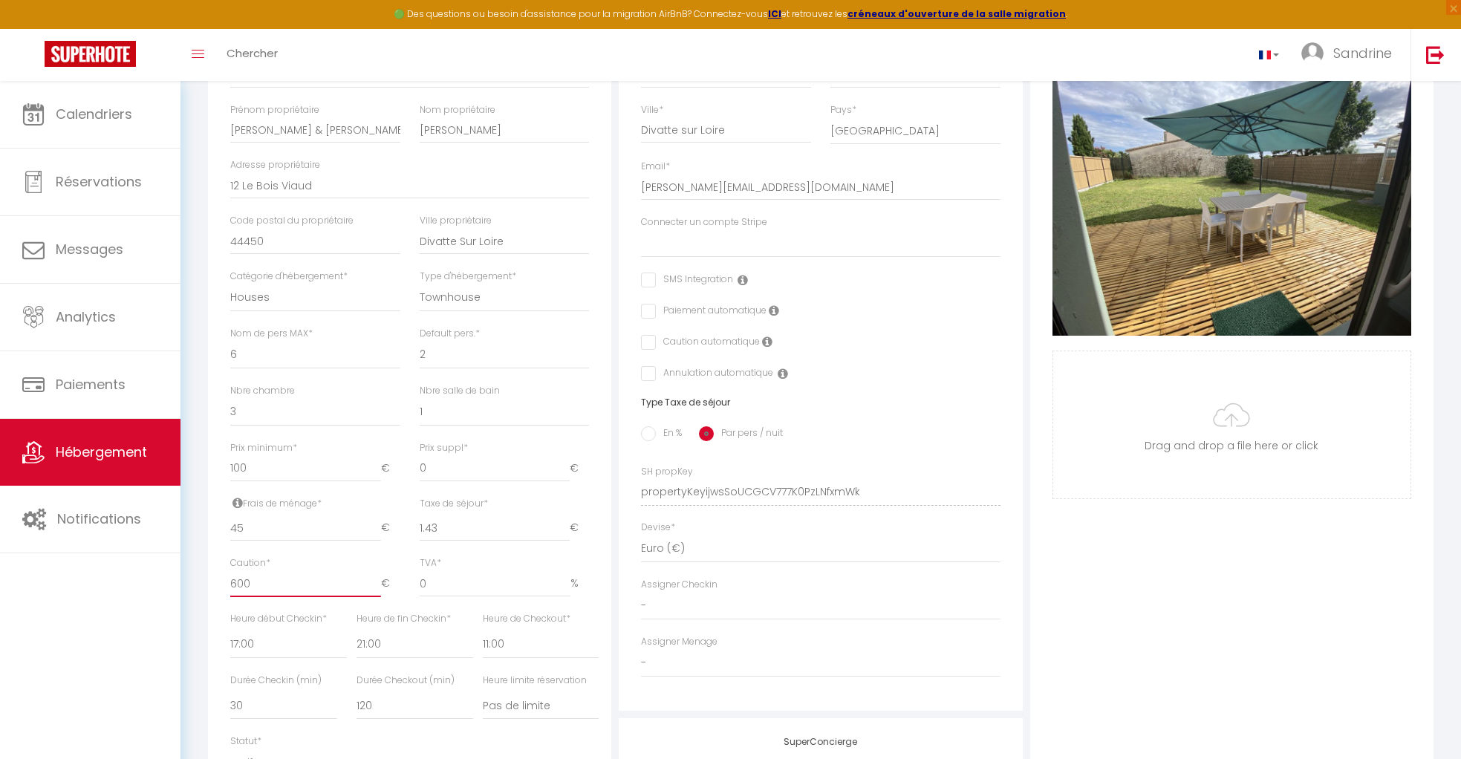
click at [245, 581] on input "600" at bounding box center [305, 583] width 150 height 27
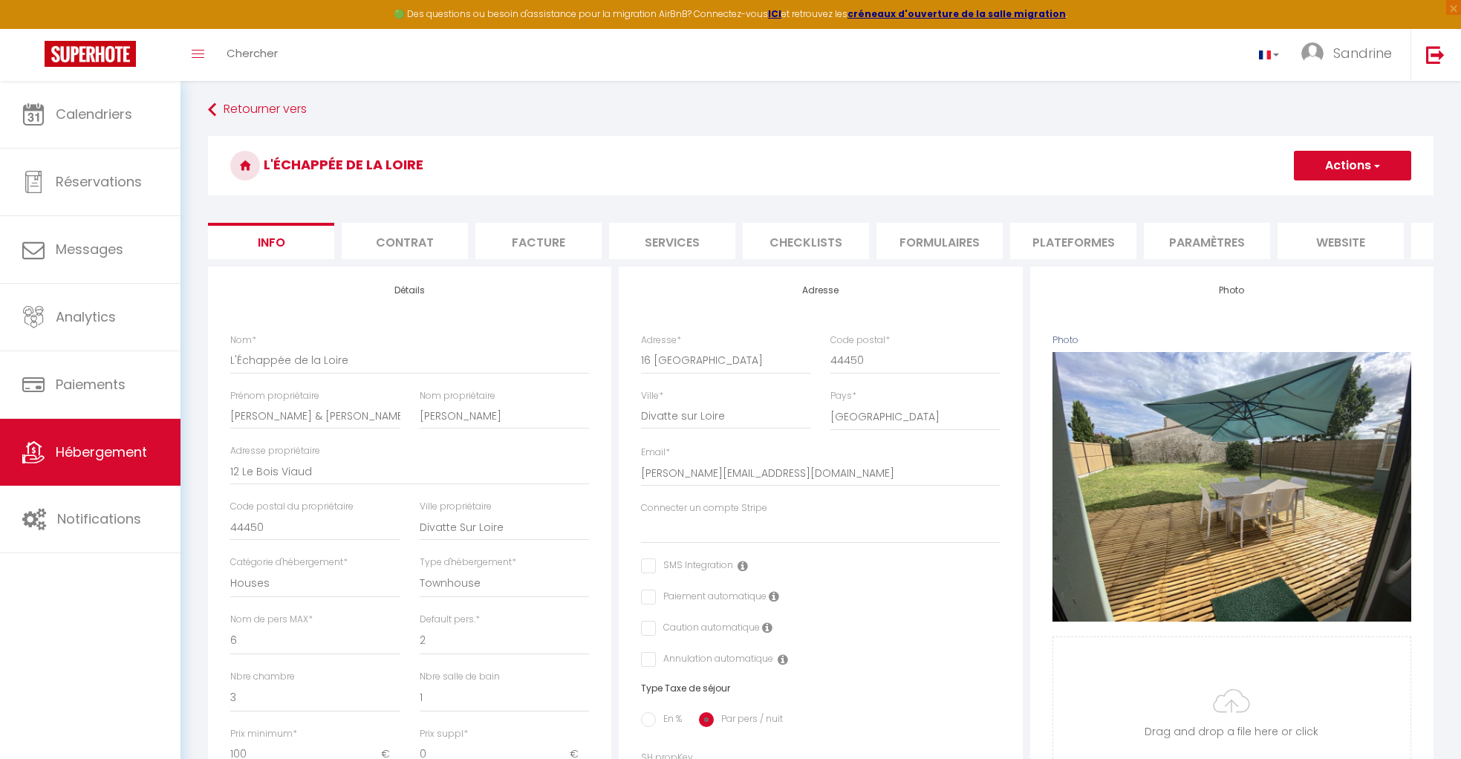
scroll to position [0, 0]
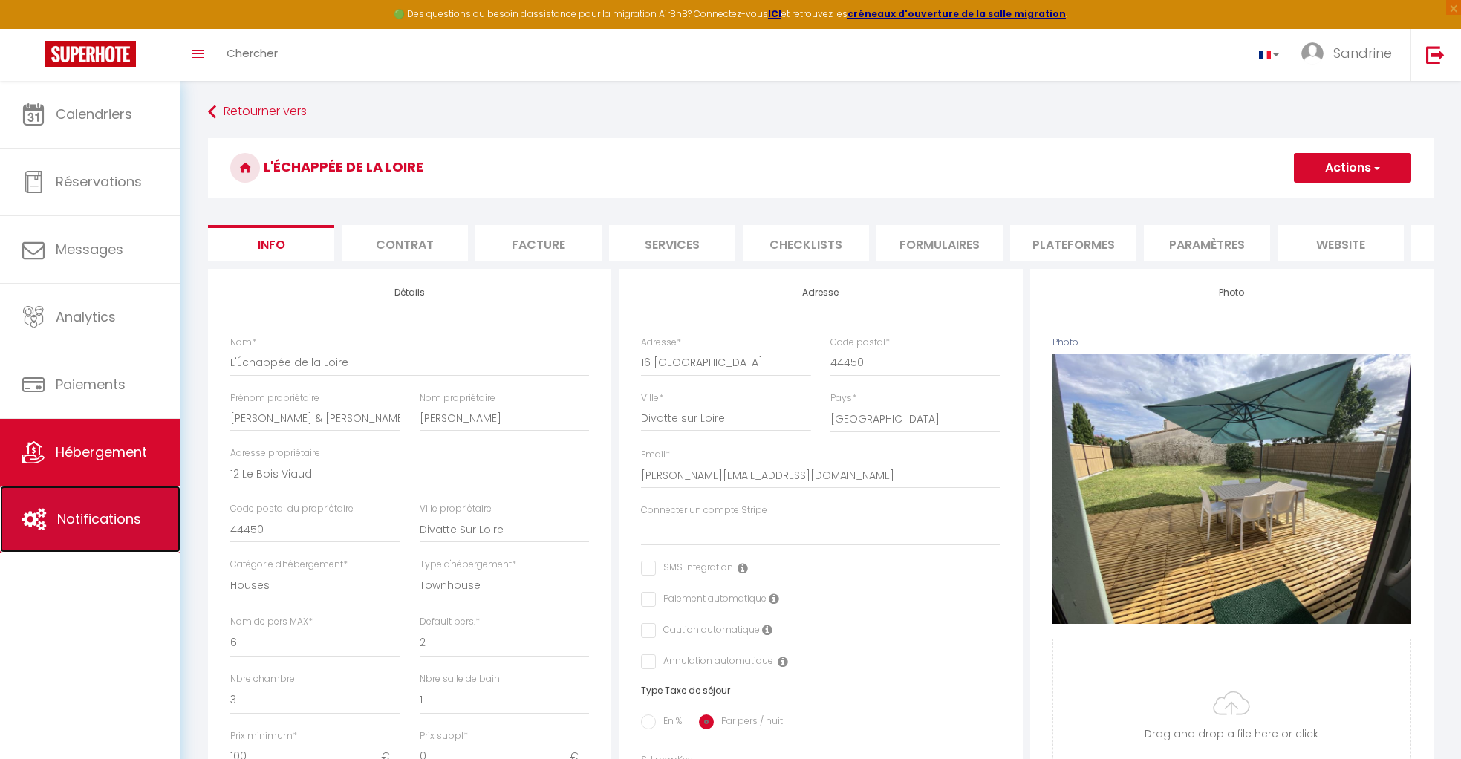
click at [122, 518] on span "Notifications" at bounding box center [99, 518] width 84 height 19
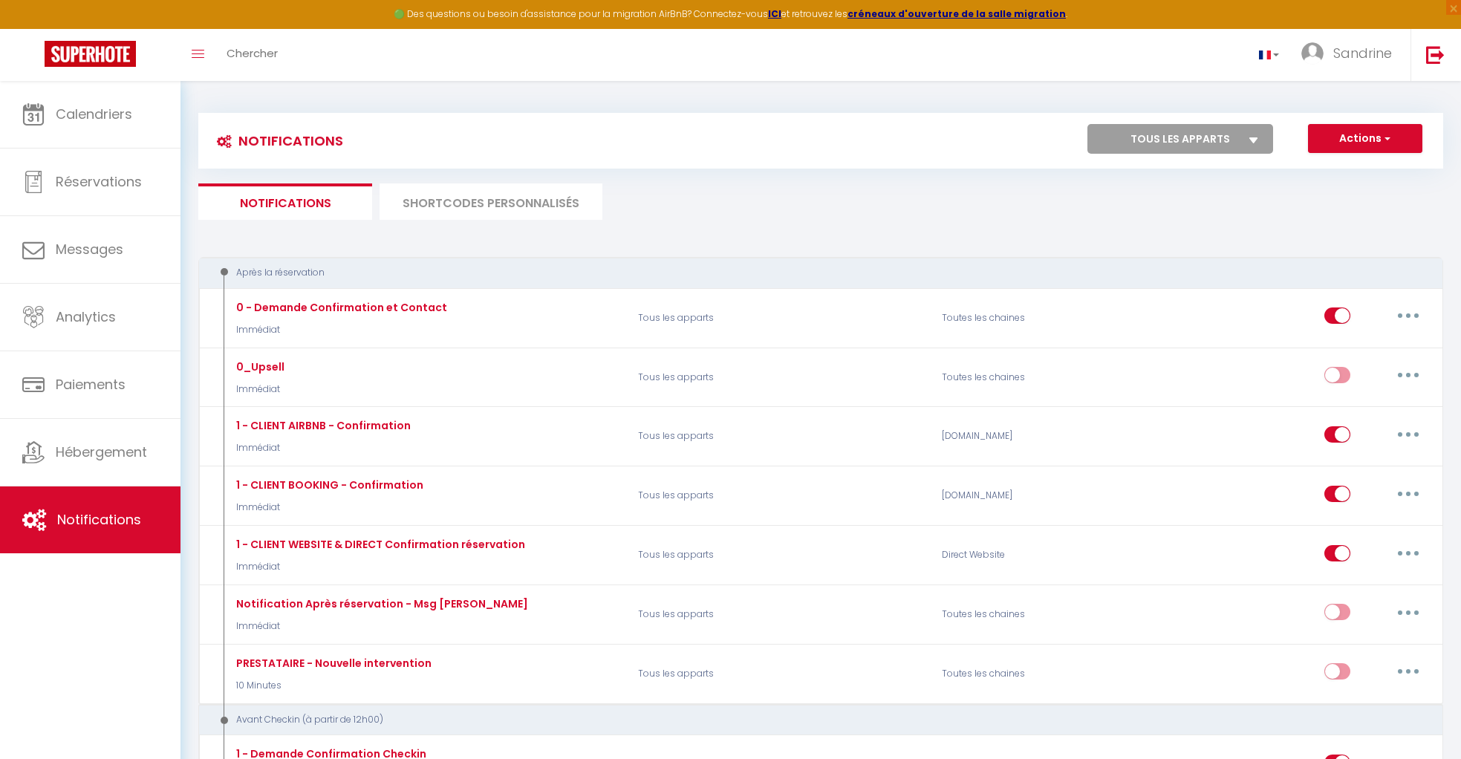
click at [854, 137] on select "Tous les apparts L'Échappée de la Loire La Tente de l'Échappée de la Loire" at bounding box center [1180, 139] width 186 height 30
click at [854, 124] on select "Tous les apparts L'Échappée de la Loire La Tente de l'Échappée de la Loire" at bounding box center [1180, 139] width 186 height 30
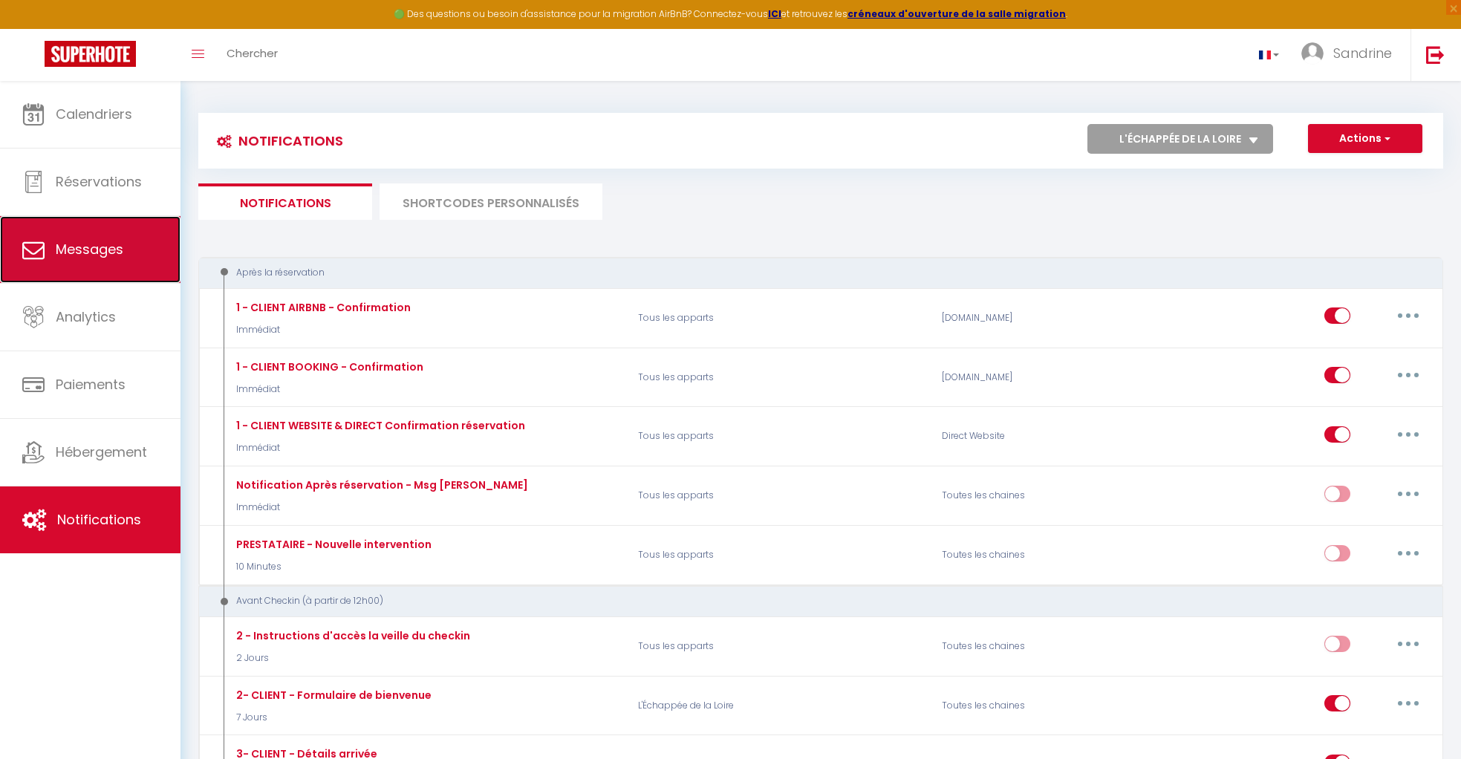
click at [116, 264] on link "Messages" at bounding box center [90, 249] width 180 height 67
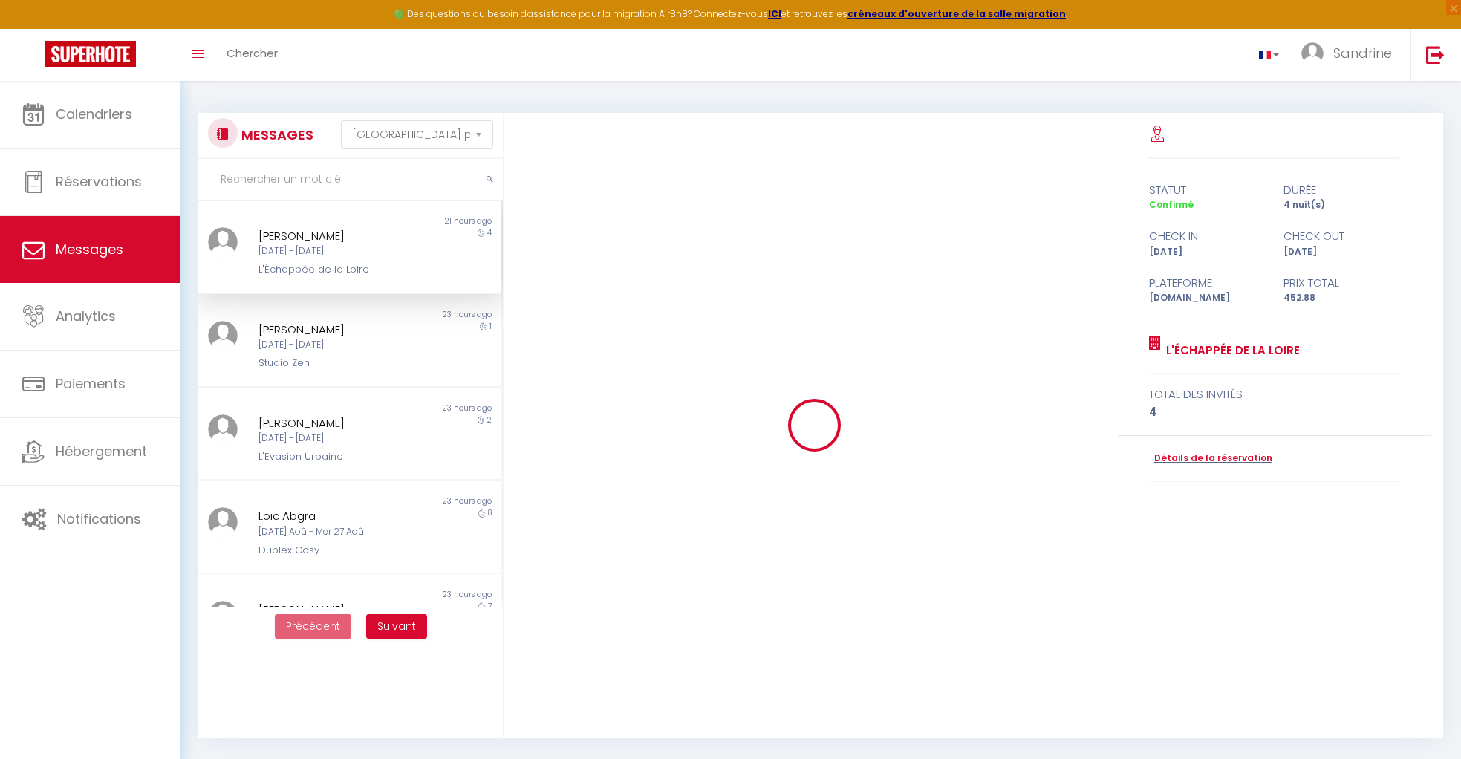
scroll to position [2422, 0]
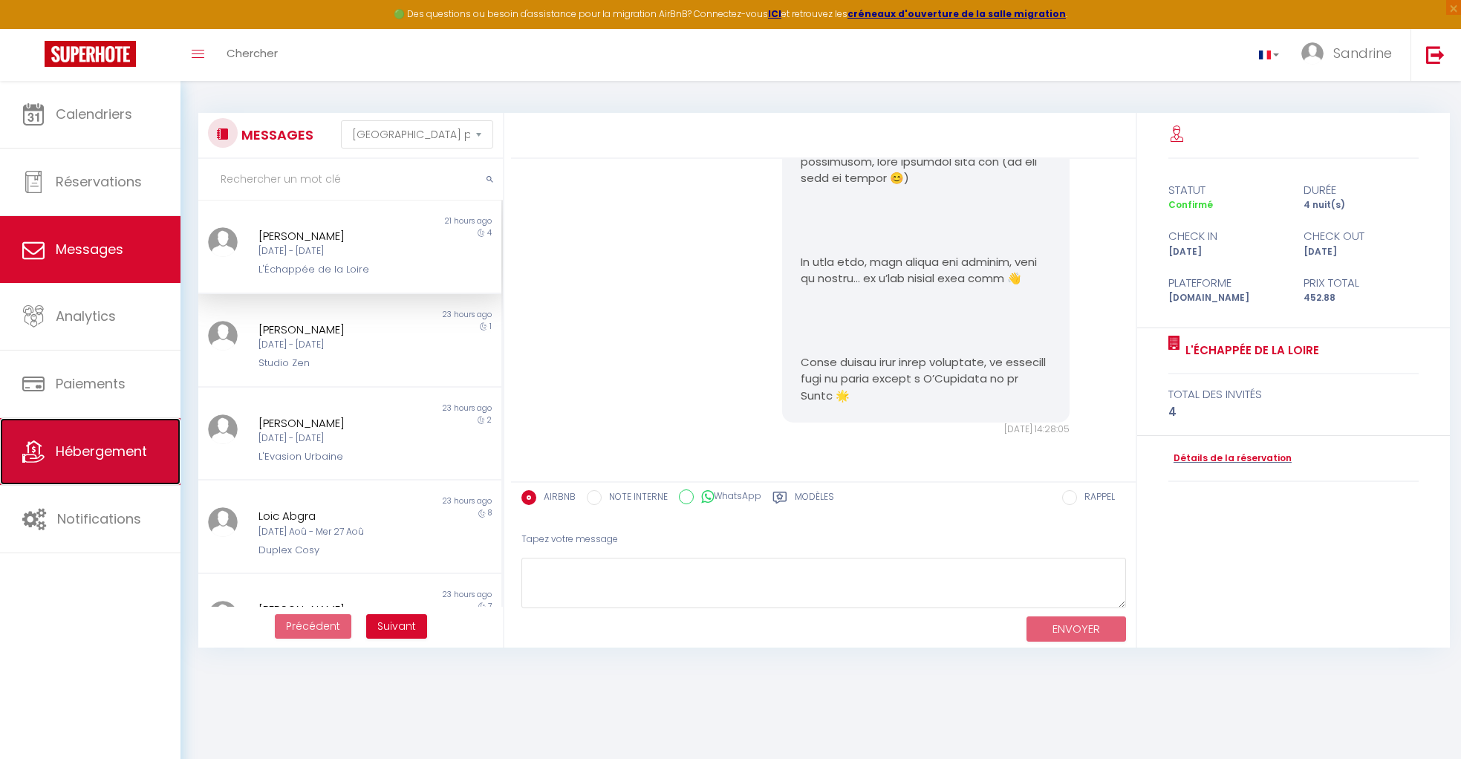
click at [114, 454] on span "Hébergement" at bounding box center [101, 451] width 91 height 19
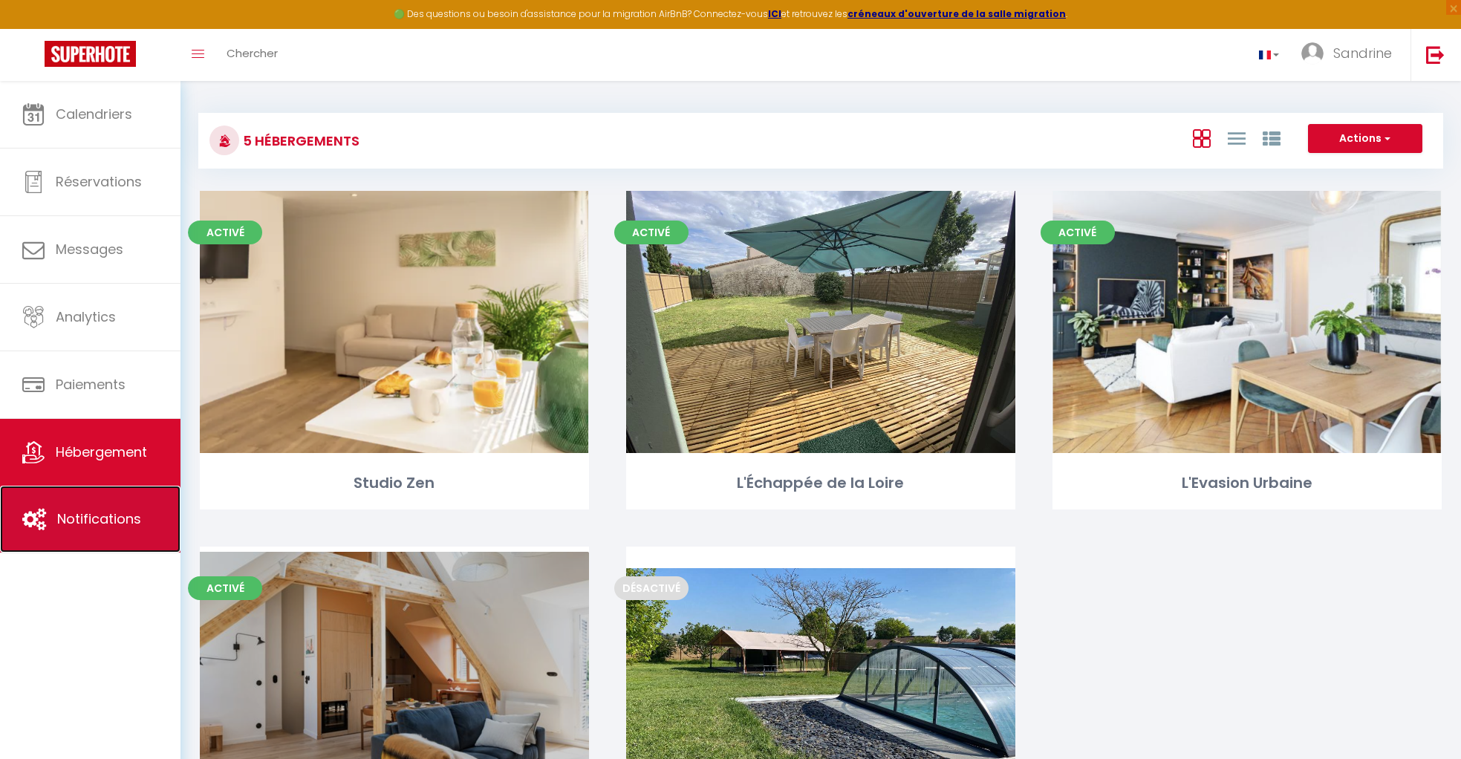
click at [128, 509] on span "Notifications" at bounding box center [99, 518] width 84 height 19
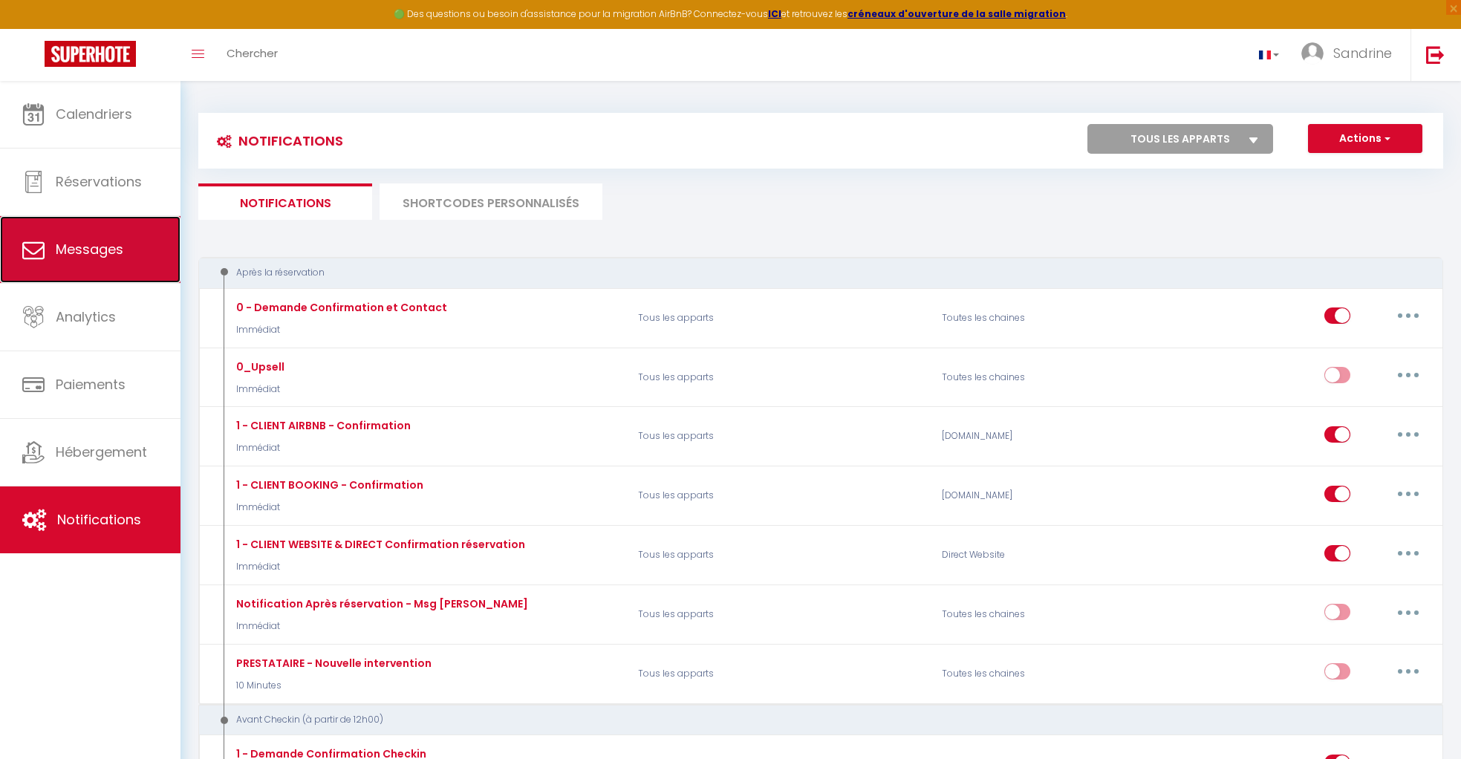
click at [94, 255] on span "Messages" at bounding box center [90, 249] width 68 height 19
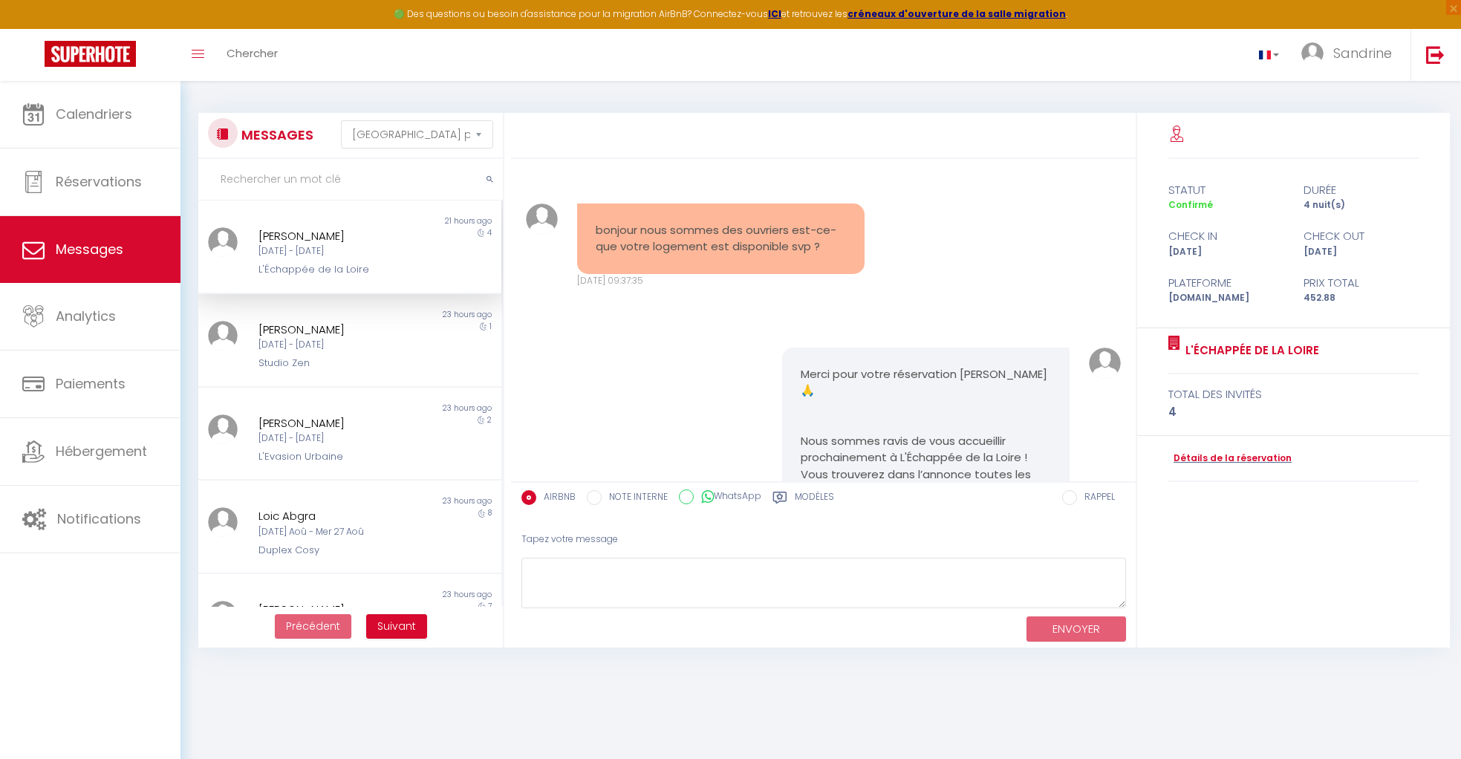
scroll to position [2422, 0]
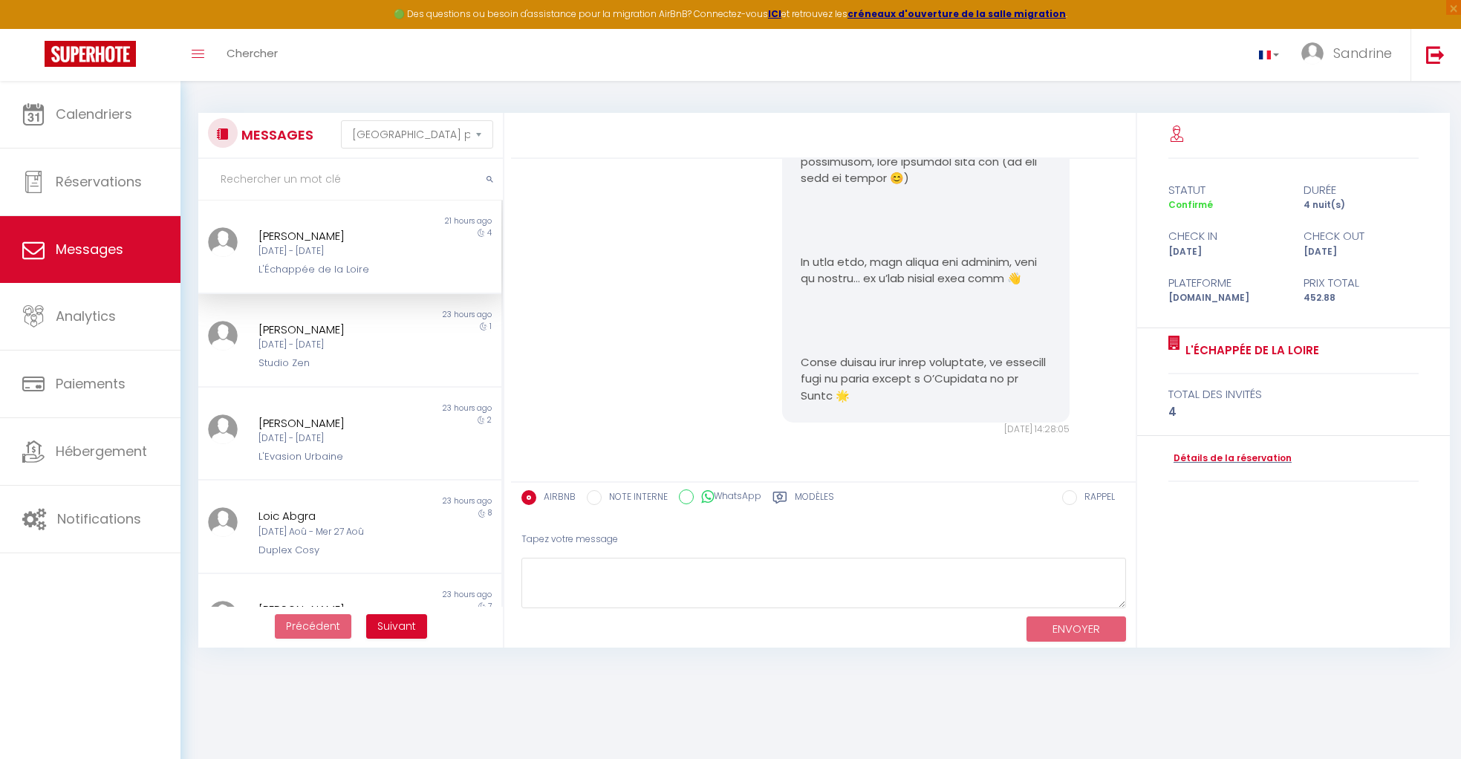
click at [376, 248] on div "[DATE] - [DATE]" at bounding box center [336, 251] width 157 height 14
click at [690, 498] on input "WhatsApp" at bounding box center [686, 496] width 15 height 15
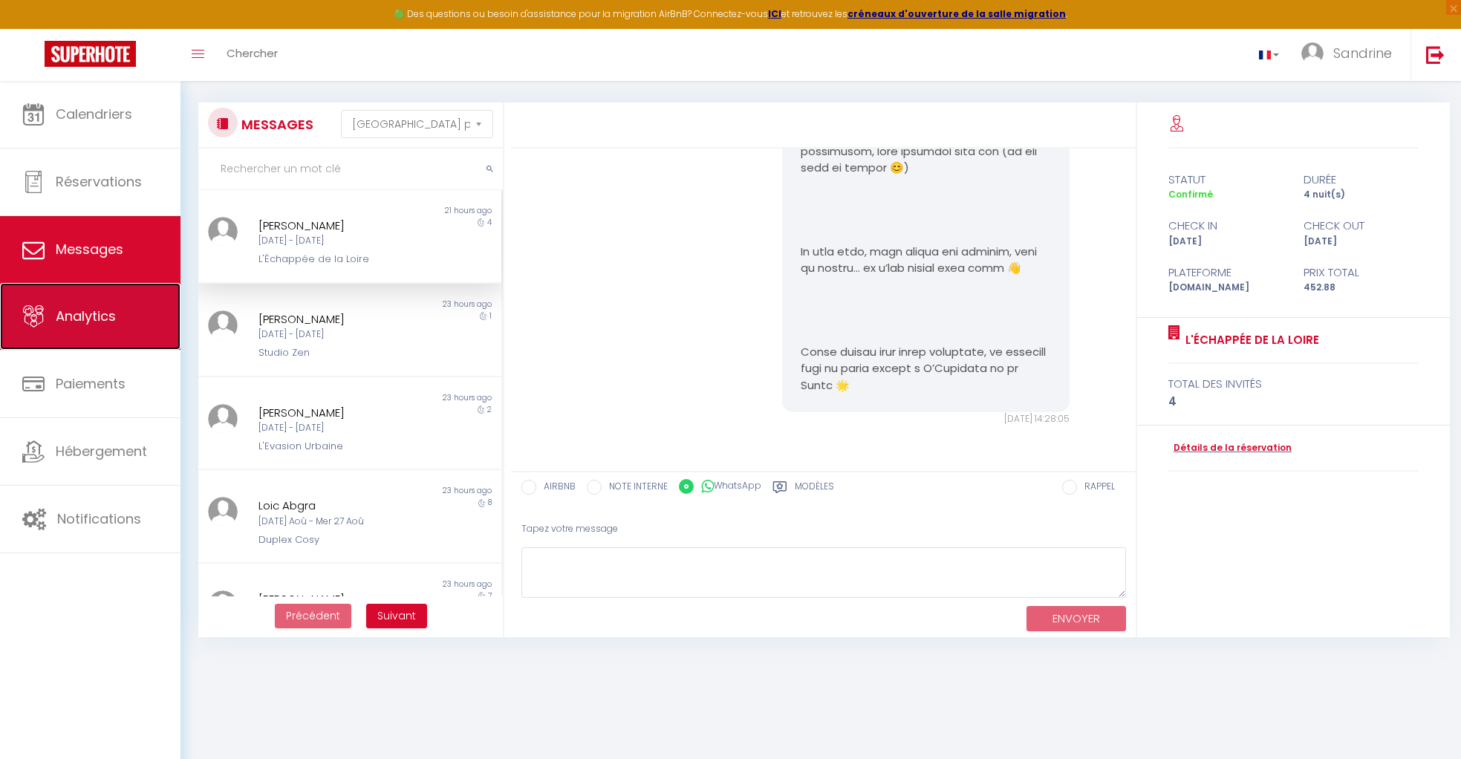
scroll to position [11, 0]
click at [120, 321] on link "Analytics" at bounding box center [90, 316] width 180 height 67
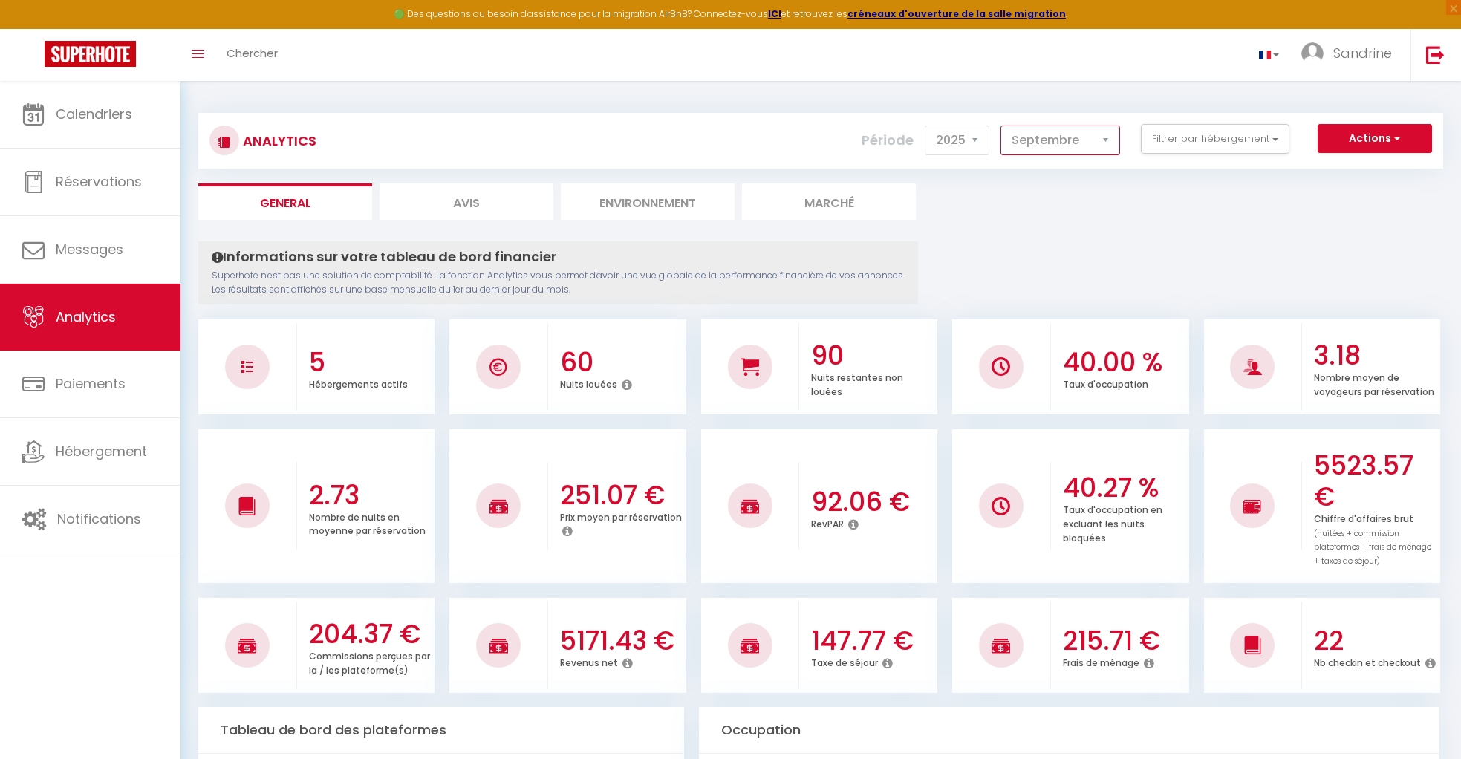
click at [854, 137] on select "[PERSON_NAME] Mars Avril Mai Juin Juillet Août Septembre Octobre Novembre Décem…" at bounding box center [1060, 141] width 120 height 30
click at [854, 126] on select "[PERSON_NAME] Mars Avril Mai Juin Juillet Août Septembre Octobre Novembre Décem…" at bounding box center [1060, 141] width 120 height 30
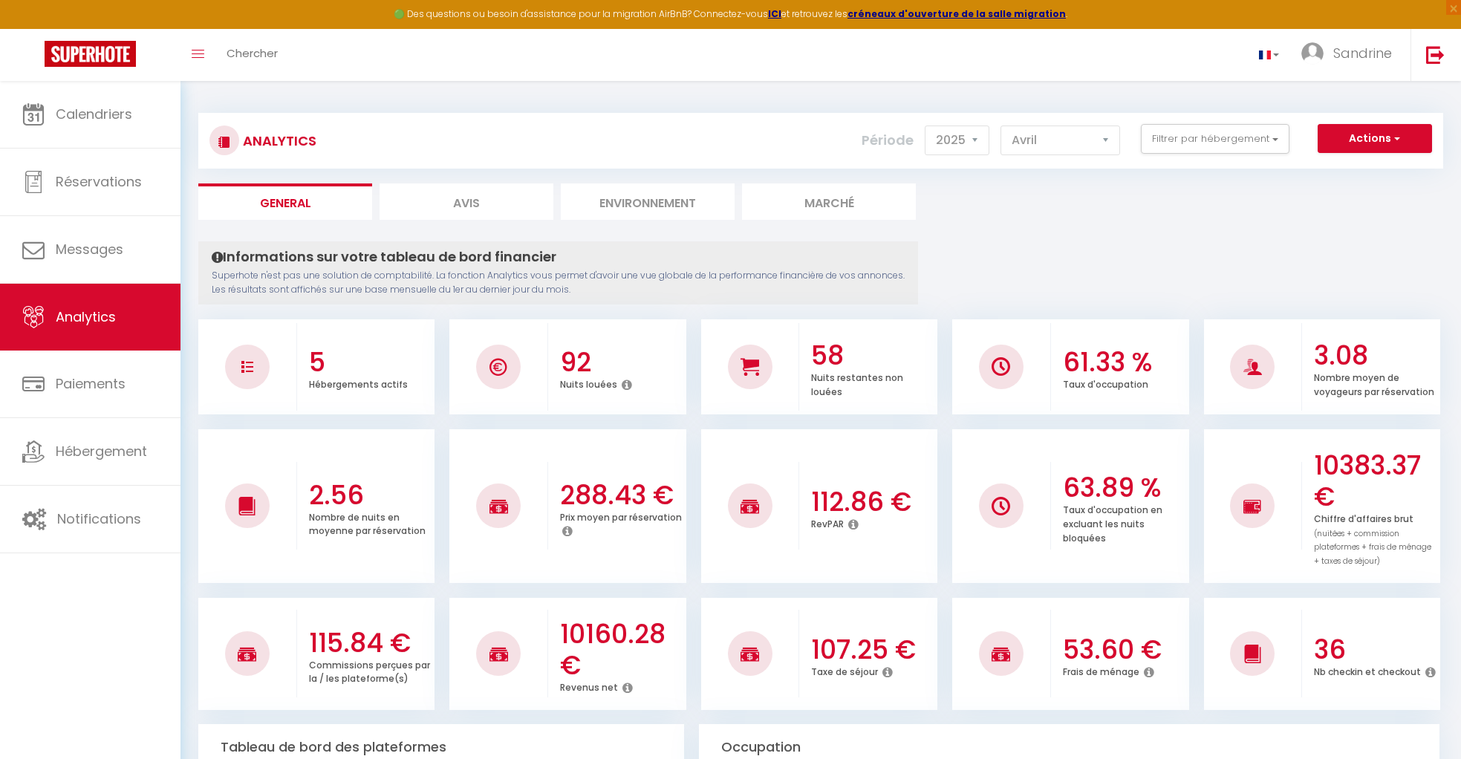
click at [326, 360] on h3 "5" at bounding box center [370, 362] width 123 height 31
click at [322, 360] on h3 "5" at bounding box center [370, 362] width 123 height 31
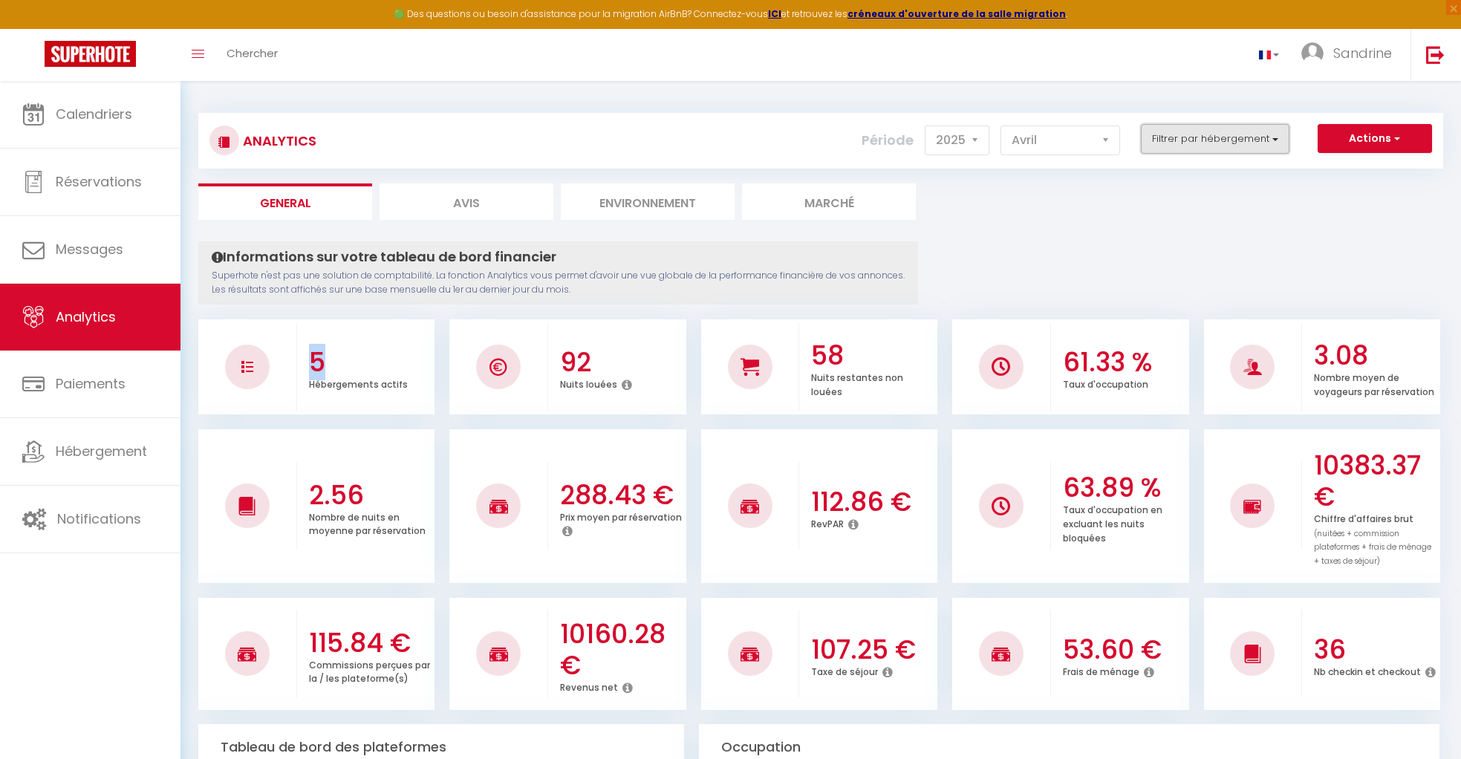
click at [854, 138] on button "Filtrer par hébergement" at bounding box center [1215, 139] width 149 height 30
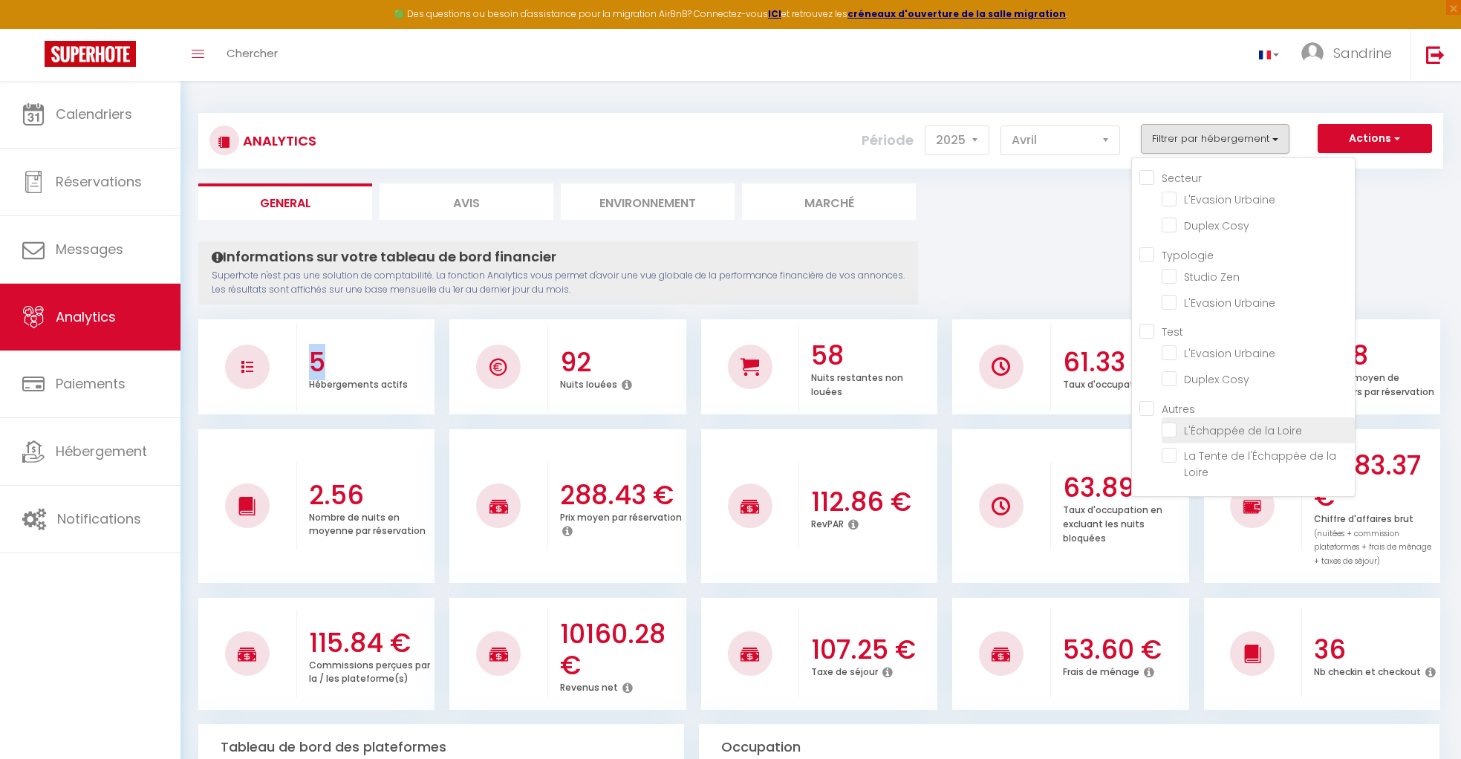
click at [854, 426] on Loire "checkbox" at bounding box center [1257, 429] width 193 height 15
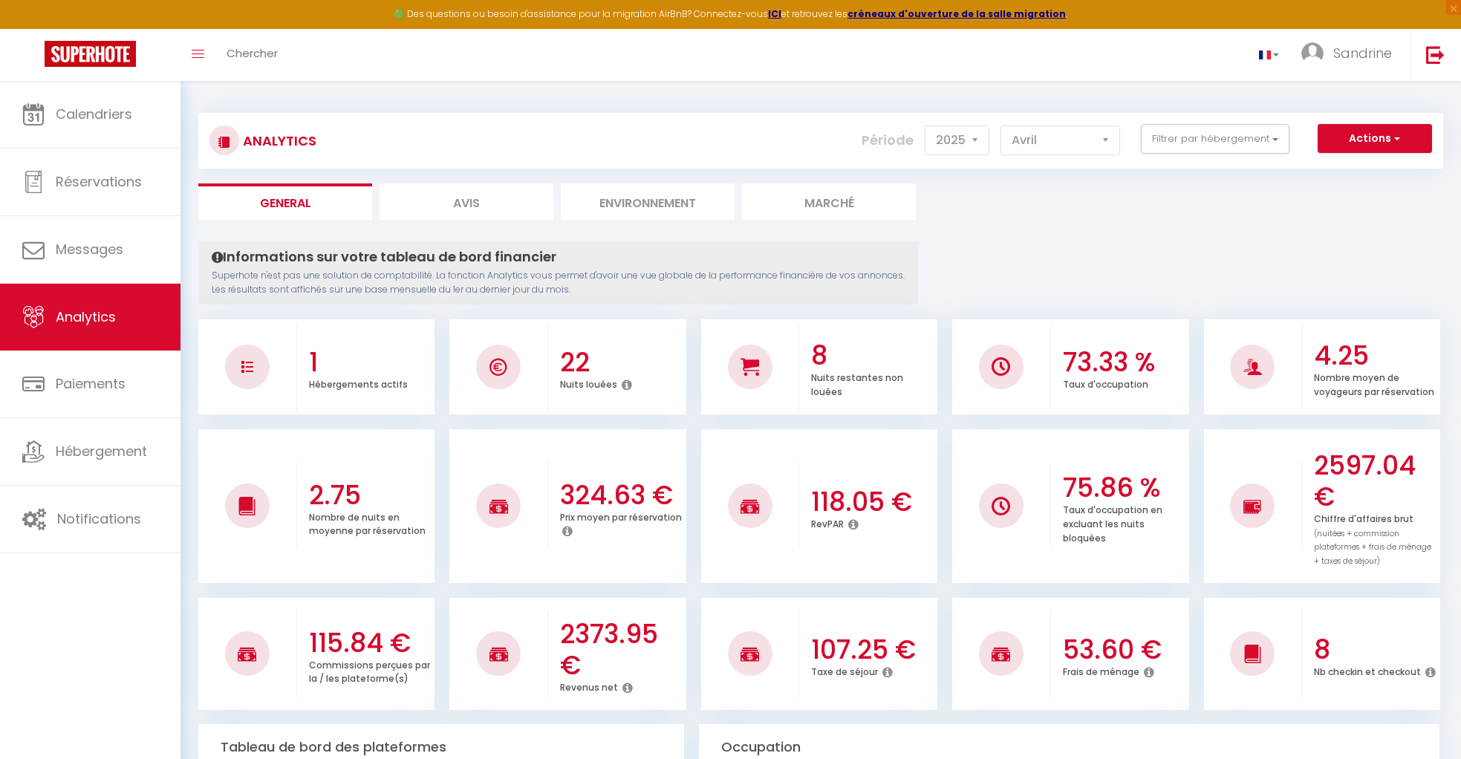
scroll to position [2, 0]
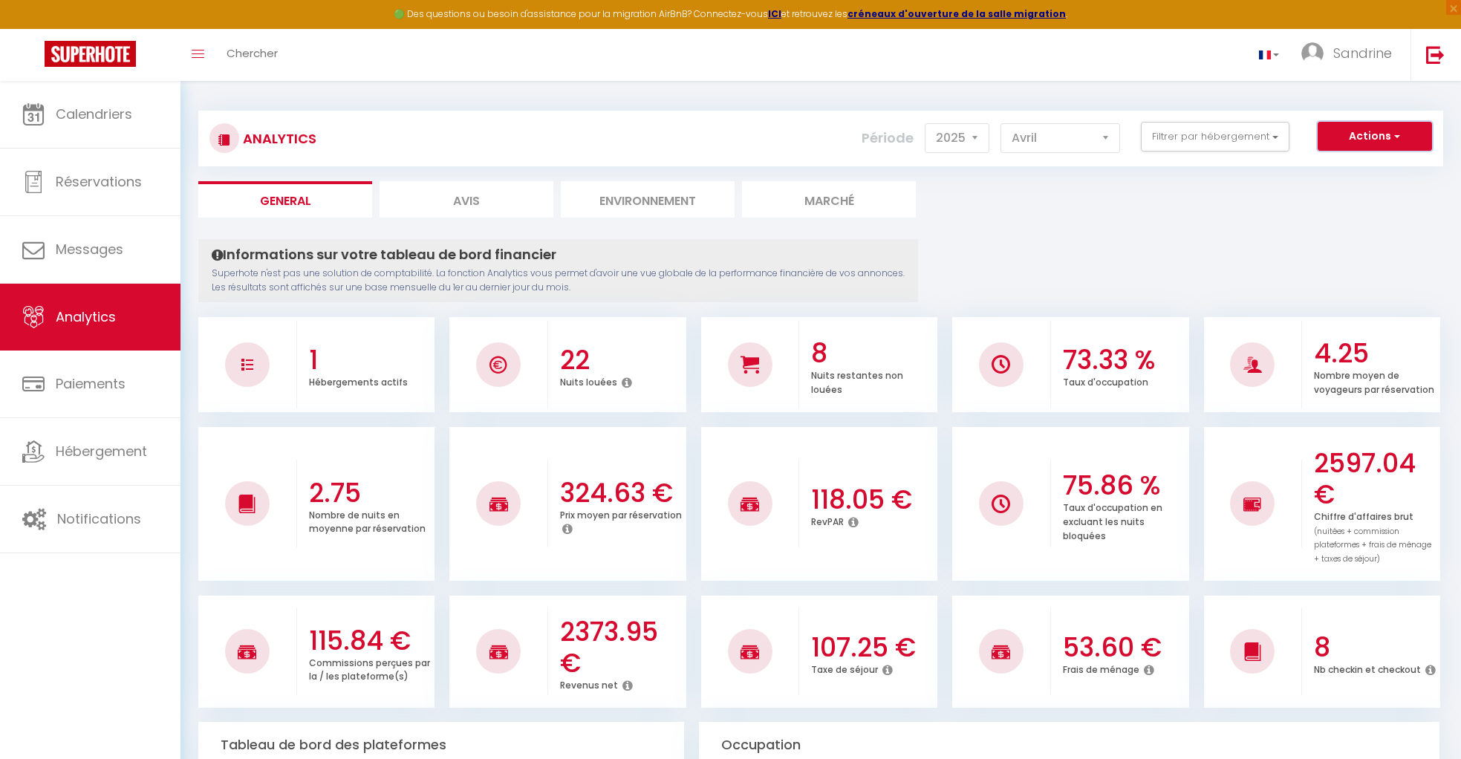
click at [854, 134] on button "Actions" at bounding box center [1374, 137] width 114 height 30
click at [854, 192] on link "Génération SuperAnalyzer" at bounding box center [1337, 187] width 188 height 19
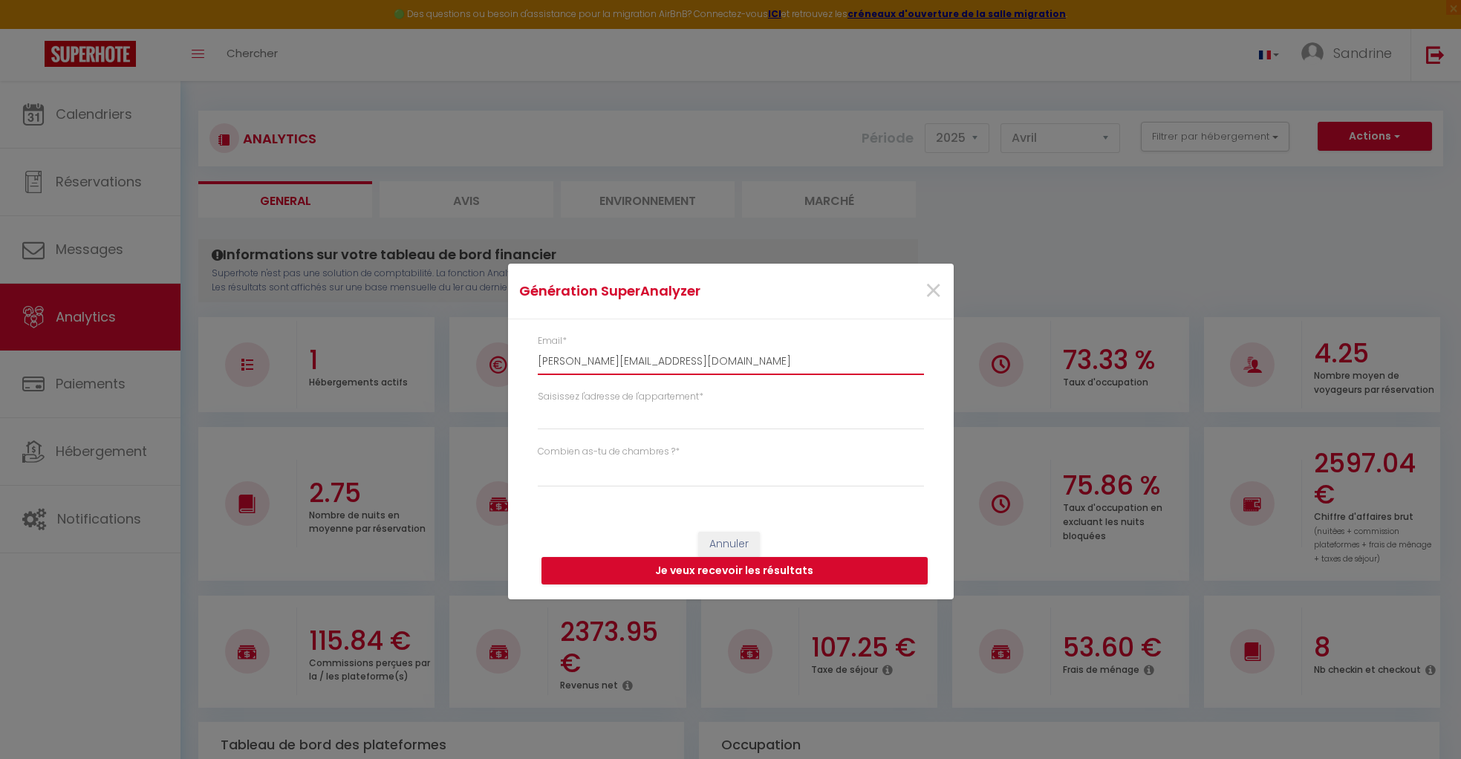
click at [656, 350] on input "[PERSON_NAME][EMAIL_ADDRESS][DOMAIN_NAME]" at bounding box center [731, 361] width 386 height 27
drag, startPoint x: 648, startPoint y: 359, endPoint x: 731, endPoint y: 360, distance: 82.4
click at [649, 359] on input "[PERSON_NAME][EMAIL_ADDRESS][DOMAIN_NAME]" at bounding box center [731, 361] width 386 height 27
click at [730, 419] on input "Saisissez l'adresse de l'appartement *" at bounding box center [731, 416] width 386 height 27
click at [606, 454] on label "Combien as-tu de chambres ? *" at bounding box center [609, 452] width 142 height 14
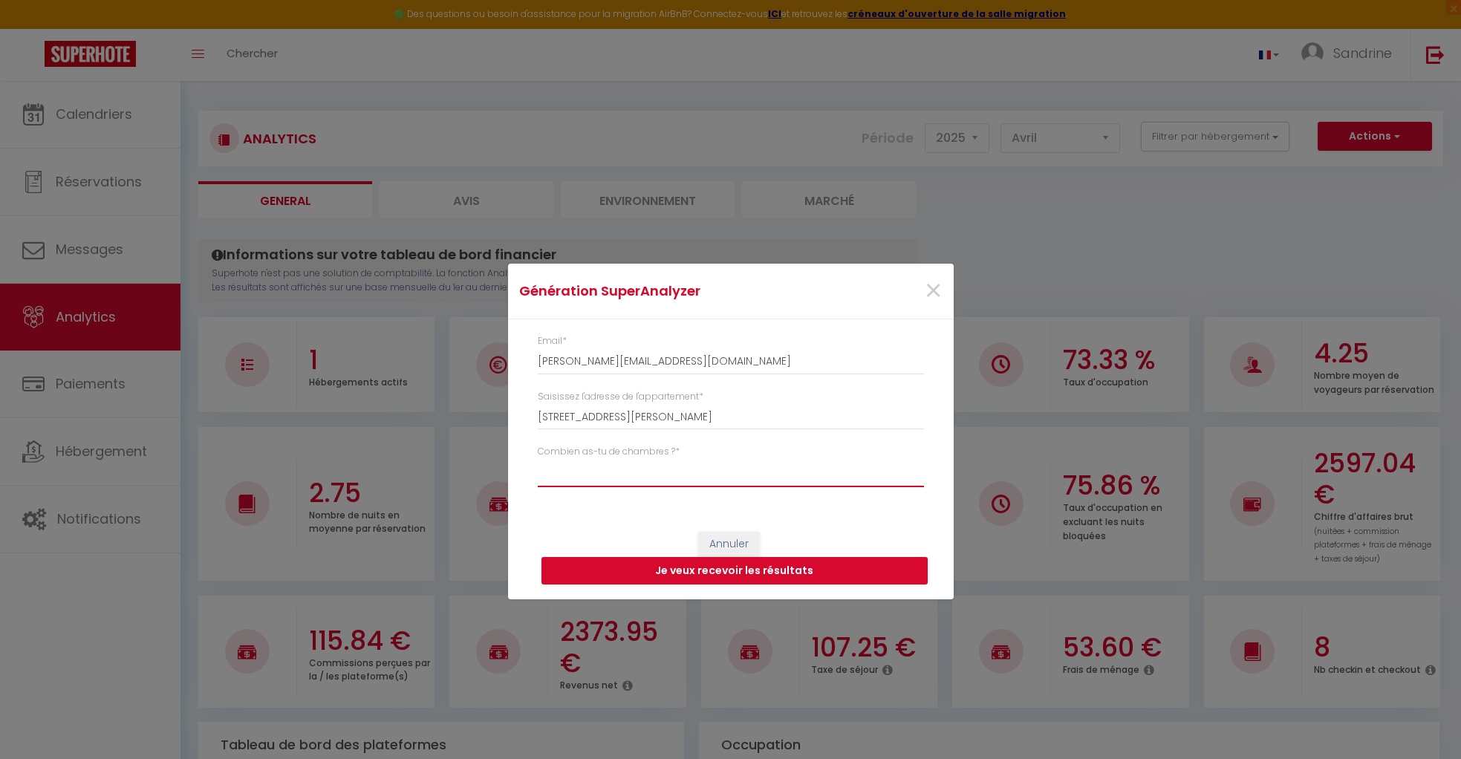
click at [613, 477] on select "Studio 1 chambre 2 chambres 3 chambres 4 chambres +" at bounding box center [731, 473] width 386 height 28
click at [538, 459] on select "Studio 1 chambre 2 chambres 3 chambres 4 chambres +" at bounding box center [731, 473] width 386 height 28
click at [676, 570] on button "Je veux recevoir les résultats" at bounding box center [734, 571] width 386 height 28
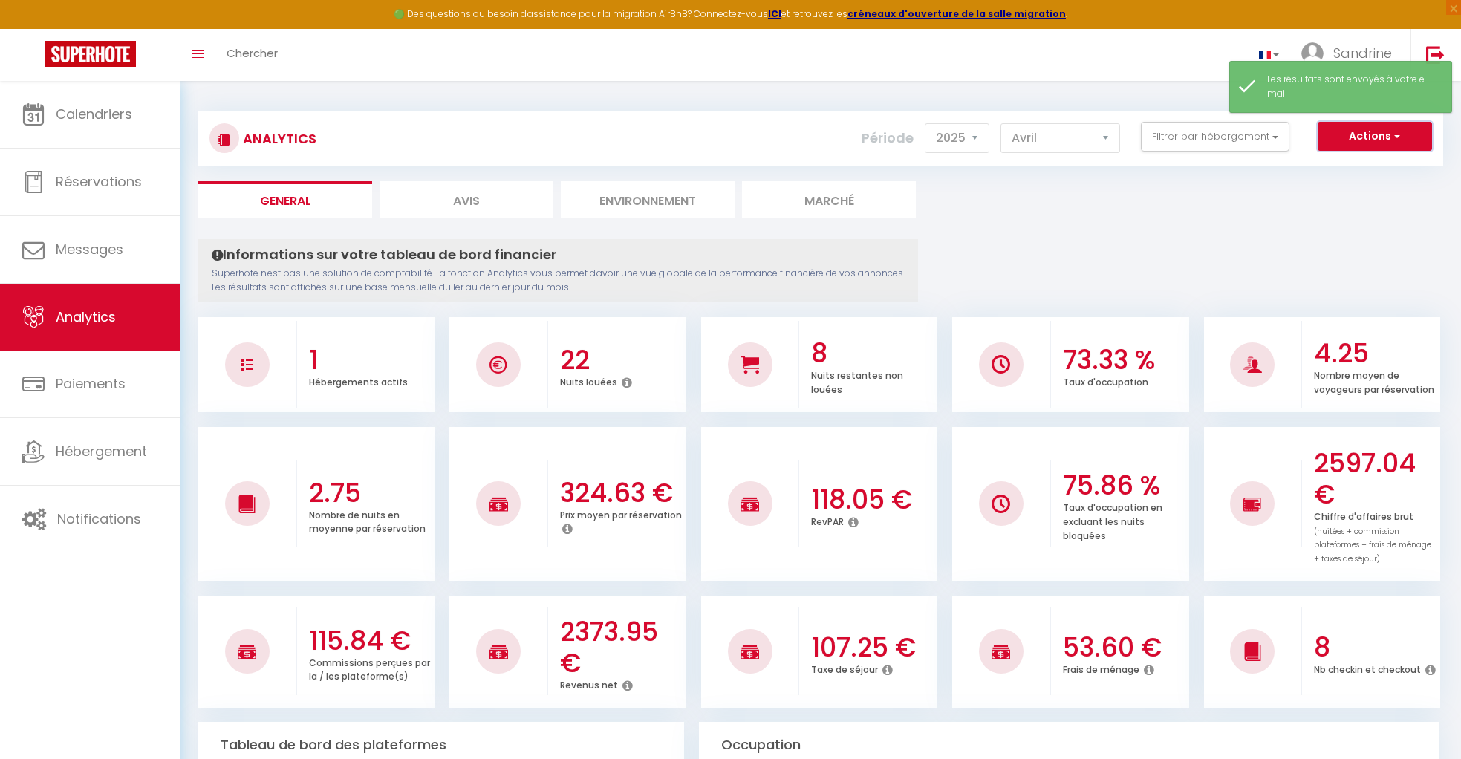
click at [854, 140] on button "Actions" at bounding box center [1374, 137] width 114 height 30
click at [854, 186] on link "Génération SuperAnalyzer" at bounding box center [1337, 187] width 188 height 19
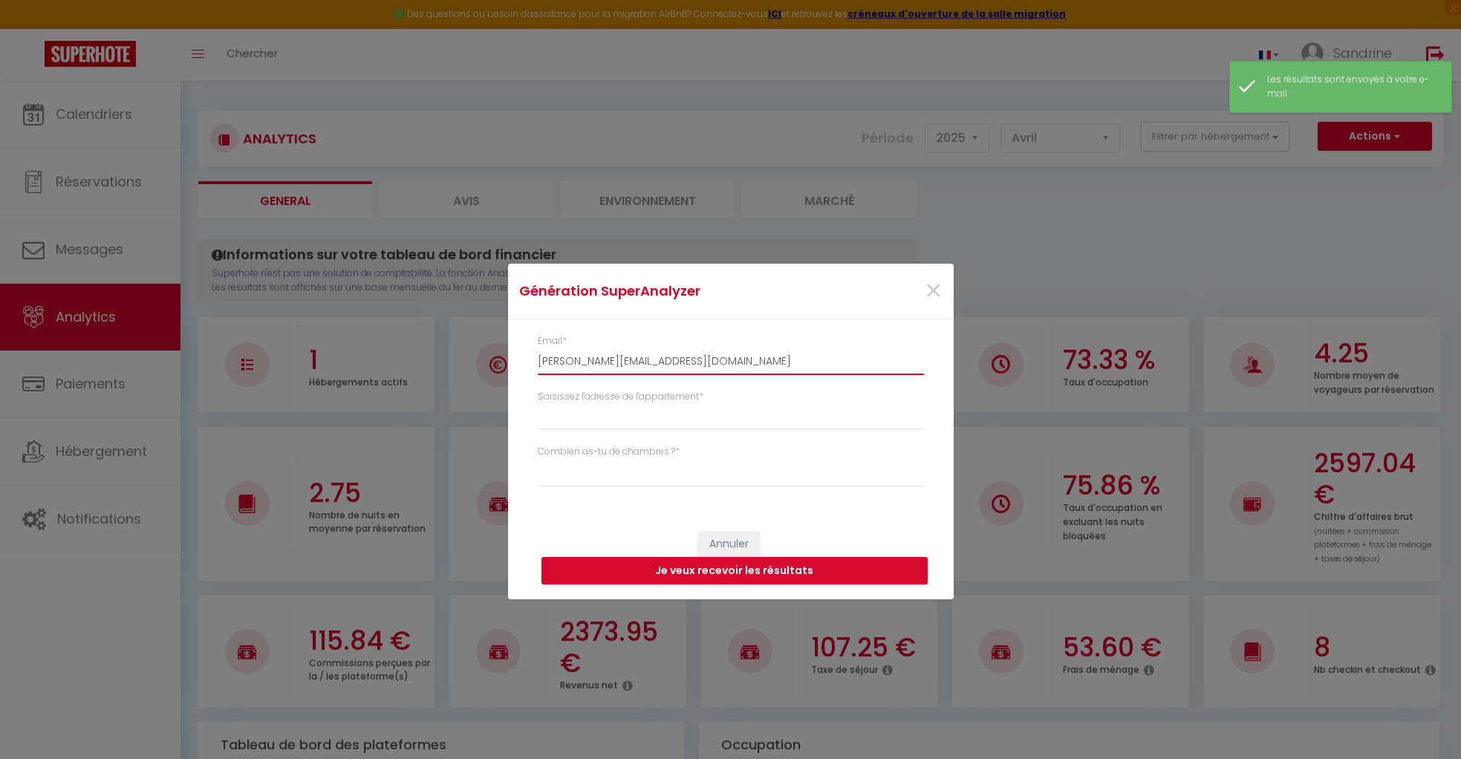
click at [682, 356] on input "[PERSON_NAME][EMAIL_ADDRESS][DOMAIN_NAME]" at bounding box center [731, 361] width 386 height 27
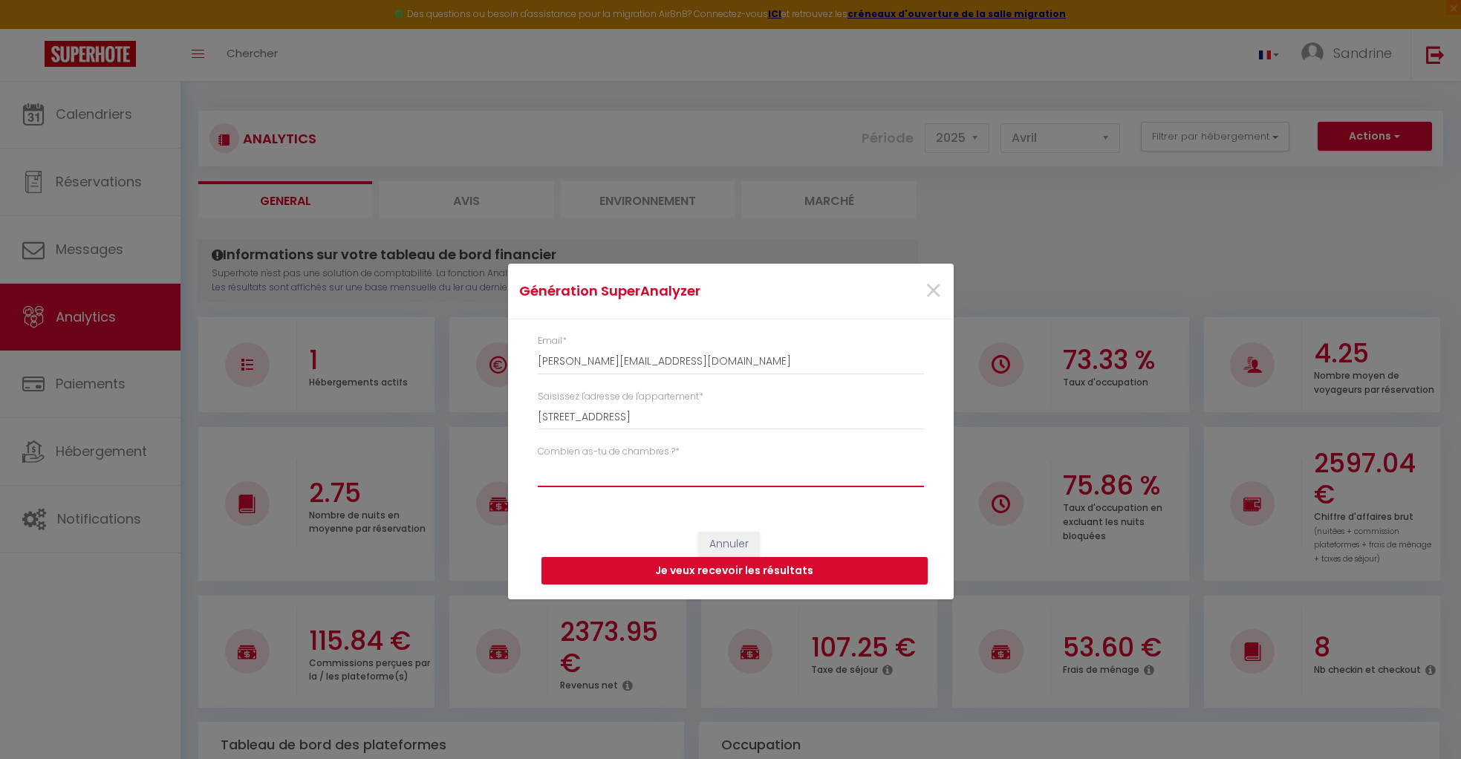
click at [642, 484] on select "Studio 1 chambre 2 chambres 3 chambres 4 chambres +" at bounding box center [731, 473] width 386 height 28
click at [538, 459] on select "Studio 1 chambre 2 chambres 3 chambres 4 chambres +" at bounding box center [731, 473] width 386 height 28
click at [692, 574] on button "Je veux recevoir les résultats" at bounding box center [734, 571] width 386 height 28
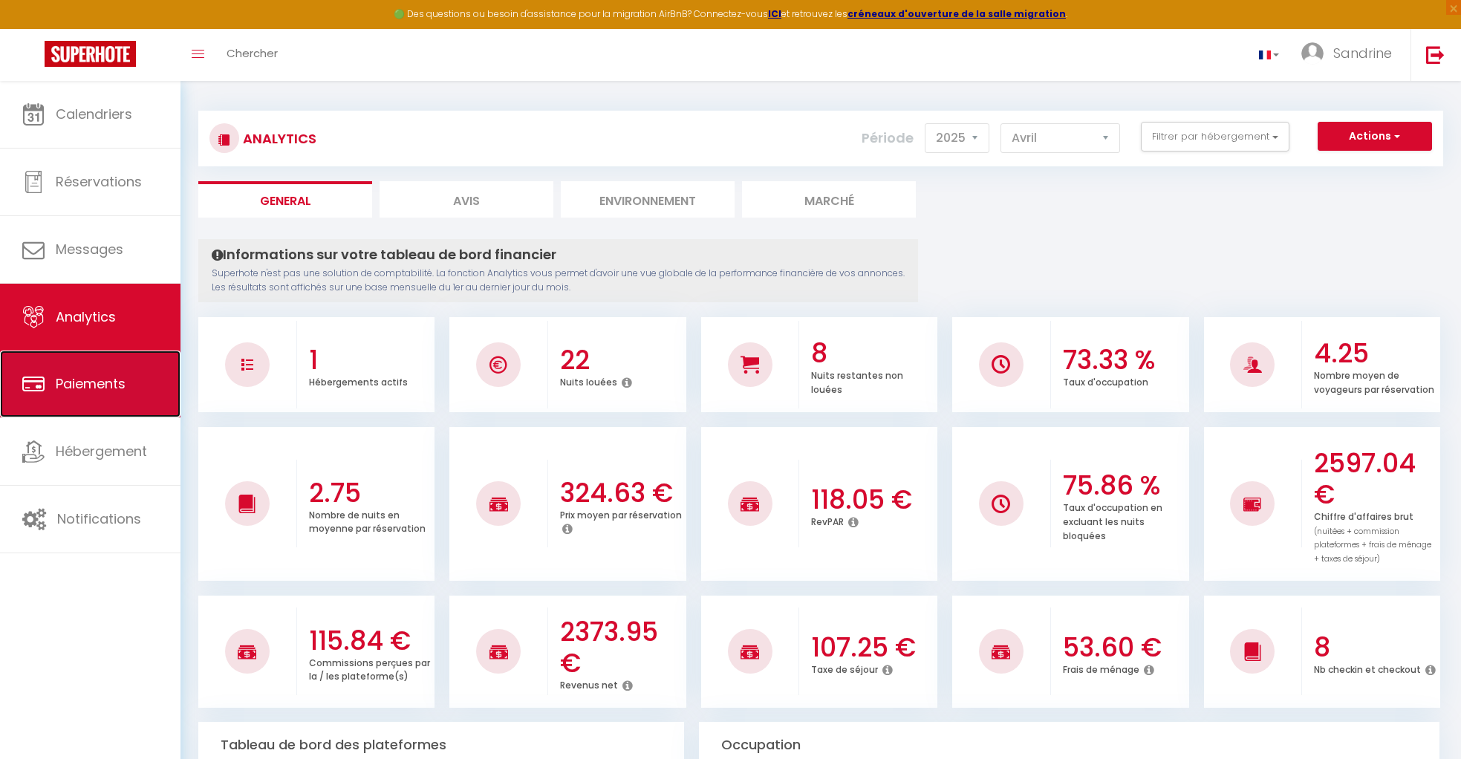
click at [117, 395] on link "Paiements" at bounding box center [90, 384] width 180 height 67
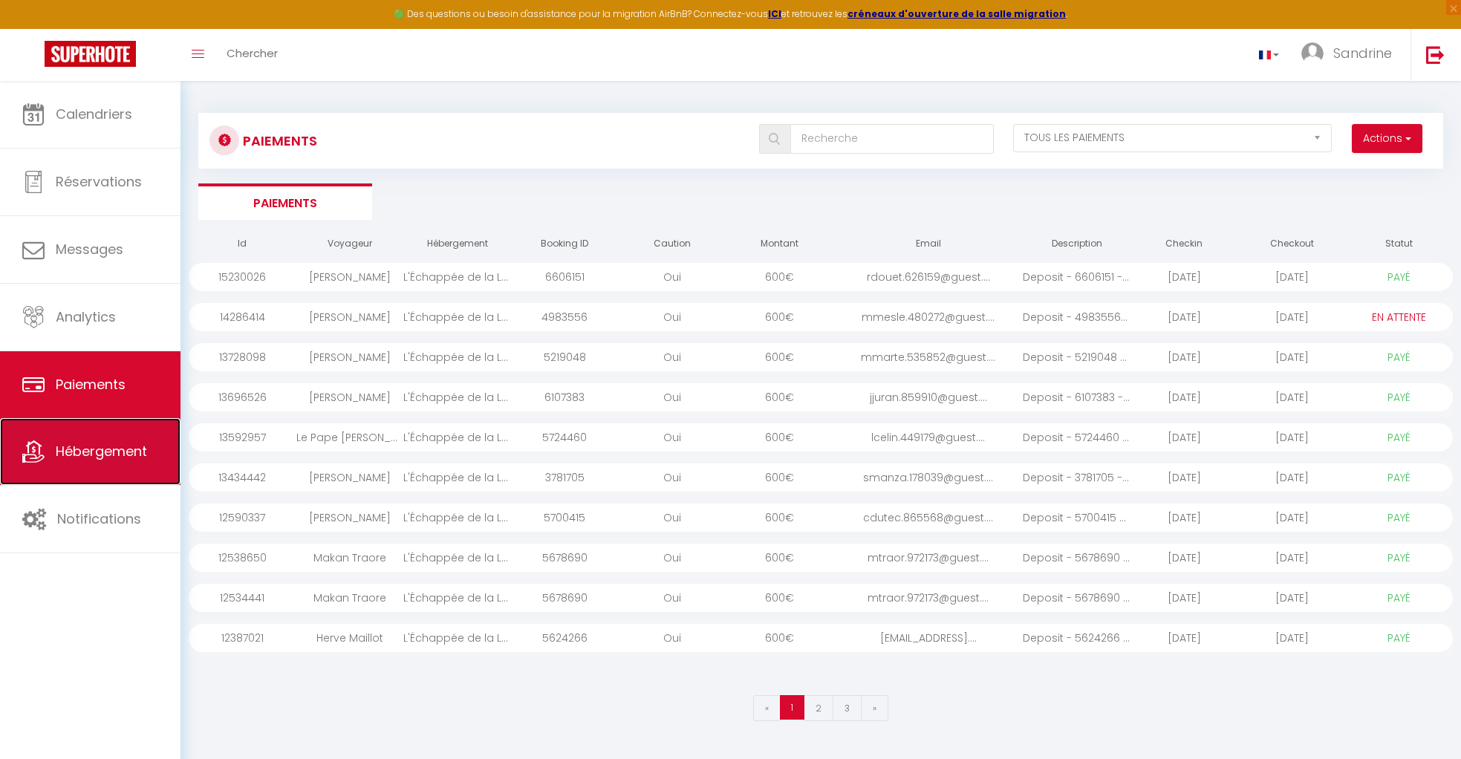
click at [119, 442] on span "Hébergement" at bounding box center [101, 451] width 91 height 19
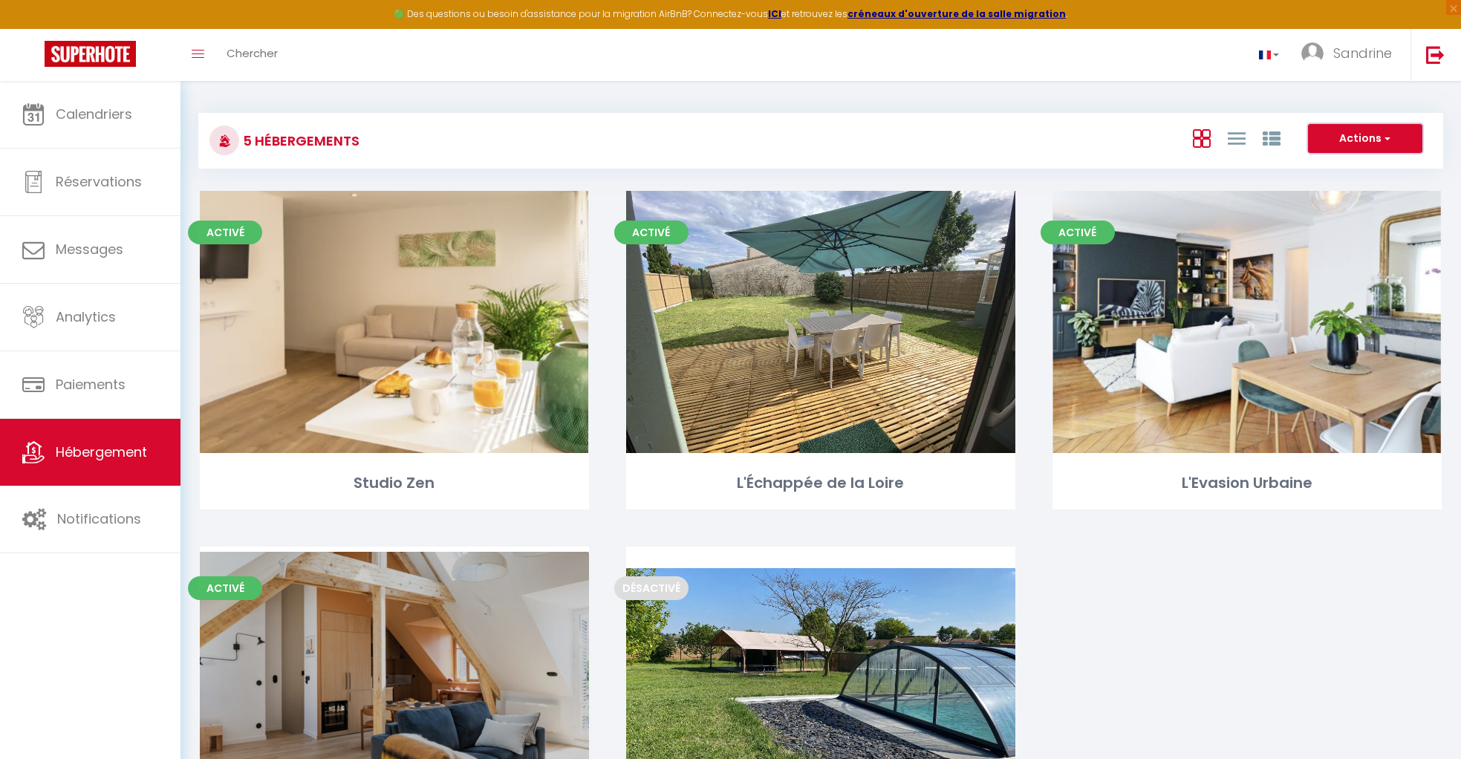
click at [854, 136] on button "Actions" at bounding box center [1365, 139] width 114 height 30
click at [854, 135] on button "Actions" at bounding box center [1365, 139] width 114 height 30
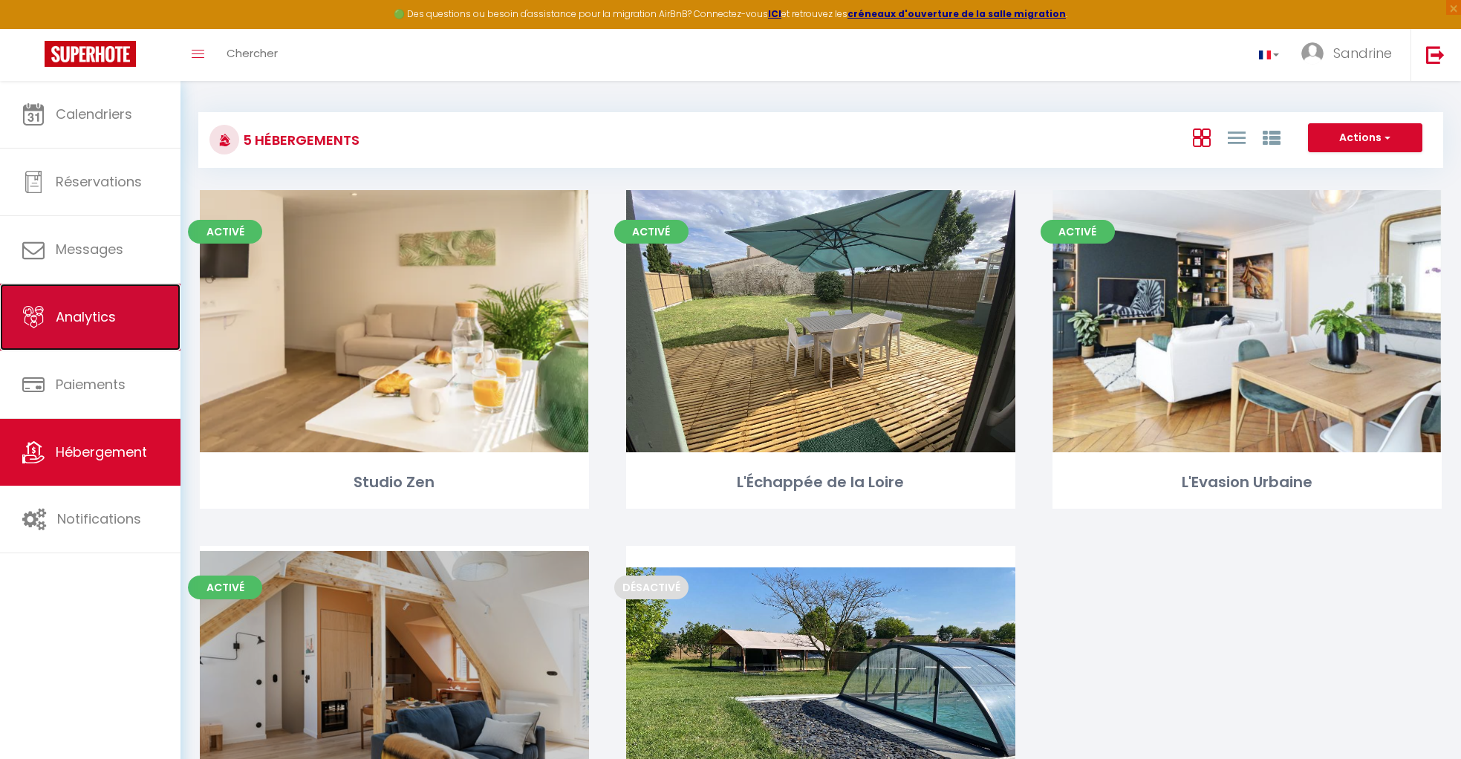
click at [129, 299] on link "Analytics" at bounding box center [90, 317] width 180 height 67
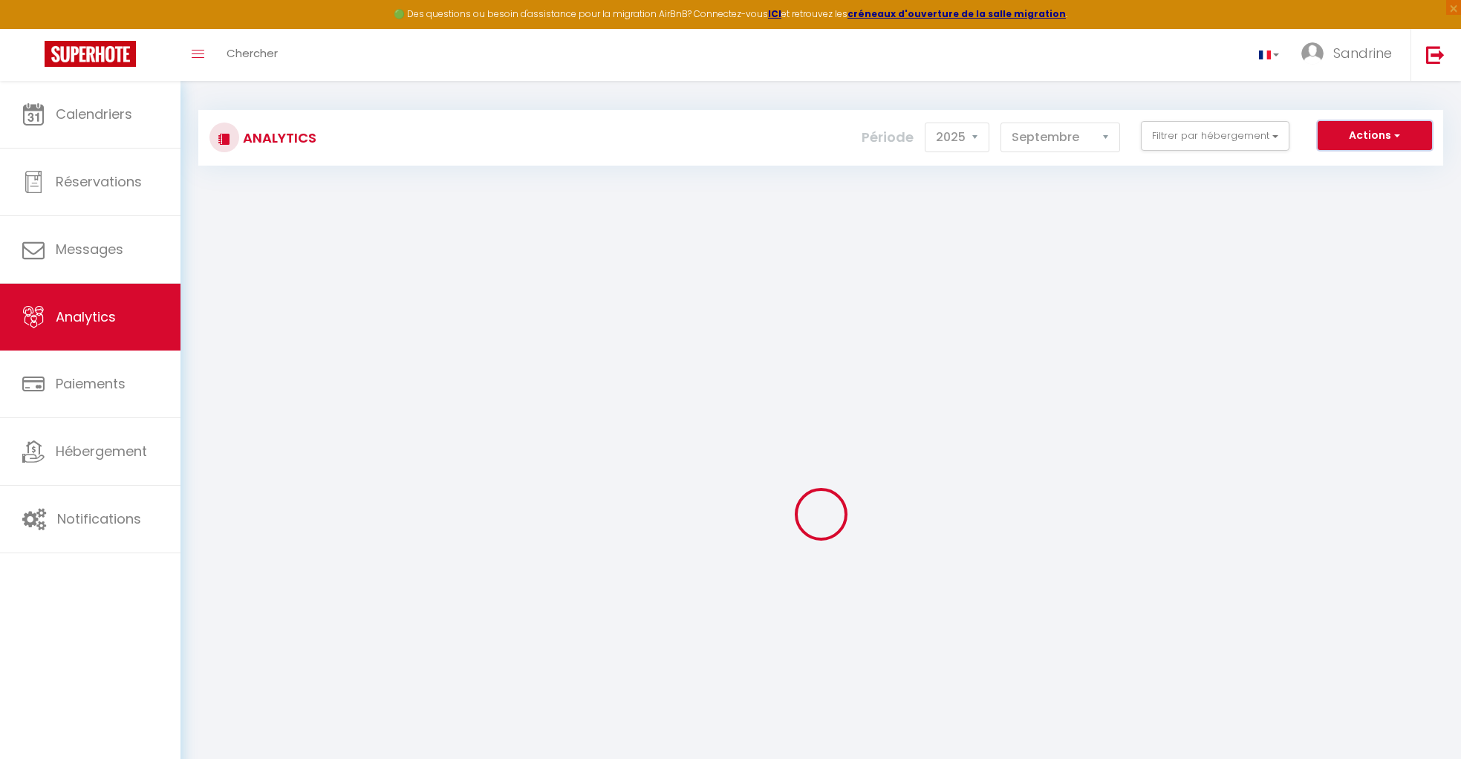
click at [854, 136] on button "Actions" at bounding box center [1374, 136] width 114 height 30
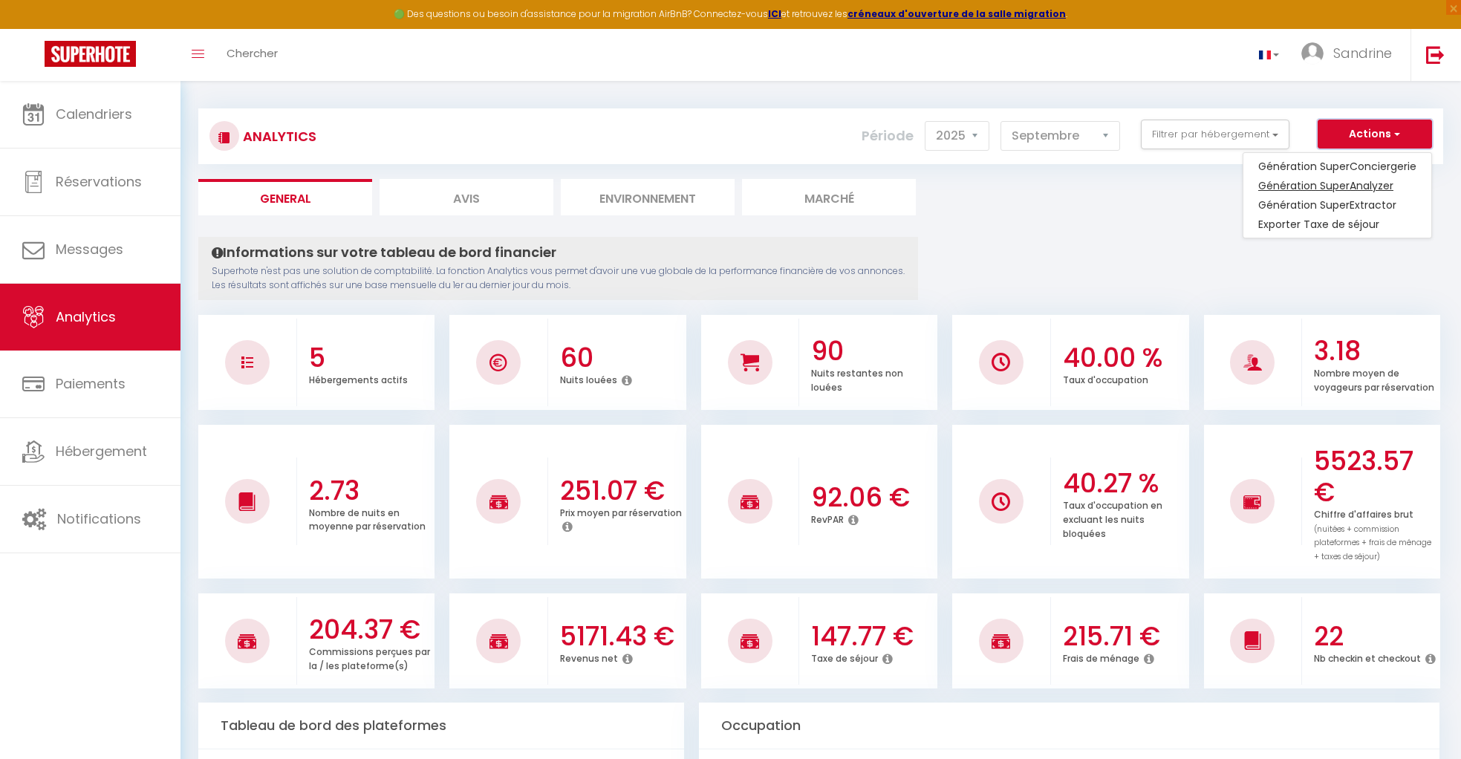
scroll to position [5, 0]
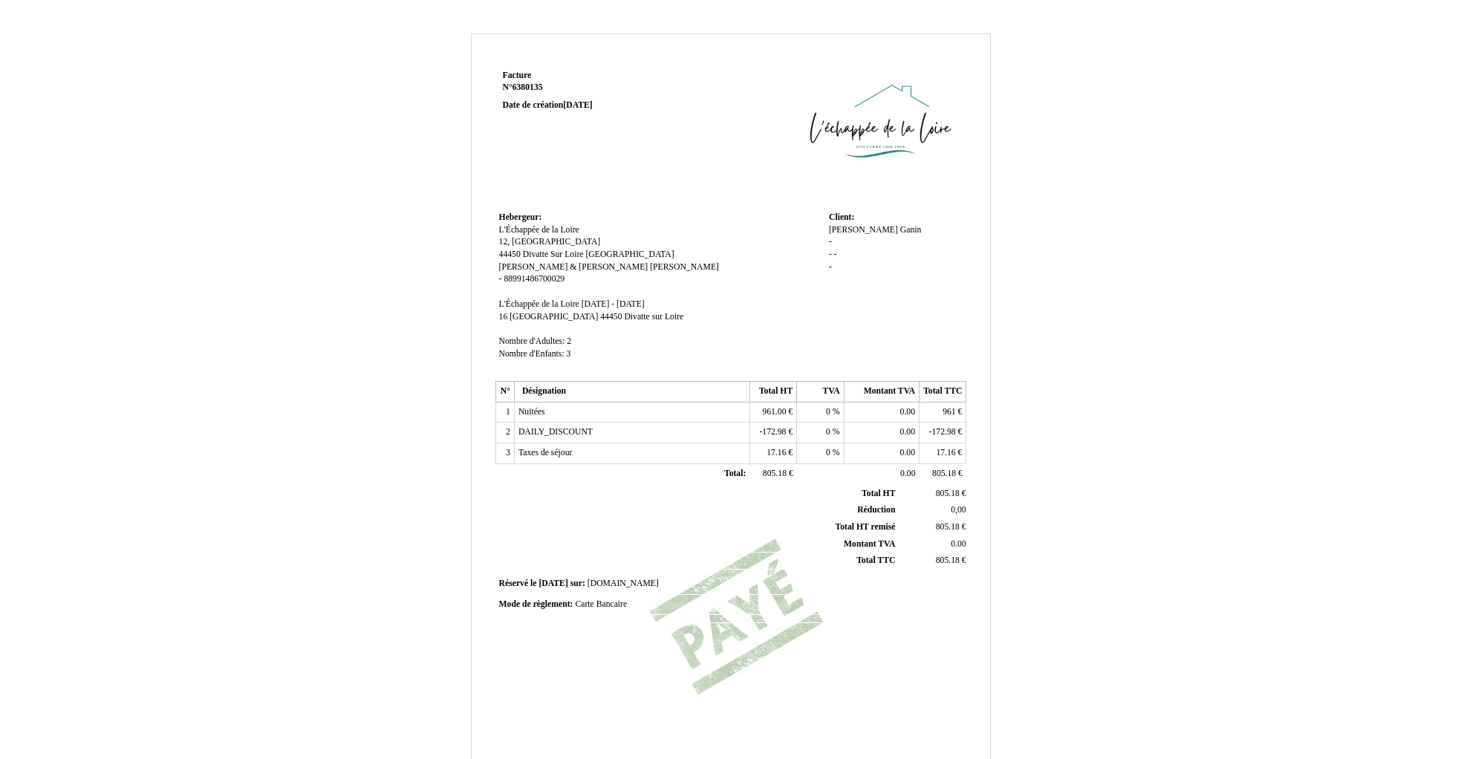
drag, startPoint x: 501, startPoint y: 230, endPoint x: 573, endPoint y: 283, distance: 89.3
click at [573, 283] on td "Hebergeur: Hebergeur: L'Échappée de la Loire L'Échappée de la Loire 12, Le Bois…" at bounding box center [660, 292] width 330 height 169
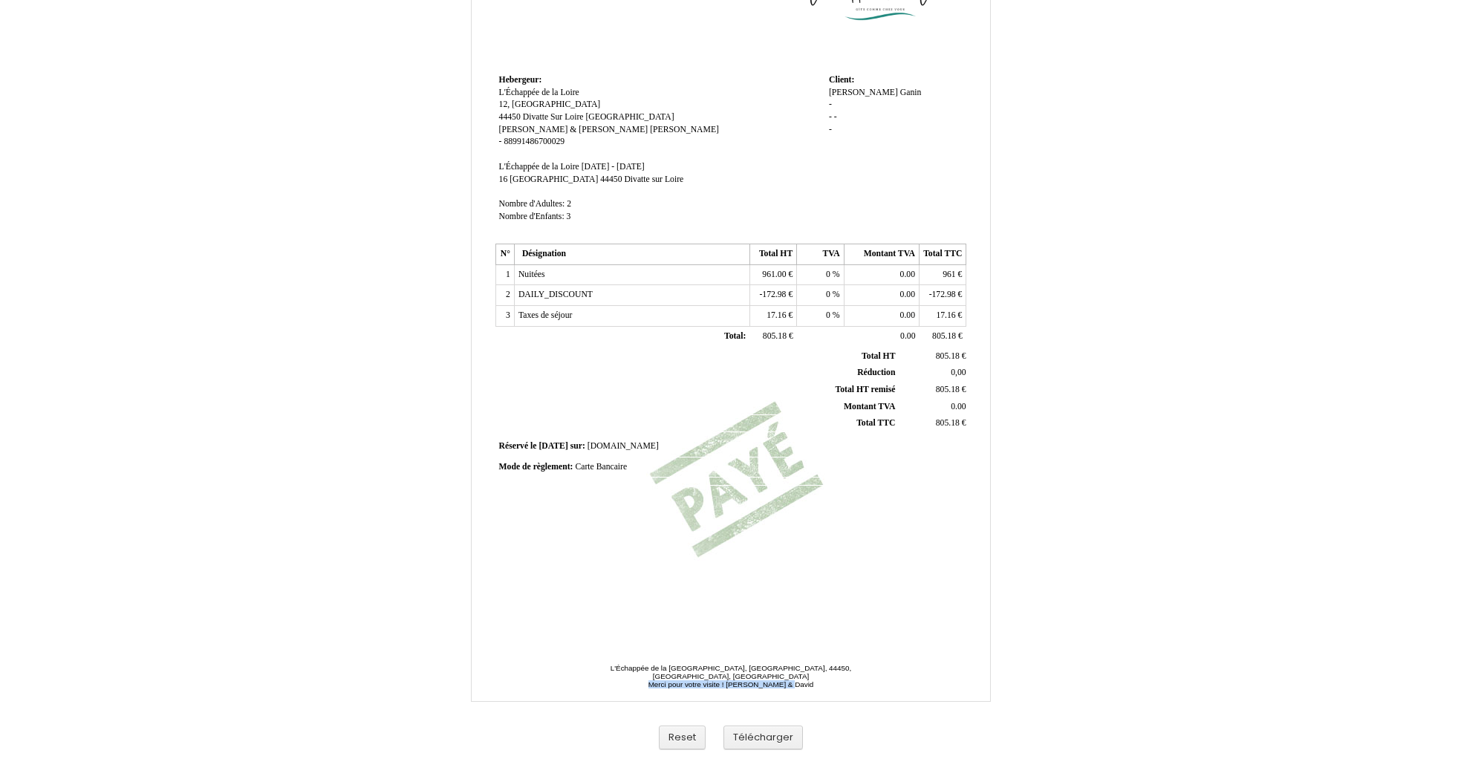
drag, startPoint x: 638, startPoint y: 673, endPoint x: 857, endPoint y: 678, distance: 219.1
click at [856, 678] on span "L'Échappée de la Loire - 12, Le Bois Viaud, 44450, Divatte Sur Loire, France - …" at bounding box center [731, 682] width 290 height 37
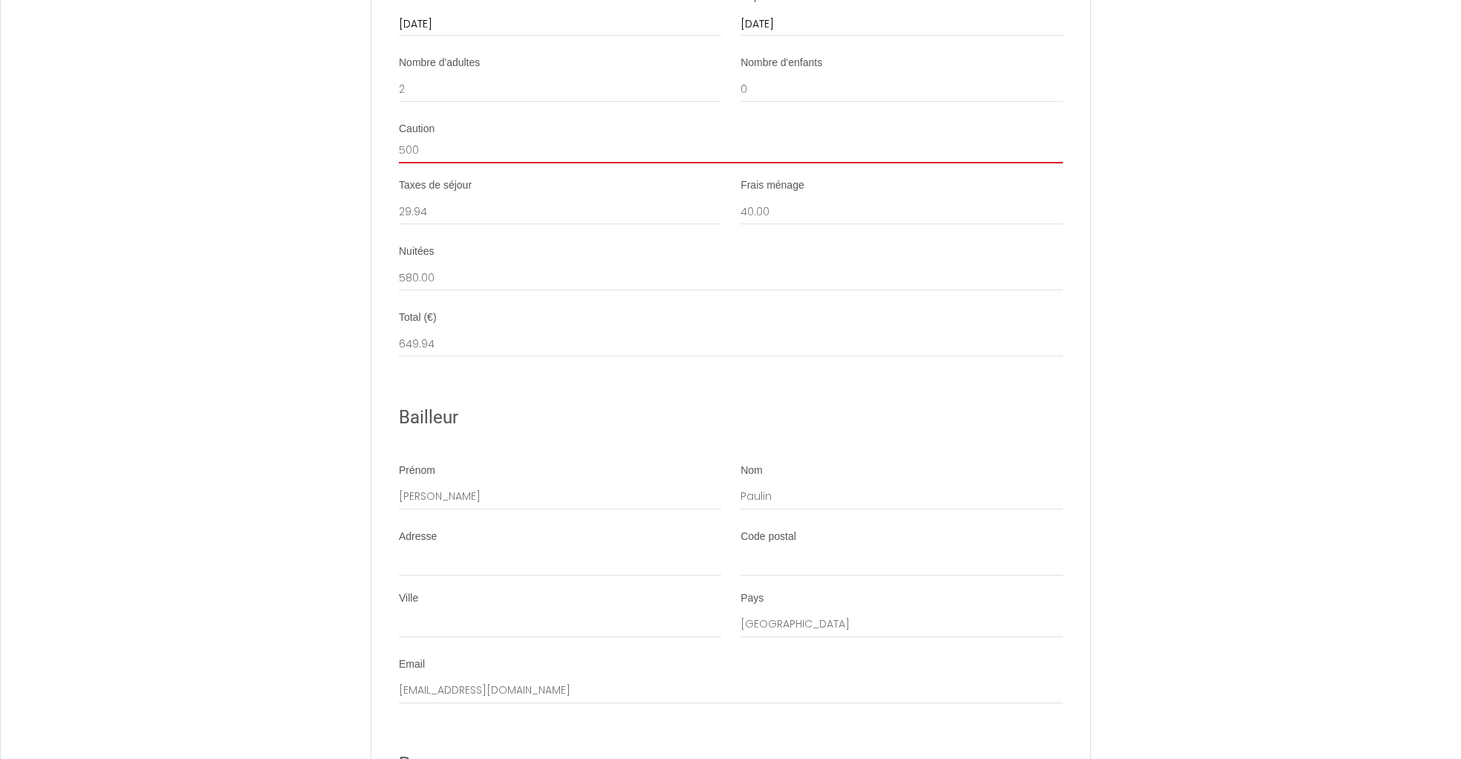
click at [420, 163] on input "500" at bounding box center [731, 150] width 664 height 27
click at [420, 161] on input "500" at bounding box center [731, 147] width 664 height 27
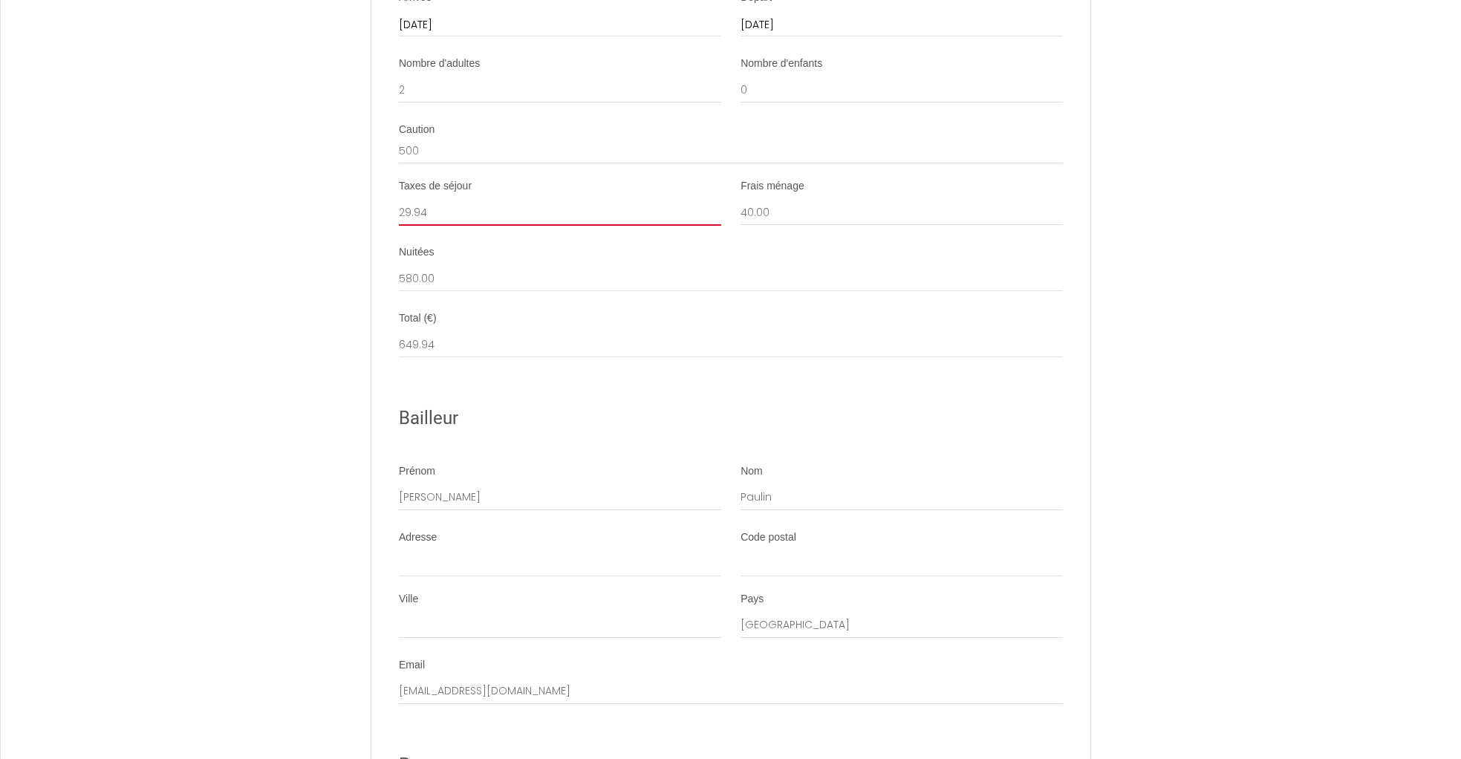
click at [413, 226] on input "29.94" at bounding box center [560, 212] width 322 height 27
click at [413, 224] on input "29.94" at bounding box center [560, 210] width 322 height 27
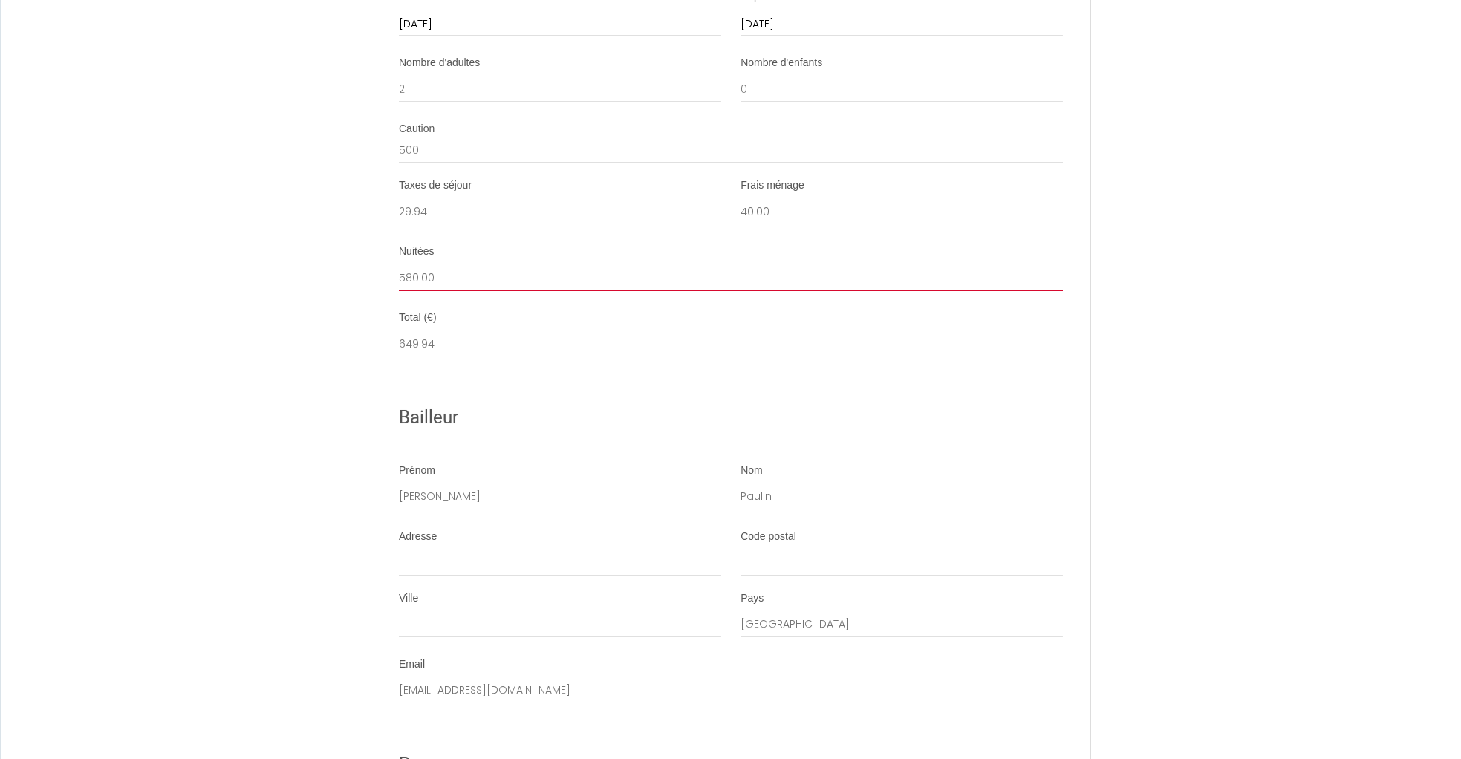
click at [411, 291] on input "580.00" at bounding box center [731, 277] width 664 height 27
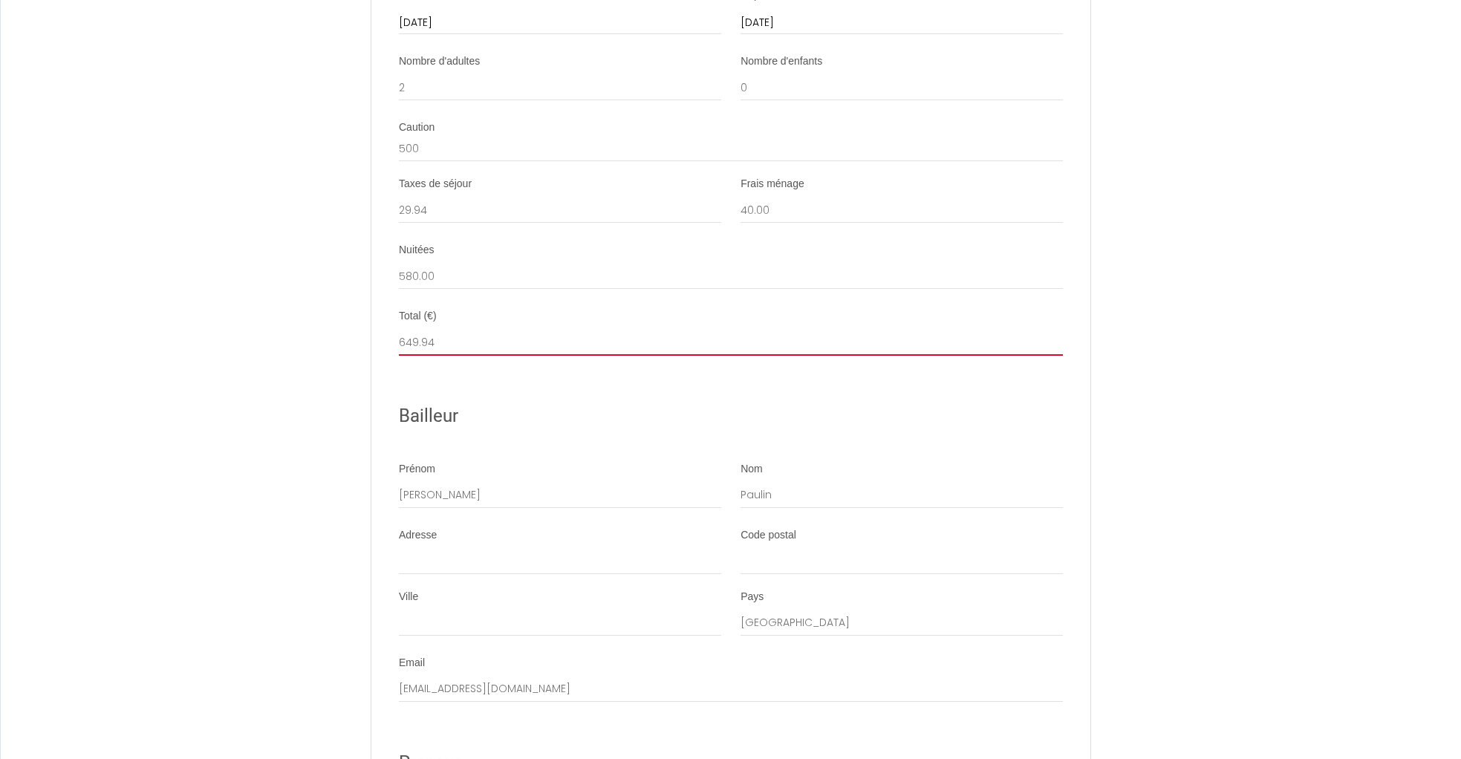
click at [417, 356] on input "649.94" at bounding box center [731, 342] width 664 height 27
click at [417, 354] on input "649.94" at bounding box center [731, 341] width 664 height 27
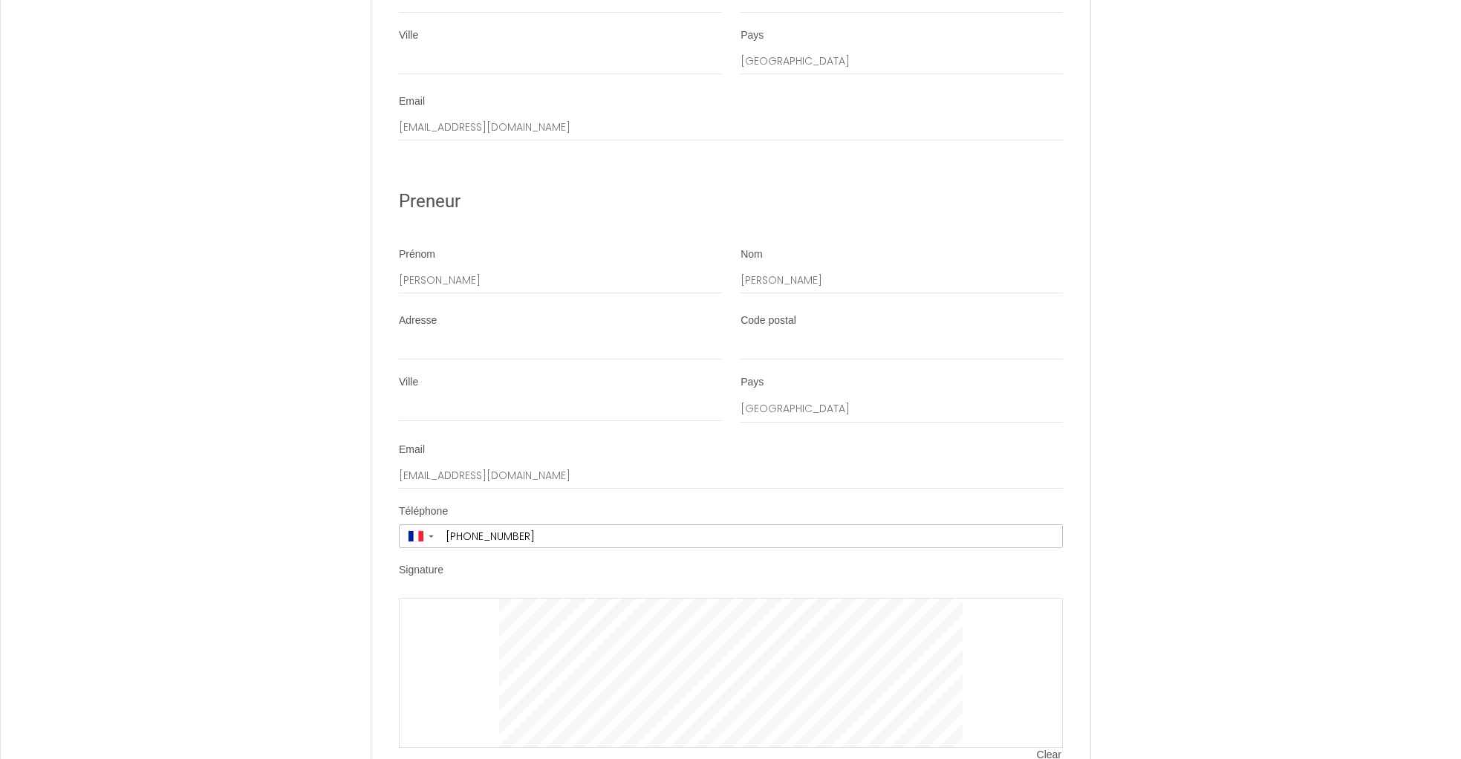
scroll to position [2769, 0]
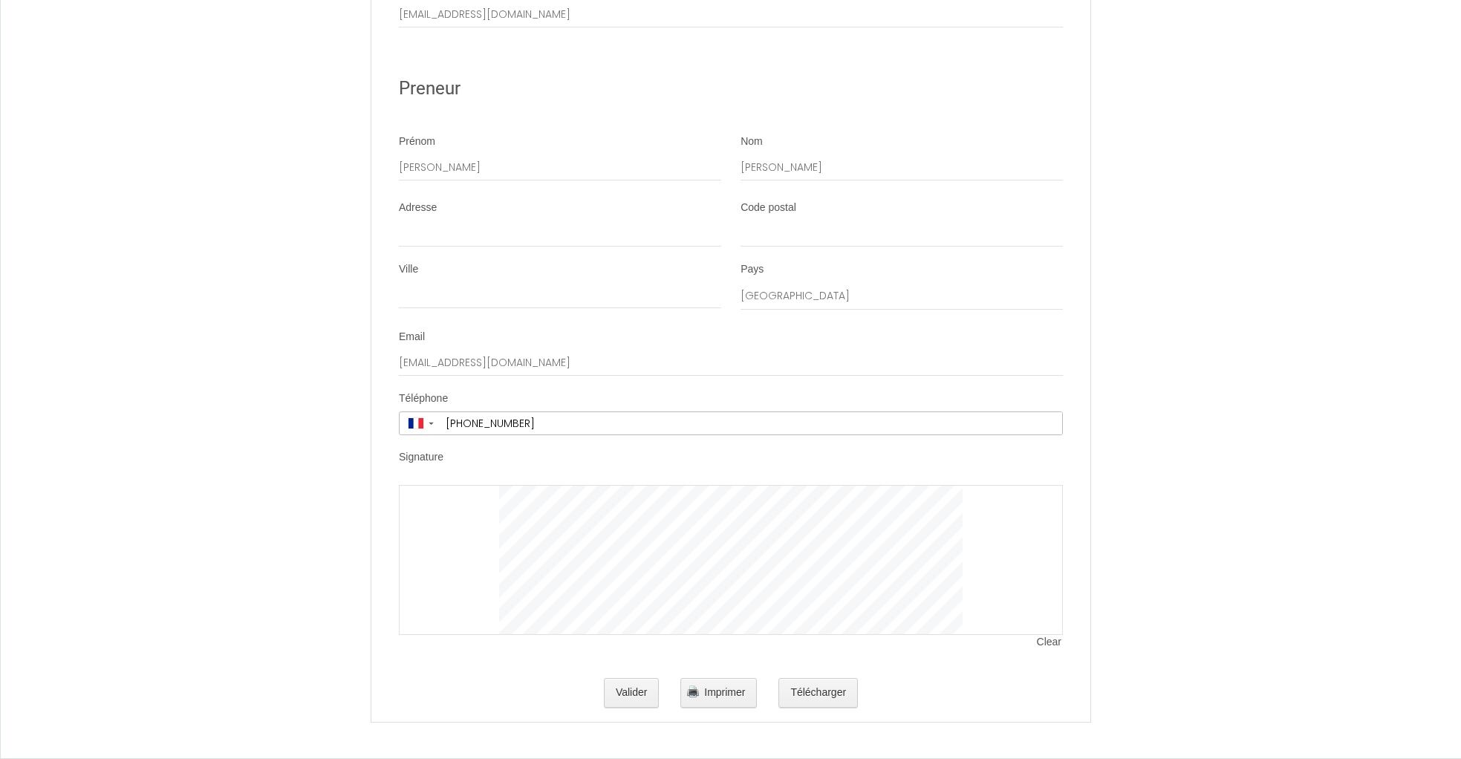
click at [1017, 588] on div at bounding box center [731, 560] width 664 height 150
click at [1051, 649] on span "Clear" at bounding box center [1050, 642] width 26 height 15
click at [1072, 651] on li "Signature Clear" at bounding box center [730, 557] width 717 height 215
click at [1047, 647] on span "Clear" at bounding box center [1050, 642] width 26 height 15
